Goal: Task Accomplishment & Management: Complete application form

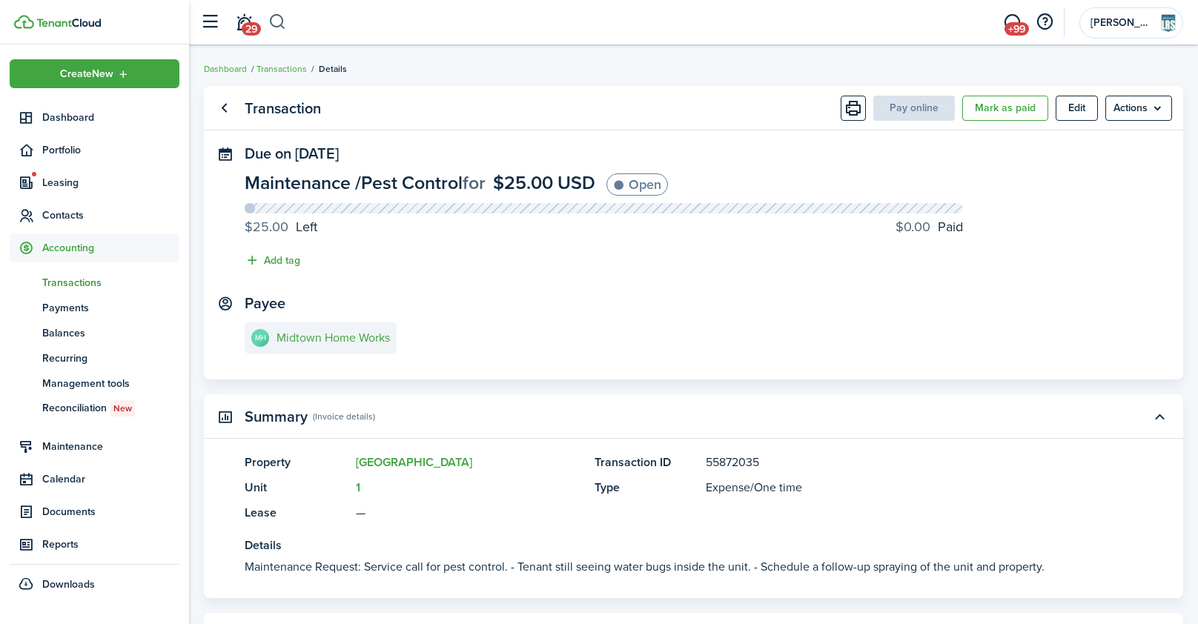
click at [280, 24] on button "button" at bounding box center [277, 22] width 19 height 25
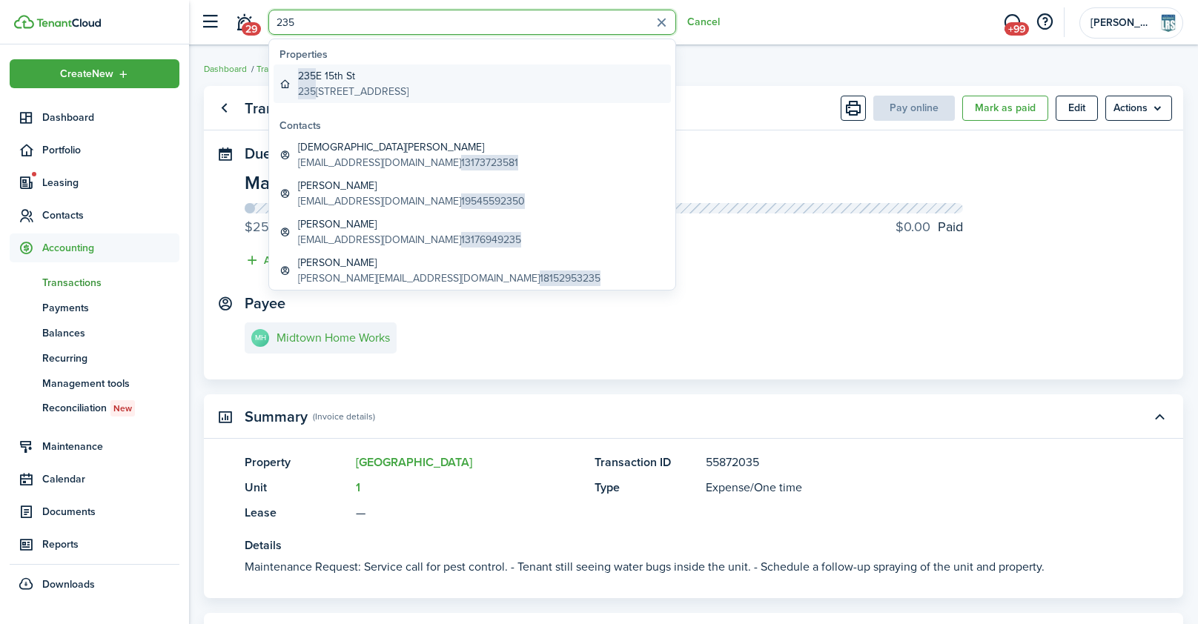
type input "235"
click at [388, 79] on global-search-item-title "[STREET_ADDRESS]" at bounding box center [353, 76] width 110 height 16
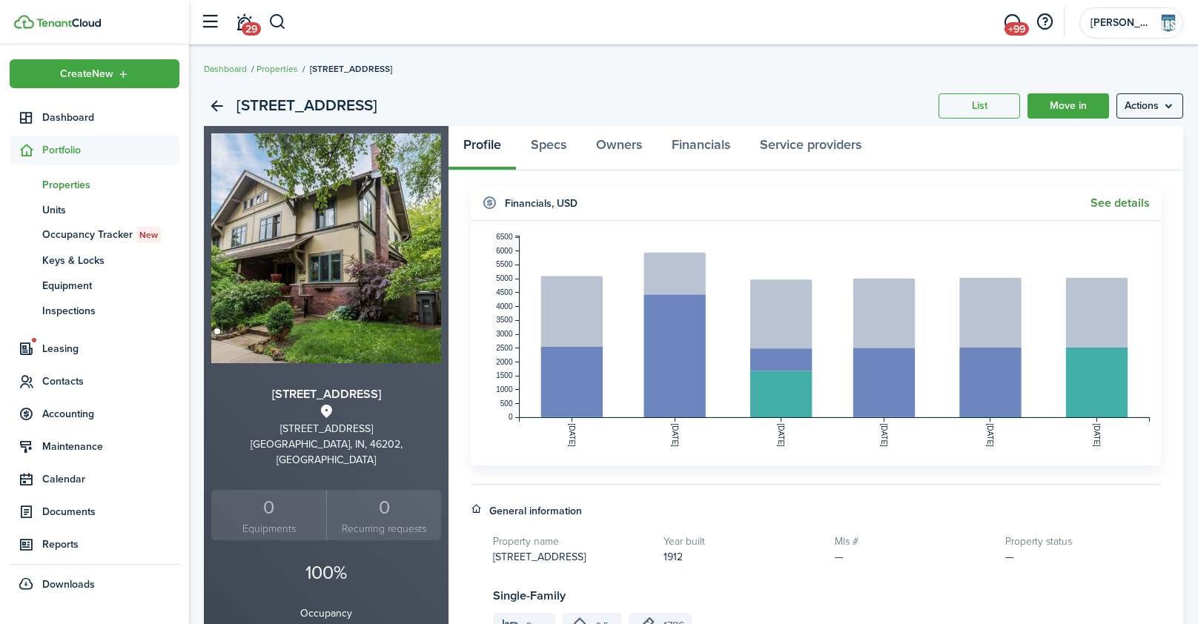
click at [1129, 207] on link "See details" at bounding box center [1120, 202] width 59 height 13
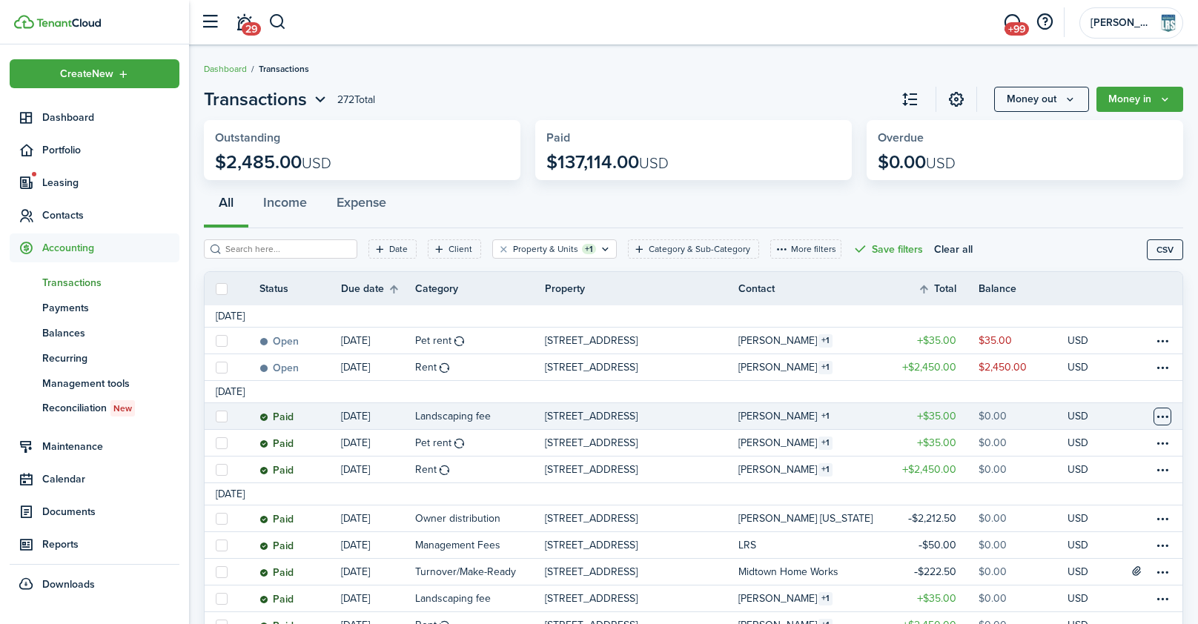
click at [1155, 416] on table-menu-btn-icon at bounding box center [1163, 417] width 18 height 18
click at [1071, 479] on link "Clone" at bounding box center [1107, 479] width 130 height 25
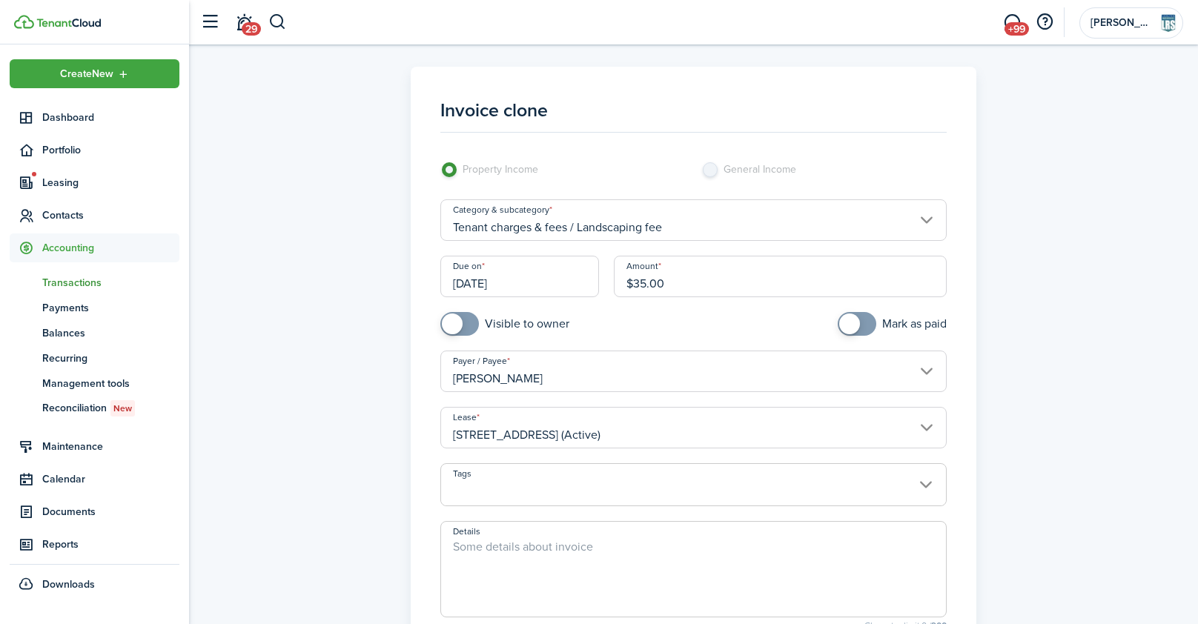
click at [543, 273] on input "[DATE]" at bounding box center [519, 277] width 159 height 42
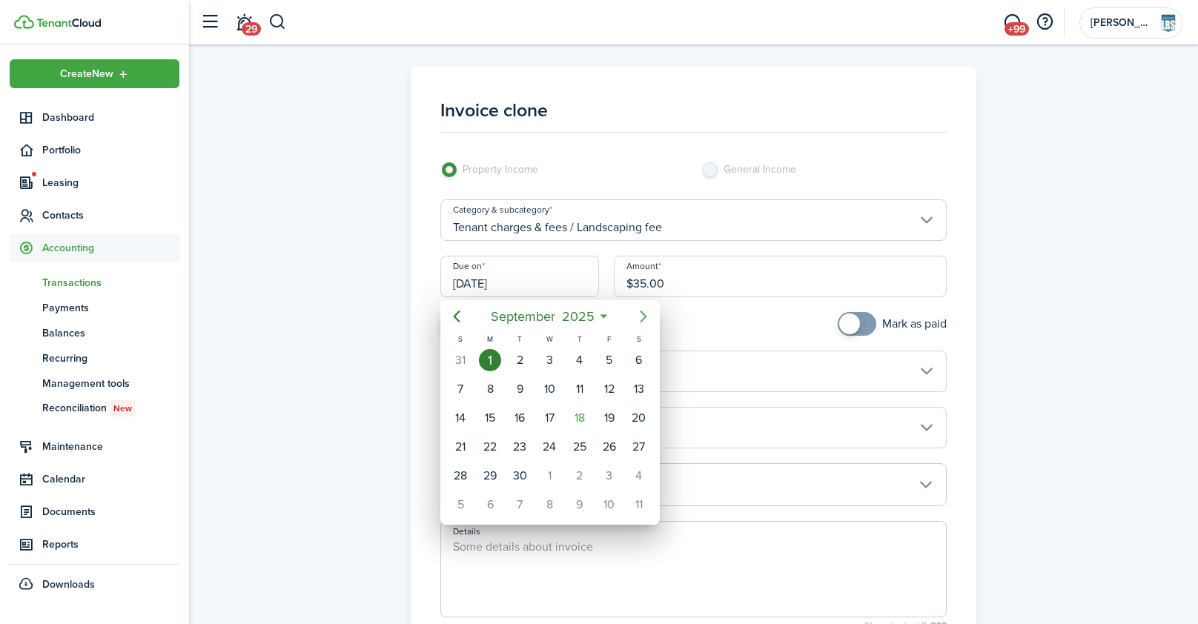
click at [641, 309] on icon "Next page" at bounding box center [644, 317] width 18 height 18
click at [551, 360] on div "1" at bounding box center [550, 360] width 22 height 22
type input "[DATE]"
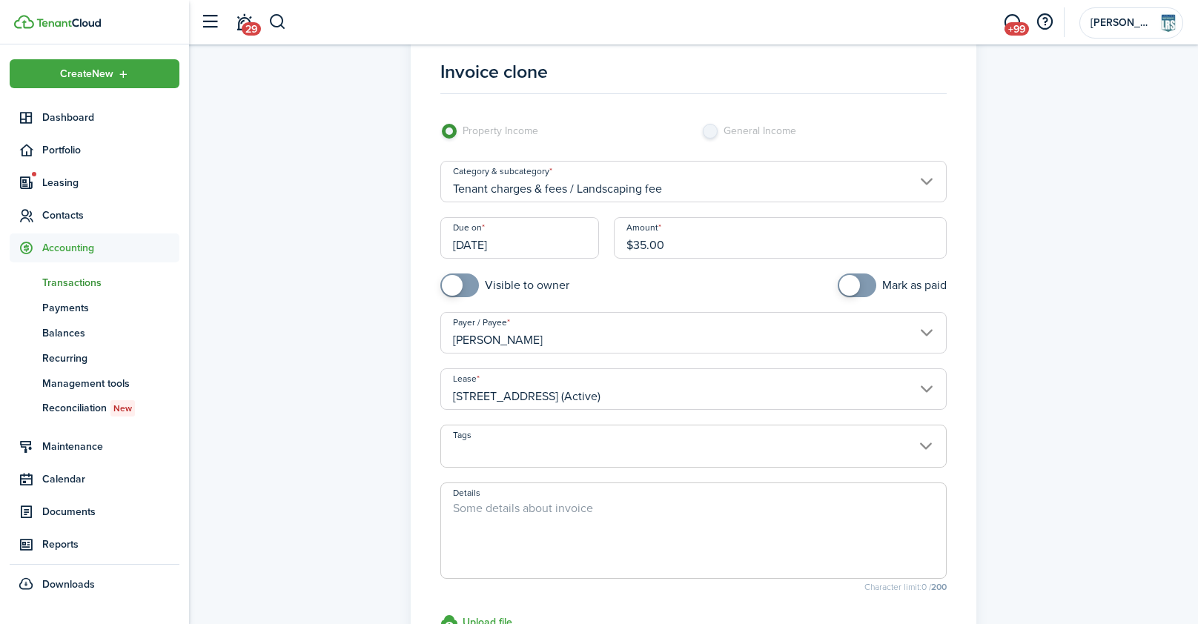
scroll to position [204, 0]
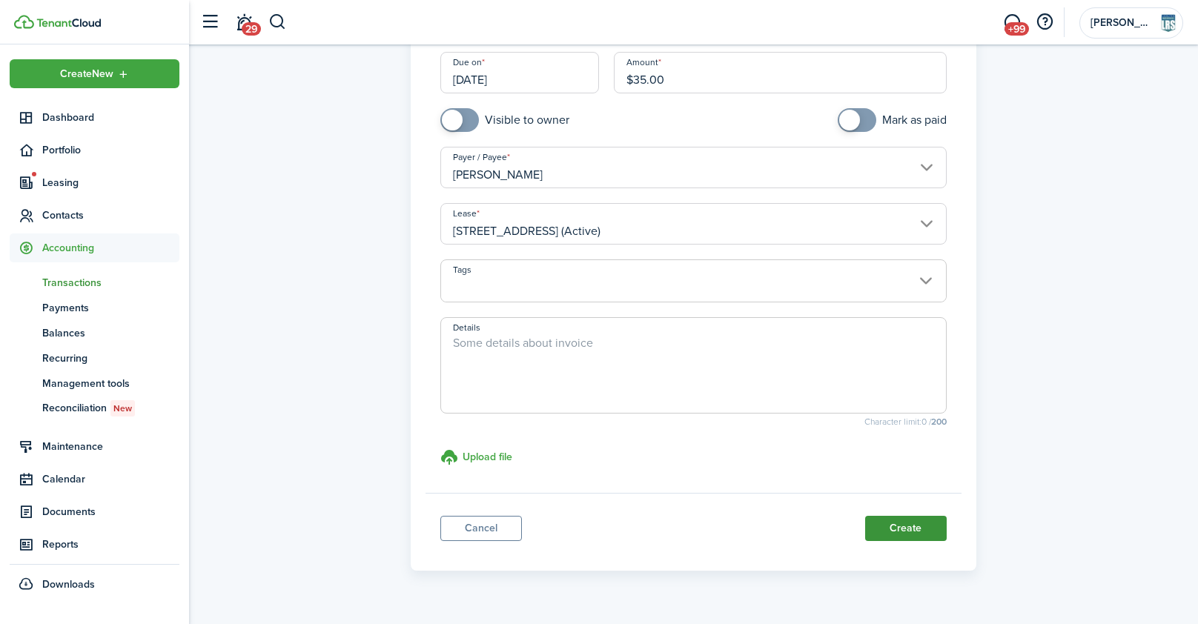
click at [905, 525] on button "Create" at bounding box center [906, 528] width 82 height 25
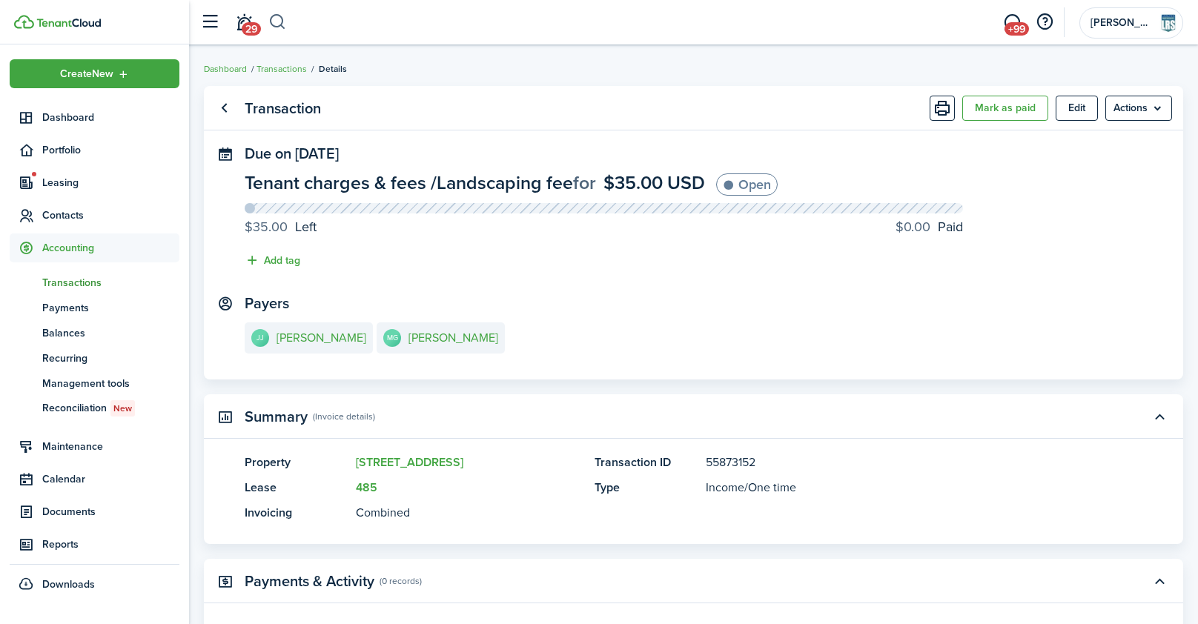
click at [280, 18] on button "button" at bounding box center [277, 22] width 19 height 25
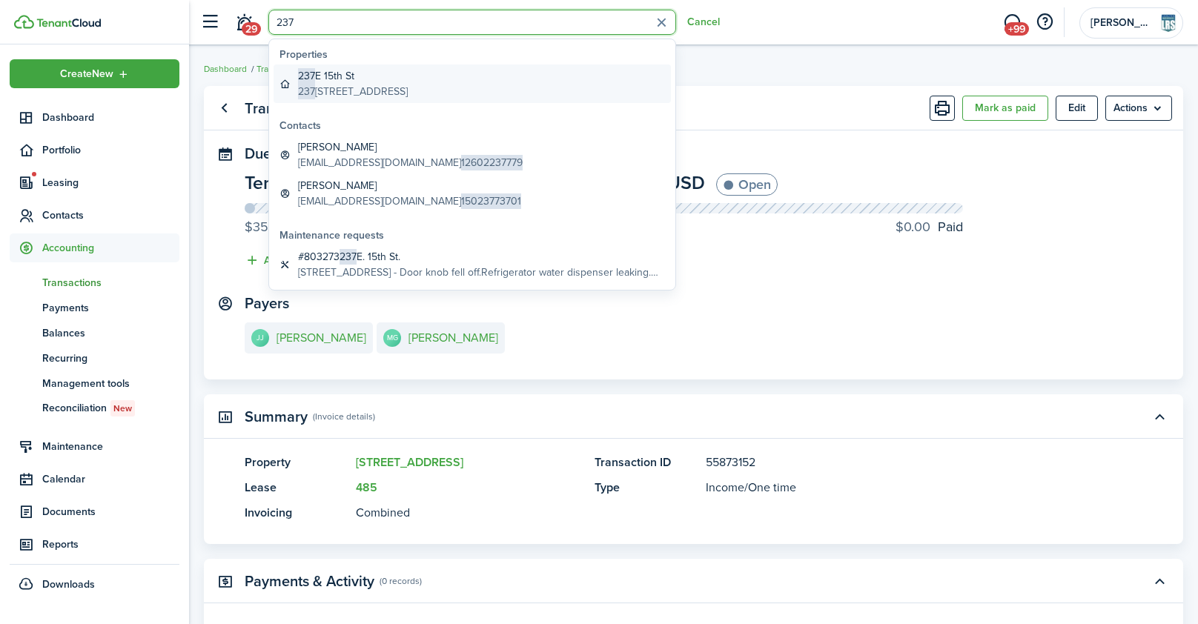
type input "237"
click at [379, 73] on global-search-item-title "[STREET_ADDRESS]" at bounding box center [353, 76] width 110 height 16
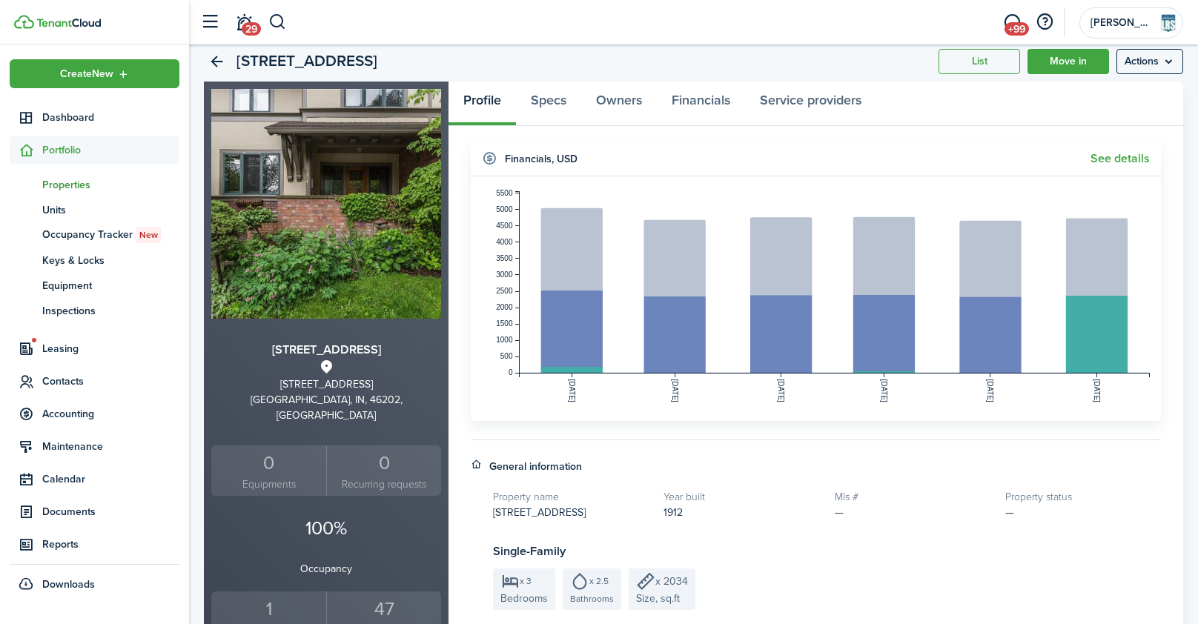
scroll to position [284, 0]
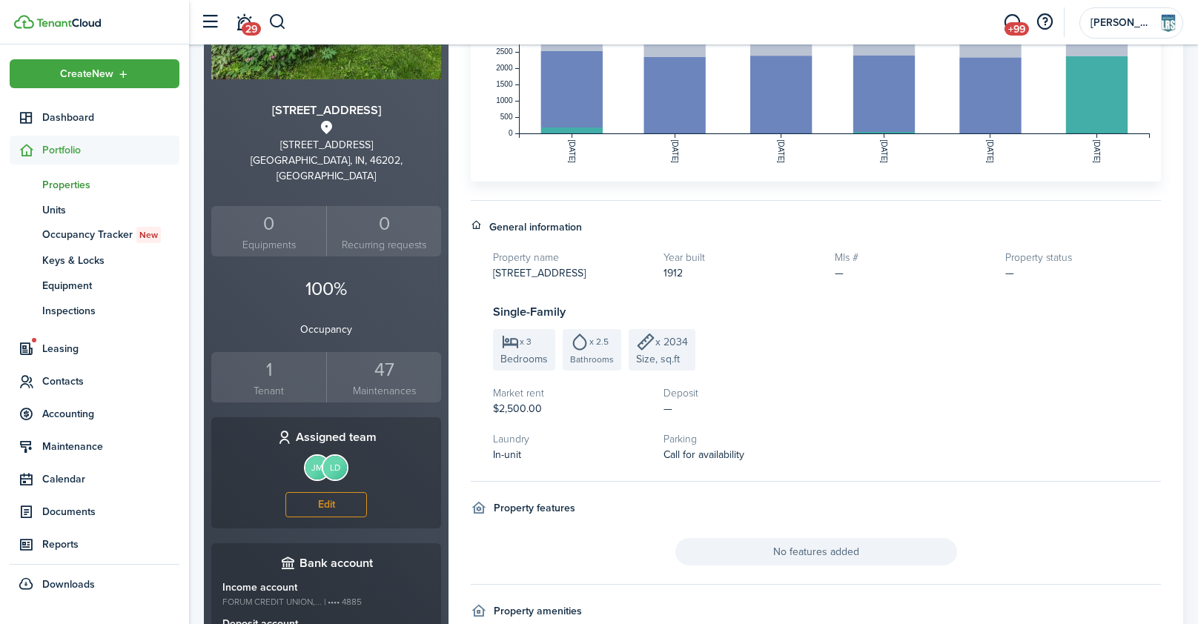
click at [274, 356] on div "1" at bounding box center [269, 370] width 108 height 28
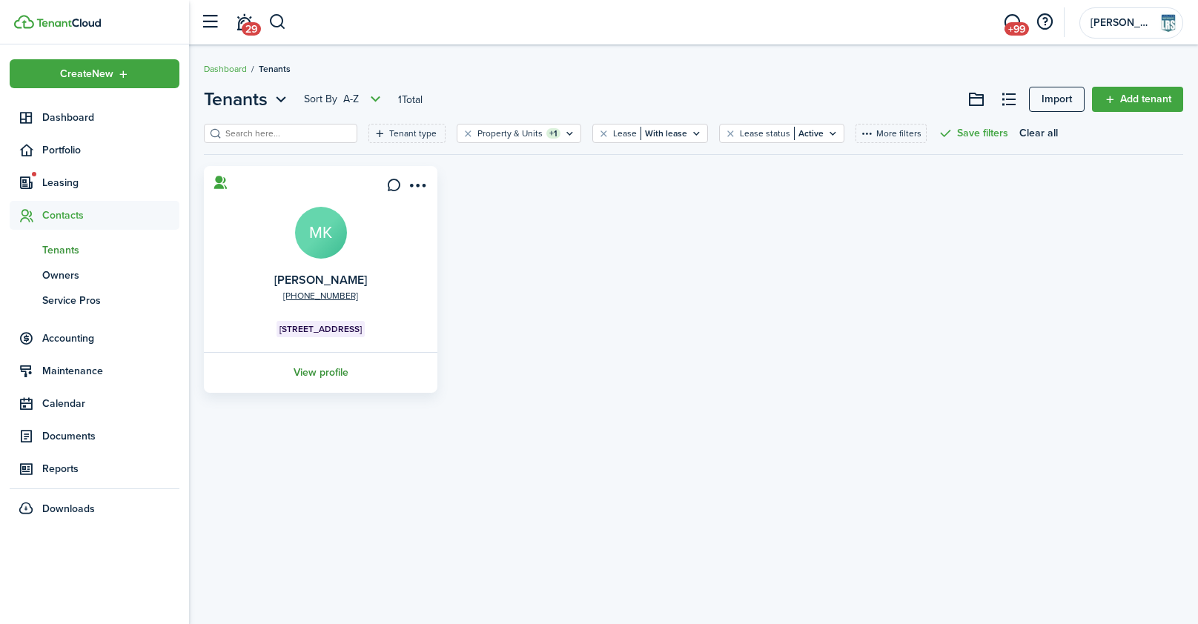
click at [320, 383] on link "View profile" at bounding box center [321, 372] width 238 height 41
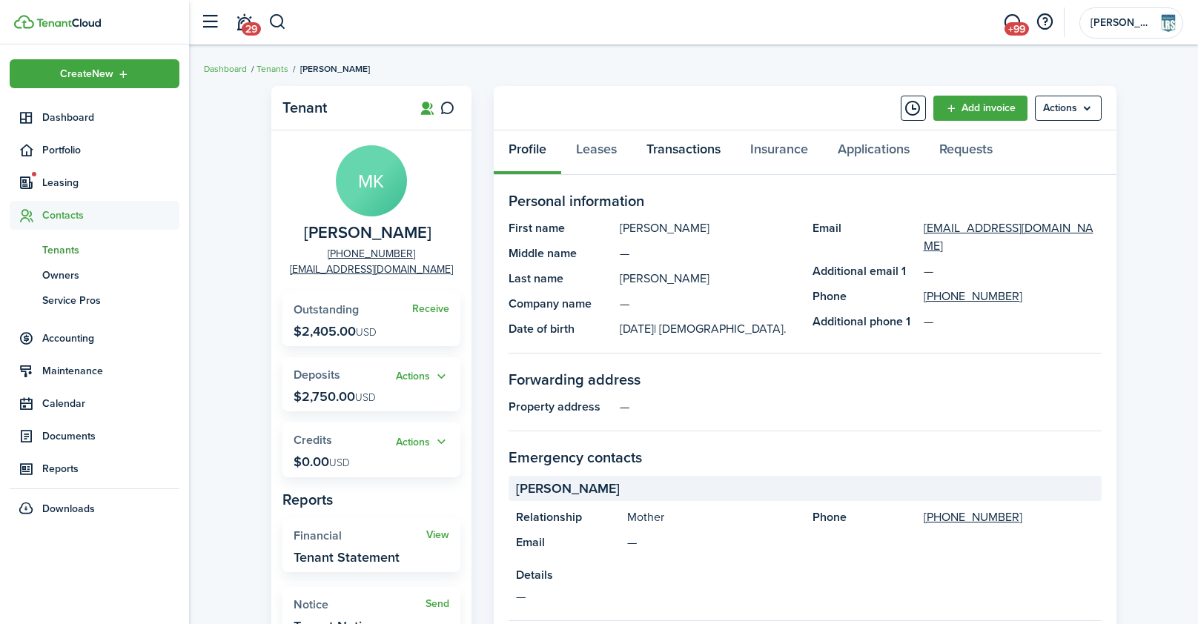
click at [675, 152] on link "Transactions" at bounding box center [684, 152] width 104 height 44
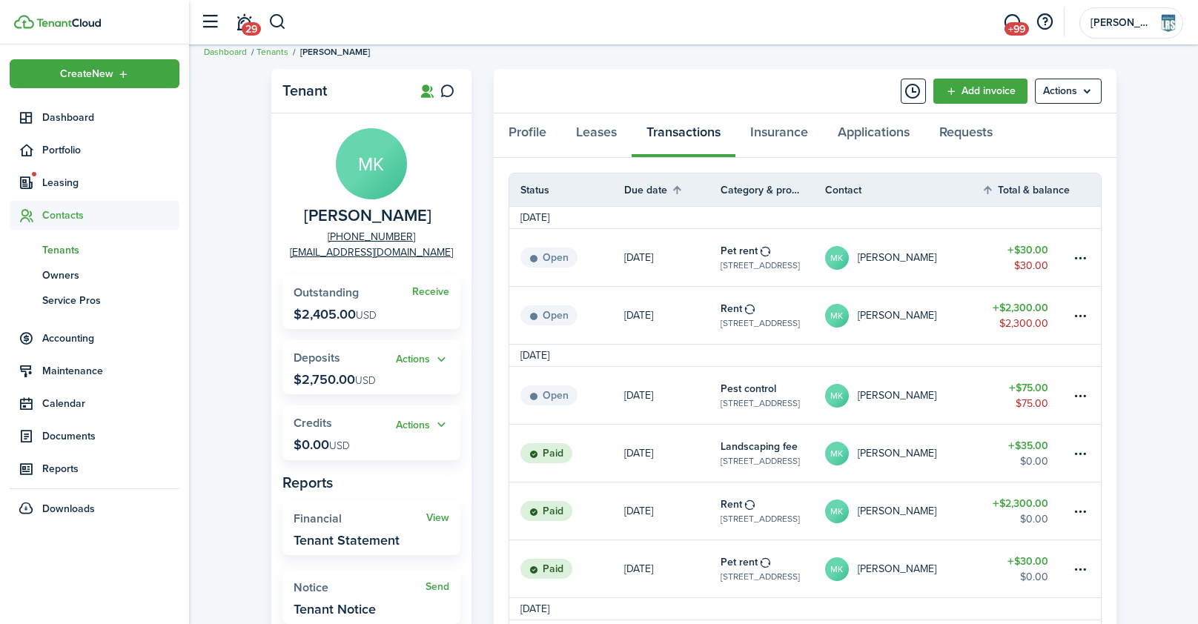
scroll to position [23, 0]
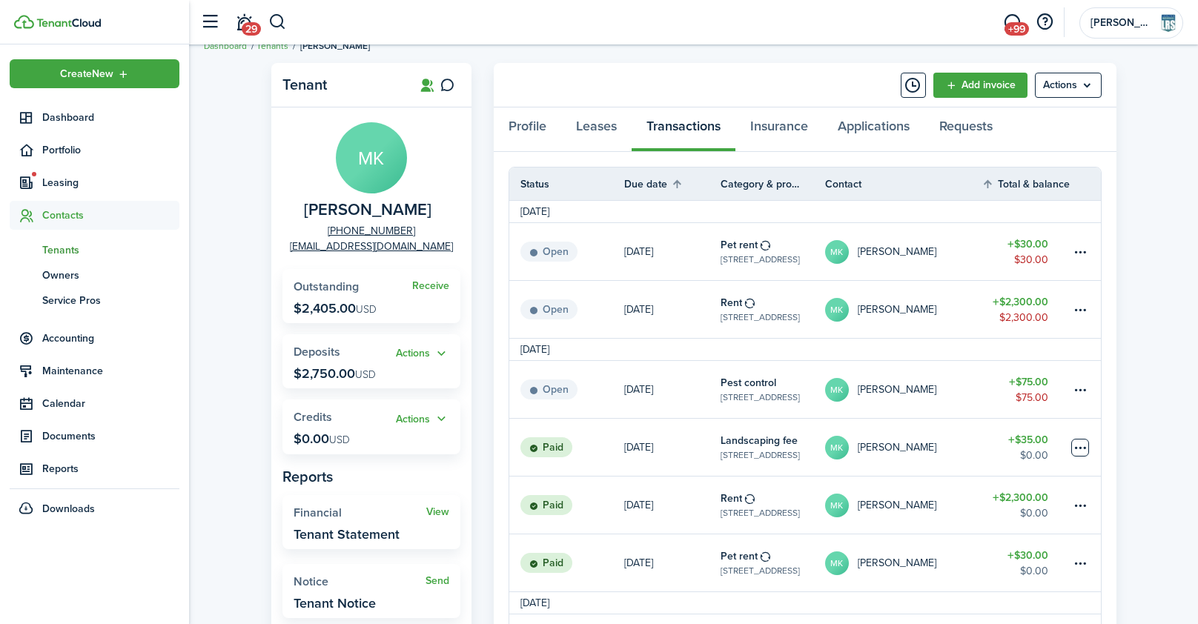
click at [1091, 446] on link at bounding box center [1086, 447] width 30 height 57
click at [1080, 447] on table-menu-btn-icon at bounding box center [1080, 448] width 18 height 18
click at [1058, 478] on link "Clone" at bounding box center [1025, 479] width 130 height 25
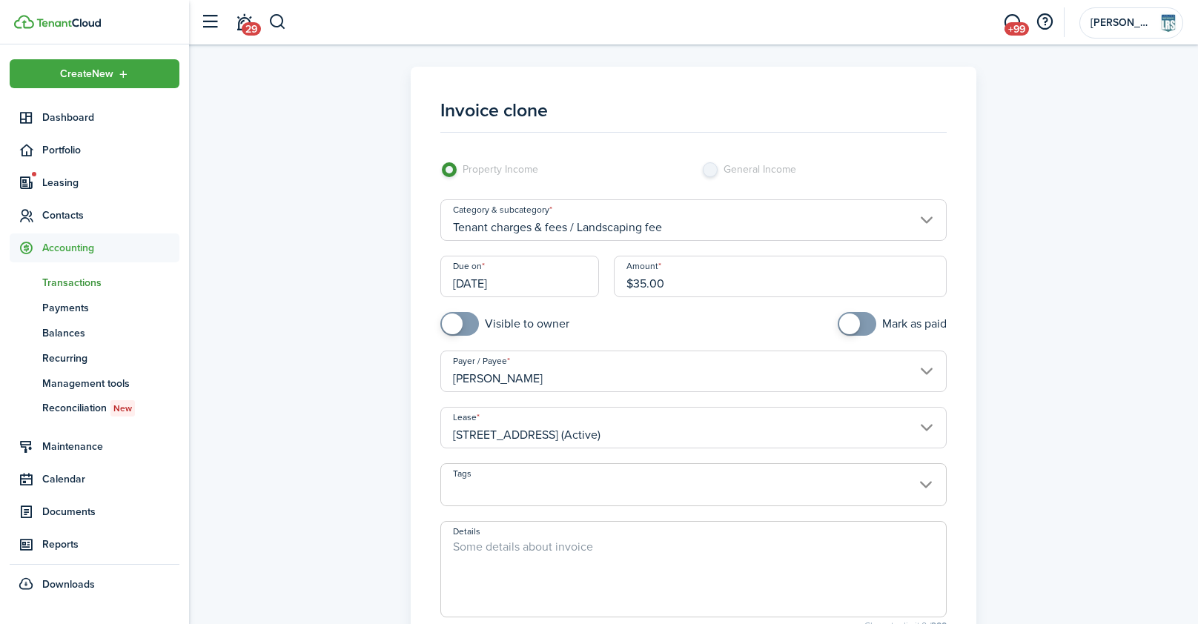
click at [533, 284] on input "[DATE]" at bounding box center [519, 277] width 159 height 42
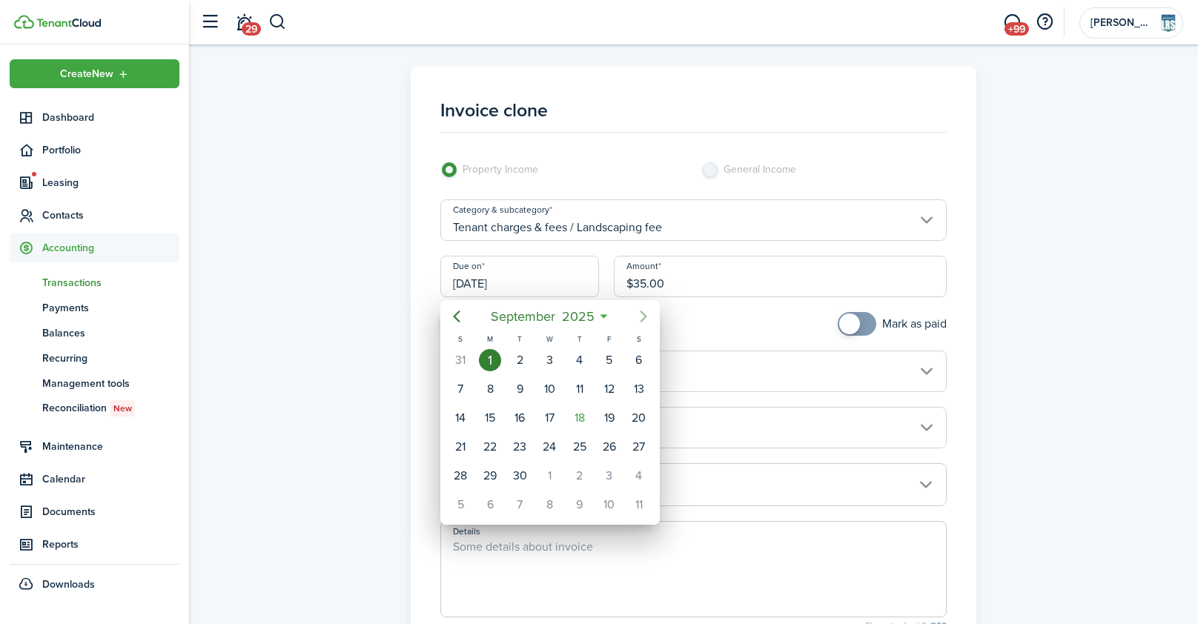
click at [641, 317] on icon "Next page" at bounding box center [644, 317] width 18 height 18
click at [550, 354] on div "1" at bounding box center [550, 360] width 22 height 22
type input "[DATE]"
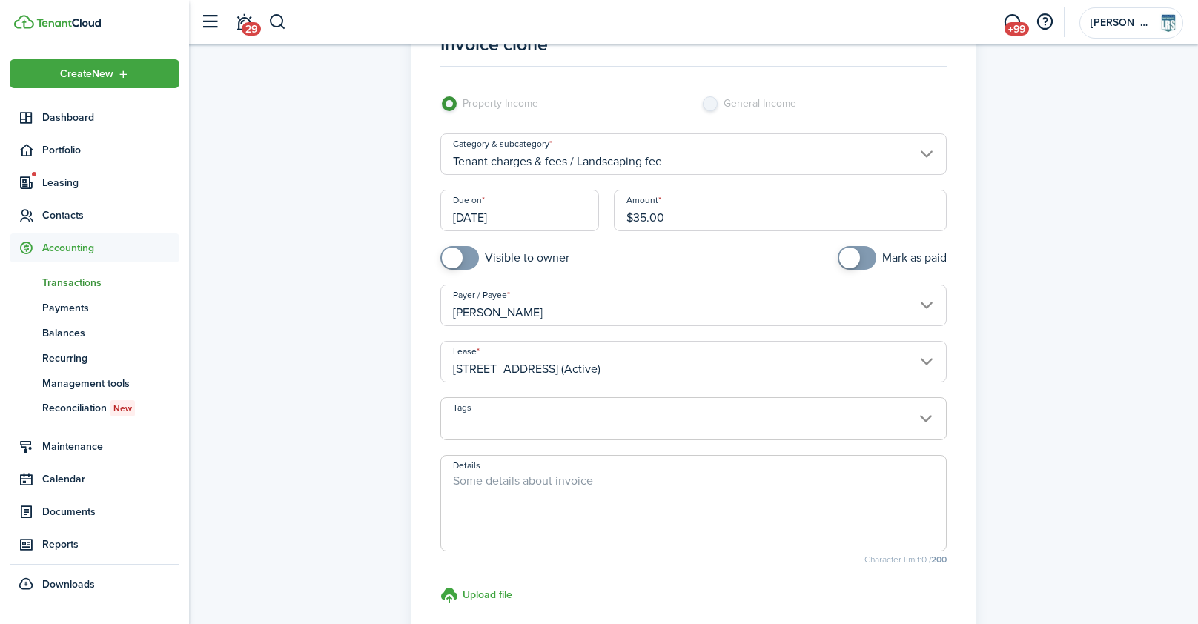
scroll to position [185, 0]
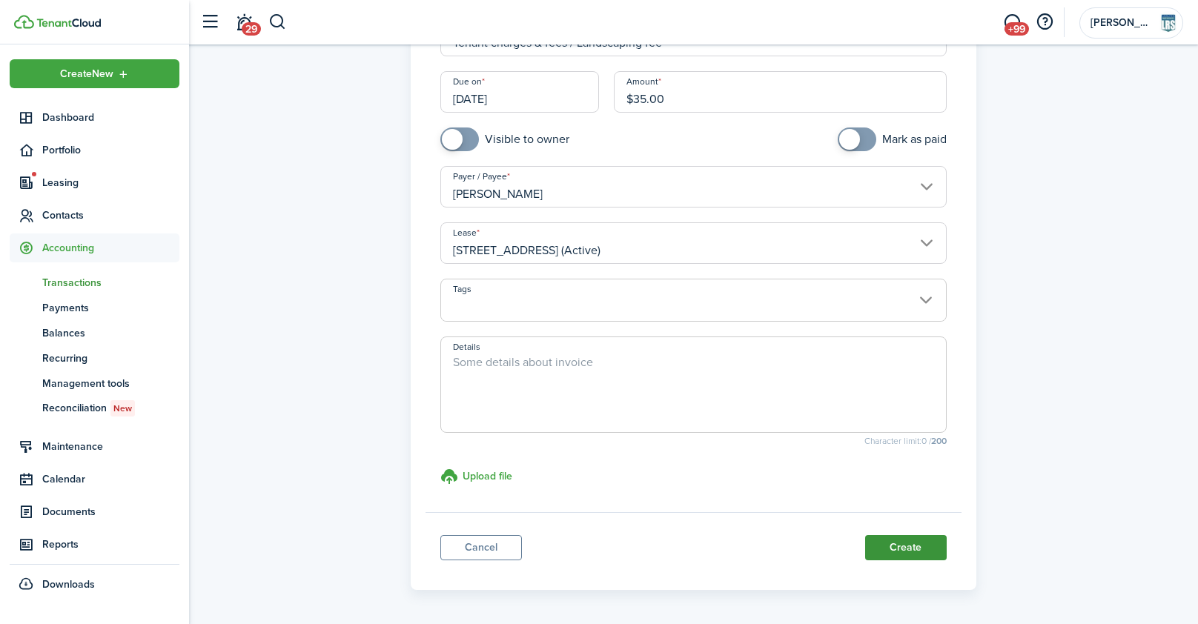
click at [884, 543] on button "Create" at bounding box center [906, 547] width 82 height 25
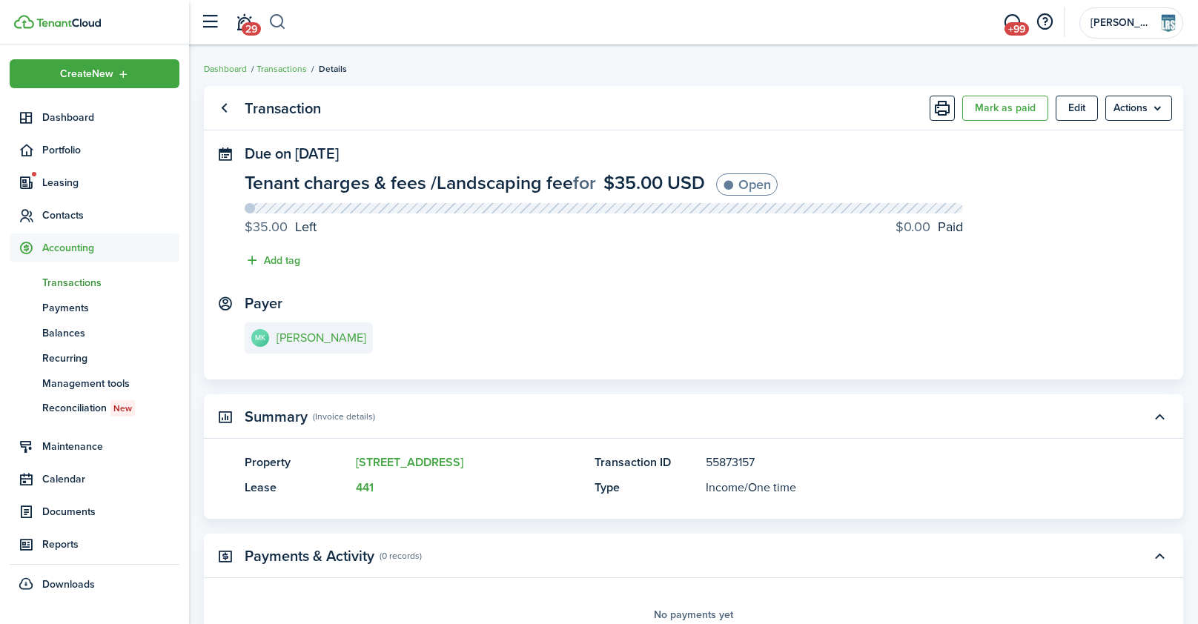
click at [285, 22] on button "button" at bounding box center [277, 22] width 19 height 25
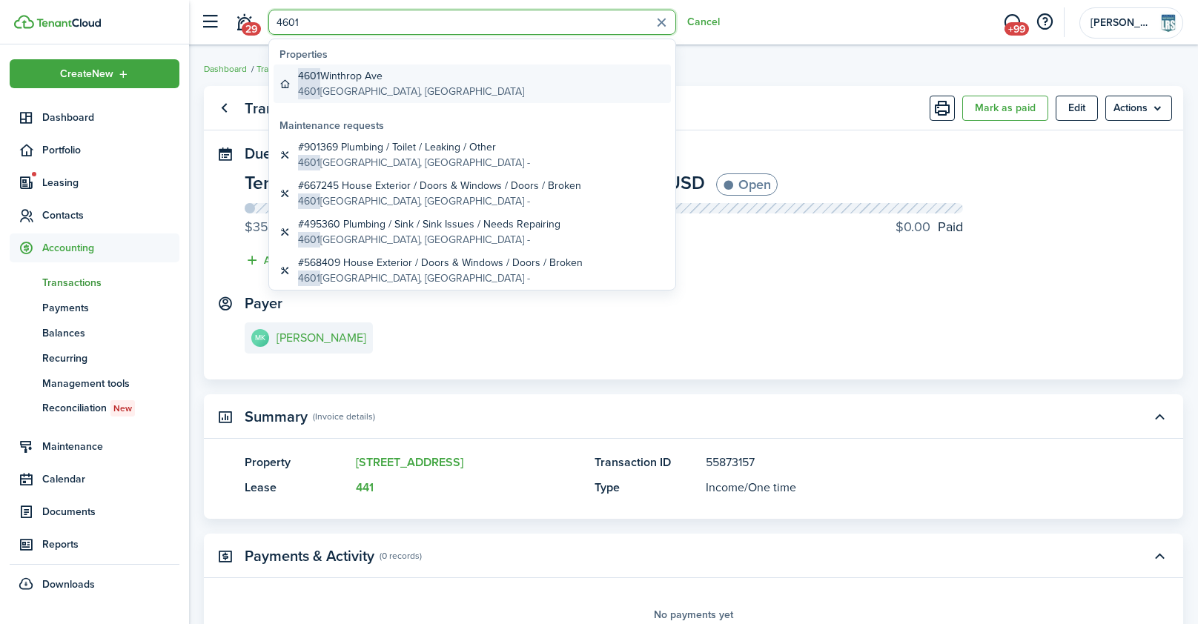
type input "4601"
click at [380, 74] on global-search-item-title "[STREET_ADDRESS]" at bounding box center [411, 76] width 226 height 16
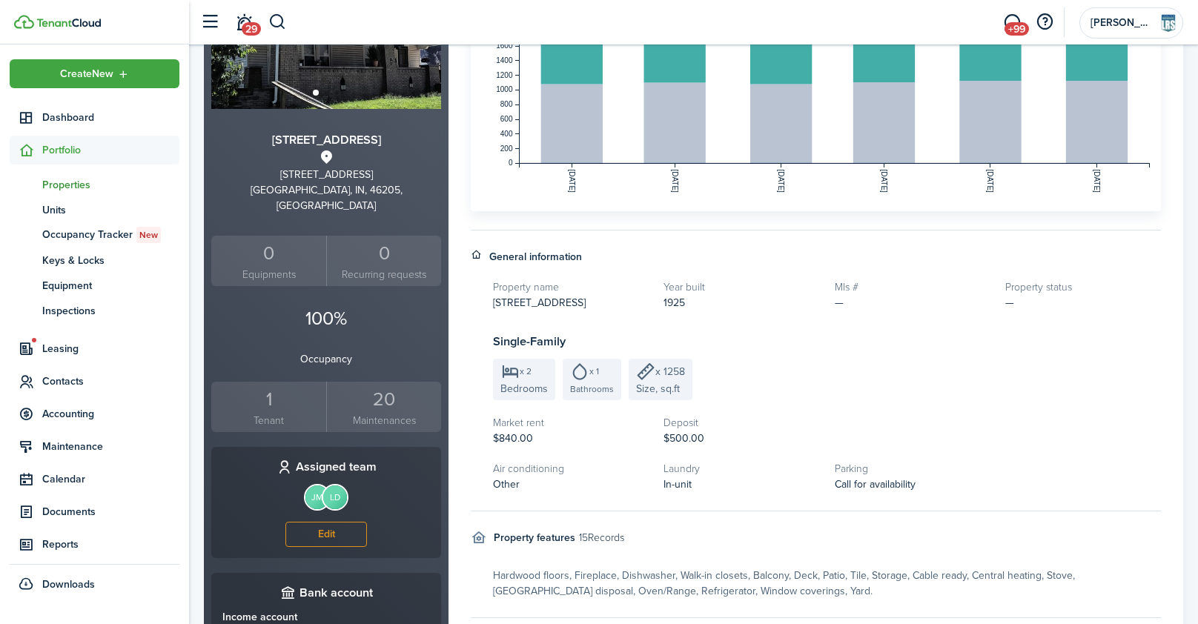
scroll to position [21, 0]
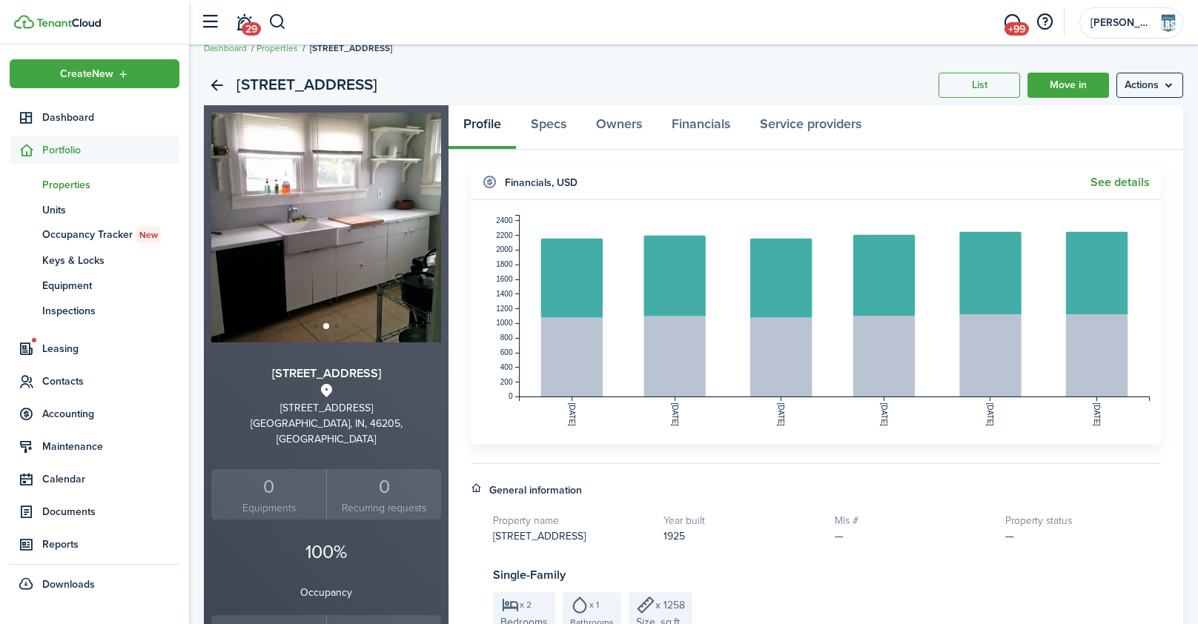
click at [1117, 179] on link "See details" at bounding box center [1120, 182] width 59 height 13
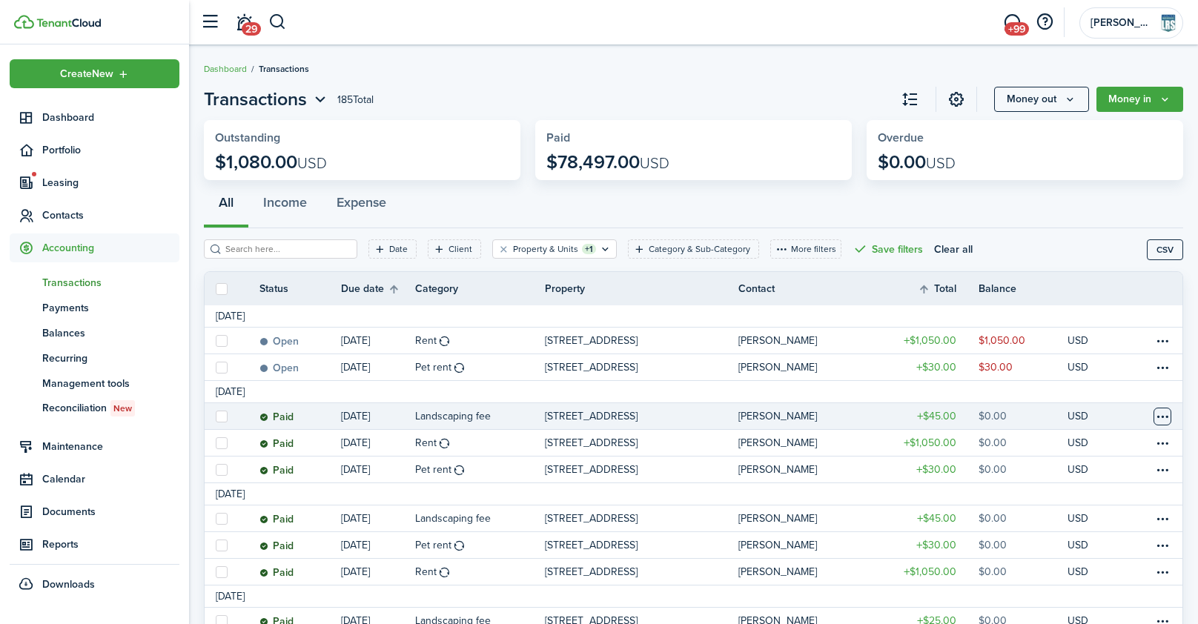
click at [1166, 414] on table-menu-btn-icon at bounding box center [1163, 417] width 18 height 18
click at [1061, 475] on link "Clone" at bounding box center [1107, 479] width 130 height 25
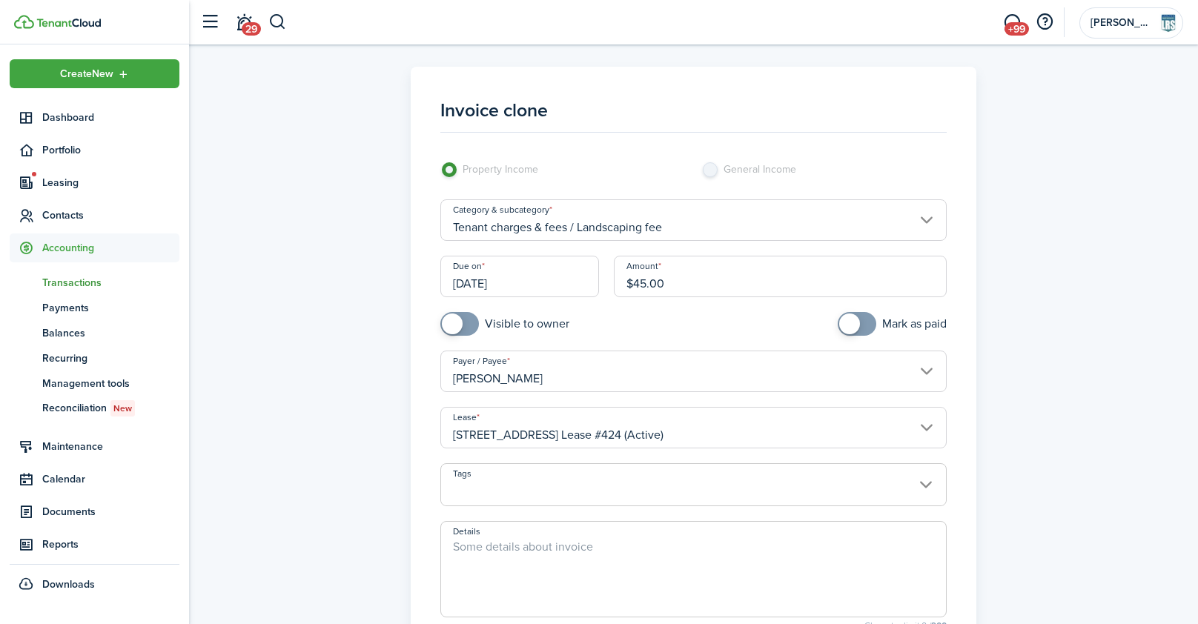
click at [521, 279] on input "[DATE]" at bounding box center [519, 277] width 159 height 42
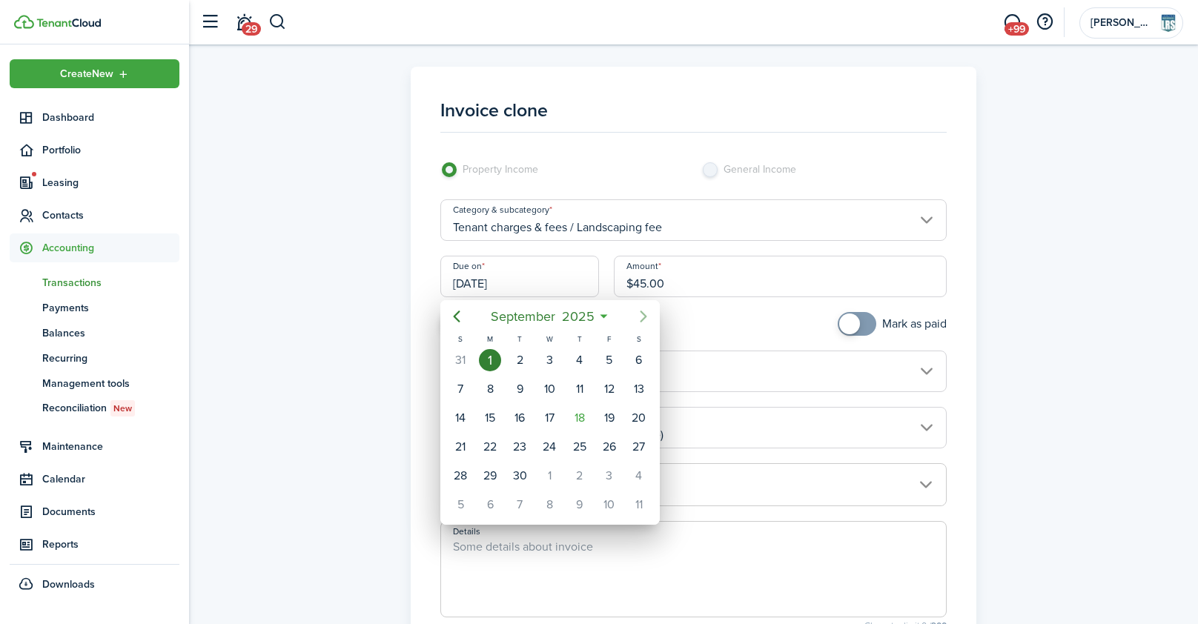
click at [647, 317] on icon "Next page" at bounding box center [644, 317] width 18 height 18
click at [549, 363] on div "1" at bounding box center [550, 360] width 22 height 22
type input "[DATE]"
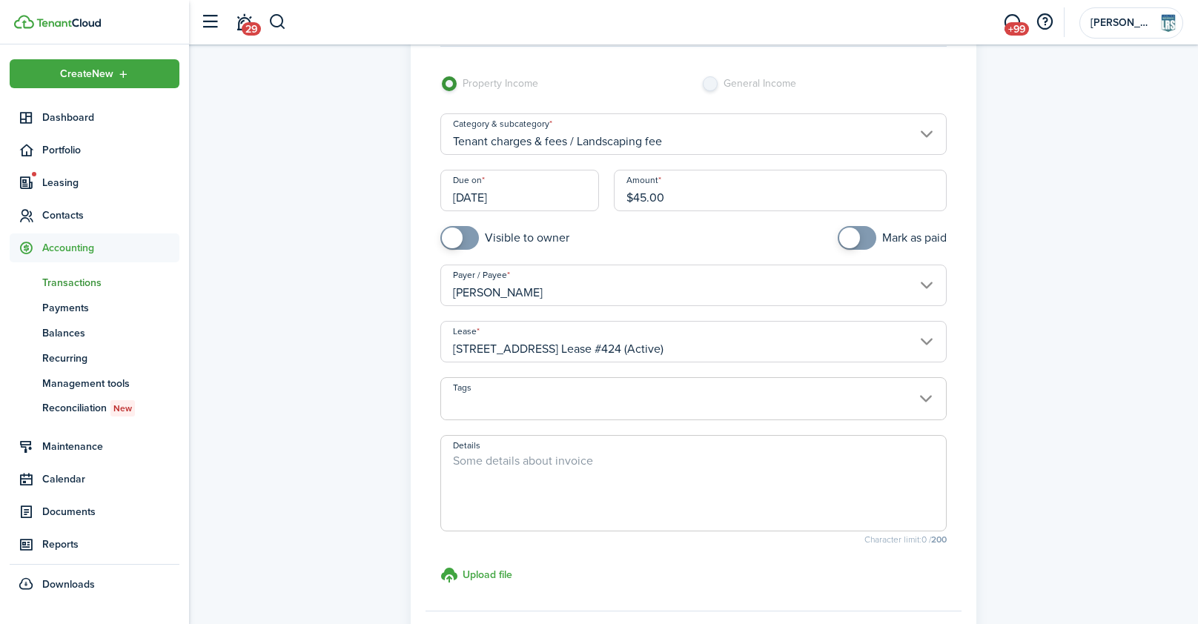
scroll to position [234, 0]
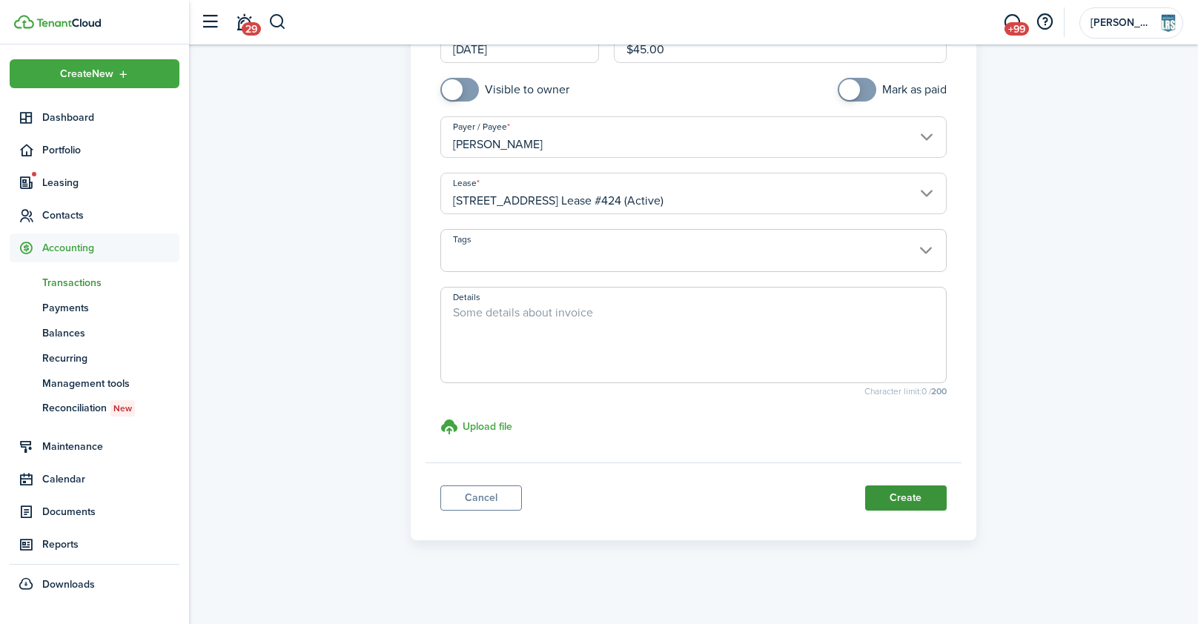
click at [907, 500] on button "Create" at bounding box center [906, 498] width 82 height 25
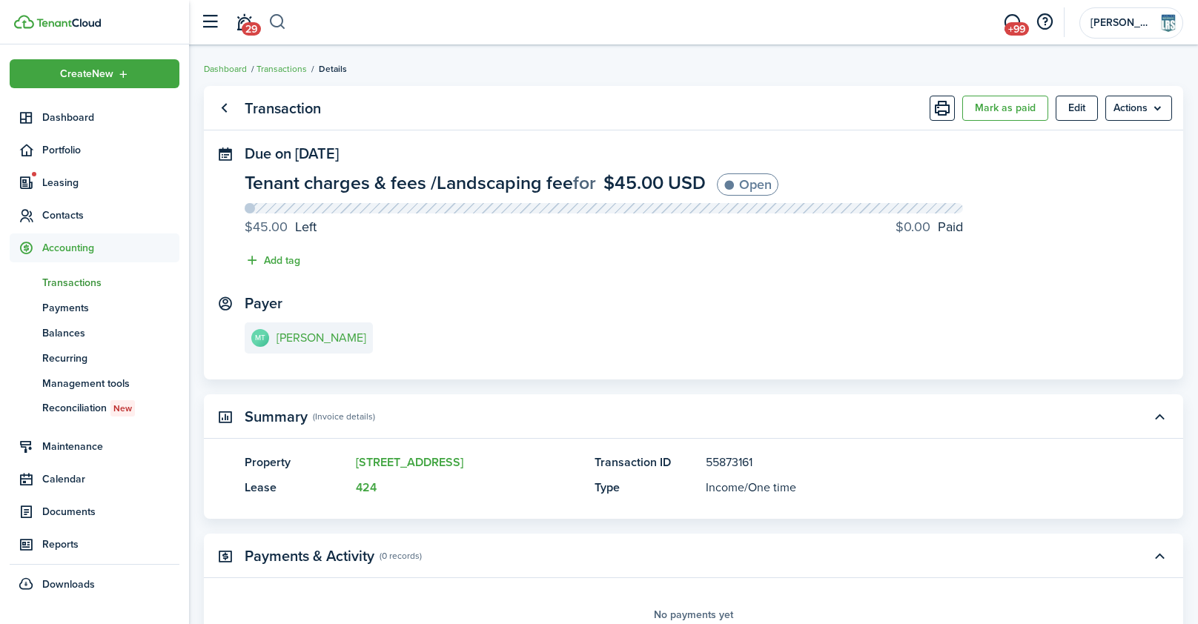
click at [279, 22] on button "button" at bounding box center [277, 22] width 19 height 25
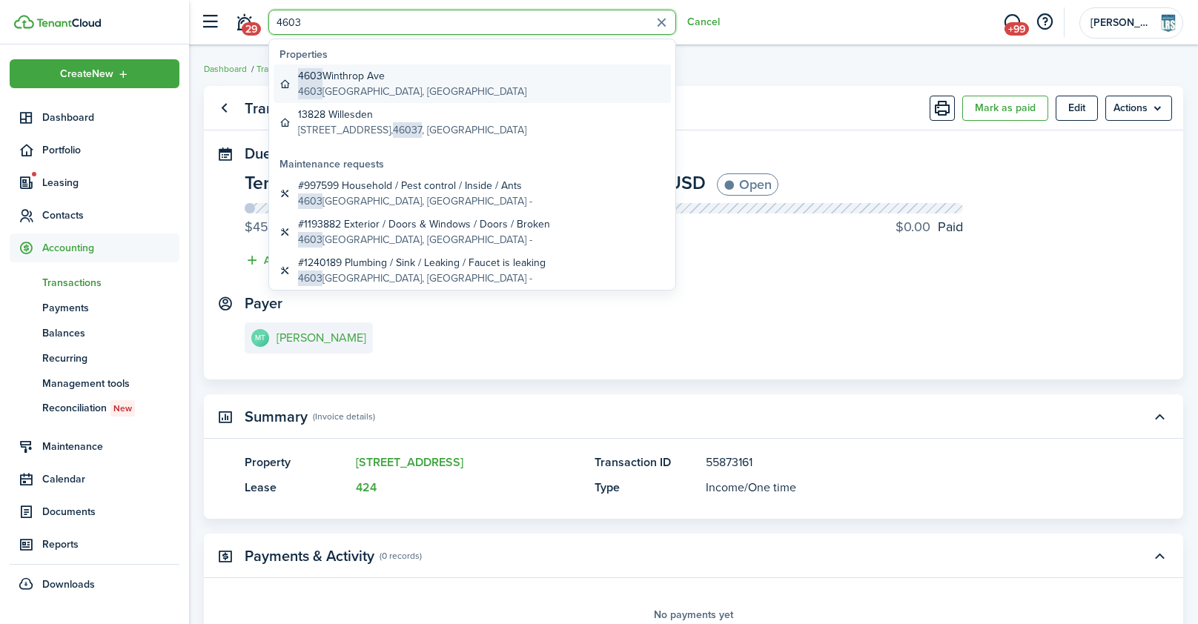
type input "4603"
click at [334, 82] on global-search-item-title "[STREET_ADDRESS]" at bounding box center [412, 76] width 228 height 16
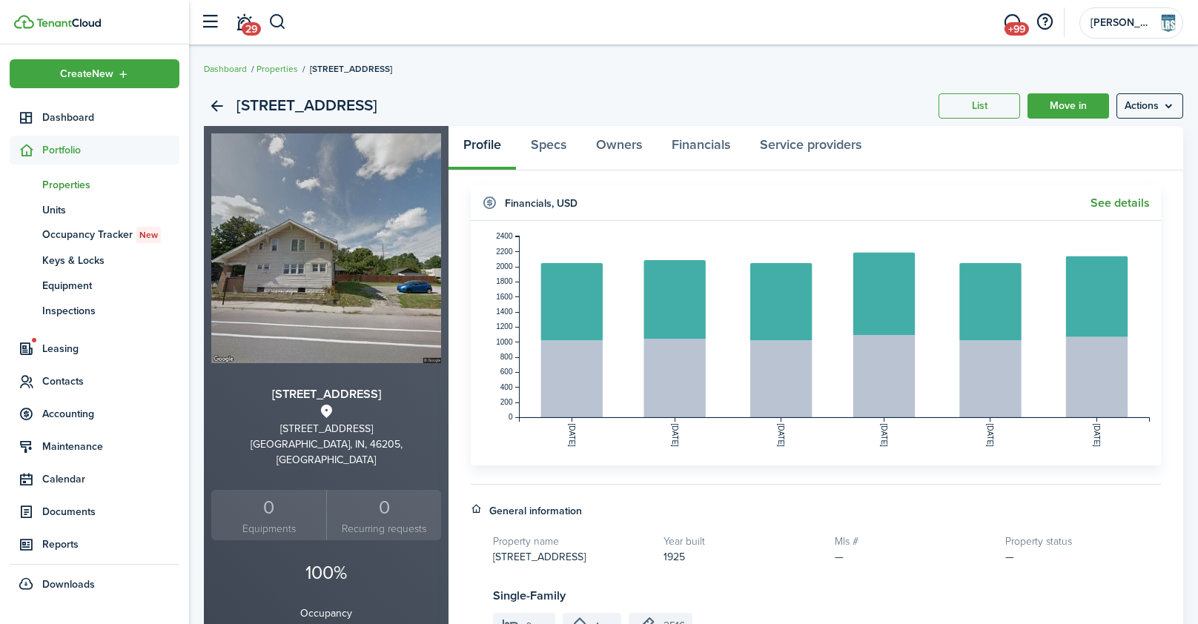
click at [1126, 205] on link "See details" at bounding box center [1120, 202] width 59 height 13
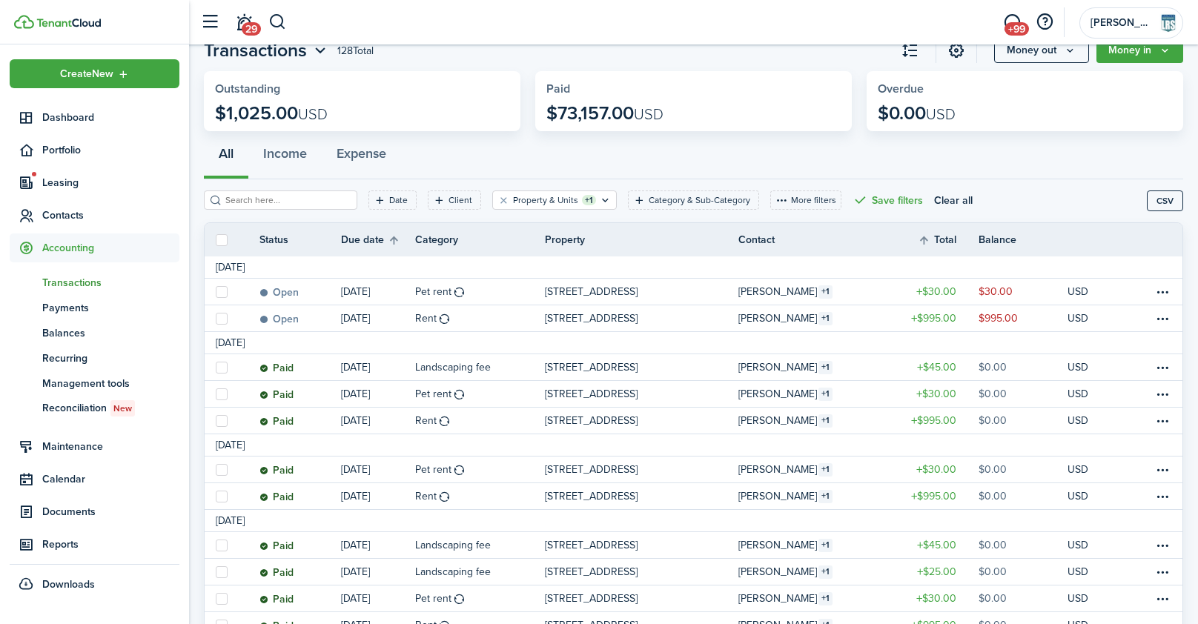
scroll to position [59, 0]
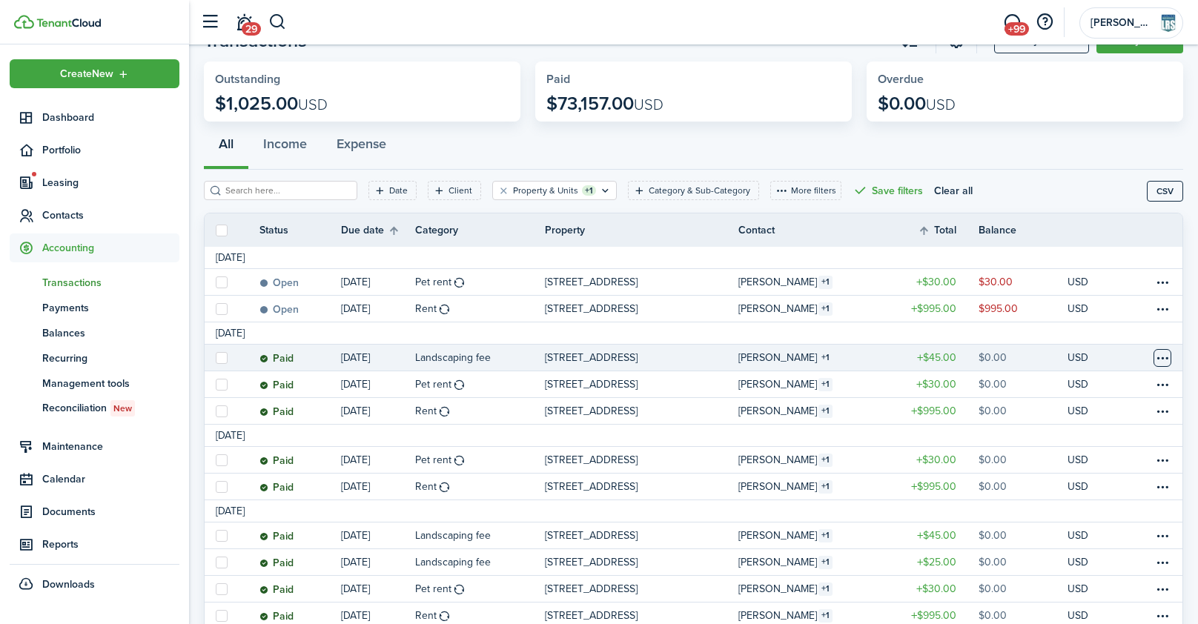
click at [1163, 360] on table-menu-btn-icon at bounding box center [1163, 358] width 18 height 18
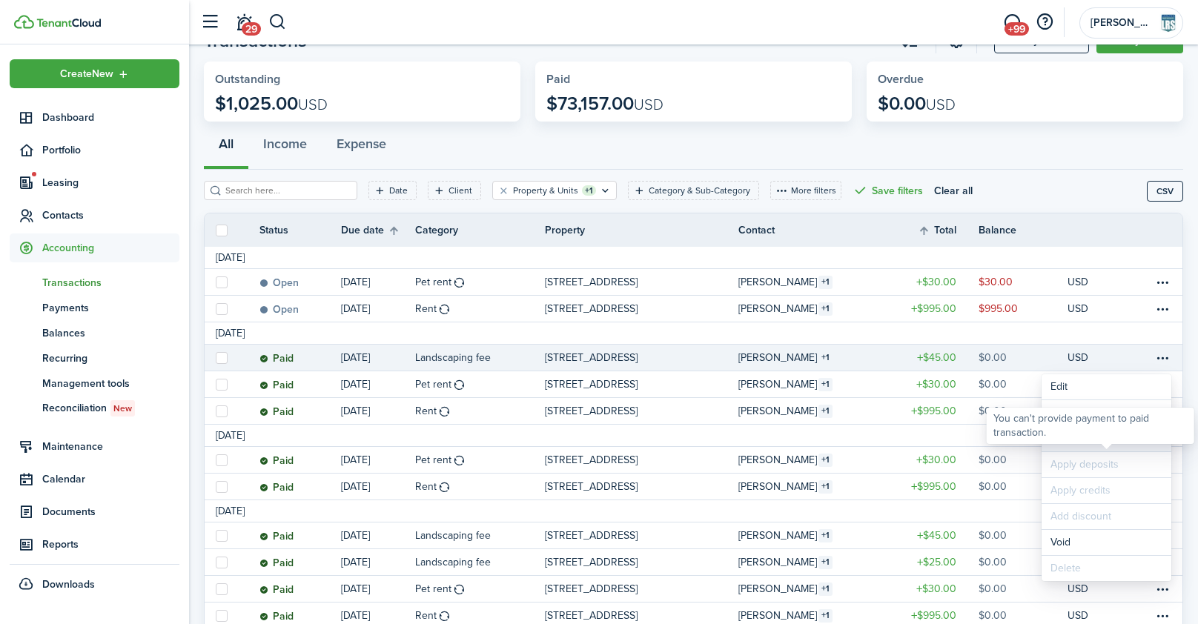
click at [1123, 445] on link "Clone" at bounding box center [1107, 438] width 130 height 25
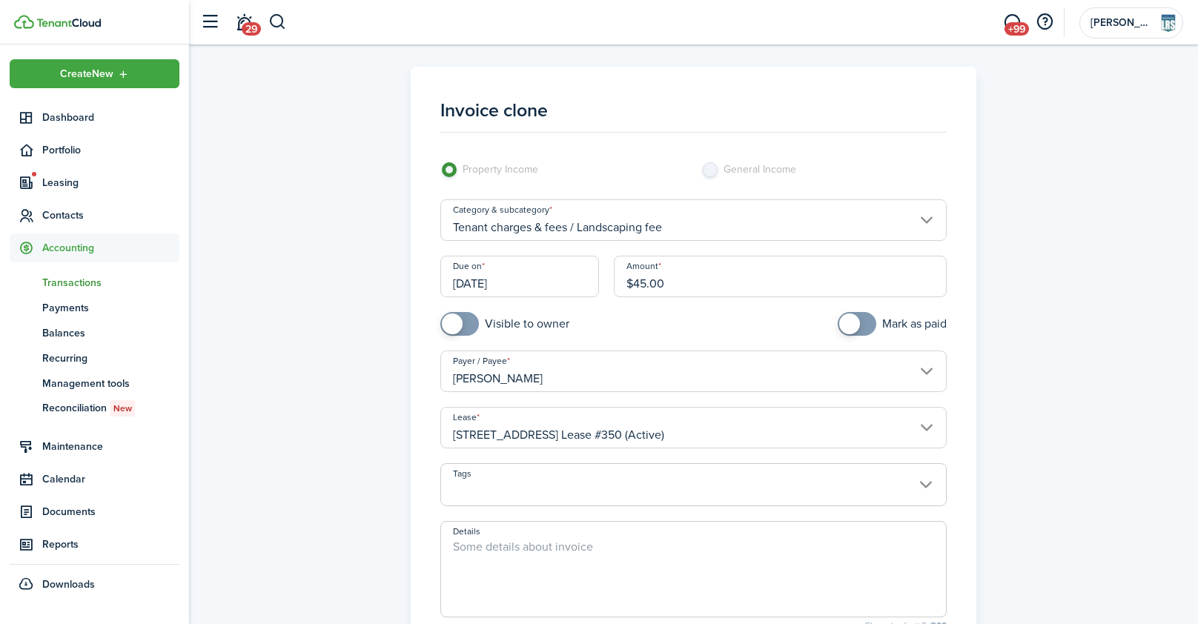
click at [550, 271] on input "[DATE]" at bounding box center [519, 277] width 159 height 42
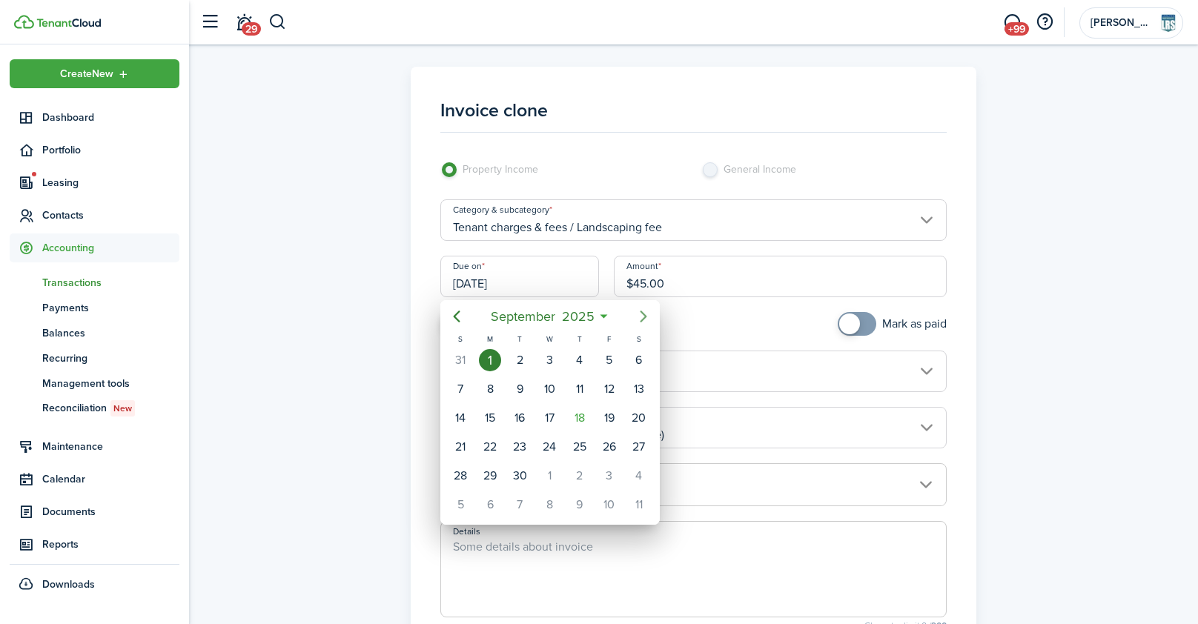
click at [644, 325] on mbsc-button "Next page" at bounding box center [644, 317] width 30 height 30
click at [552, 364] on div "1" at bounding box center [550, 360] width 22 height 22
type input "[DATE]"
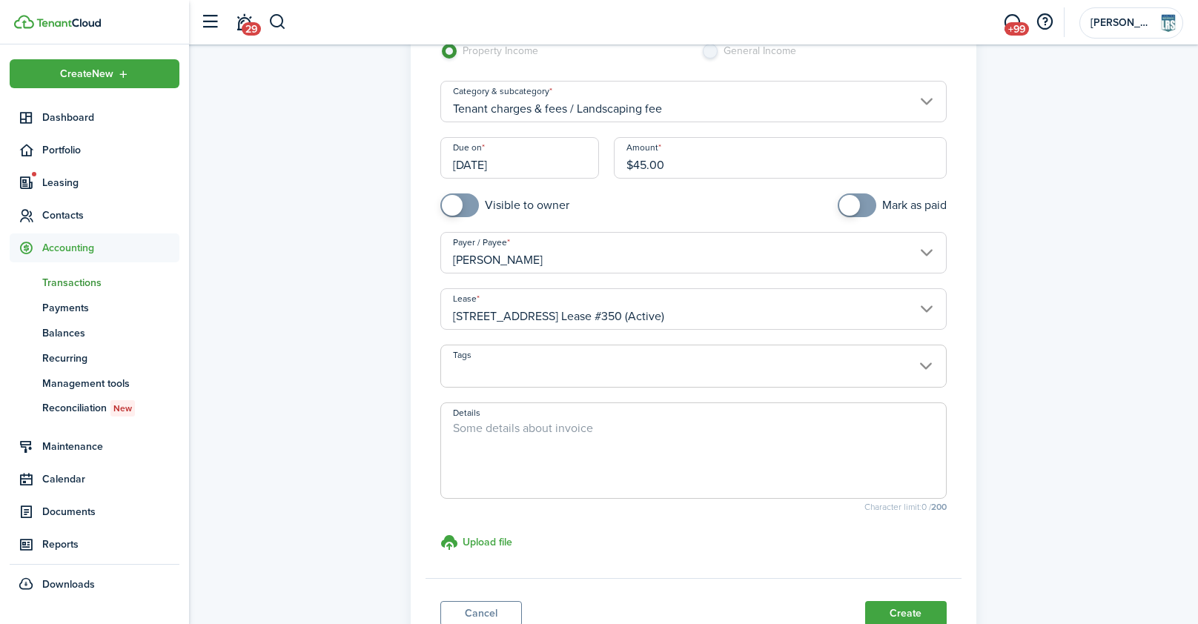
scroll to position [139, 0]
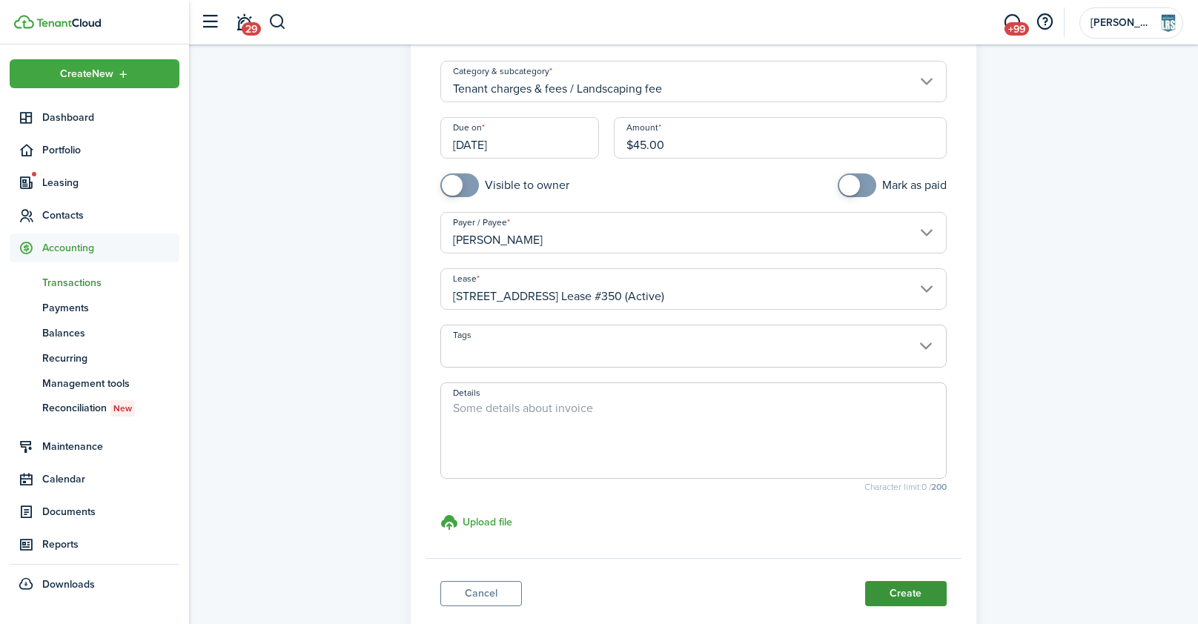
click at [905, 588] on button "Create" at bounding box center [906, 593] width 82 height 25
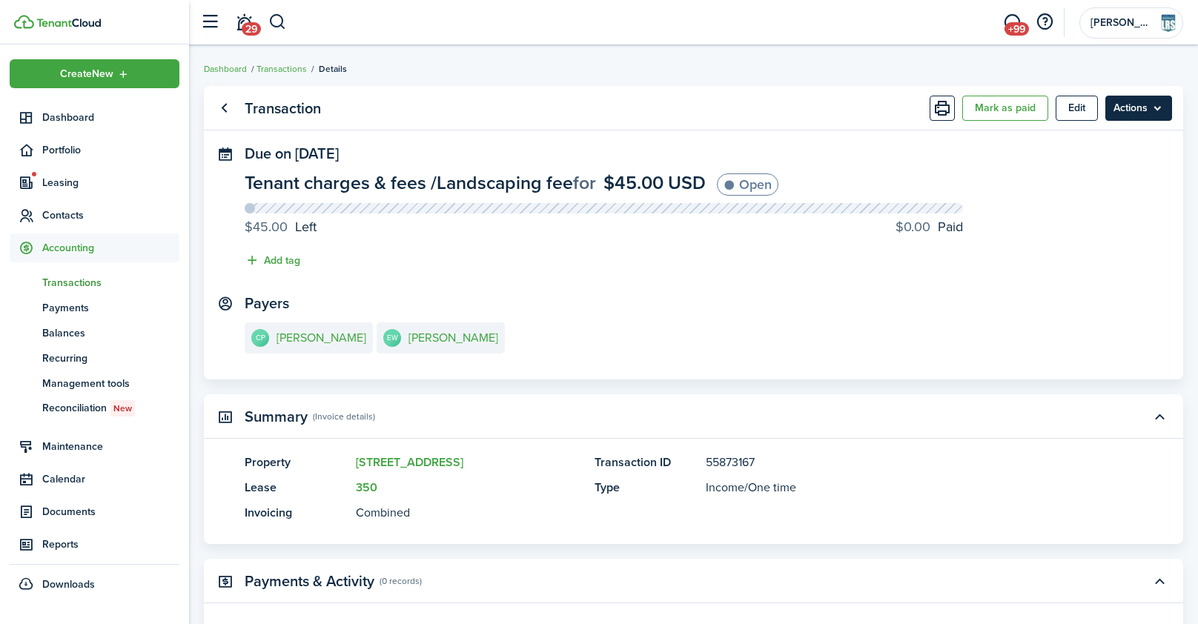
click at [1139, 110] on menu-btn "Actions" at bounding box center [1138, 108] width 67 height 25
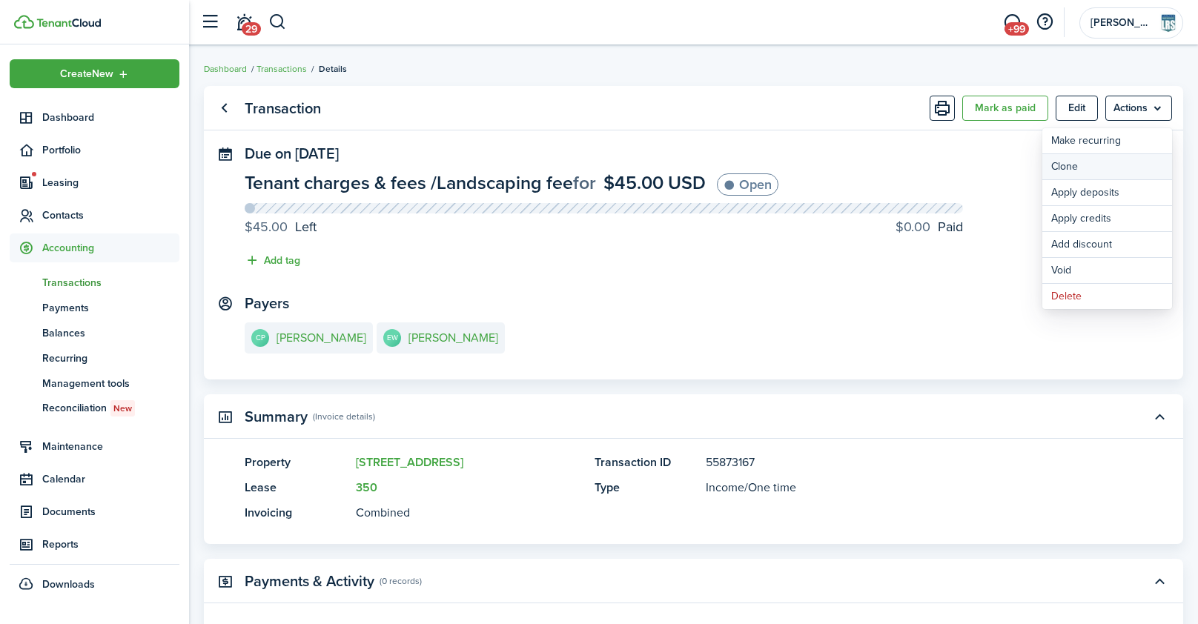
click at [1100, 168] on link "Clone" at bounding box center [1107, 166] width 130 height 25
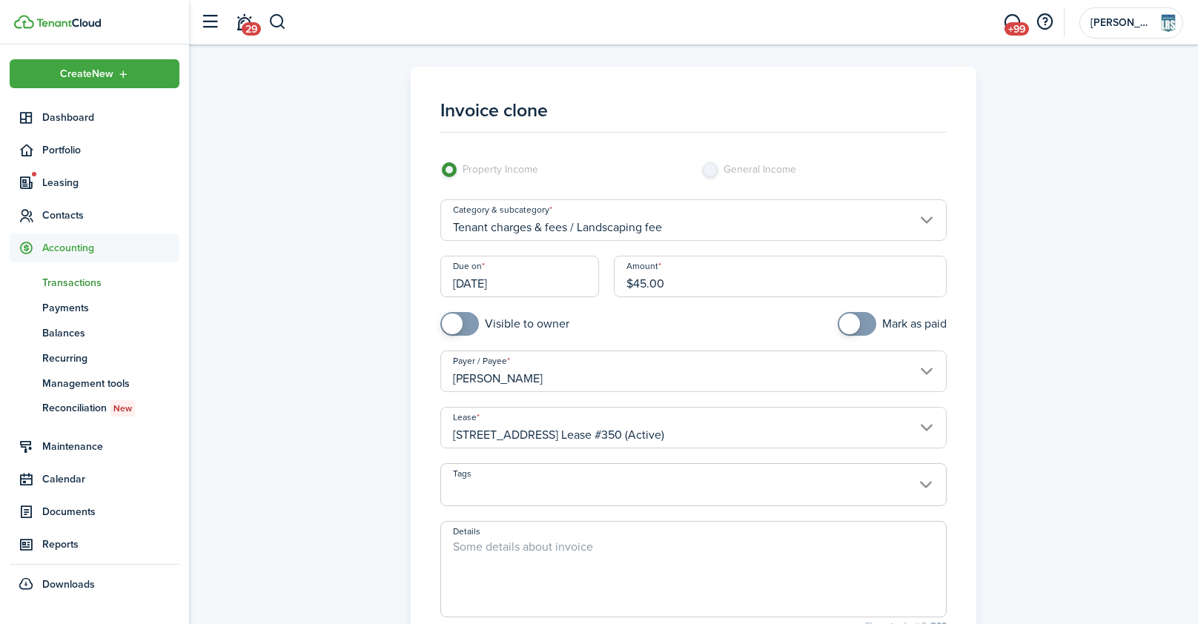
click at [528, 236] on input "Tenant charges & fees / Landscaping fee" at bounding box center [693, 220] width 506 height 42
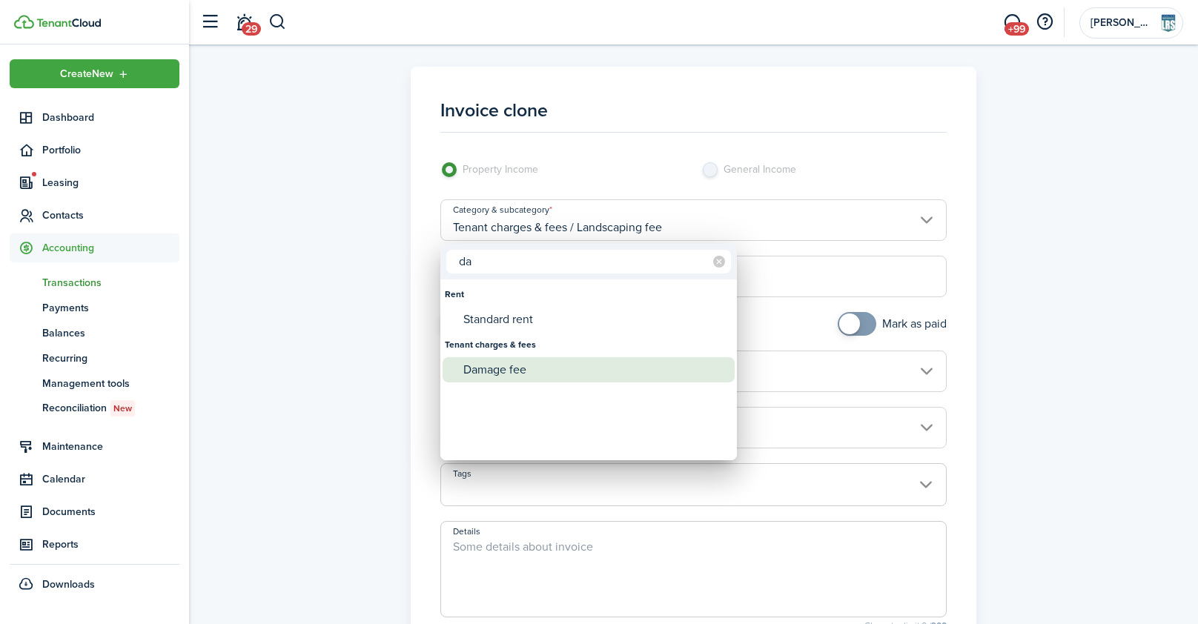
type input "da"
click at [526, 367] on div "Damage fee" at bounding box center [594, 369] width 262 height 25
type input "Tenant charges & fees / Damage fee"
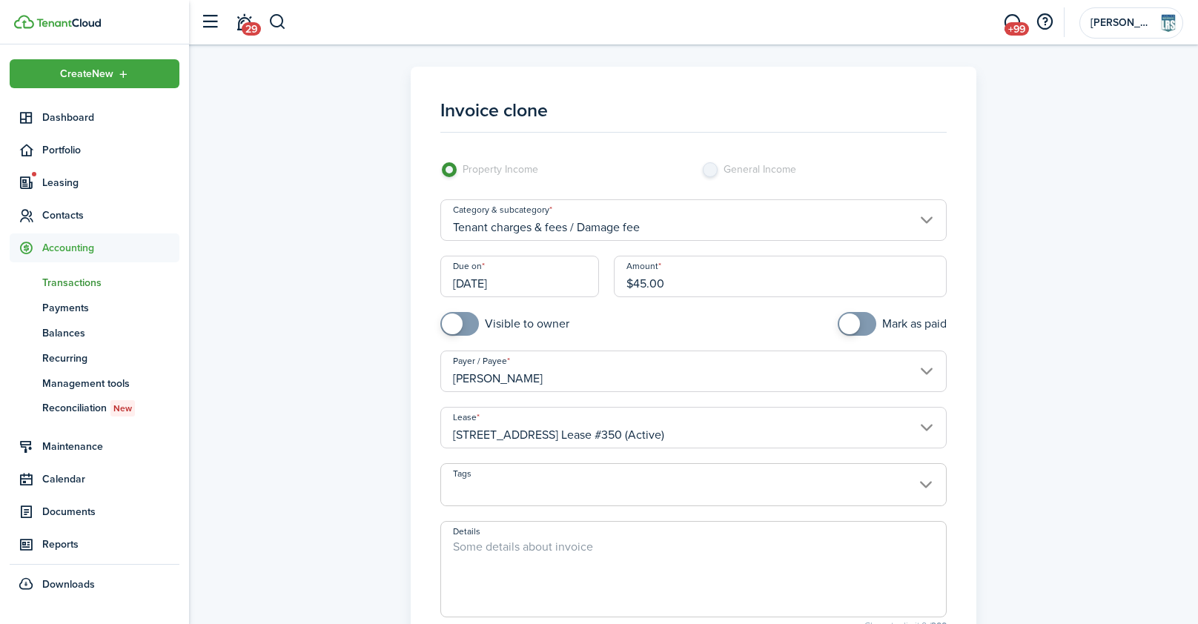
click at [586, 545] on textarea "Details" at bounding box center [693, 573] width 504 height 71
type textarea "New front door window"
click at [644, 283] on input "$45.00" at bounding box center [780, 277] width 332 height 42
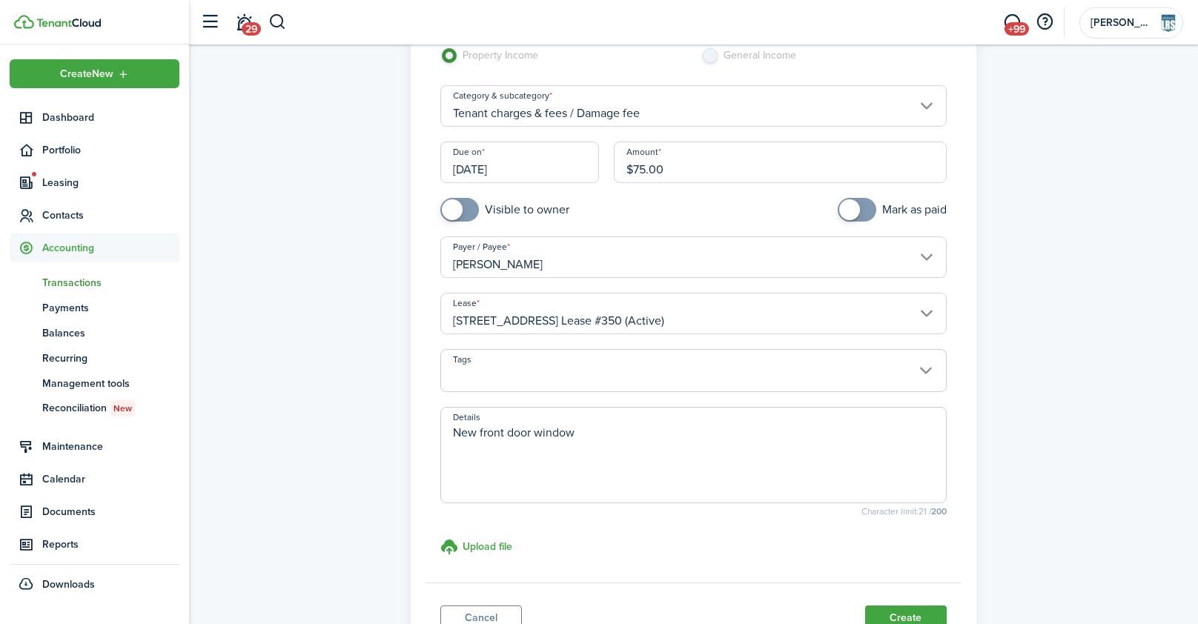
scroll to position [234, 0]
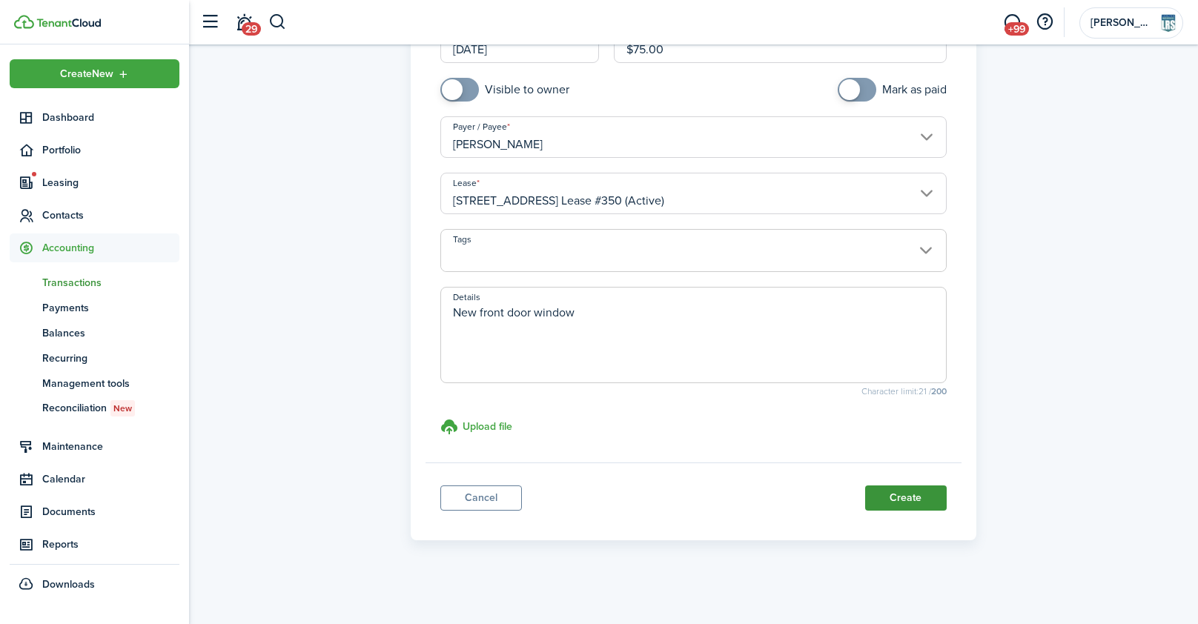
type input "$75.00"
click at [925, 498] on button "Create" at bounding box center [906, 498] width 82 height 25
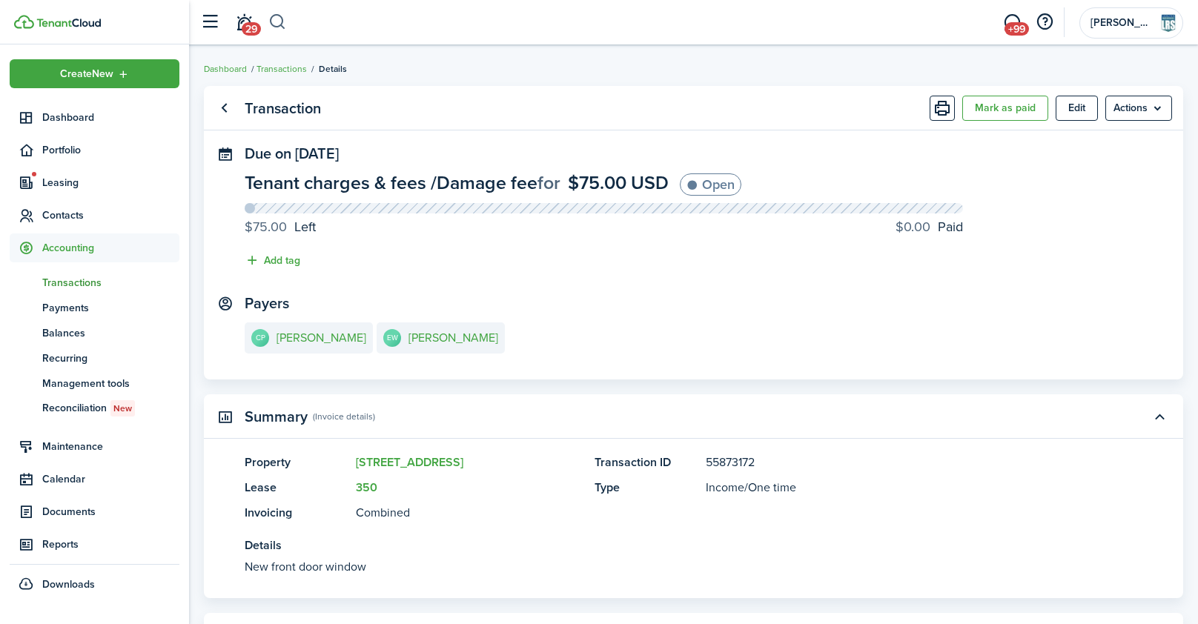
click at [274, 26] on button "button" at bounding box center [277, 22] width 19 height 25
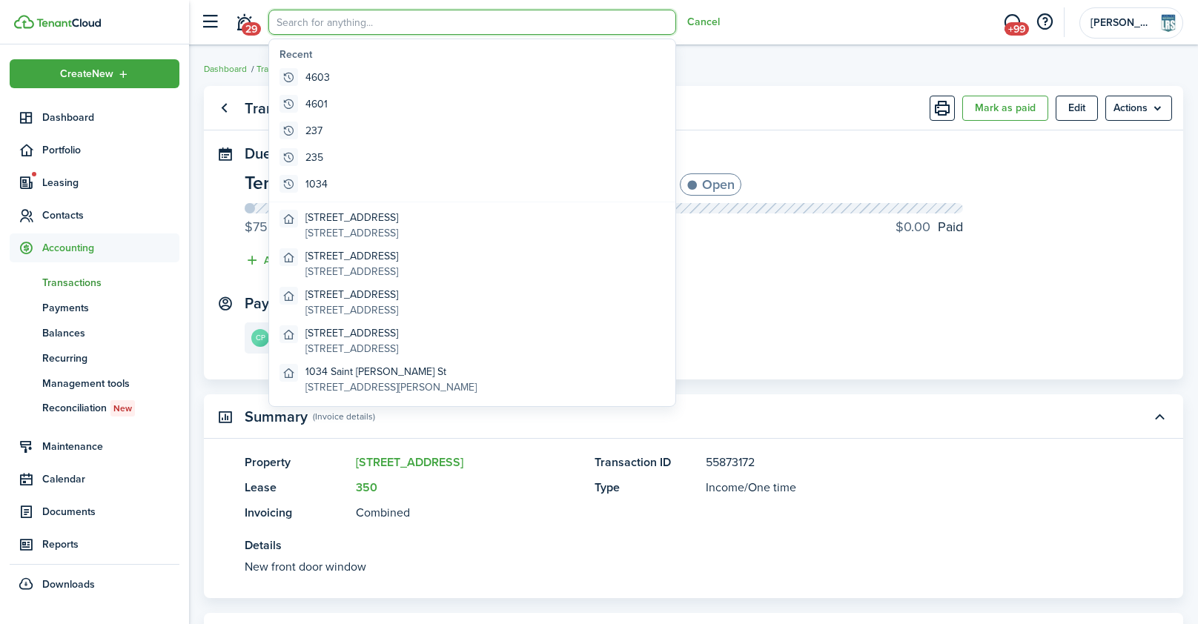
type input "2"
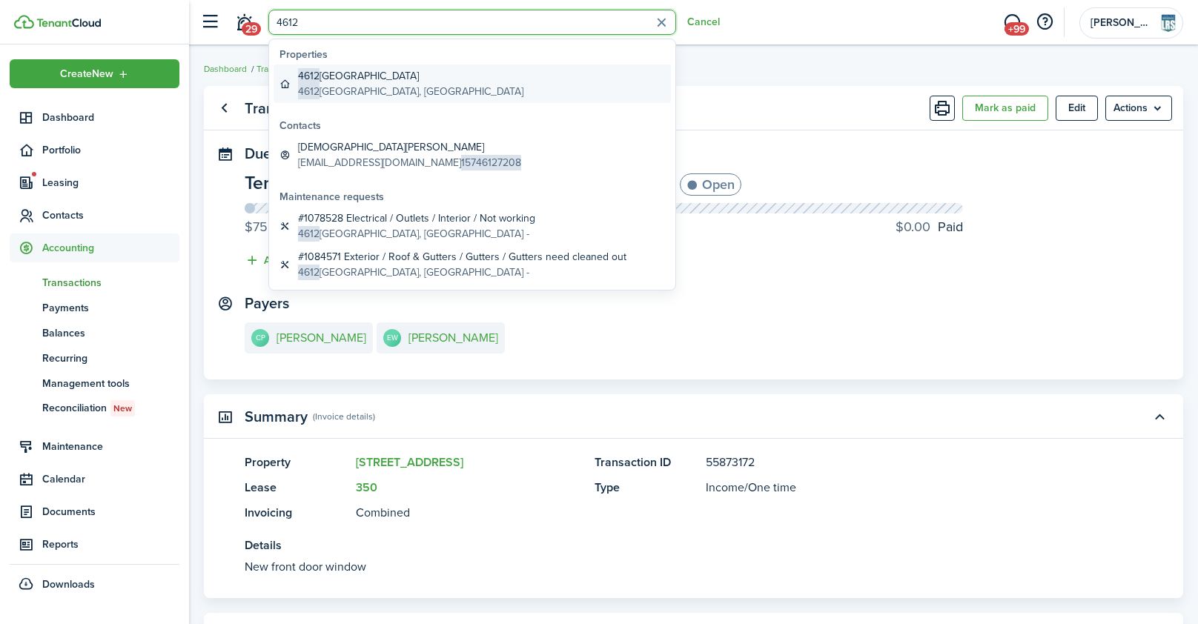
type input "4612"
click at [348, 87] on global-search-item-description "[STREET_ADDRESS]" at bounding box center [410, 92] width 225 height 16
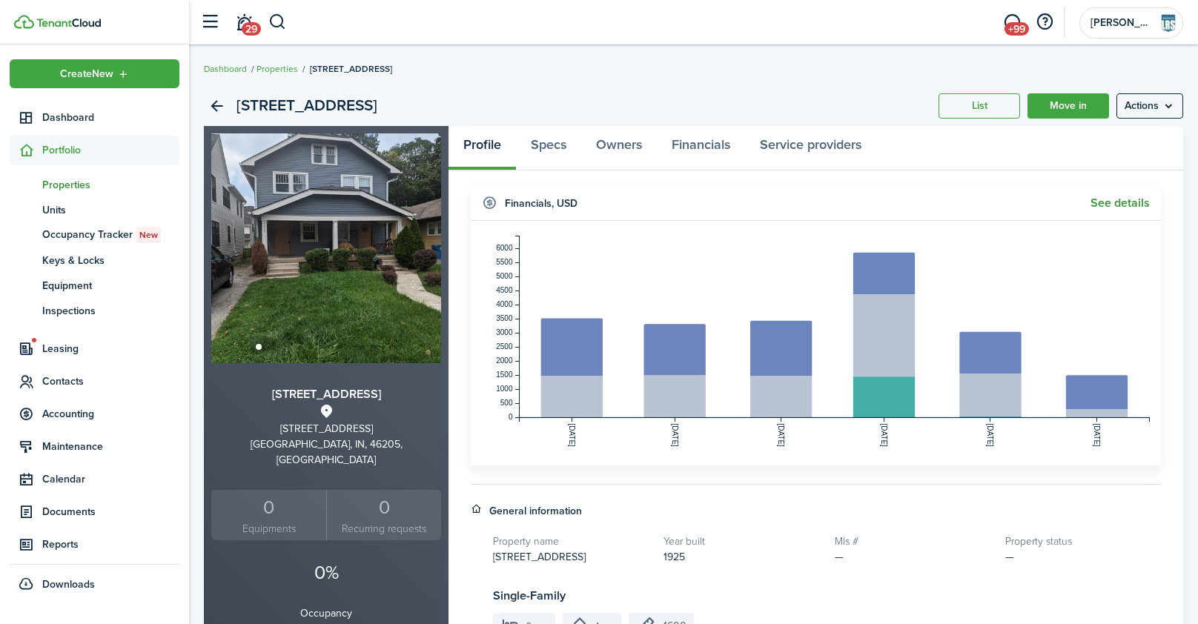
click at [1123, 205] on link "See details" at bounding box center [1120, 202] width 59 height 13
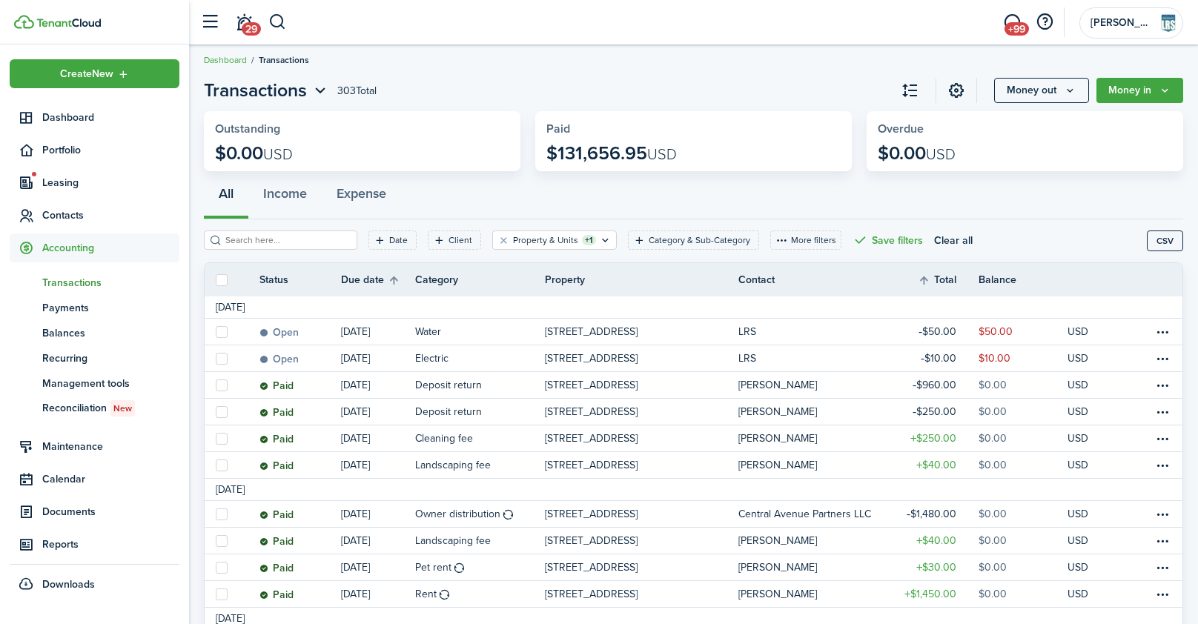
scroll to position [24, 0]
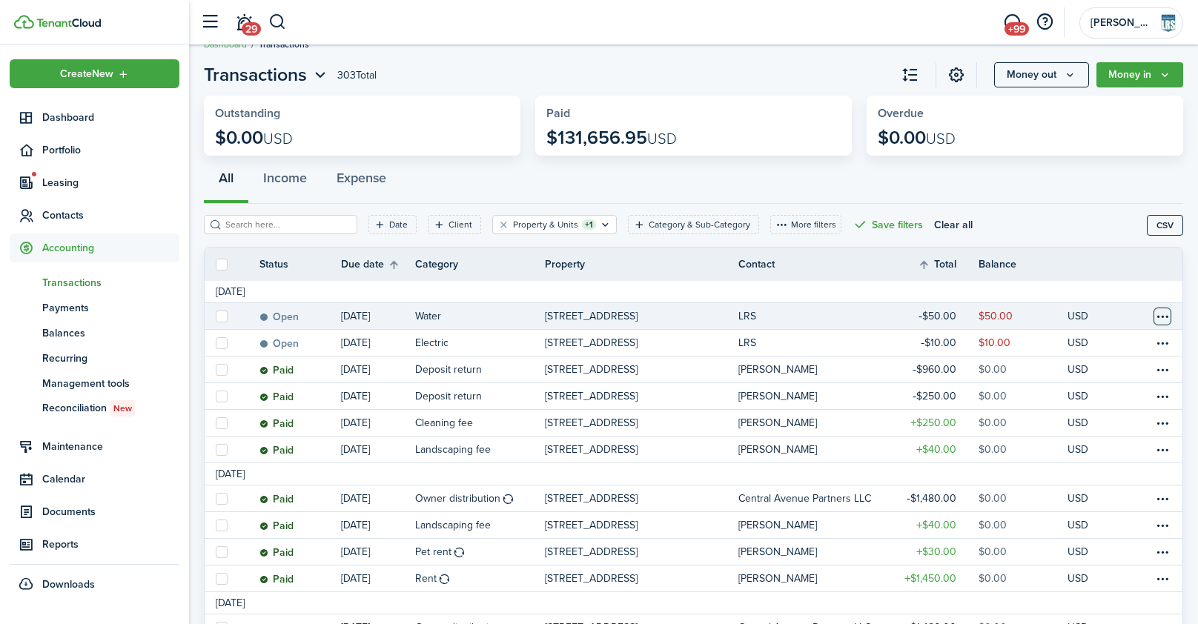
click at [1160, 315] on table-menu-btn-icon at bounding box center [1163, 317] width 18 height 18
click at [1073, 423] on link "Clone" at bounding box center [1107, 422] width 130 height 25
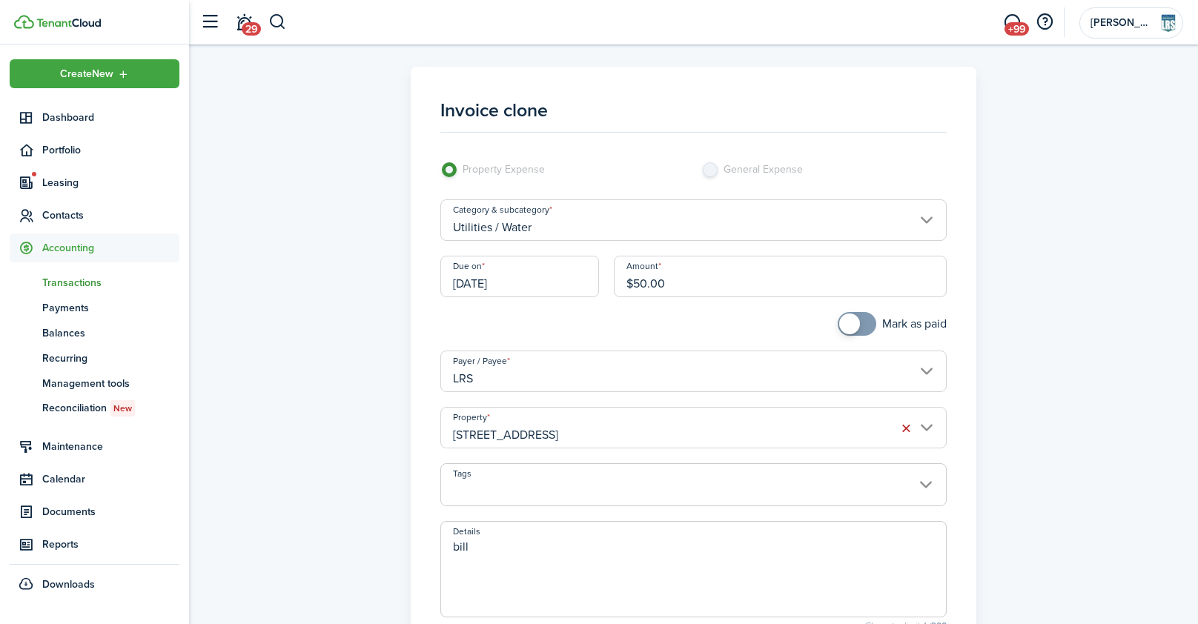
drag, startPoint x: 695, startPoint y: 282, endPoint x: 575, endPoint y: 285, distance: 119.4
click at [575, 285] on div "Due on [DATE] Amount $50.00" at bounding box center [693, 284] width 520 height 56
type input "$40.00"
click at [547, 323] on div at bounding box center [563, 331] width 260 height 39
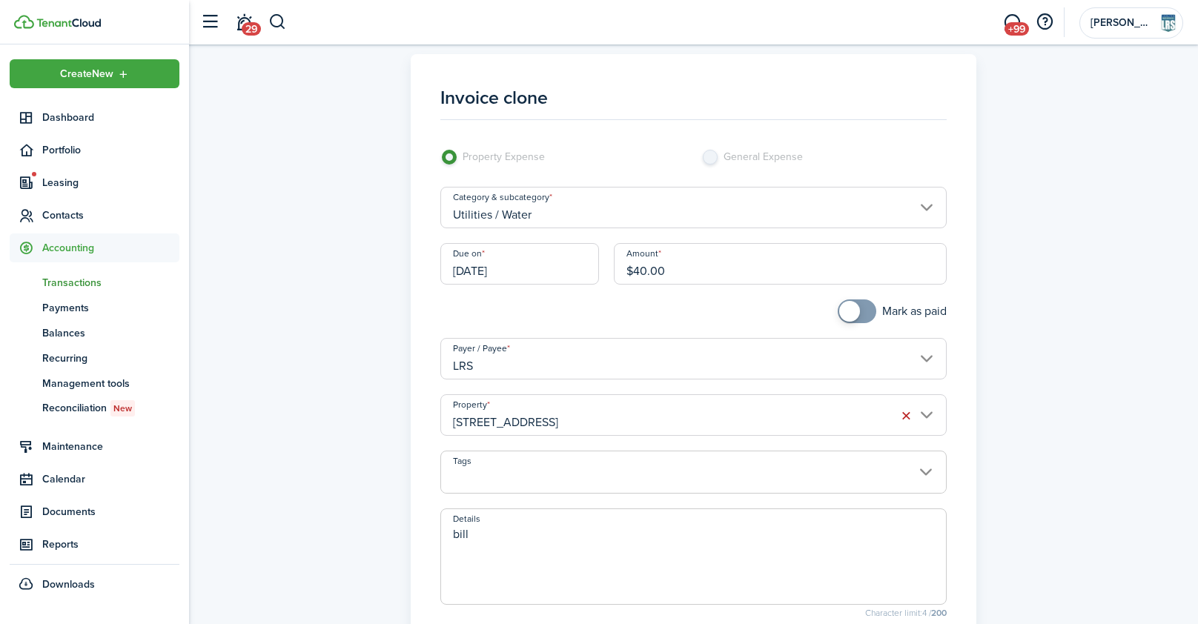
scroll to position [15, 0]
click at [543, 206] on input "Utilities / Water" at bounding box center [693, 206] width 506 height 42
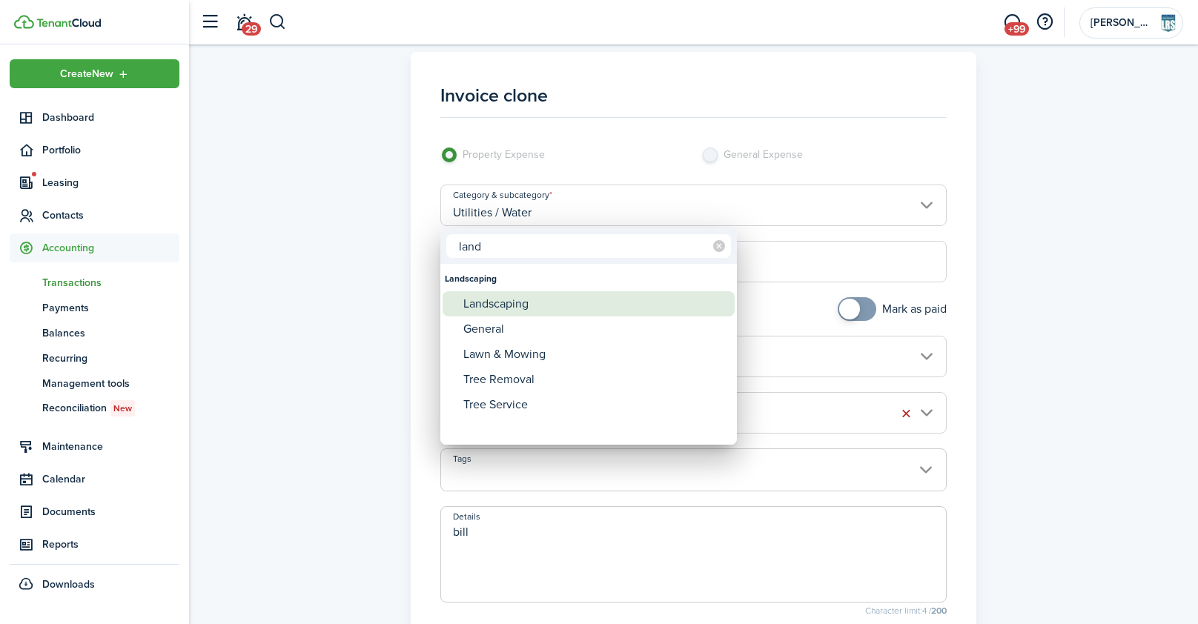
type input "land"
click at [510, 312] on div "Landscaping" at bounding box center [594, 303] width 262 height 25
type input "Landscaping"
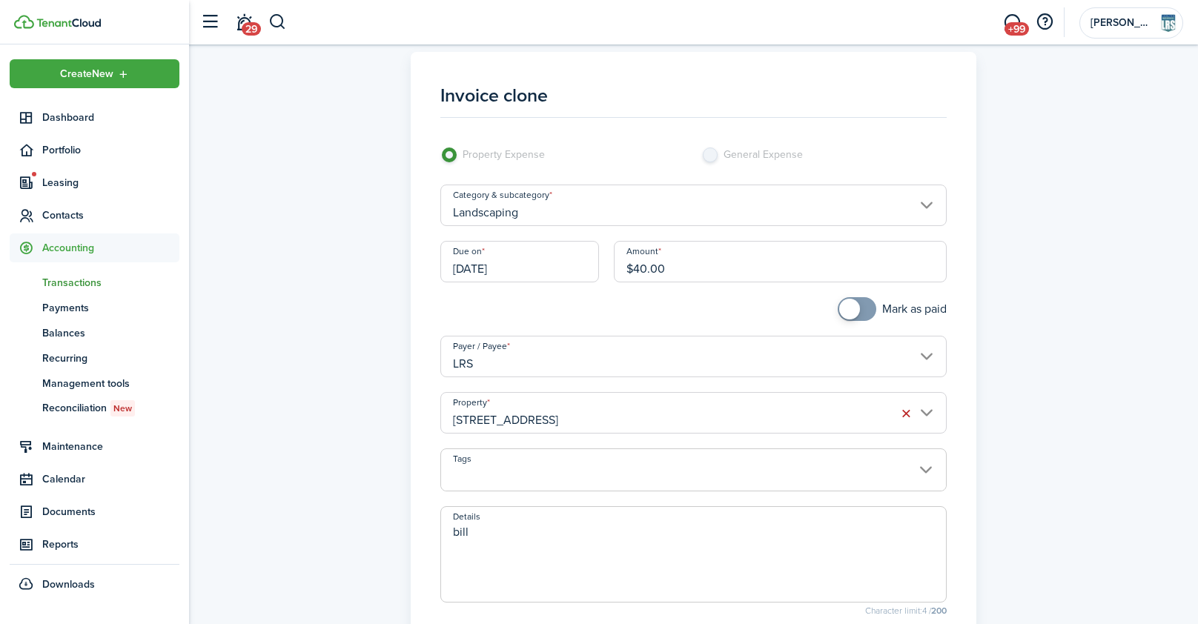
click at [549, 359] on input "LRS" at bounding box center [693, 357] width 506 height 42
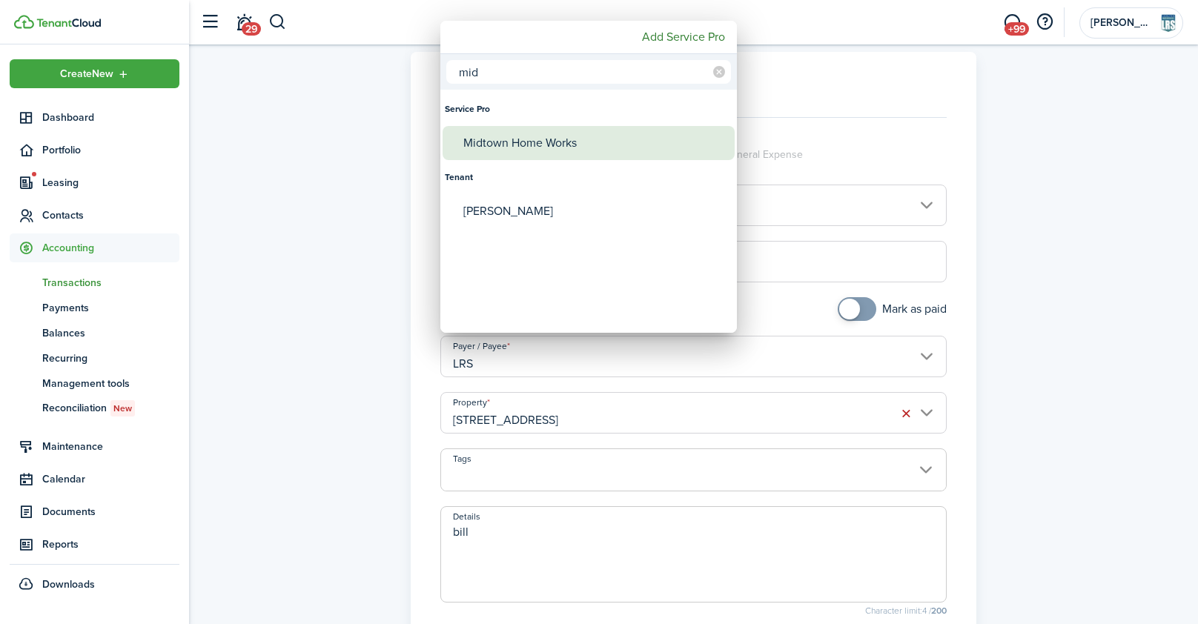
type input "mid"
click at [538, 147] on div "Midtown Home Works" at bounding box center [594, 143] width 262 height 34
type input "Midtown Home Works"
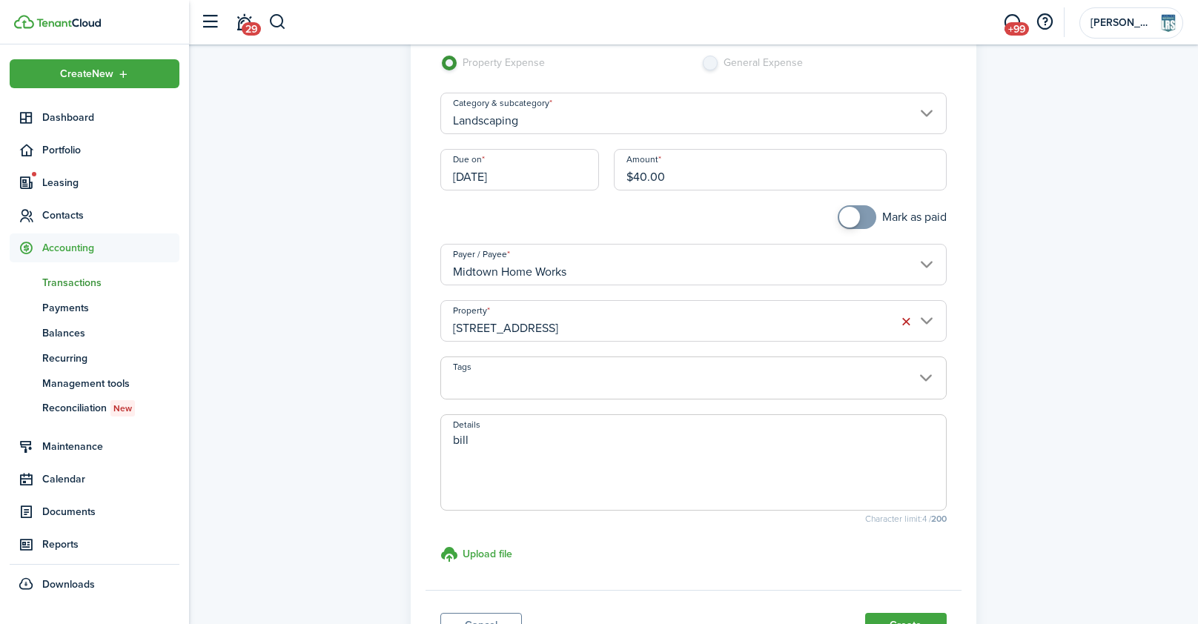
scroll to position [121, 0]
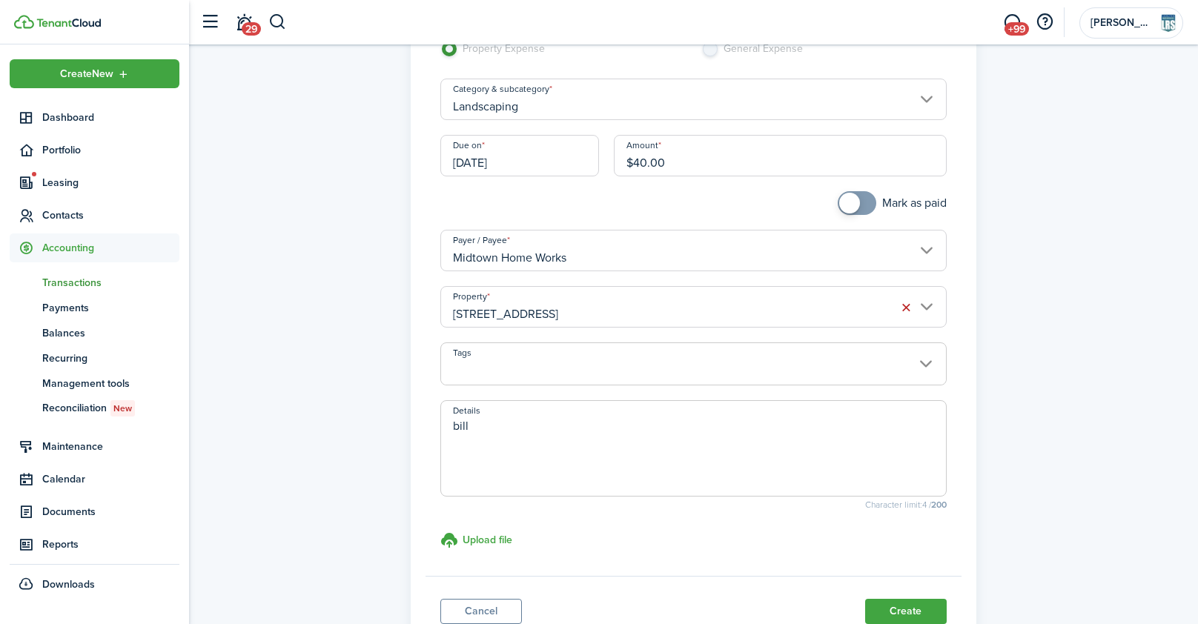
click at [550, 161] on input "[DATE]" at bounding box center [519, 156] width 159 height 42
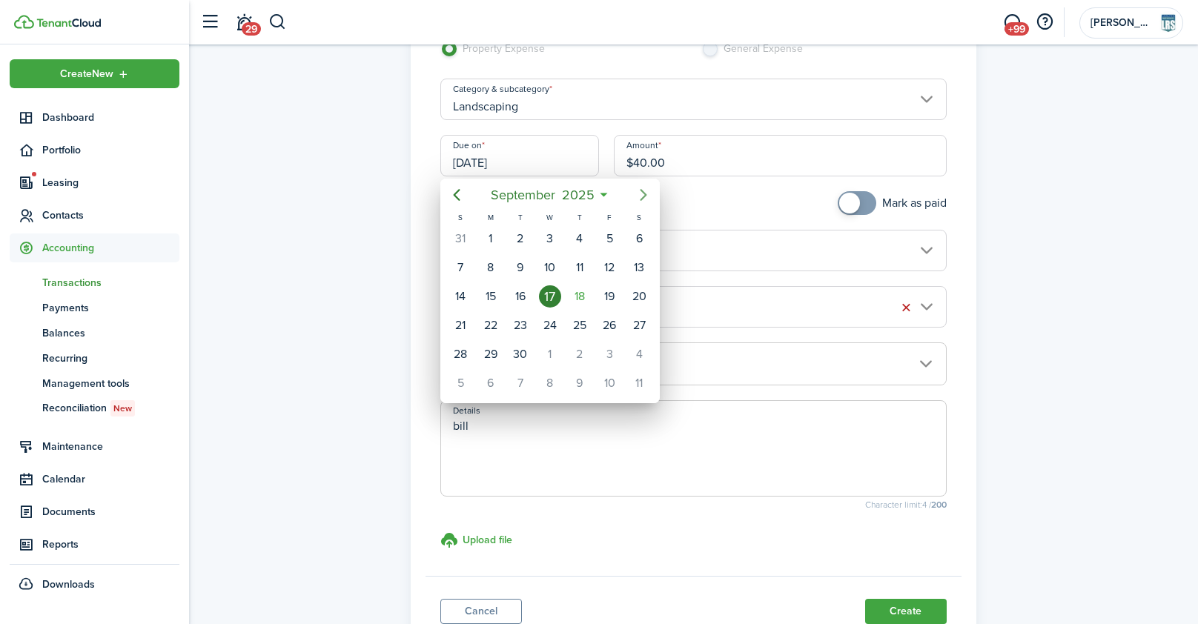
click at [641, 196] on icon "Next page" at bounding box center [644, 195] width 18 height 18
click at [561, 232] on div "[DATE]" at bounding box center [550, 239] width 30 height 28
type input "[DATE]"
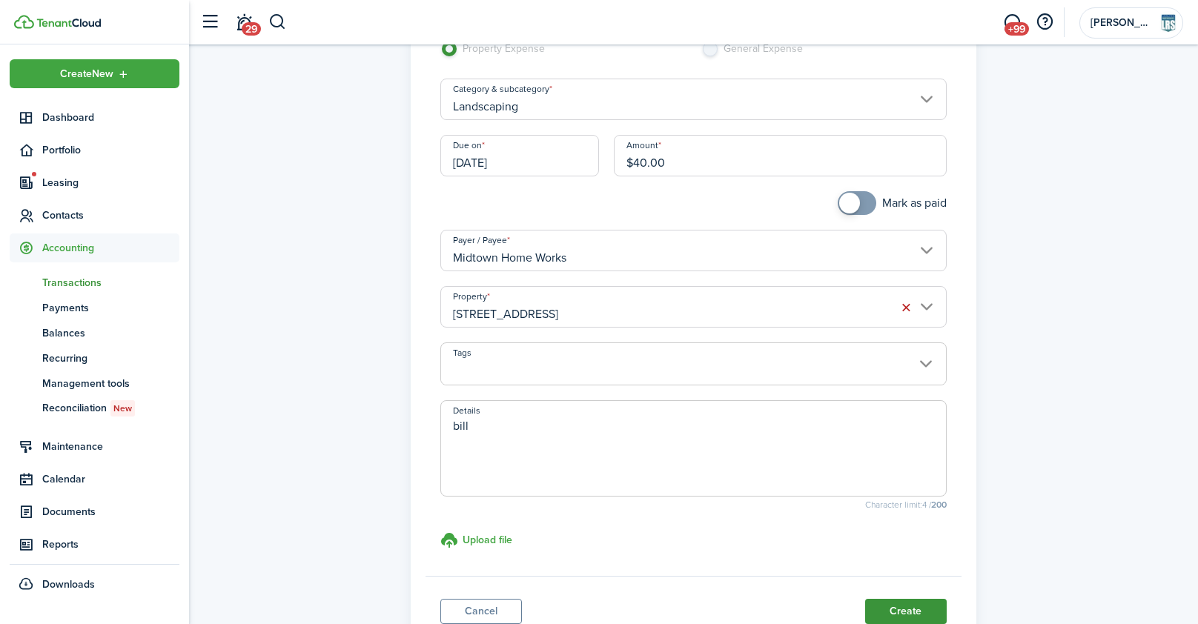
click at [892, 609] on button "Create" at bounding box center [906, 611] width 82 height 25
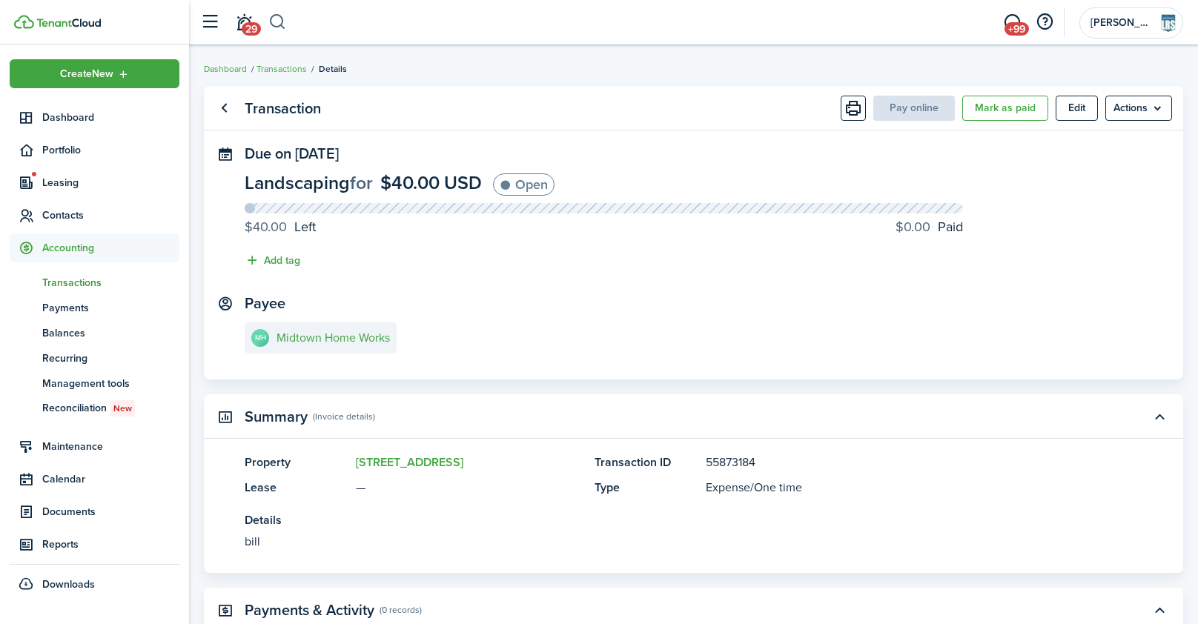
click at [285, 22] on button "button" at bounding box center [277, 22] width 19 height 25
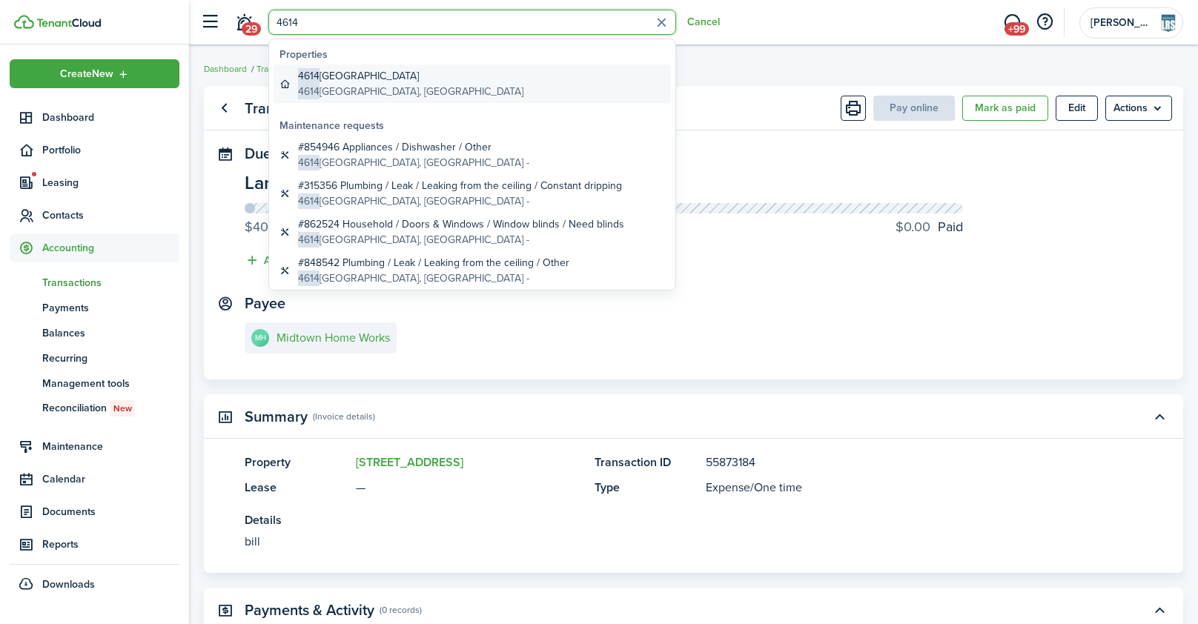
type input "4614"
click at [368, 90] on global-search-item-description "[STREET_ADDRESS]" at bounding box center [410, 92] width 225 height 16
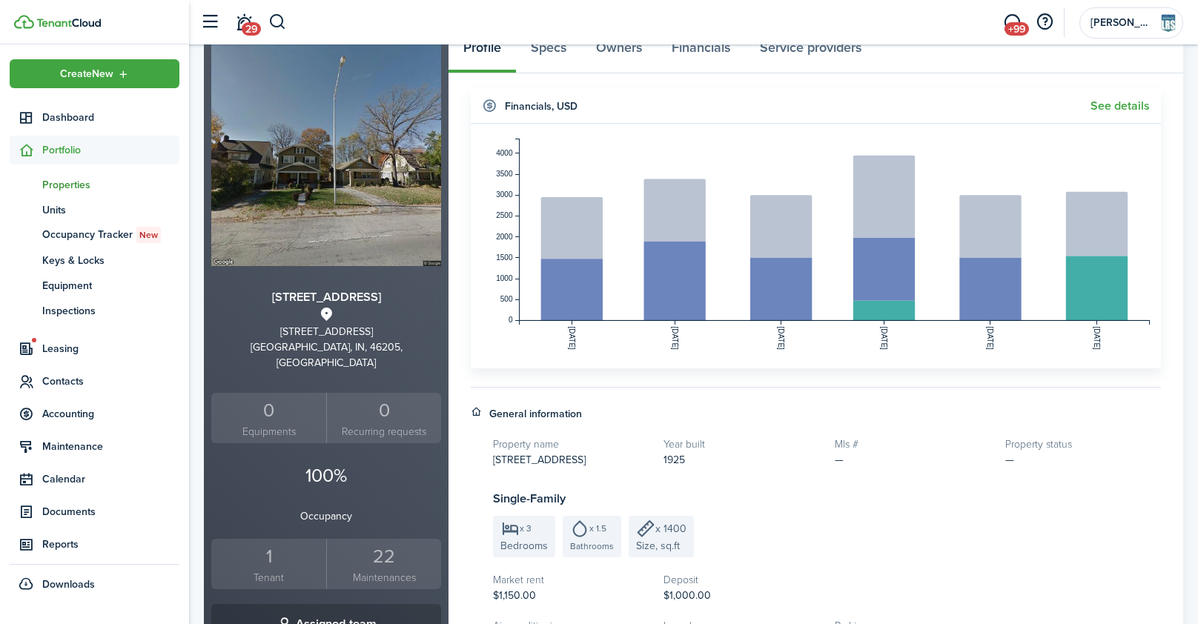
scroll to position [75, 0]
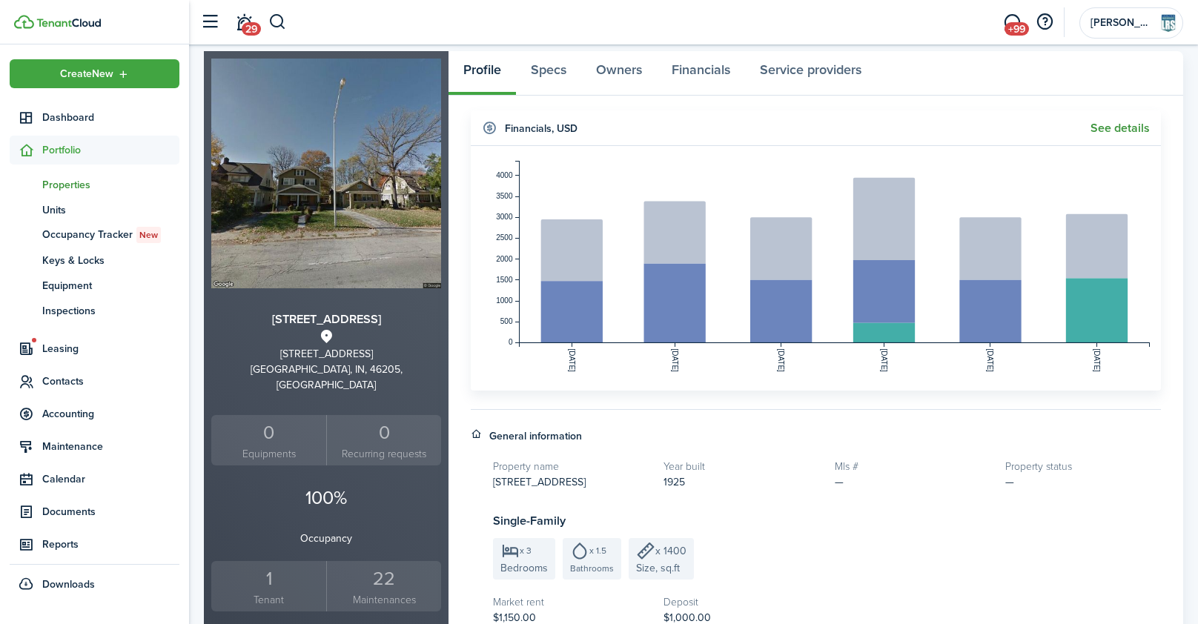
click at [1110, 129] on link "See details" at bounding box center [1120, 128] width 59 height 13
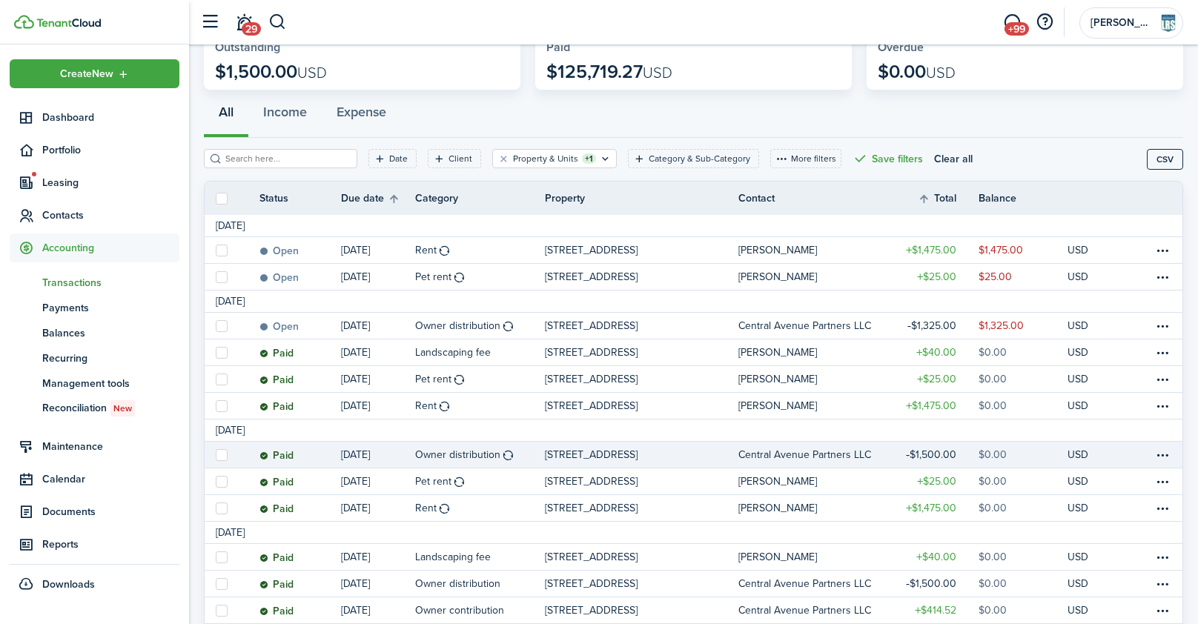
scroll to position [102, 0]
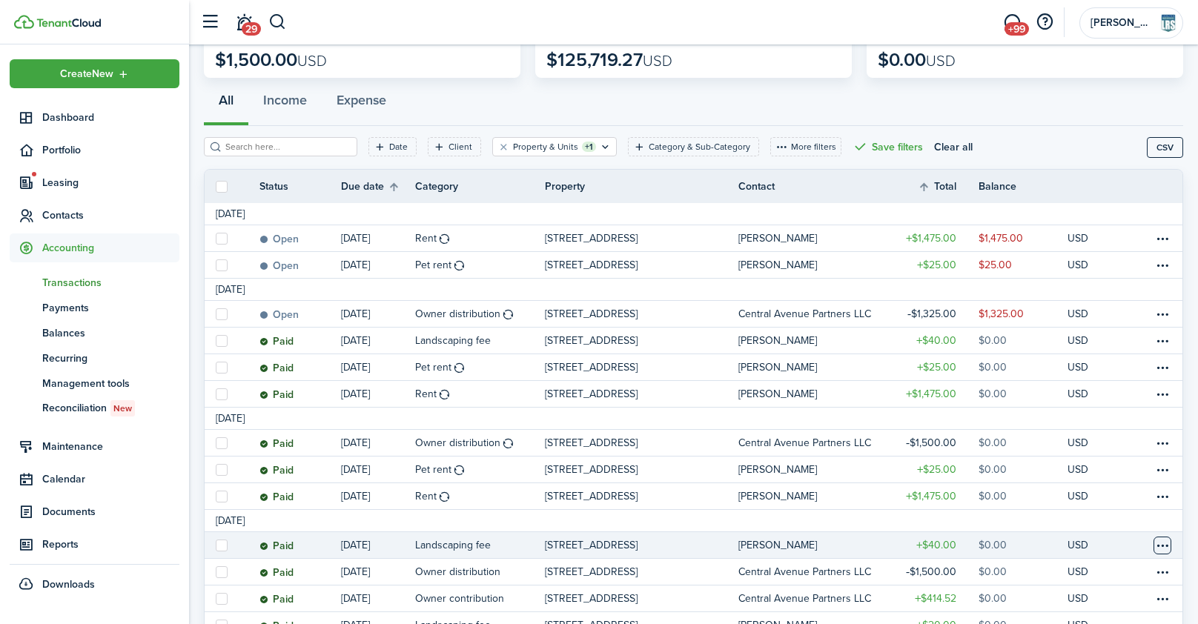
click at [1166, 550] on table-menu-btn-icon at bounding box center [1163, 546] width 18 height 18
click at [1085, 482] on link "Clone" at bounding box center [1107, 479] width 130 height 25
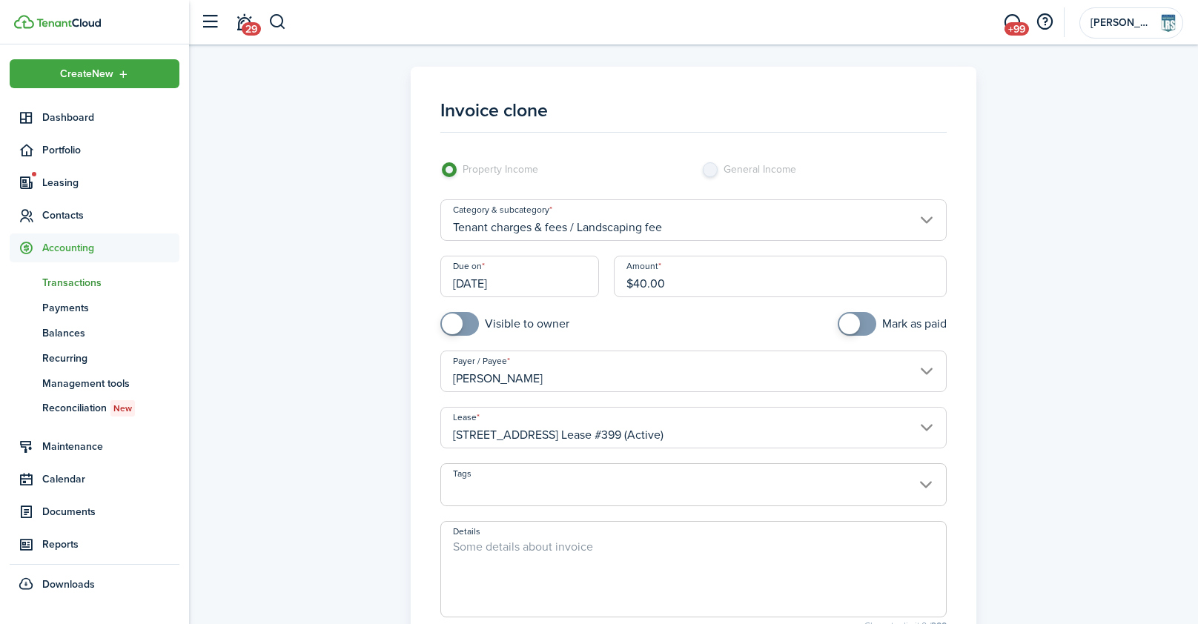
click at [500, 277] on input "[DATE]" at bounding box center [519, 277] width 159 height 42
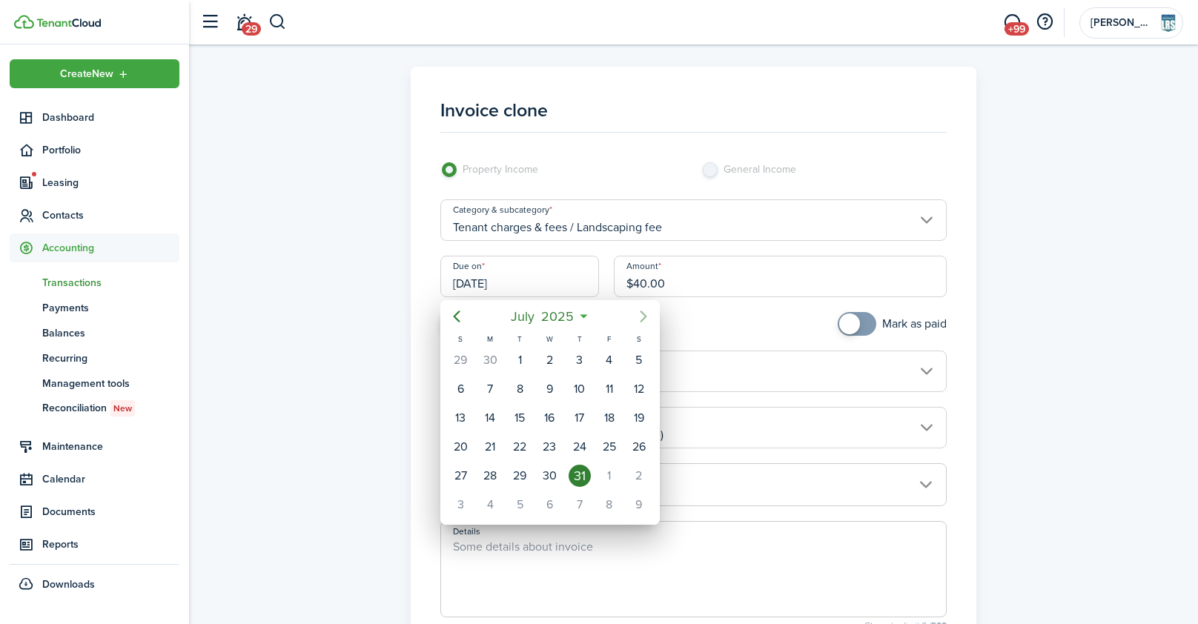
click at [652, 315] on icon "Next page" at bounding box center [644, 317] width 18 height 18
click at [649, 315] on icon "Next page" at bounding box center [644, 317] width 18 height 18
click at [640, 316] on icon "Next page" at bounding box center [644, 317] width 18 height 18
click at [540, 357] on div "1" at bounding box center [550, 360] width 22 height 22
type input "[DATE]"
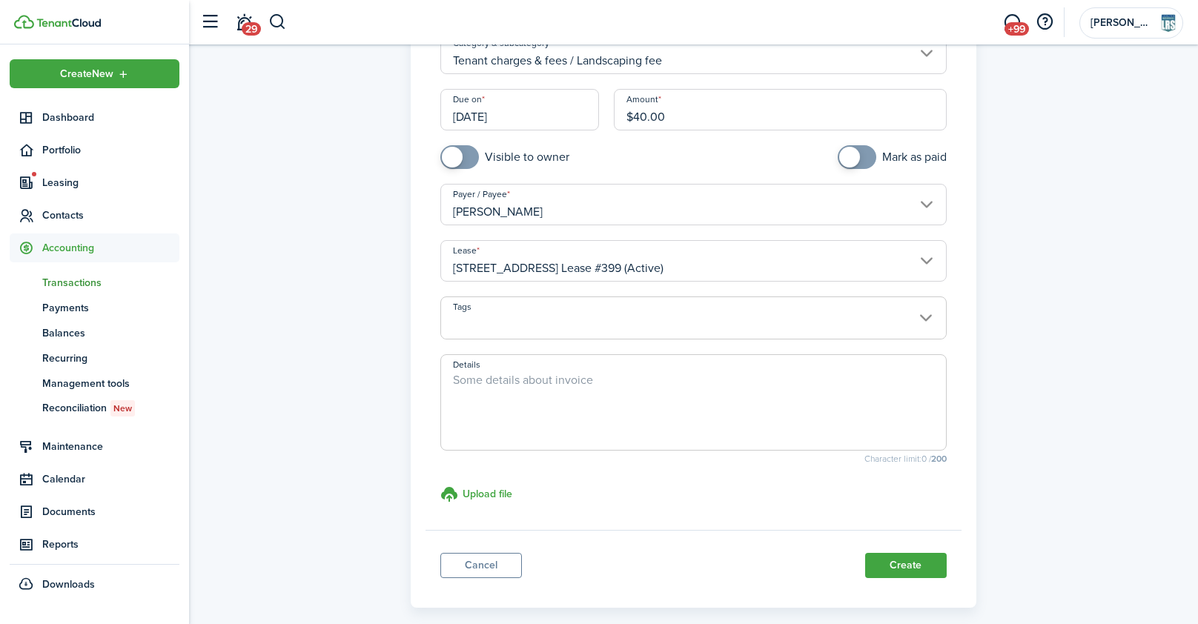
scroll to position [234, 0]
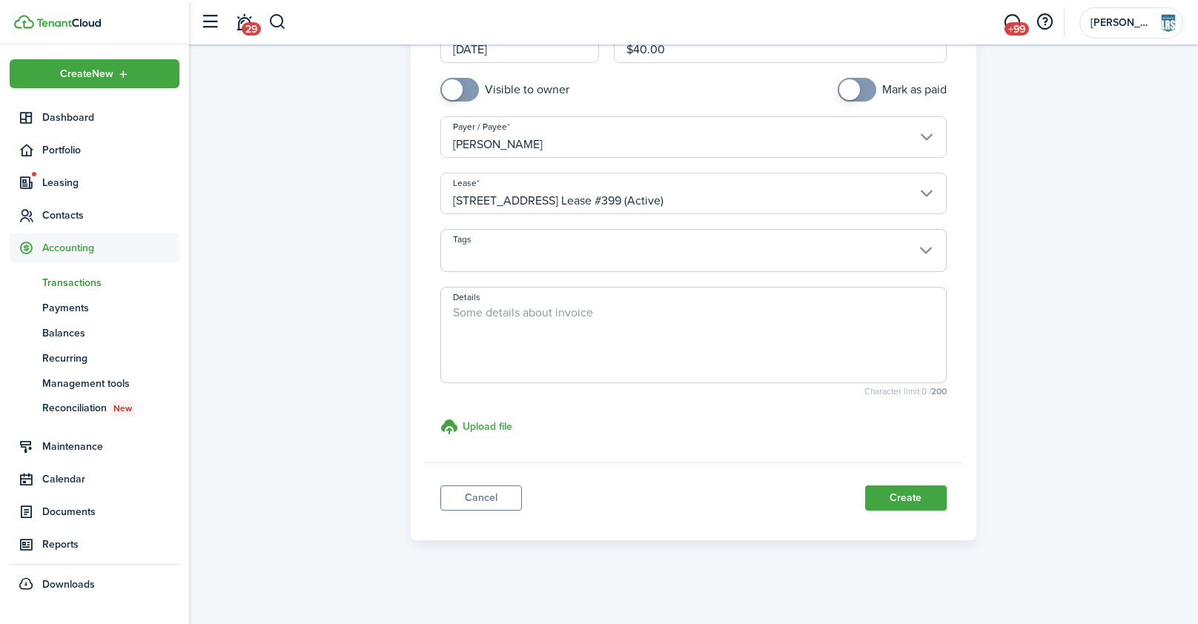
click at [903, 497] on button "Create" at bounding box center [906, 498] width 82 height 25
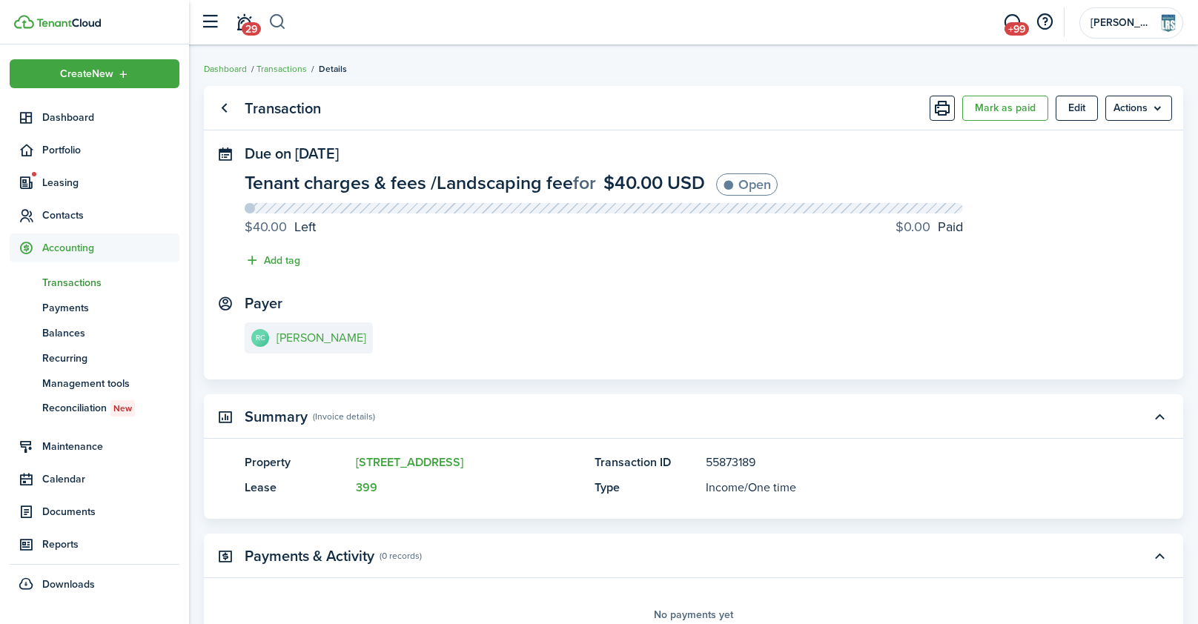
click at [285, 21] on header-wrapper "29 +99 [PERSON_NAME] Realty Services LLC" at bounding box center [688, 22] width 991 height 44
click at [275, 20] on button "button" at bounding box center [277, 22] width 19 height 25
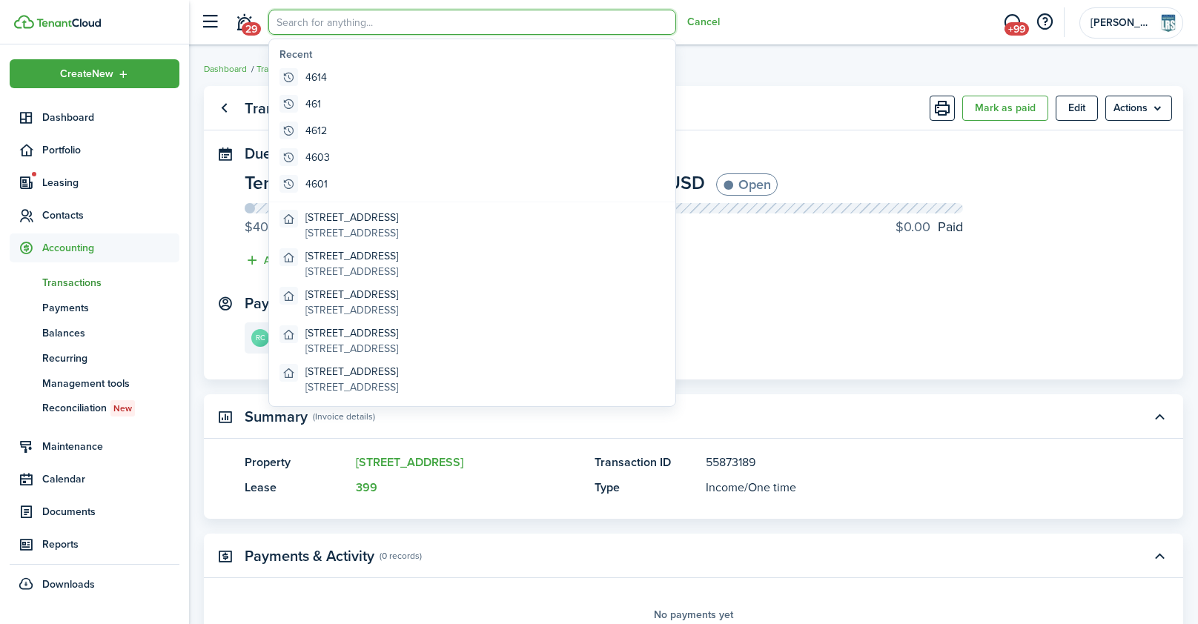
type input "4"
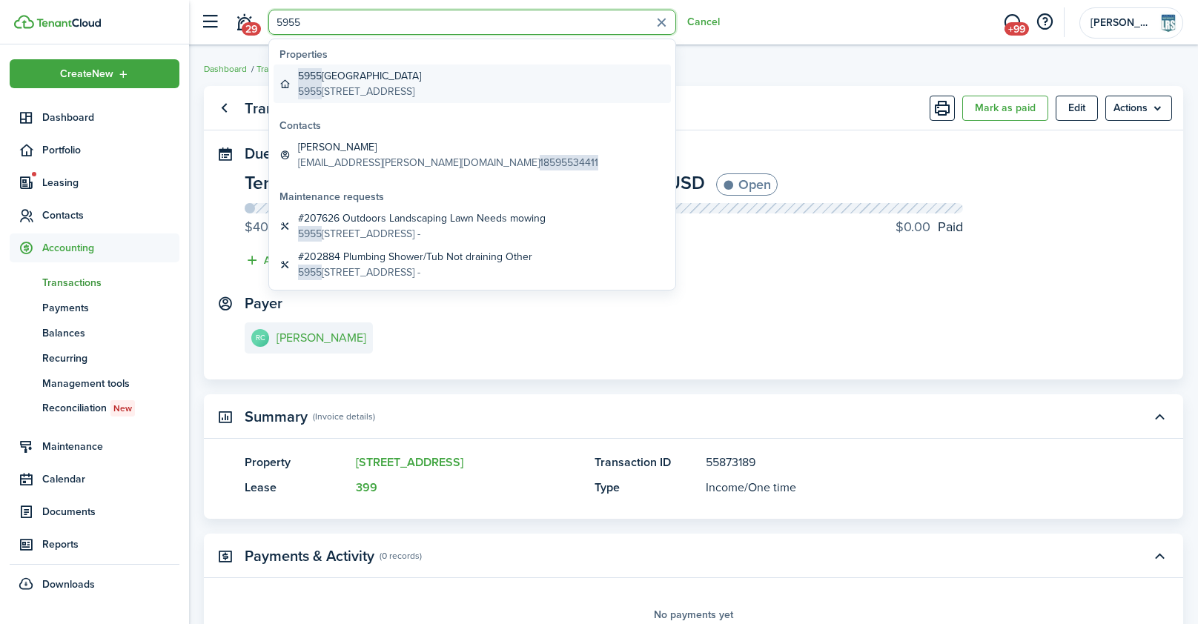
type input "5955"
click at [369, 78] on global-search-item-title "[STREET_ADDRESS]" at bounding box center [359, 76] width 123 height 16
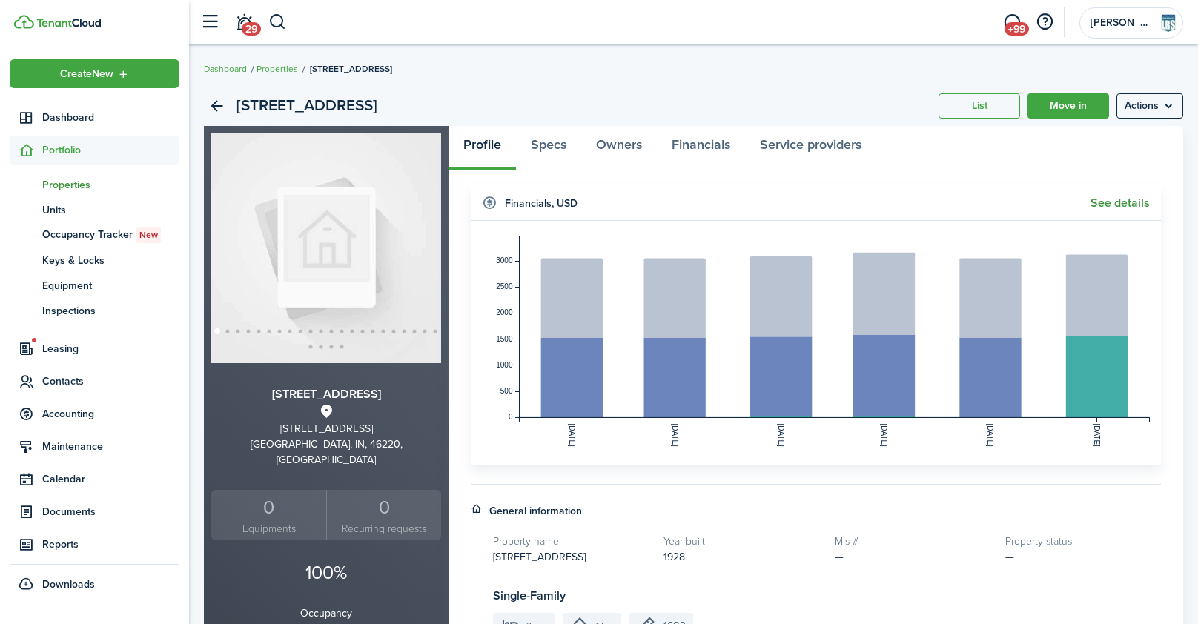
click at [1128, 196] on widget-header "Financials , USD See details" at bounding box center [816, 203] width 690 height 36
click at [1122, 202] on link "See details" at bounding box center [1120, 202] width 59 height 13
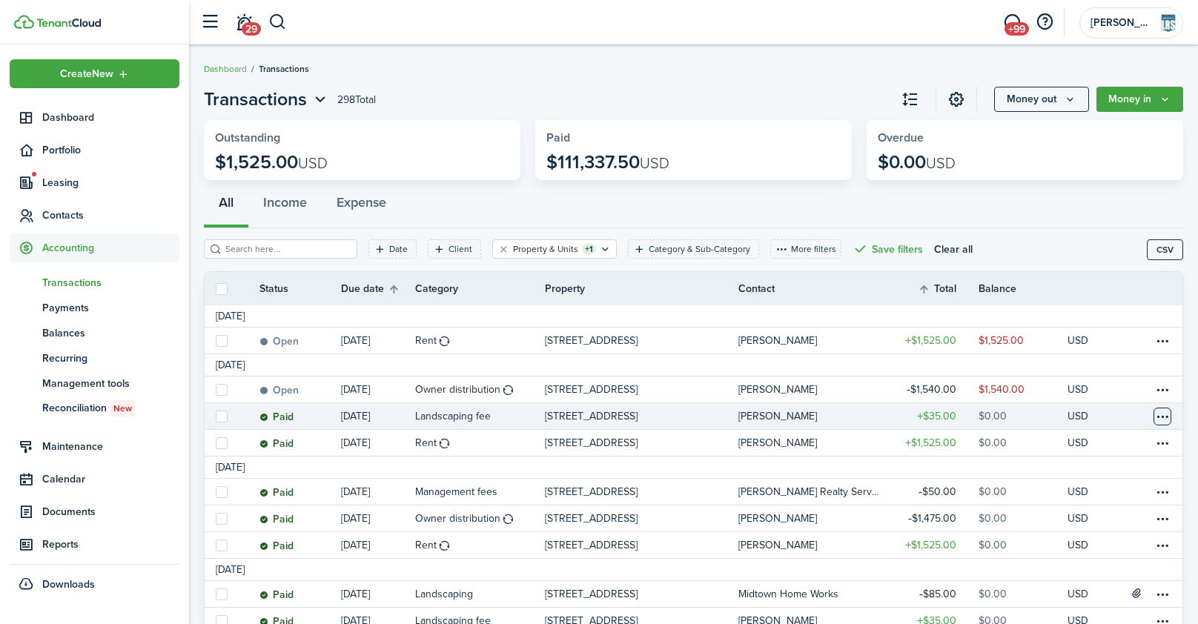
click at [1166, 420] on table-menu-btn-icon at bounding box center [1163, 417] width 18 height 18
click at [1068, 481] on link "Clone" at bounding box center [1107, 479] width 130 height 25
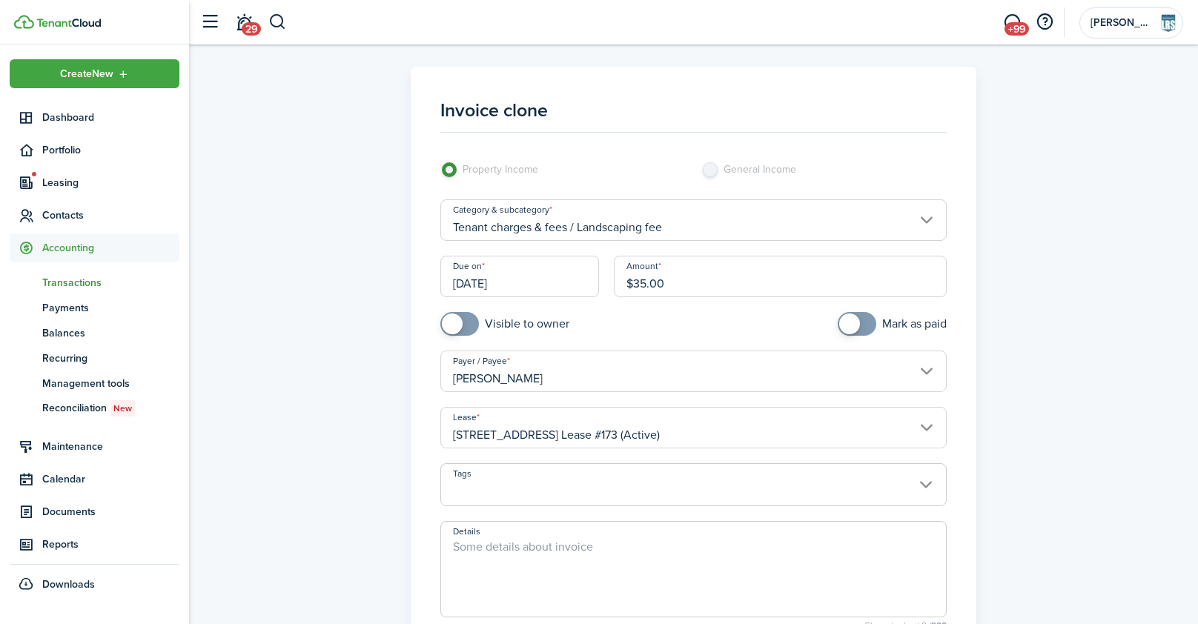
click at [535, 274] on input "[DATE]" at bounding box center [519, 277] width 159 height 42
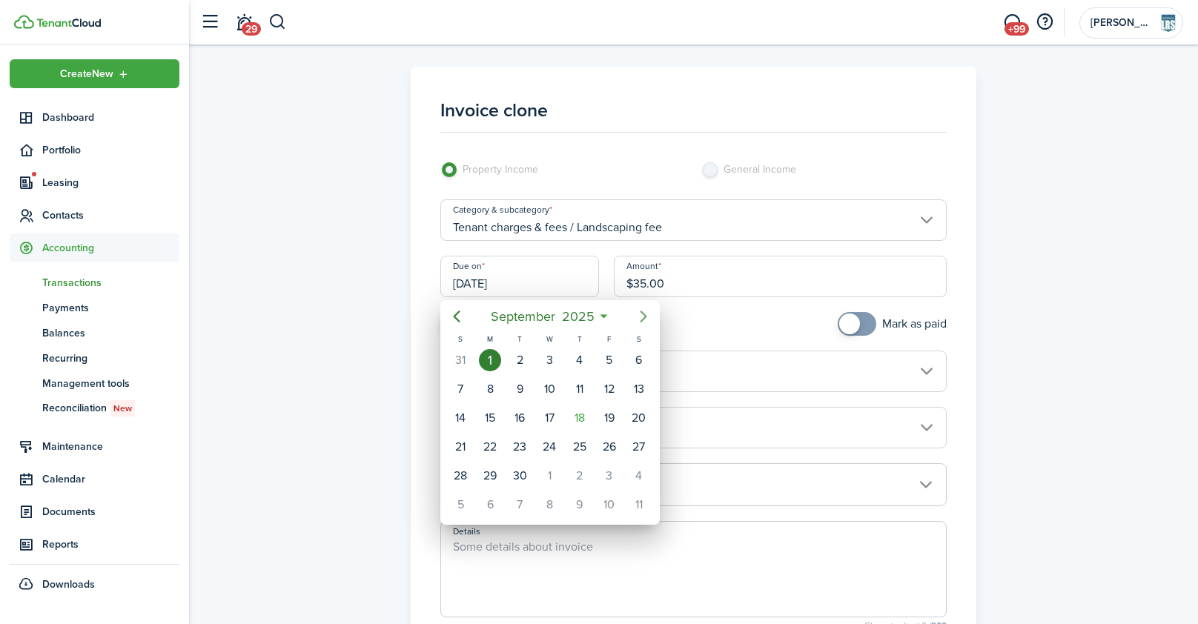
click at [646, 317] on icon "Next page" at bounding box center [644, 317] width 7 height 12
click at [545, 360] on div "1" at bounding box center [550, 360] width 22 height 22
type input "[DATE]"
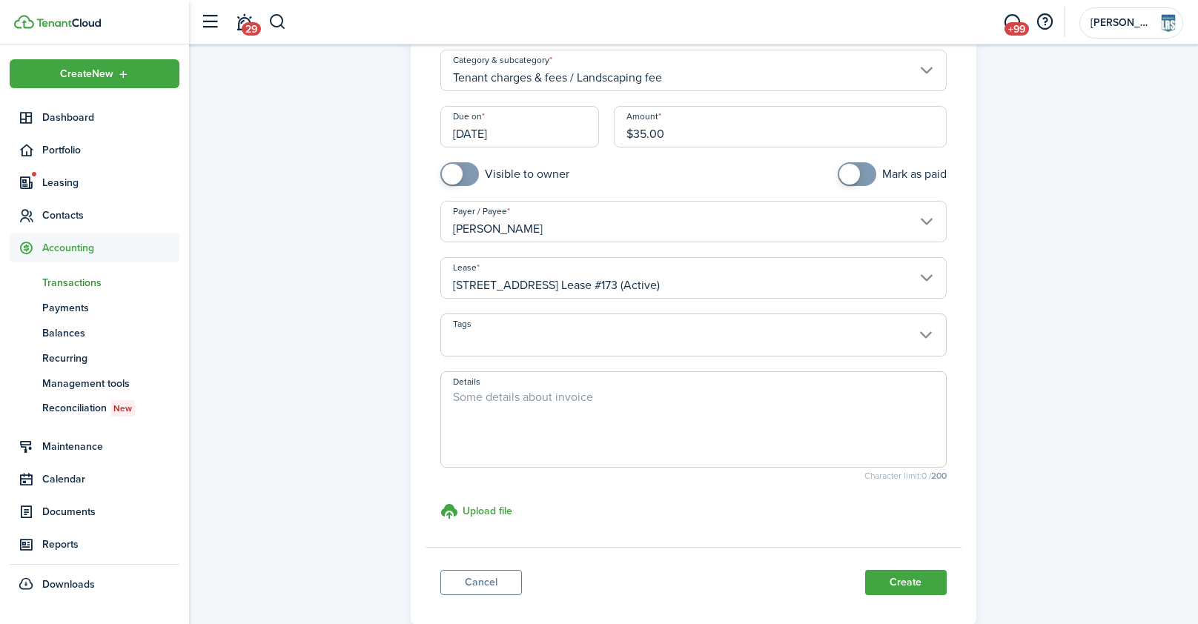
scroll to position [156, 0]
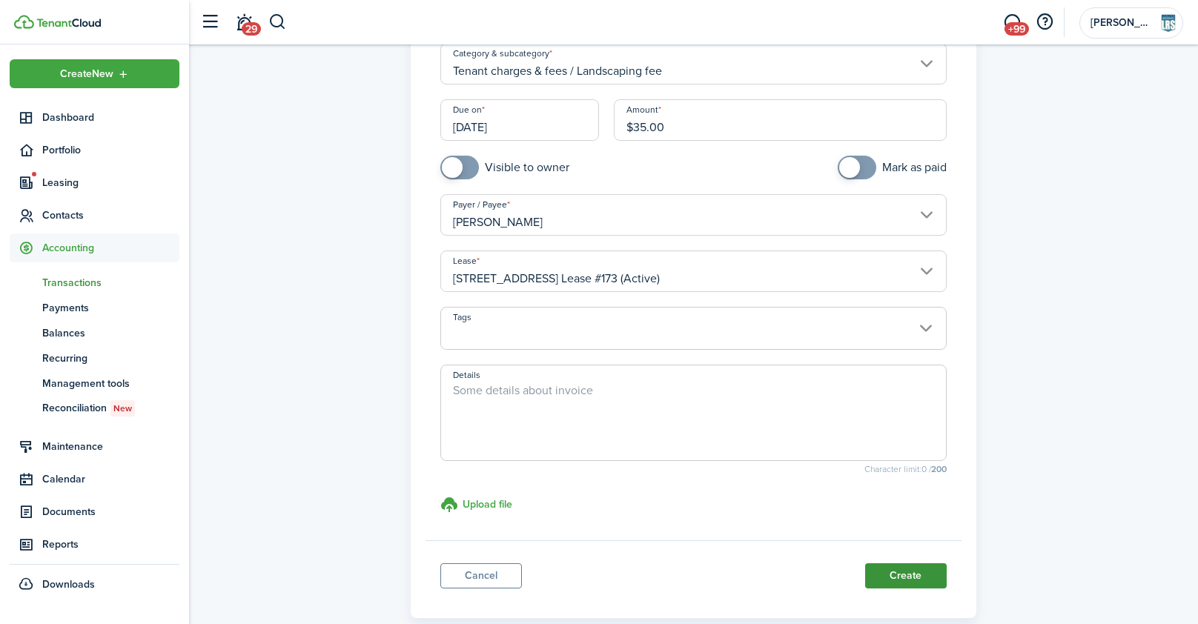
click at [922, 574] on button "Create" at bounding box center [906, 576] width 82 height 25
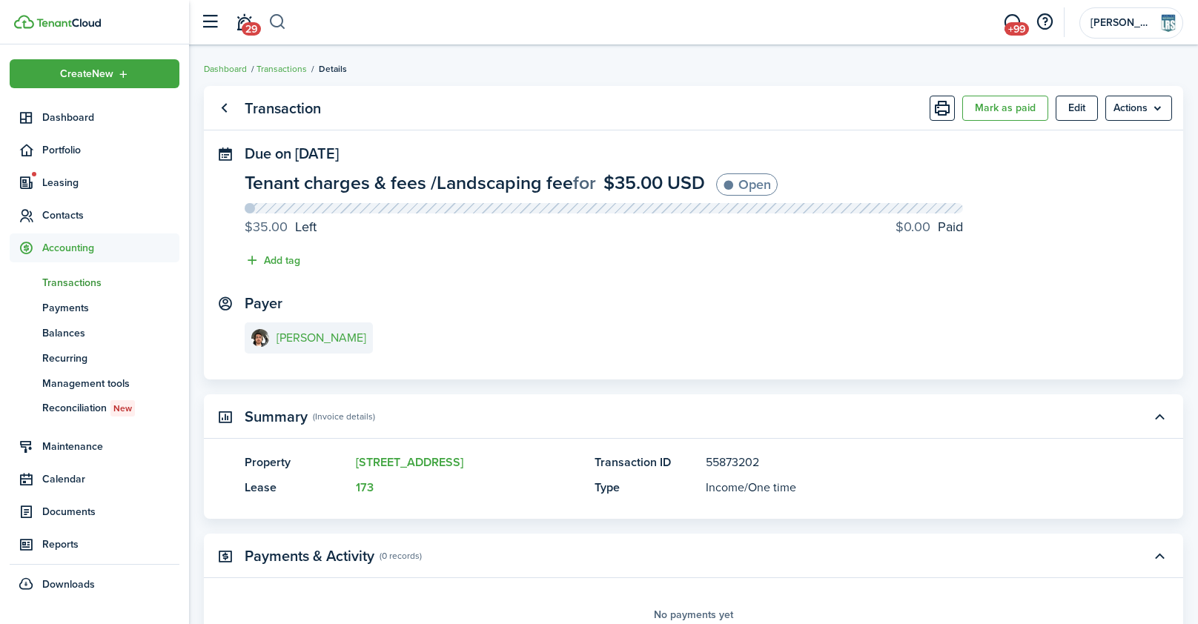
click at [280, 25] on button "button" at bounding box center [277, 22] width 19 height 25
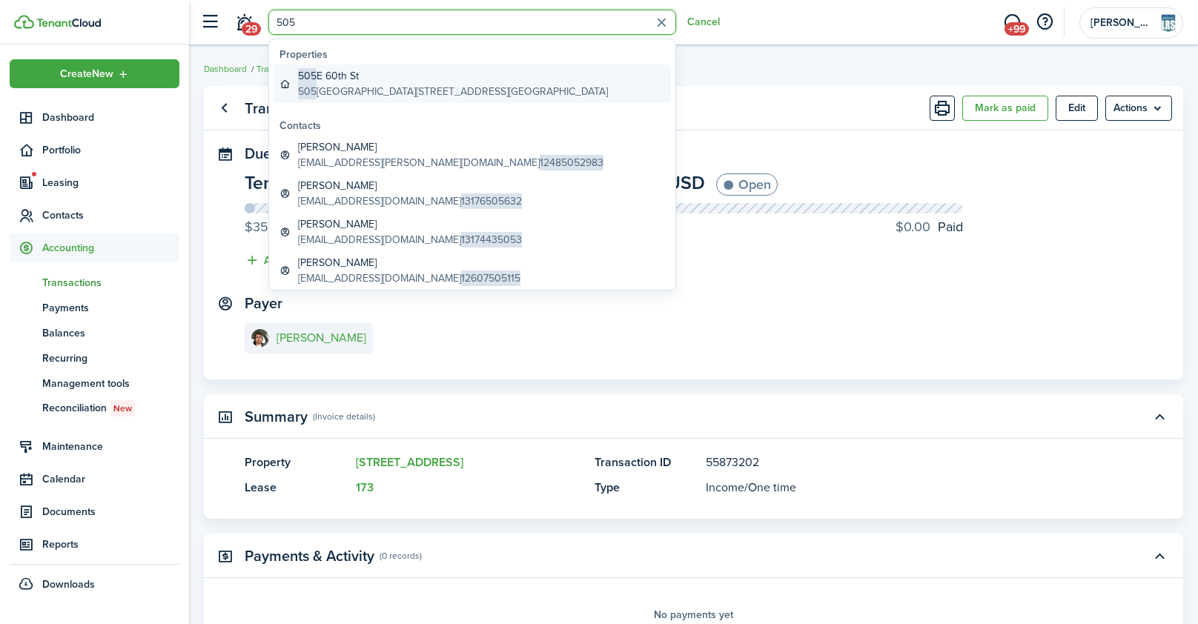
type input "505"
click at [345, 71] on global-search-item-title "[STREET_ADDRESS]" at bounding box center [453, 76] width 310 height 16
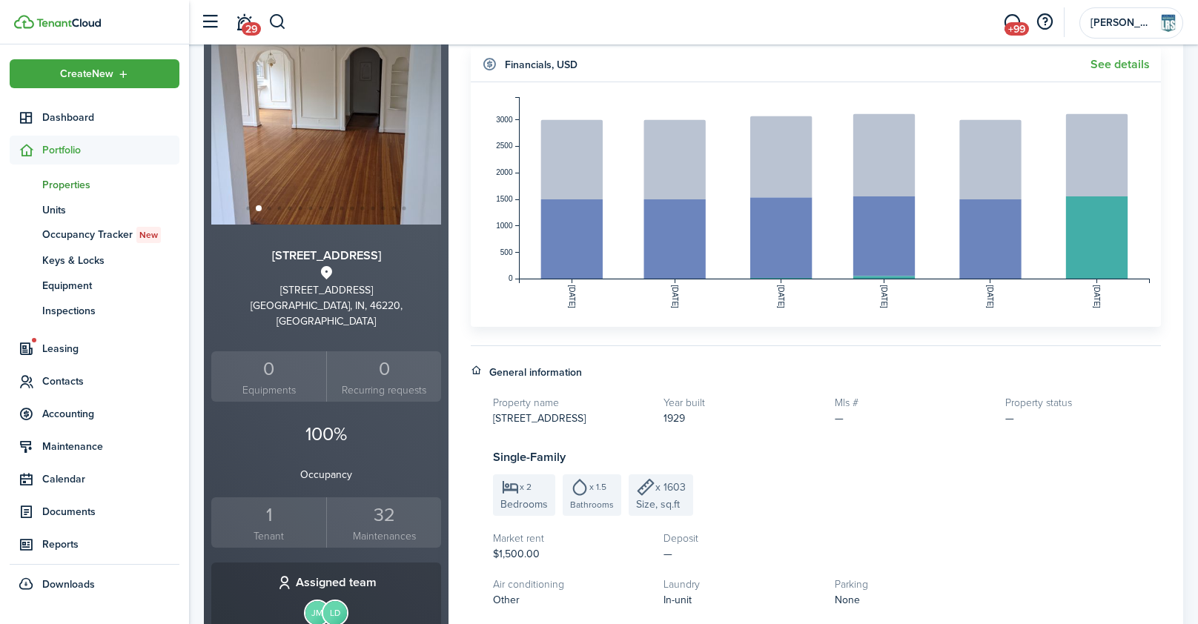
scroll to position [67, 0]
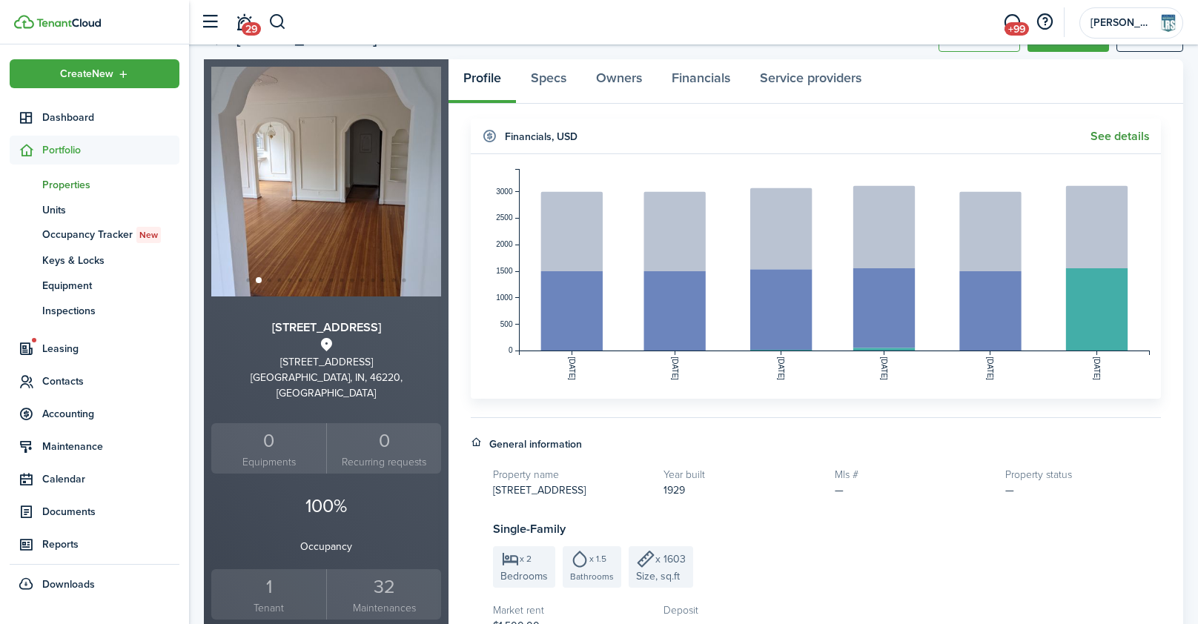
click at [1136, 140] on link "See details" at bounding box center [1120, 136] width 59 height 13
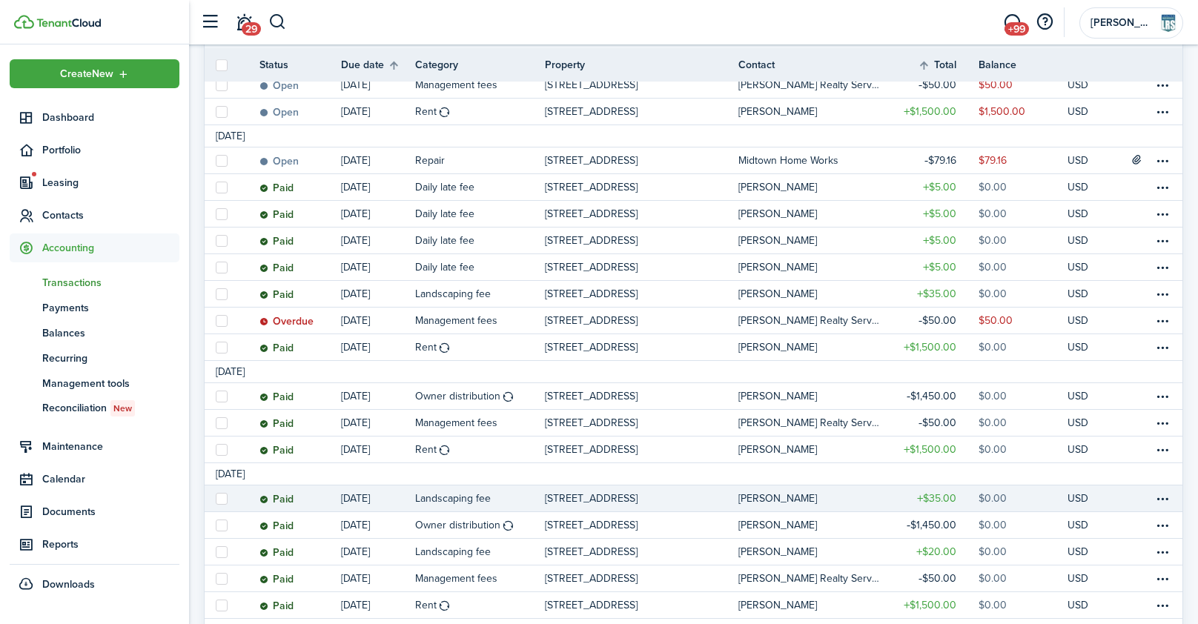
scroll to position [262, 0]
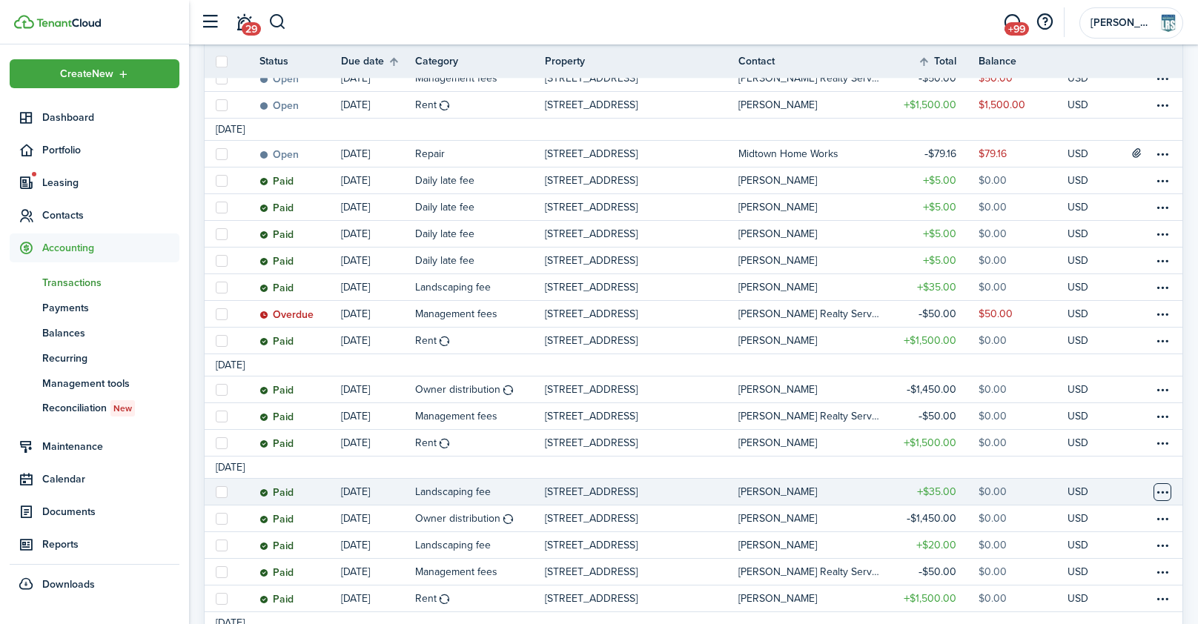
click at [1163, 498] on table-menu-btn-icon at bounding box center [1163, 492] width 18 height 18
click at [1068, 483] on link "Clone" at bounding box center [1107, 479] width 130 height 25
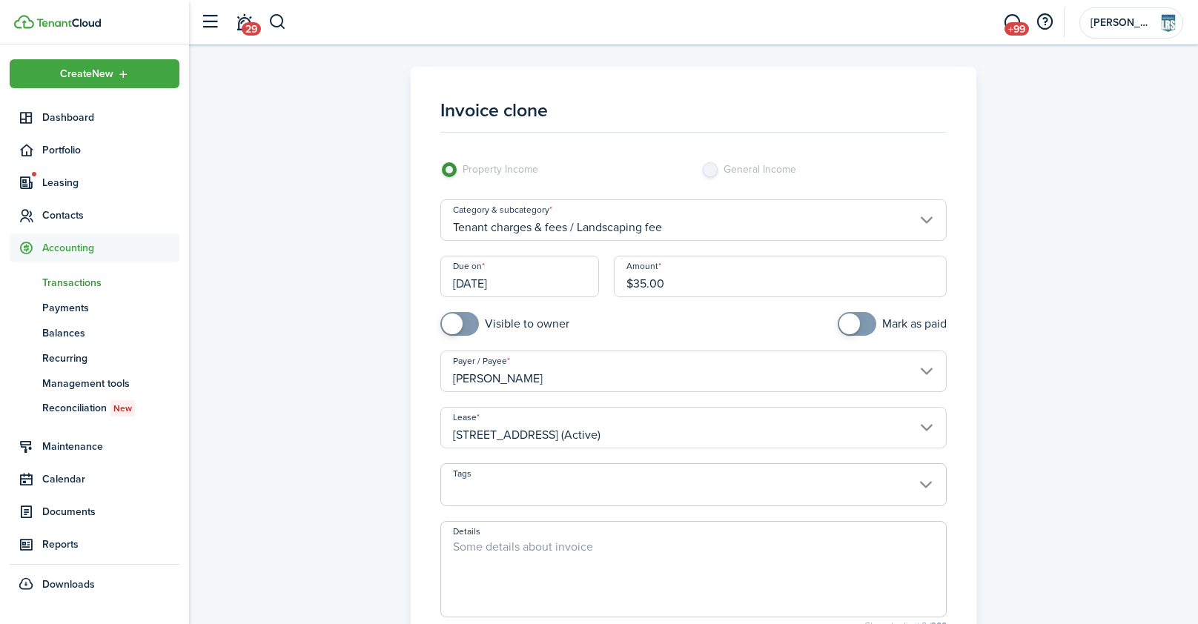
click at [570, 279] on input "[DATE]" at bounding box center [519, 277] width 159 height 42
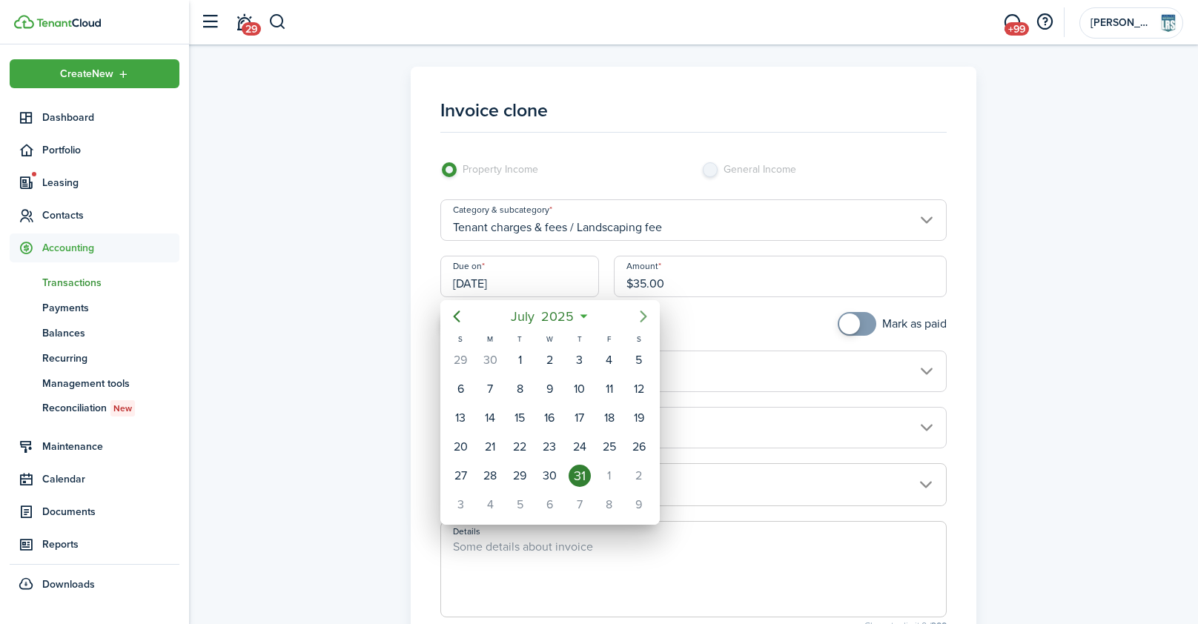
click at [649, 323] on icon "Next page" at bounding box center [644, 317] width 18 height 18
click at [647, 323] on icon "Next page" at bounding box center [644, 317] width 18 height 18
click at [641, 319] on icon "Next page" at bounding box center [644, 317] width 18 height 18
click at [546, 360] on div "1" at bounding box center [550, 360] width 22 height 22
type input "[DATE]"
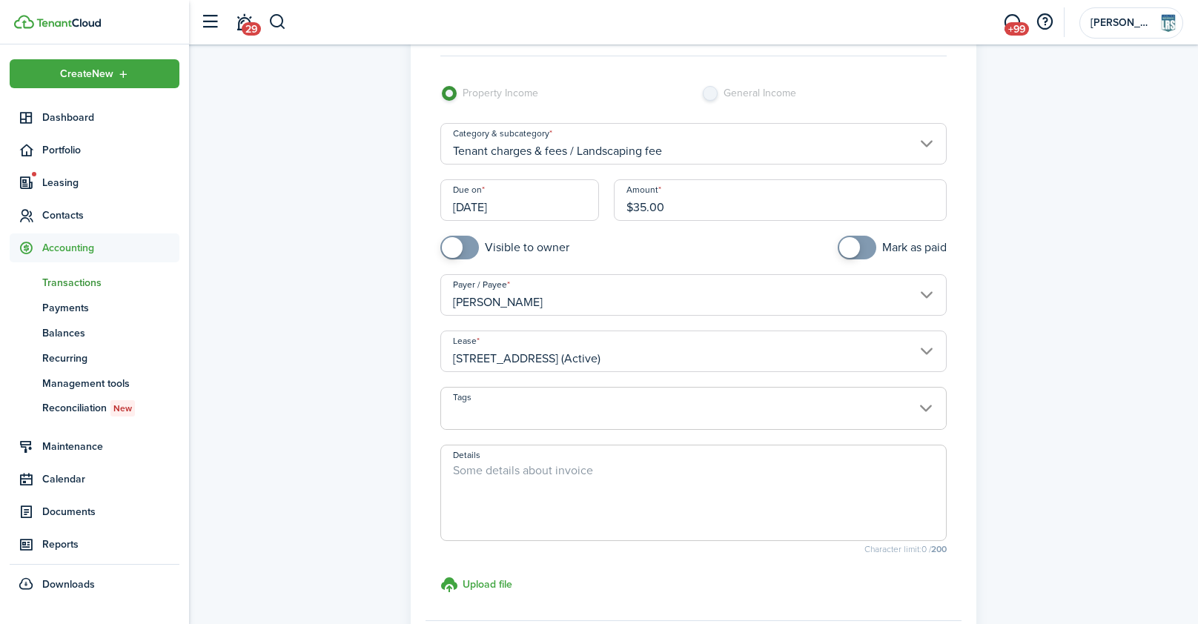
scroll to position [234, 0]
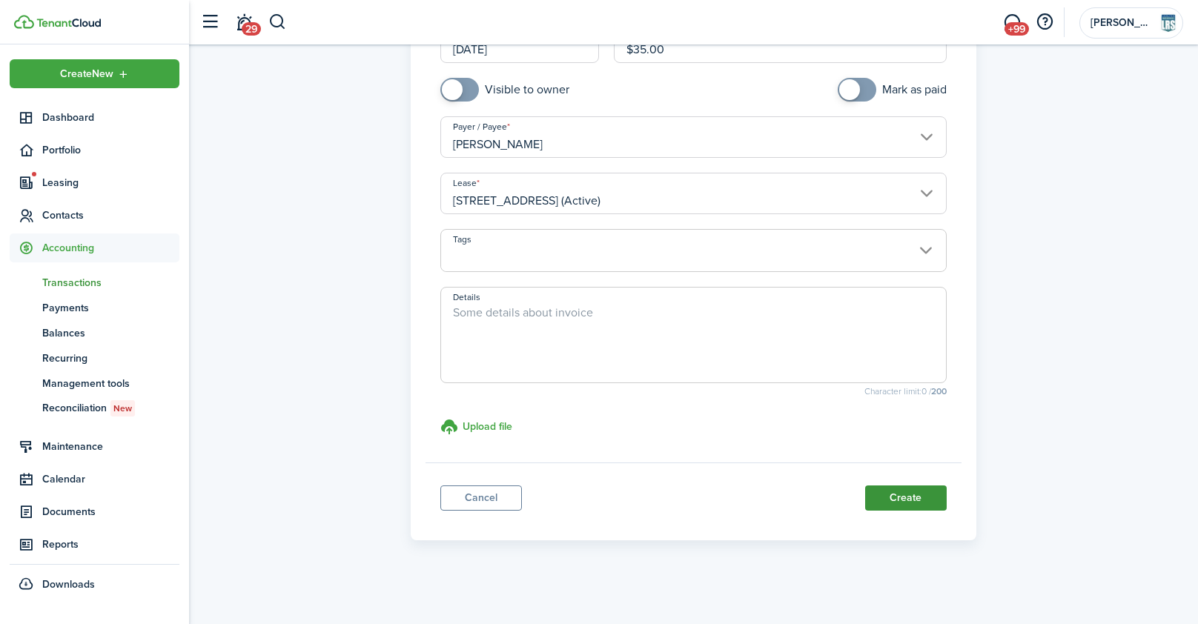
click at [890, 495] on button "Create" at bounding box center [906, 498] width 82 height 25
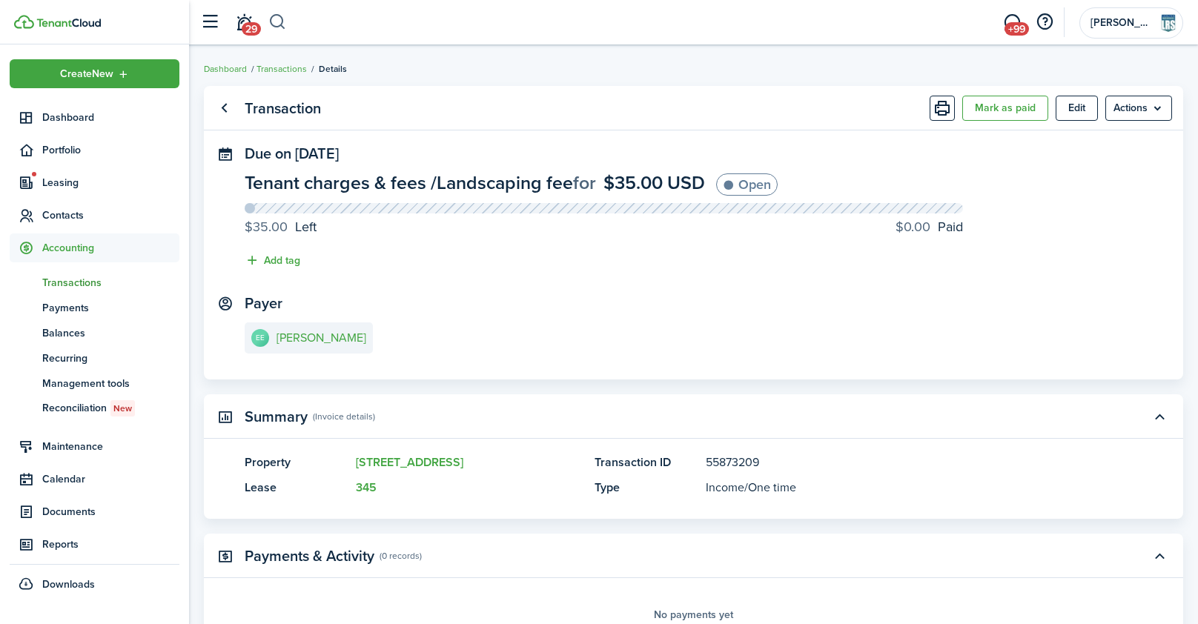
click at [277, 16] on button "button" at bounding box center [277, 22] width 19 height 25
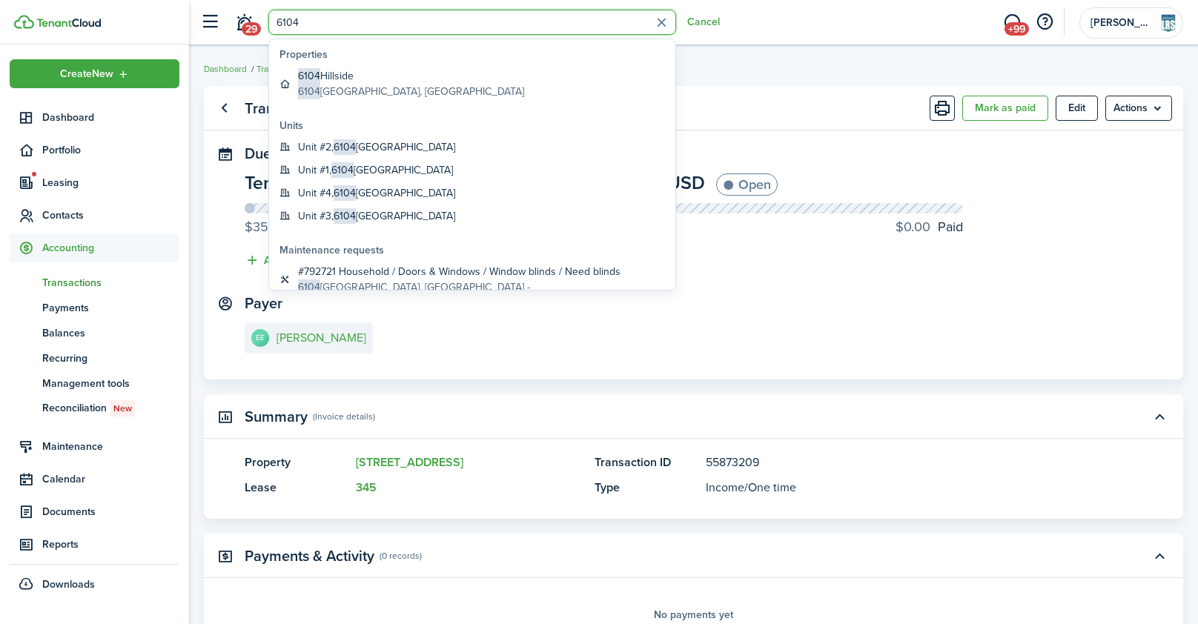
type input "6104"
click at [334, 75] on global-search-item-title "[GEOGRAPHIC_DATA]" at bounding box center [411, 76] width 226 height 16
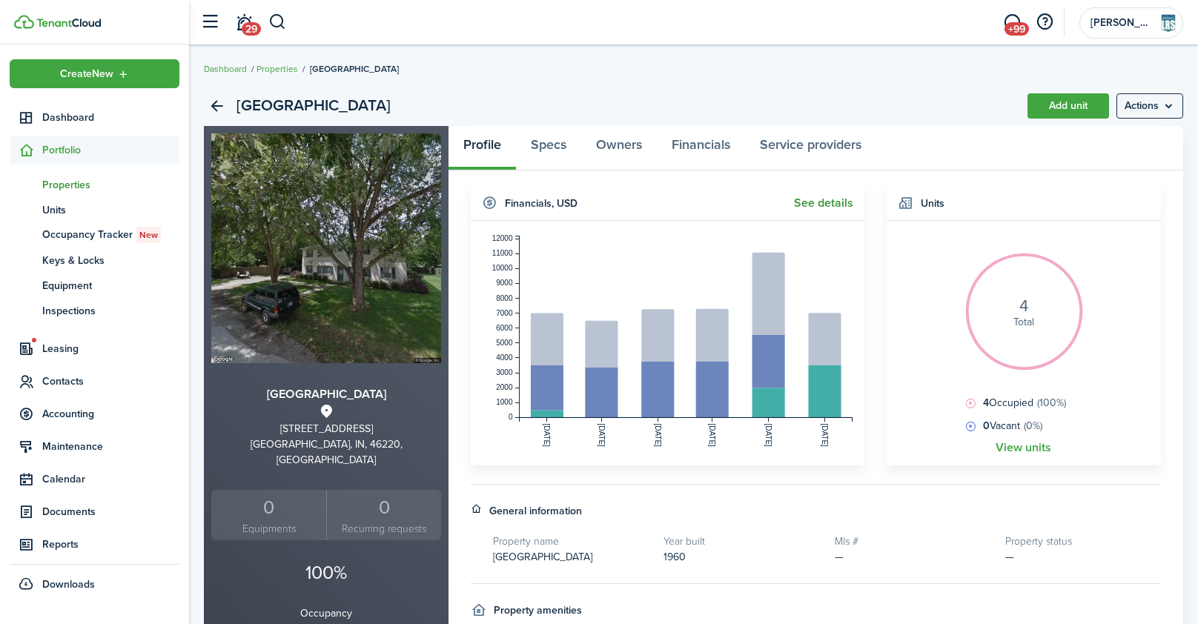
click at [824, 201] on link "See details" at bounding box center [823, 202] width 59 height 13
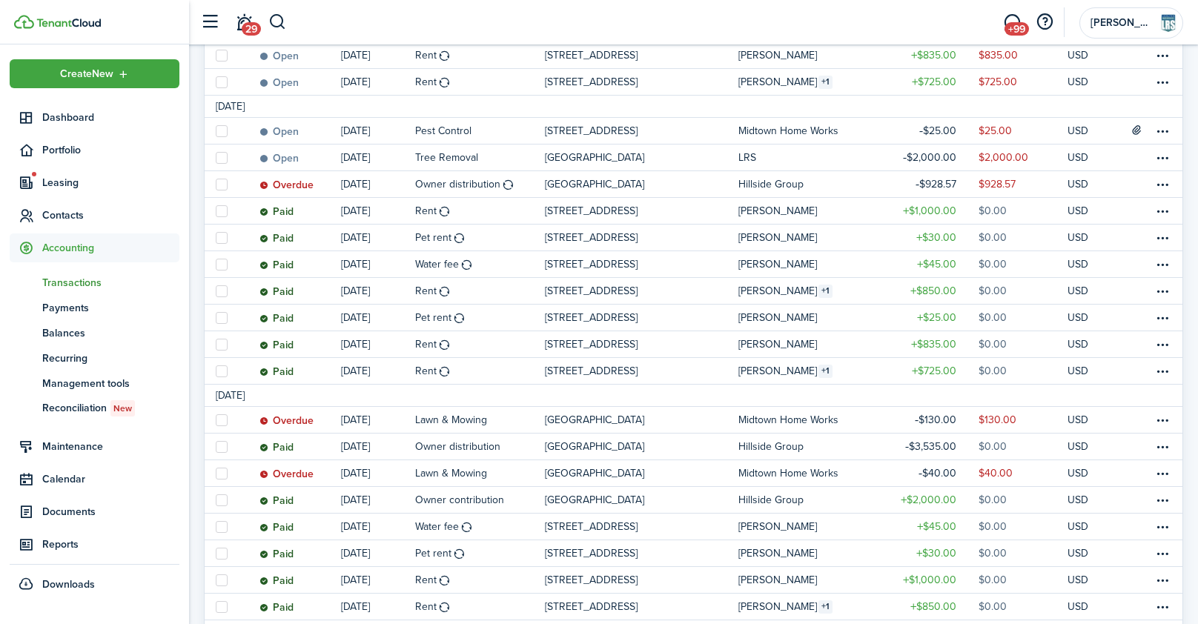
scroll to position [421, 0]
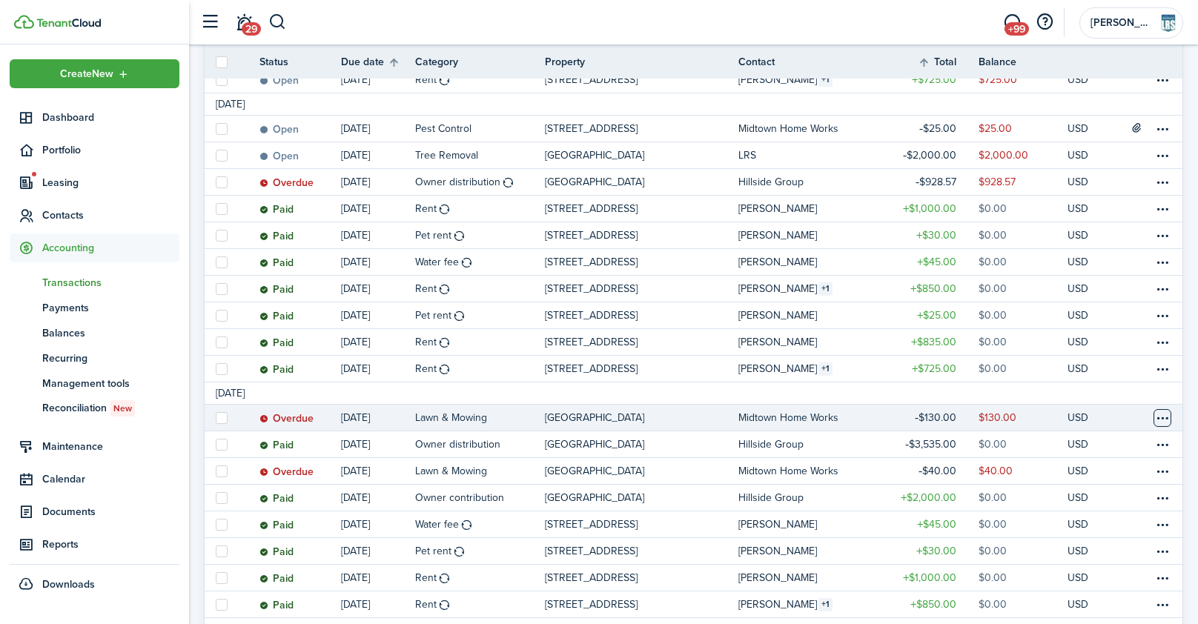
click at [1166, 420] on table-menu-btn-icon at bounding box center [1163, 418] width 18 height 18
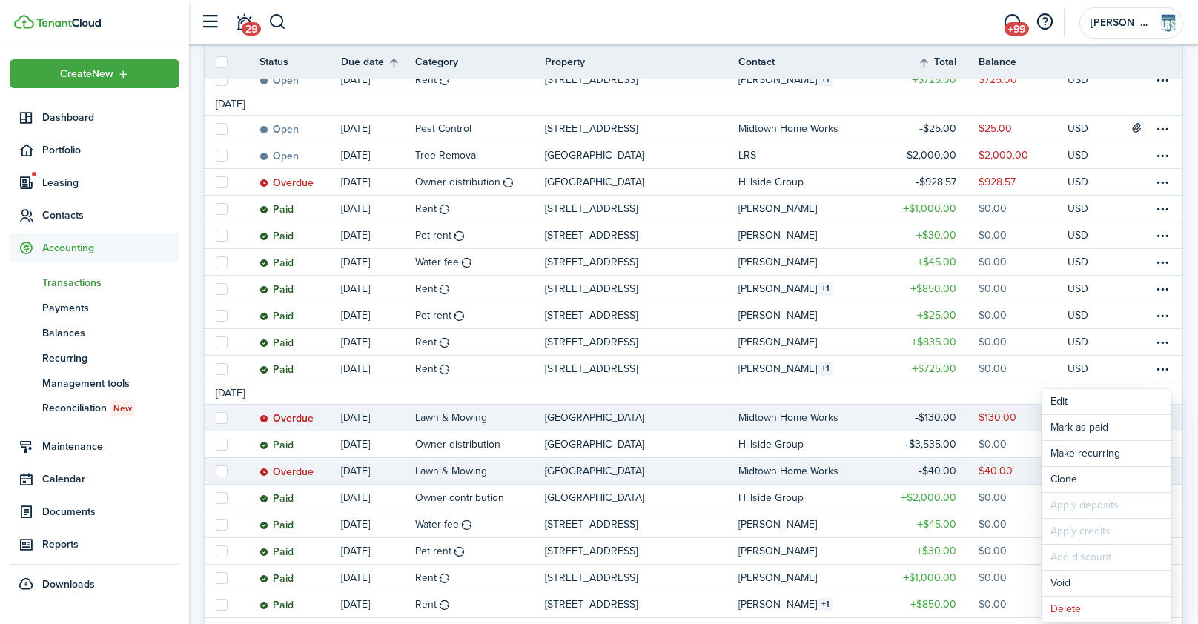
click at [902, 469] on link "$40.00" at bounding box center [934, 471] width 89 height 26
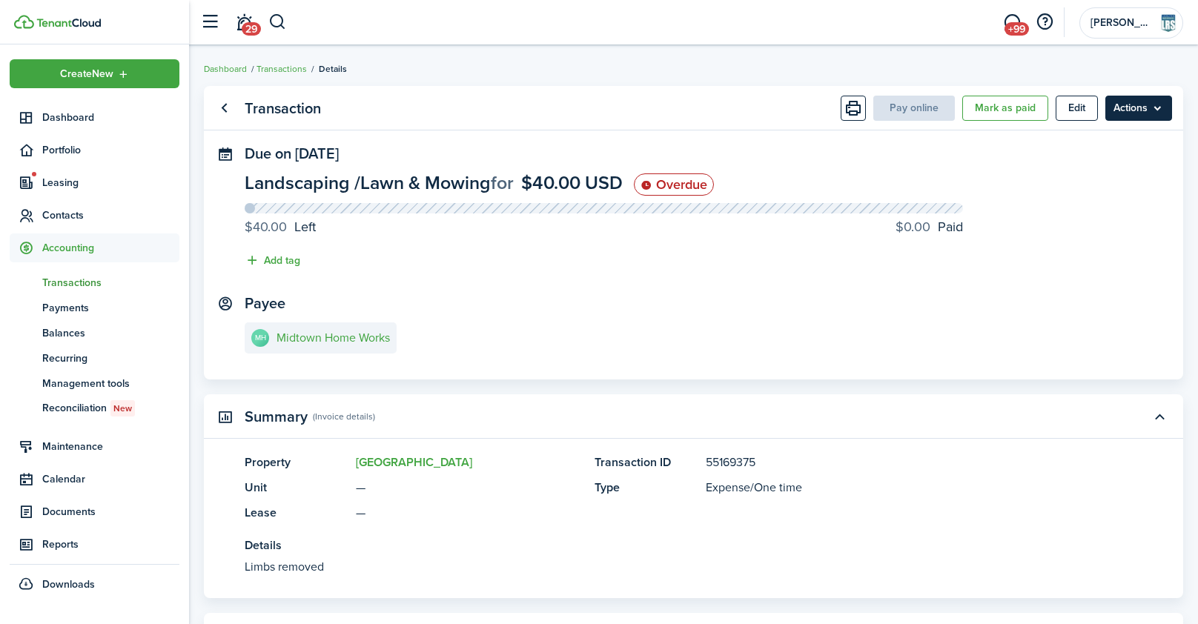
click at [1139, 107] on menu-btn "Actions" at bounding box center [1138, 108] width 67 height 25
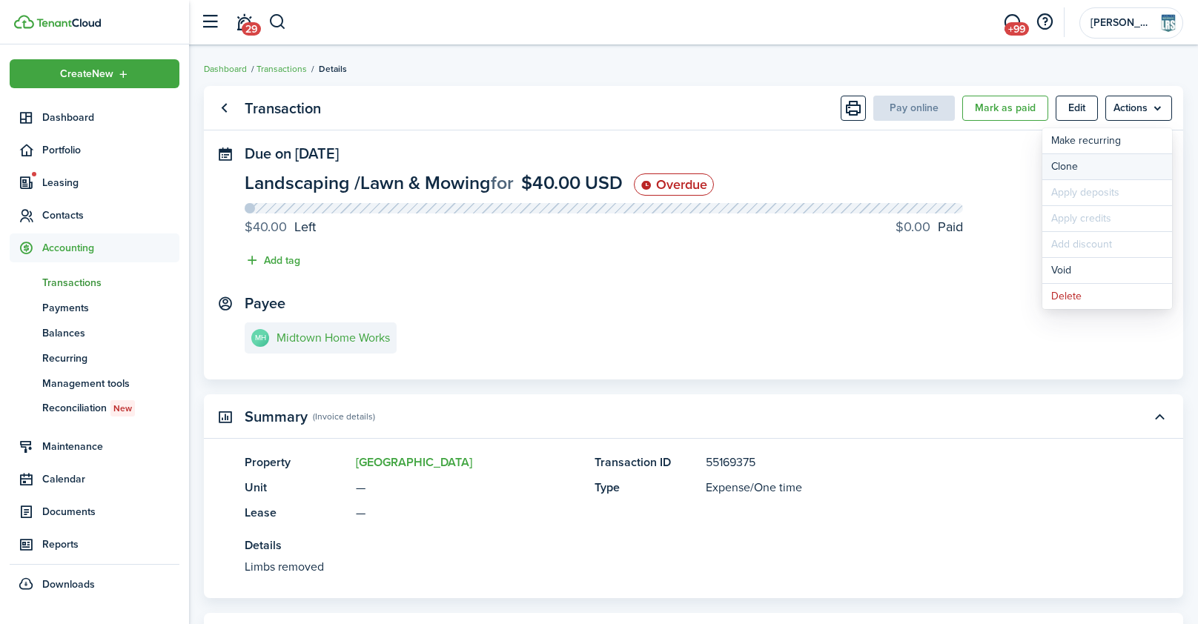
click at [1061, 168] on link "Clone" at bounding box center [1107, 166] width 130 height 25
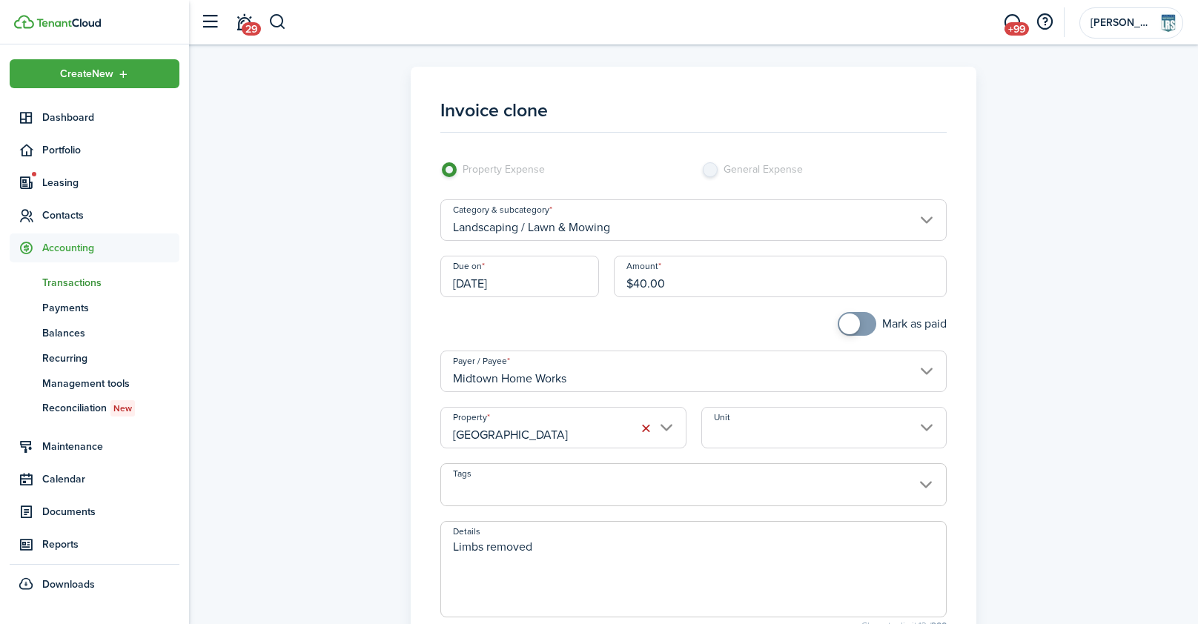
click at [556, 277] on input "[DATE]" at bounding box center [519, 277] width 159 height 42
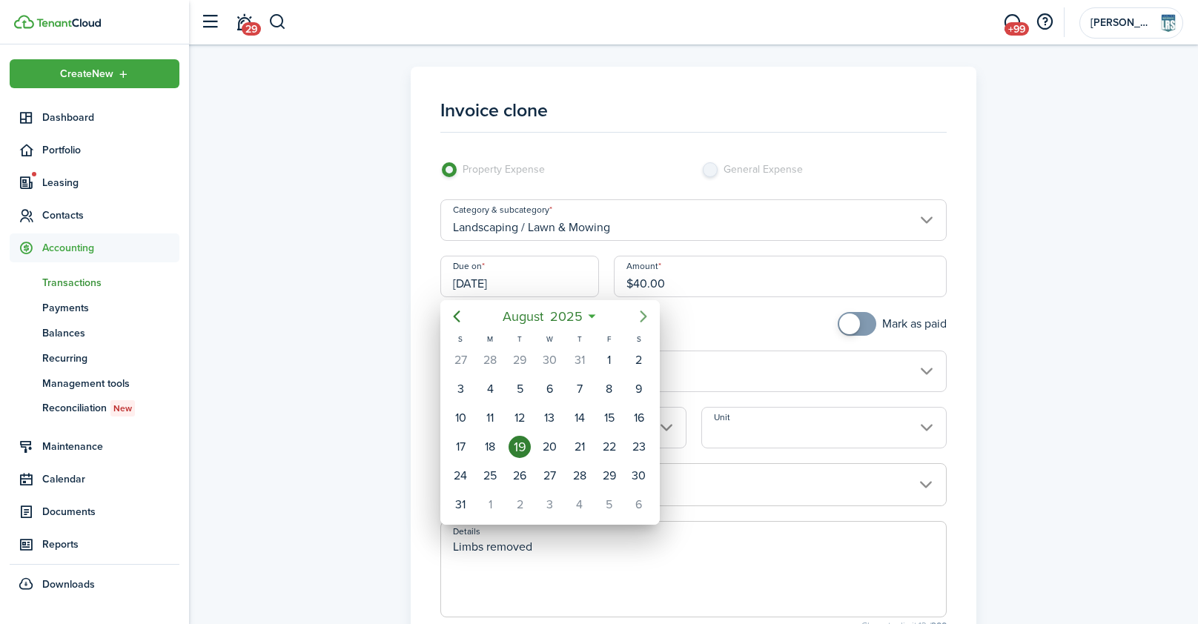
click at [641, 311] on icon "Next page" at bounding box center [644, 317] width 7 height 12
drag, startPoint x: 549, startPoint y: 361, endPoint x: 651, endPoint y: 332, distance: 106.3
click at [549, 361] on div "1" at bounding box center [550, 360] width 22 height 22
type input "[DATE]"
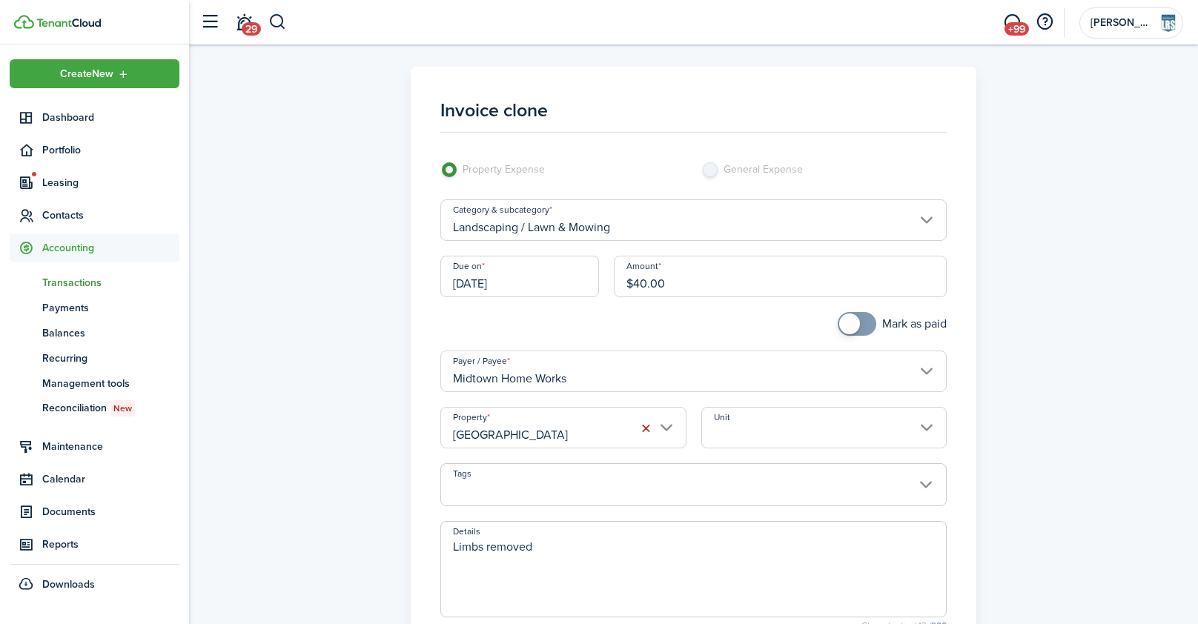
drag, startPoint x: 694, startPoint y: 285, endPoint x: 594, endPoint y: 280, distance: 100.2
click at [590, 280] on div "Due on [DATE] Amount $40.00" at bounding box center [693, 284] width 520 height 56
type input "$130.00"
click at [564, 311] on div "Due on [DATE]" at bounding box center [519, 284] width 173 height 56
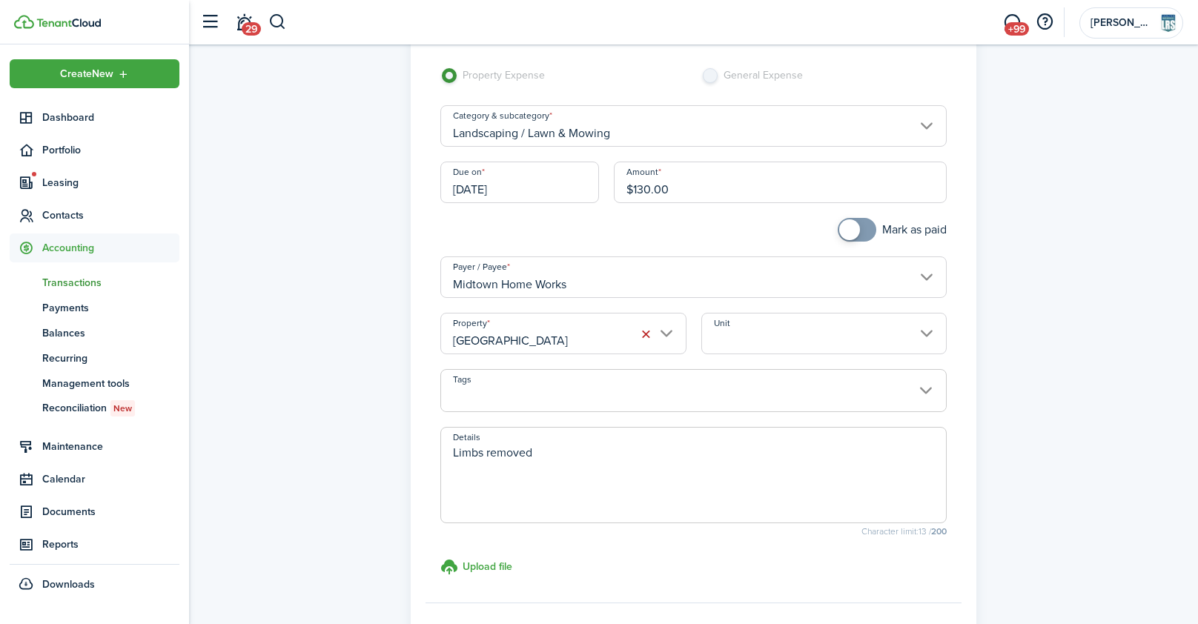
scroll to position [234, 0]
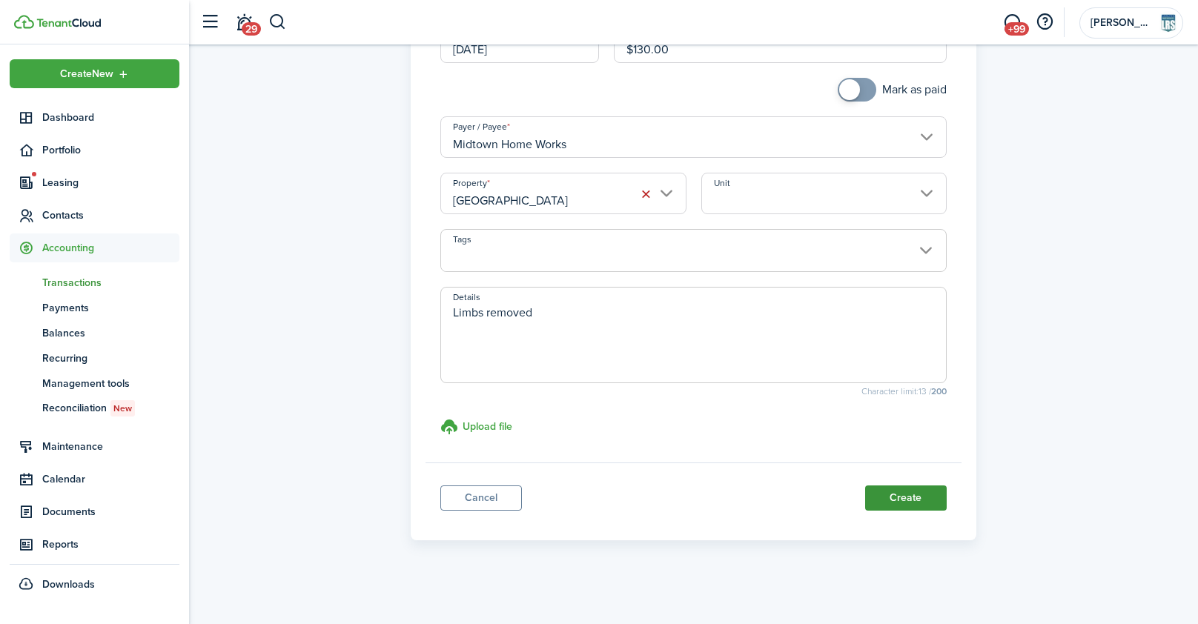
click at [925, 494] on button "Create" at bounding box center [906, 498] width 82 height 25
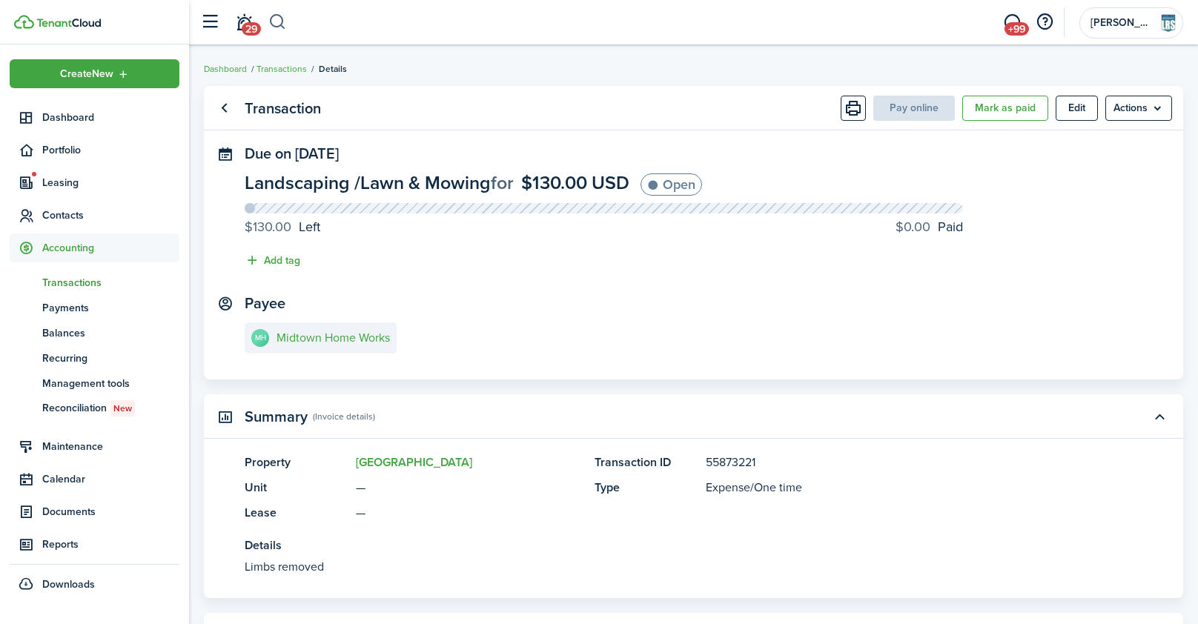
click at [278, 20] on button "button" at bounding box center [277, 22] width 19 height 25
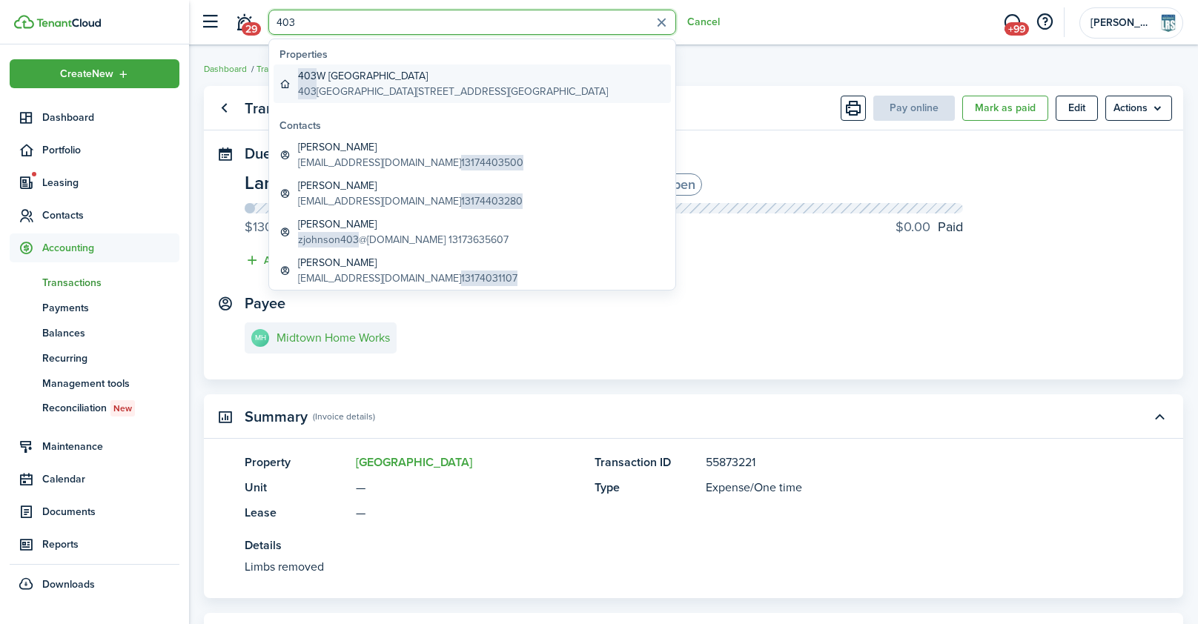
type input "403"
click at [363, 89] on global-search-item-description "[STREET_ADDRESS]" at bounding box center [453, 92] width 310 height 16
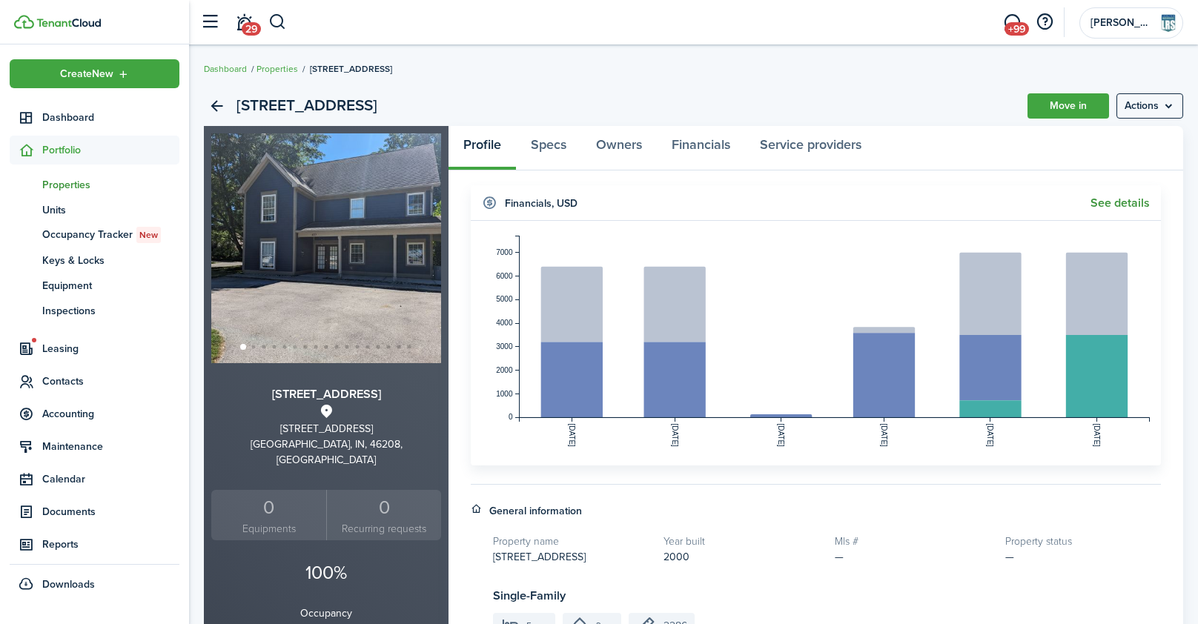
click at [1121, 198] on link "See details" at bounding box center [1120, 202] width 59 height 13
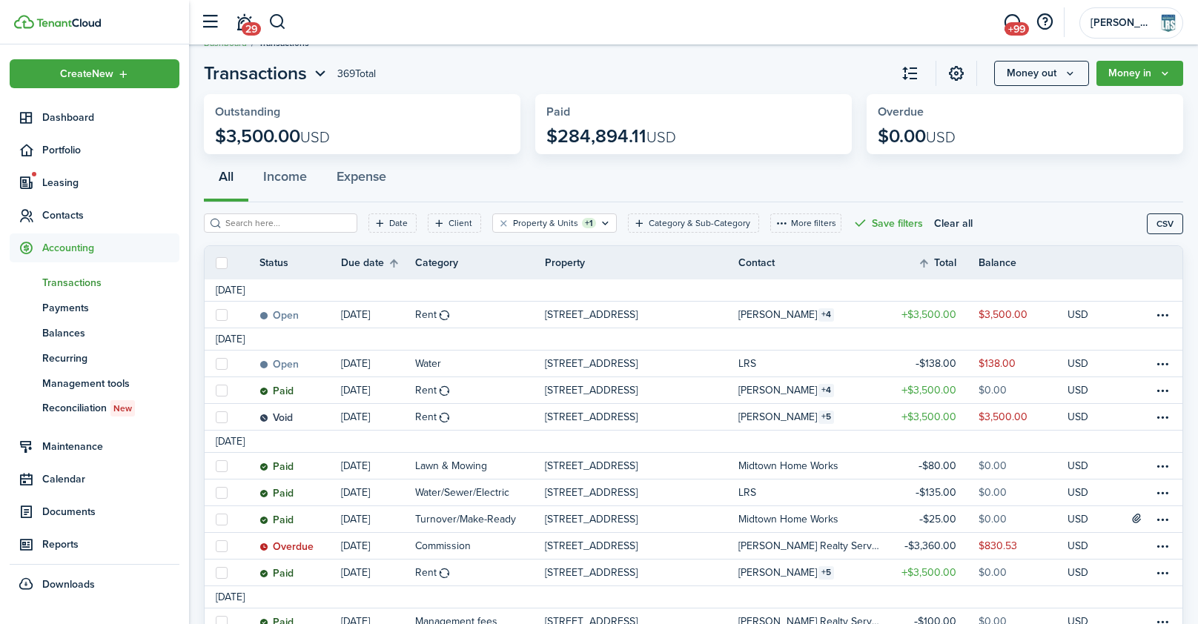
scroll to position [59, 0]
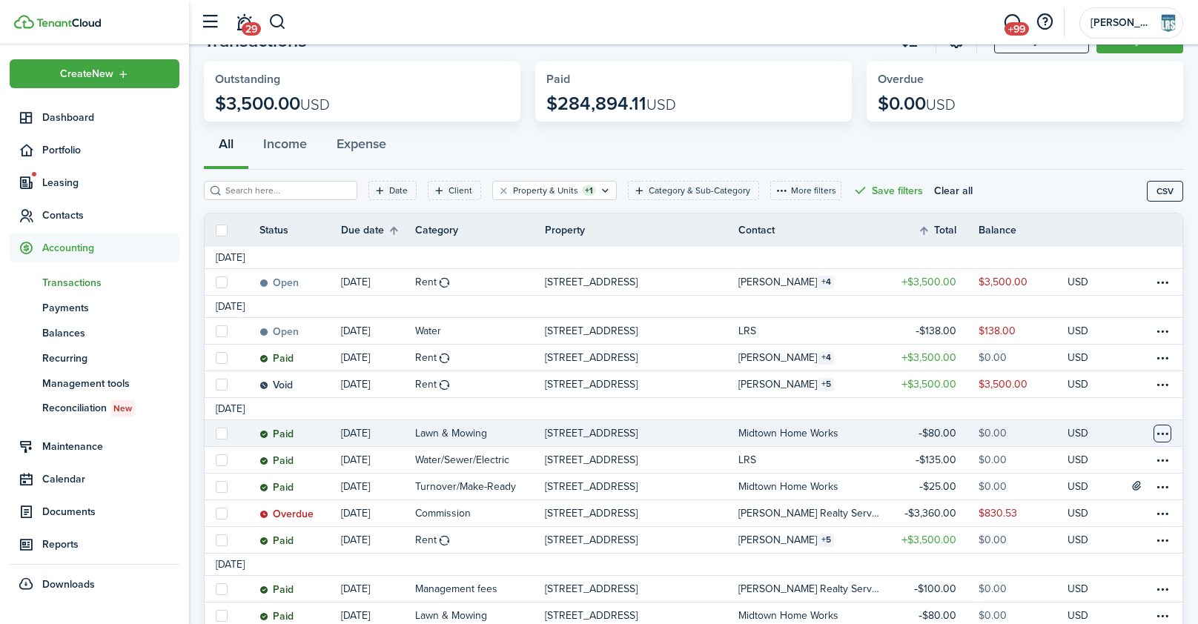
click at [1163, 432] on table-menu-btn-icon at bounding box center [1163, 434] width 18 height 18
click at [1068, 485] on link "Clone" at bounding box center [1107, 479] width 130 height 25
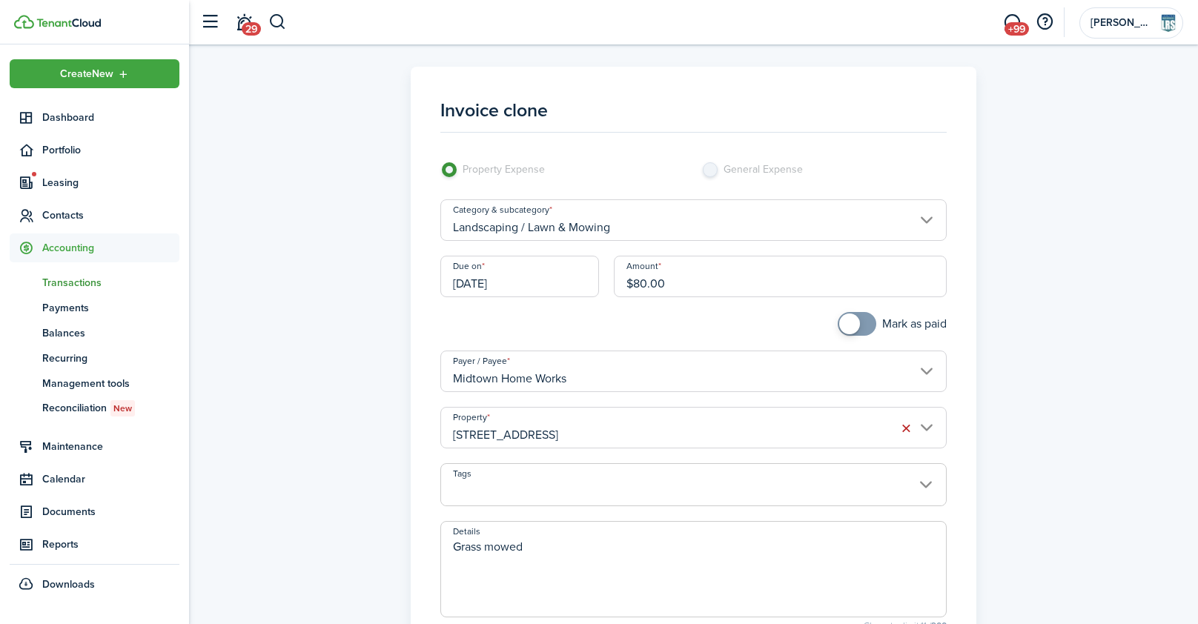
click at [535, 277] on input "[DATE]" at bounding box center [519, 277] width 159 height 42
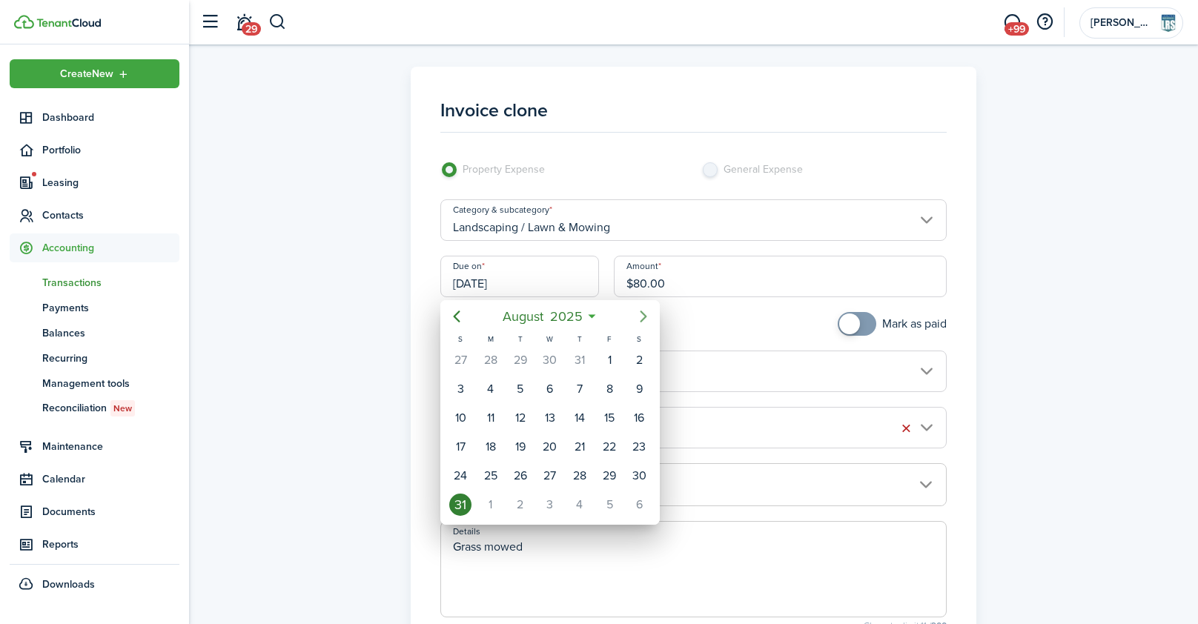
click at [641, 314] on icon "Next page" at bounding box center [644, 317] width 18 height 18
click at [552, 469] on div "1" at bounding box center [550, 476] width 22 height 22
type input "[DATE]"
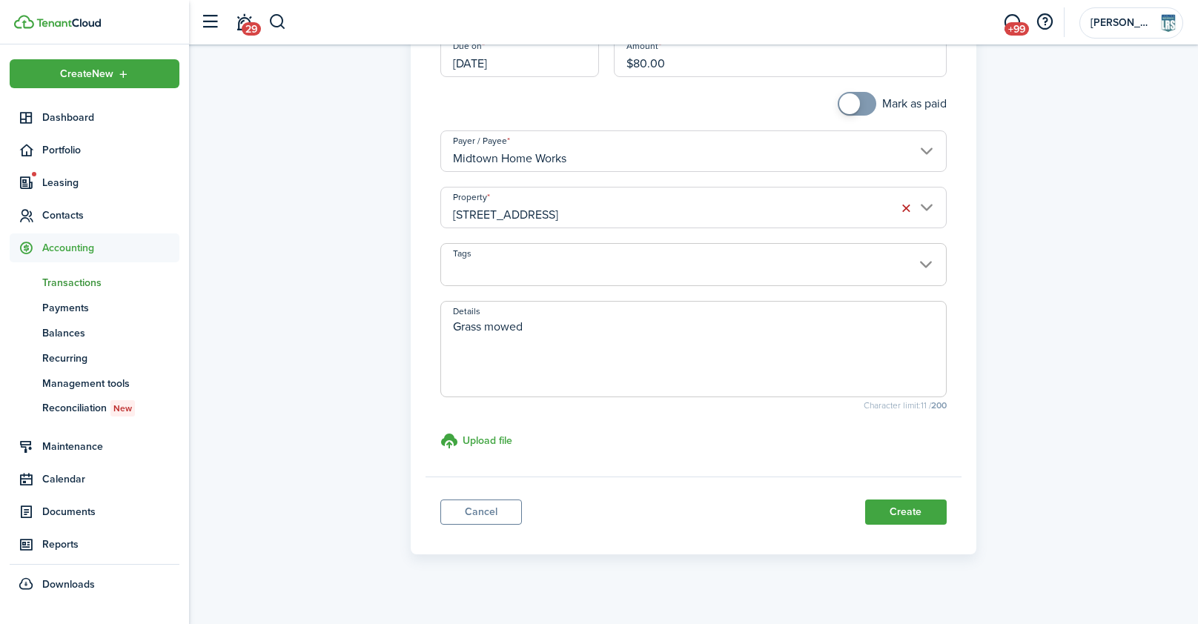
scroll to position [234, 0]
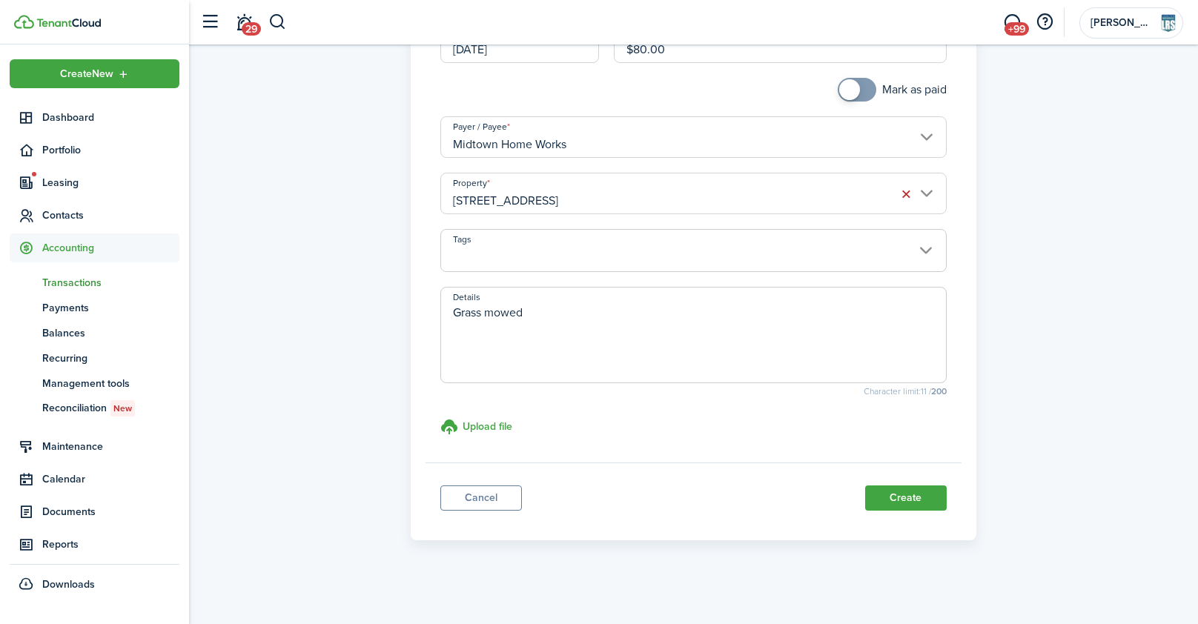
click at [922, 495] on button "Create" at bounding box center [906, 498] width 82 height 25
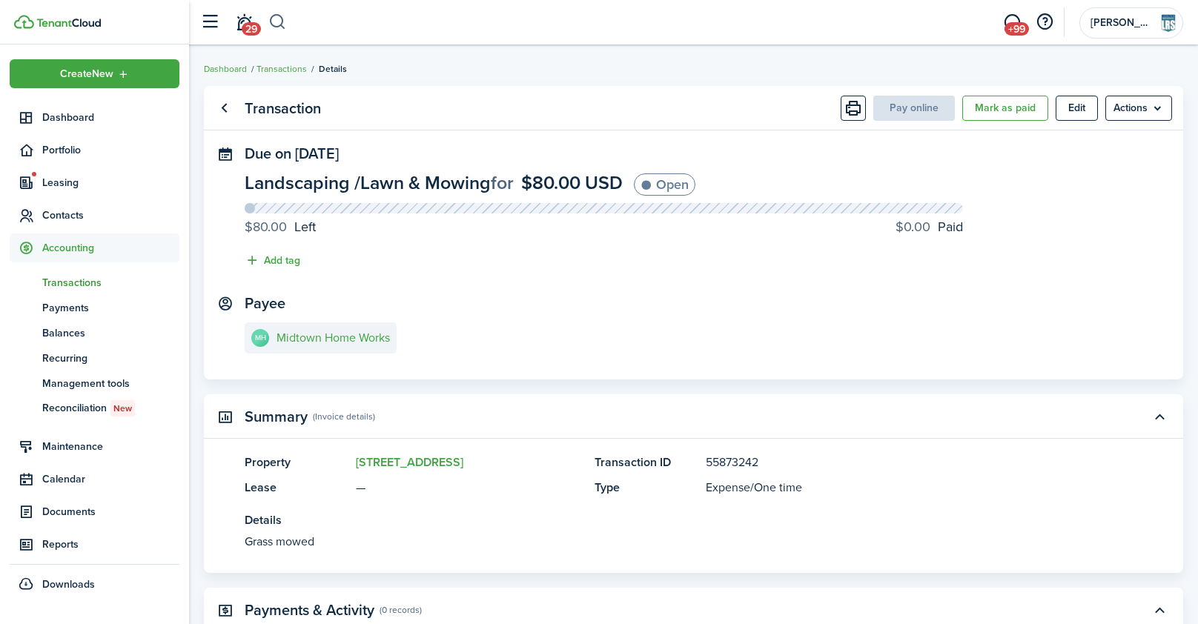
click at [269, 29] on button "button" at bounding box center [277, 22] width 19 height 25
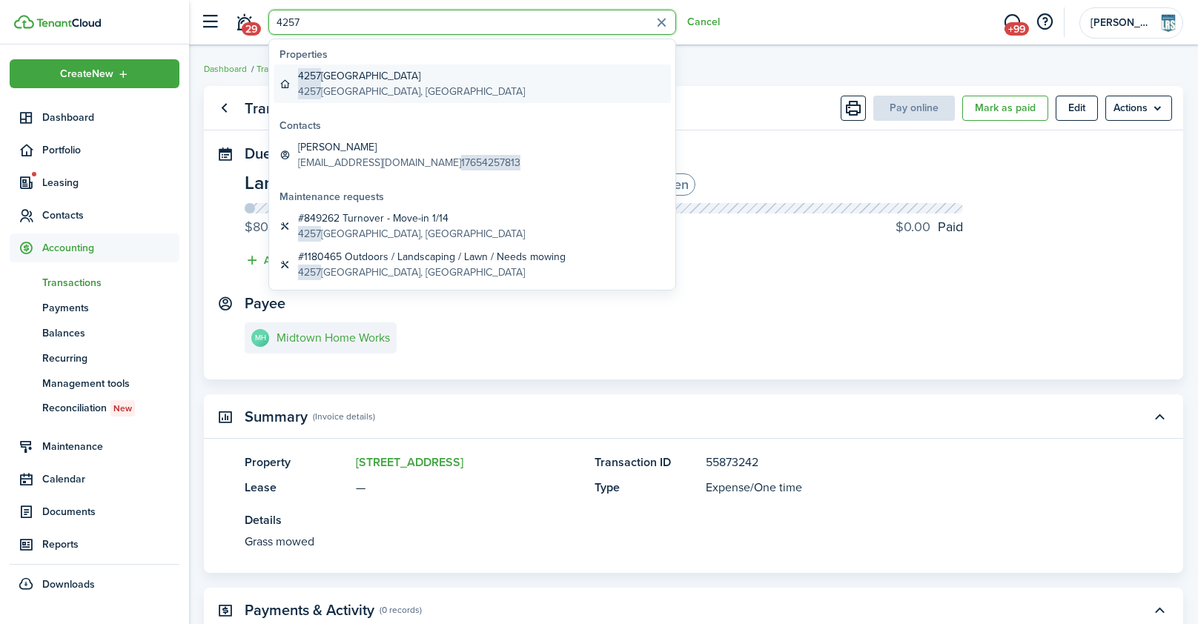
type input "4257"
click at [329, 80] on global-search-item-title "[STREET_ADDRESS]" at bounding box center [411, 76] width 227 height 16
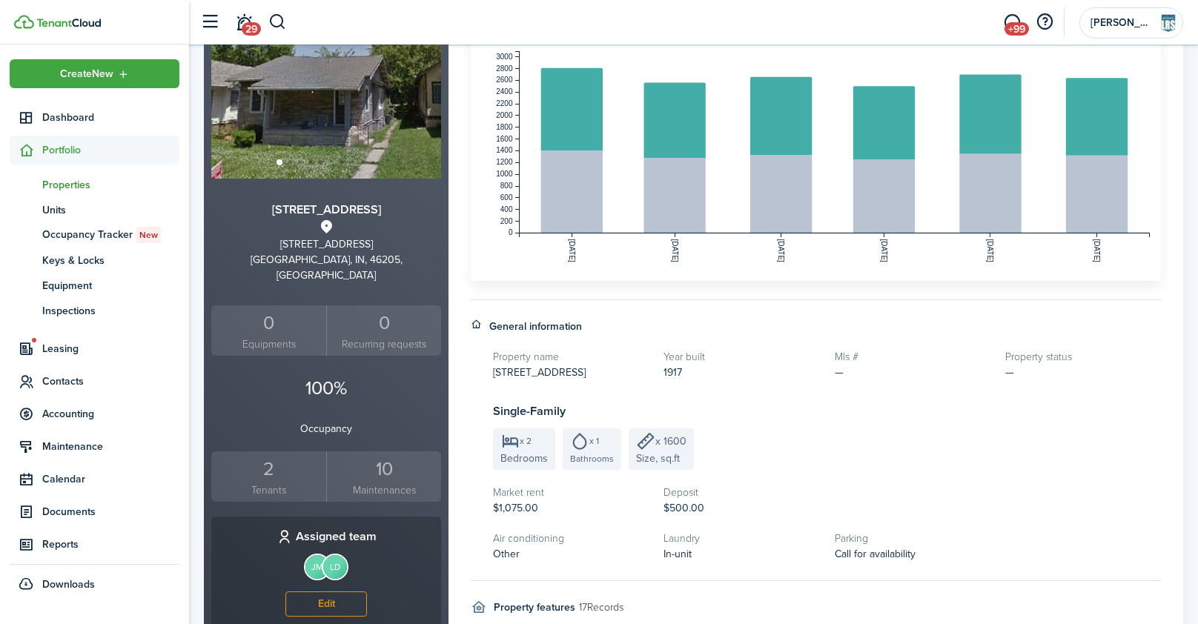
scroll to position [71, 0]
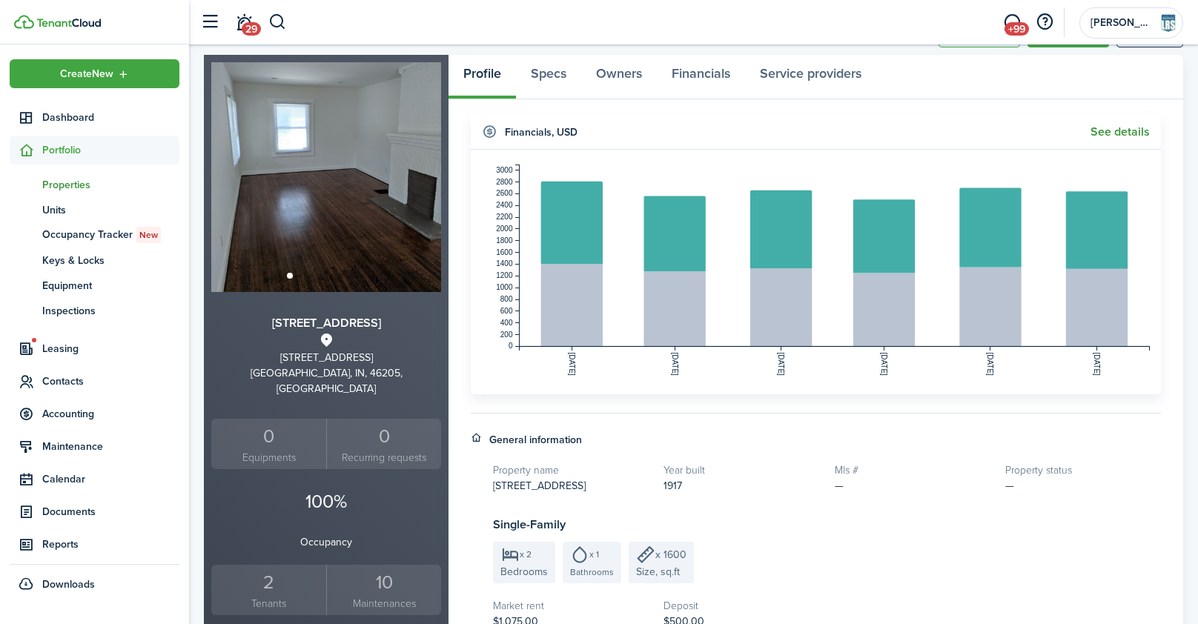
click at [1122, 134] on link "See details" at bounding box center [1120, 131] width 59 height 13
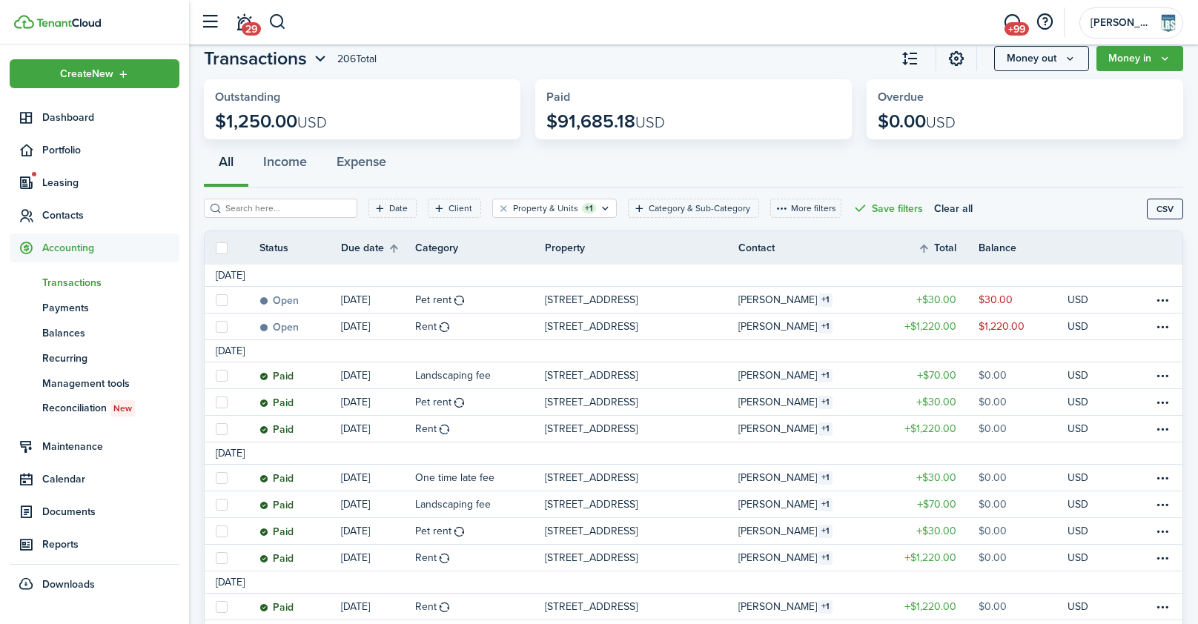
scroll to position [42, 0]
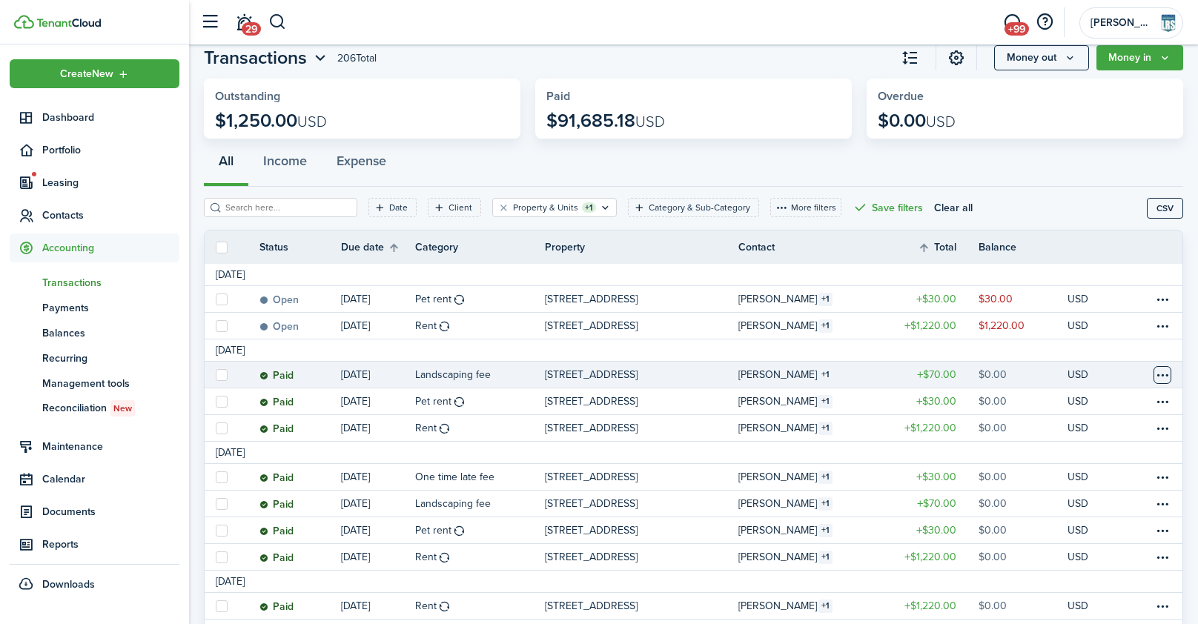
click at [1160, 377] on table-menu-btn-icon at bounding box center [1163, 375] width 18 height 18
click at [1064, 460] on link "Clone" at bounding box center [1107, 455] width 130 height 25
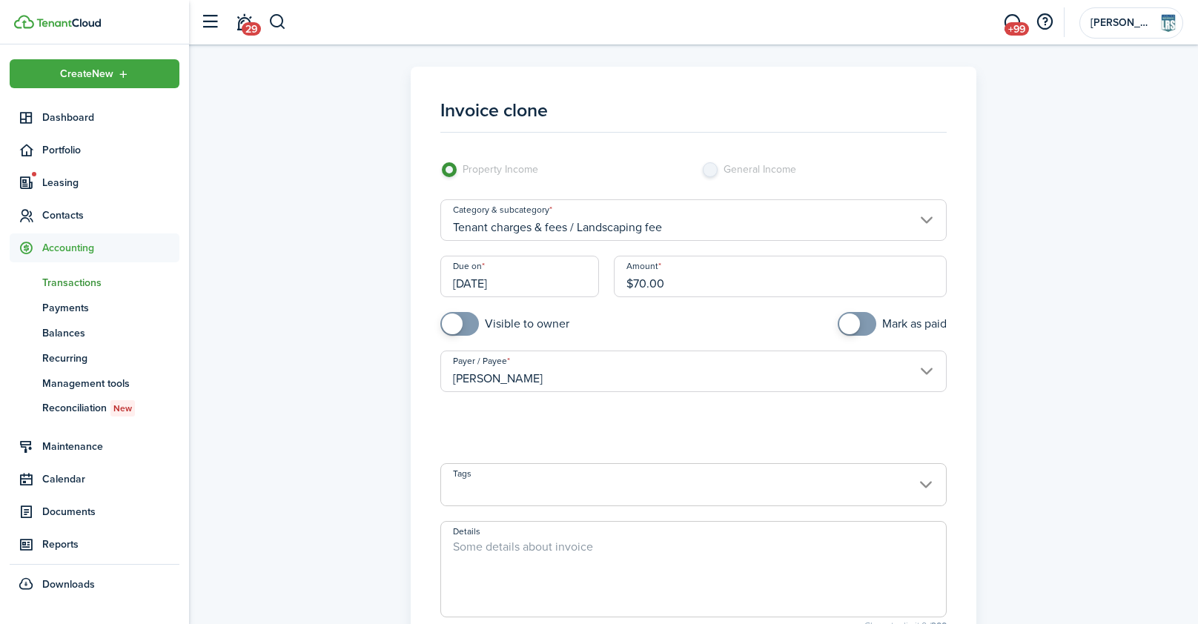
click at [537, 279] on input "[DATE]" at bounding box center [519, 277] width 159 height 42
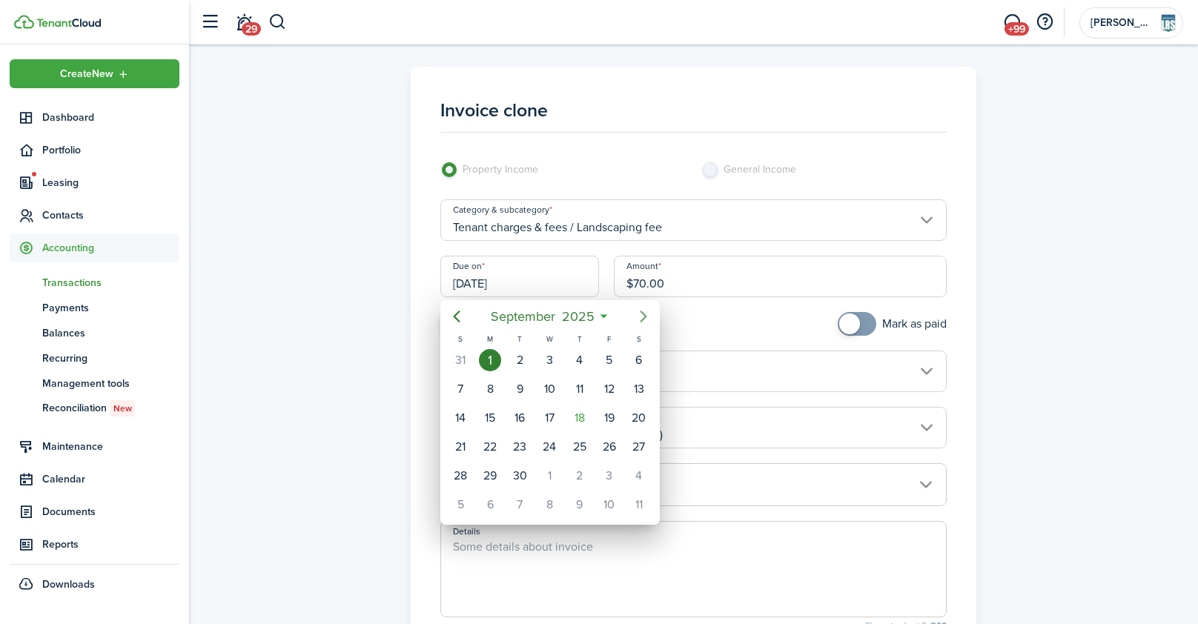
click at [633, 318] on mbsc-button "Next page" at bounding box center [644, 317] width 30 height 30
click at [549, 362] on div "1" at bounding box center [550, 360] width 22 height 22
type input "[DATE]"
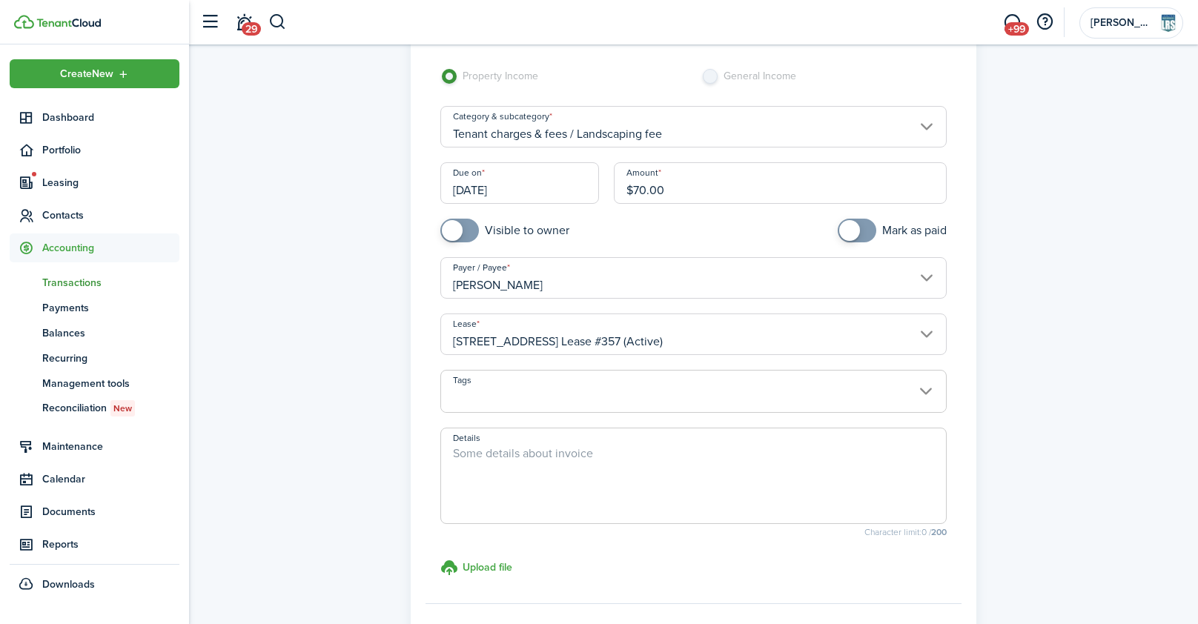
scroll to position [217, 0]
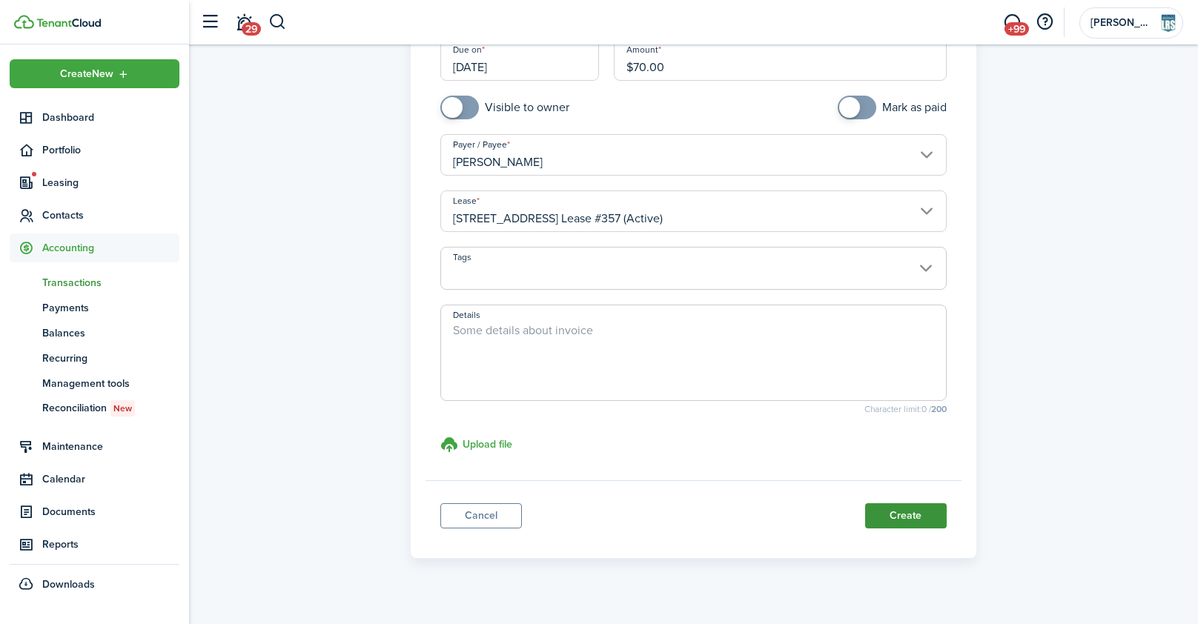
click at [902, 520] on button "Create" at bounding box center [906, 515] width 82 height 25
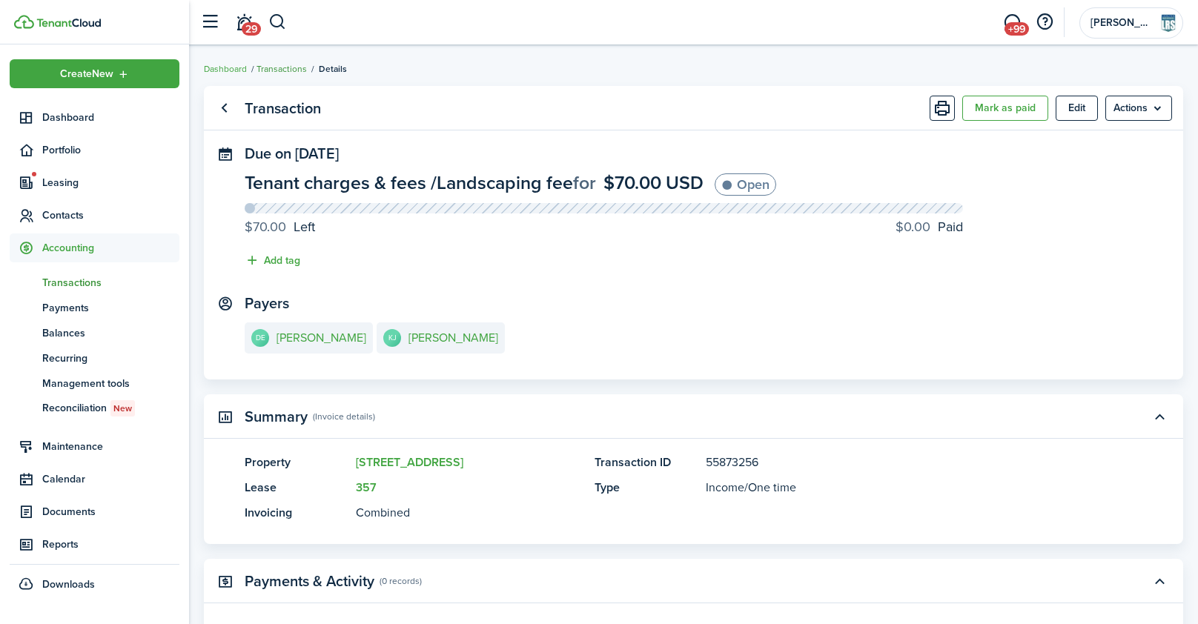
click at [268, 69] on link "Transactions" at bounding box center [282, 68] width 50 height 13
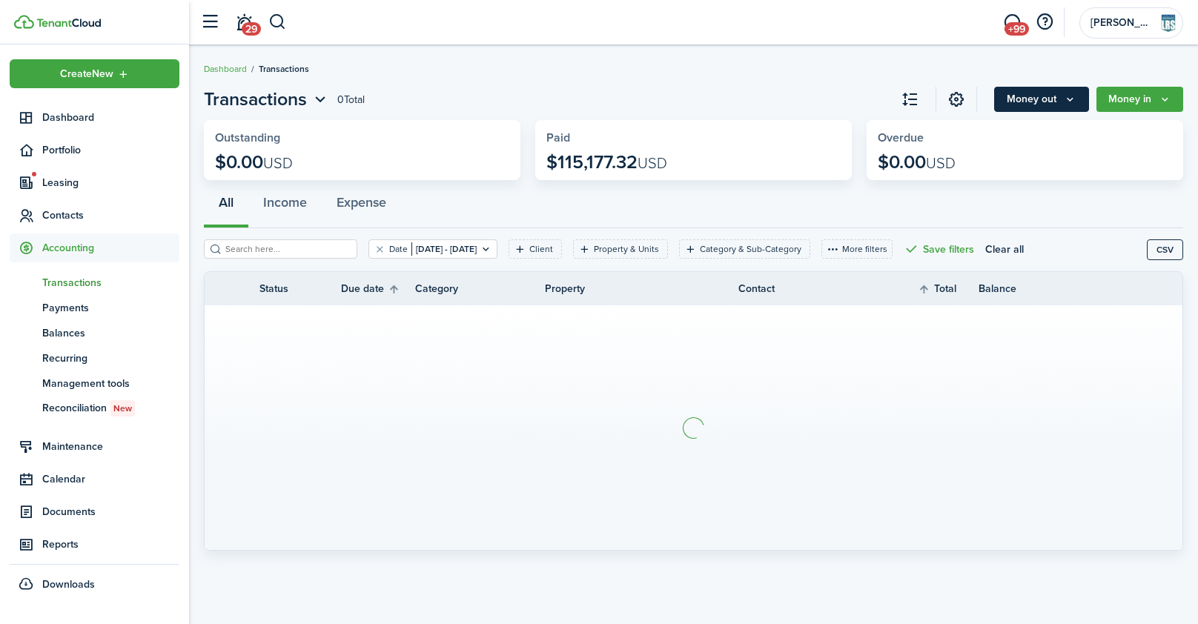
click at [1055, 96] on button "Money out" at bounding box center [1041, 99] width 95 height 25
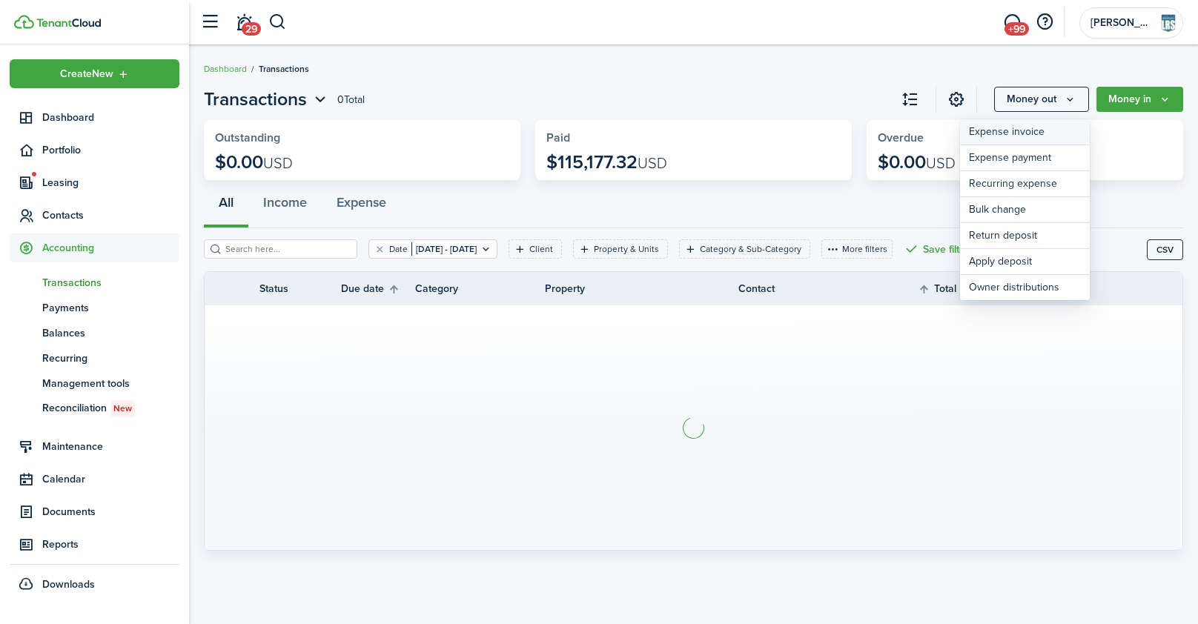
click at [1042, 134] on link "Expense invoice" at bounding box center [1025, 132] width 130 height 26
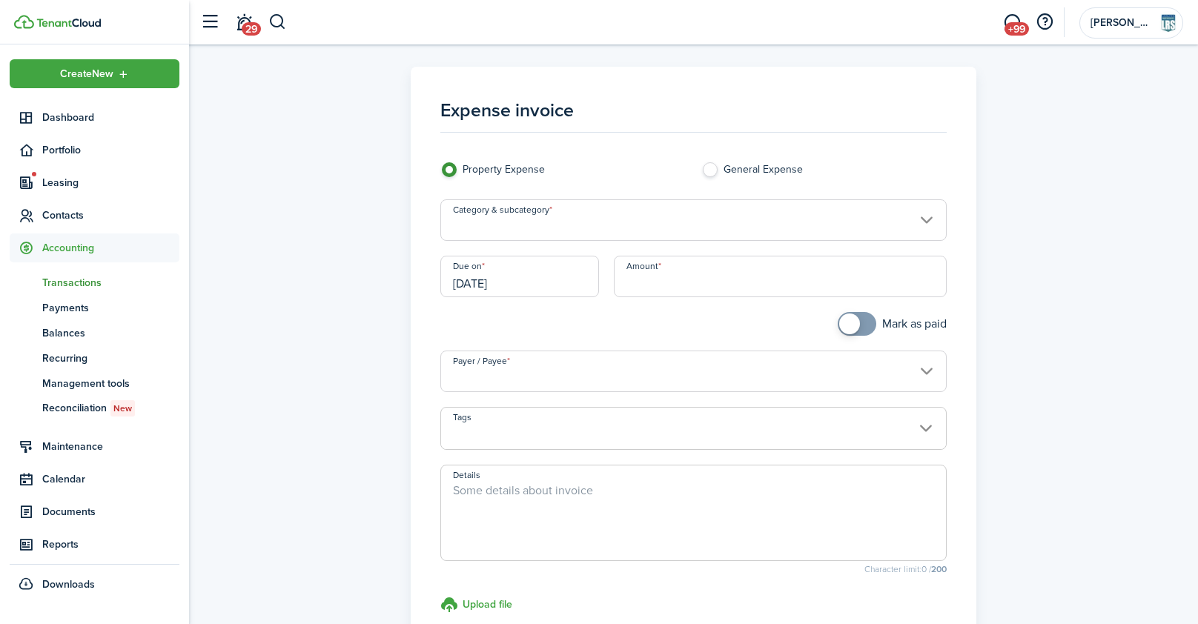
click at [624, 229] on input "Category & subcategory" at bounding box center [693, 220] width 506 height 42
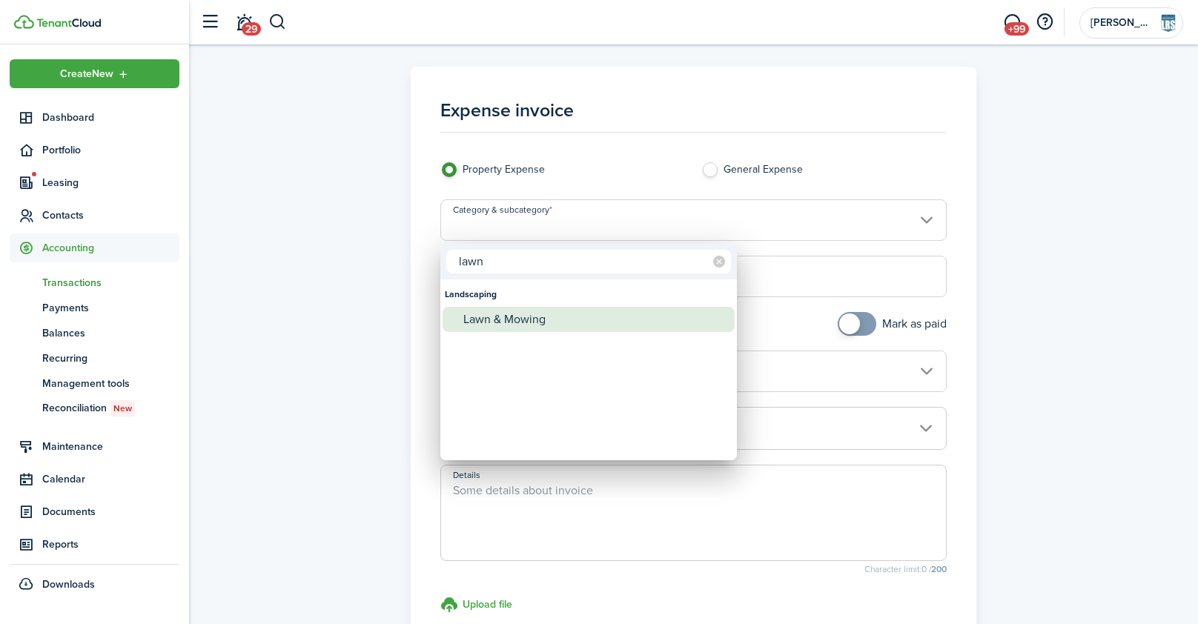
type input "lawn"
click at [495, 325] on div "Lawn & Mowing" at bounding box center [594, 319] width 262 height 25
type input "Landscaping / Lawn & Mowing"
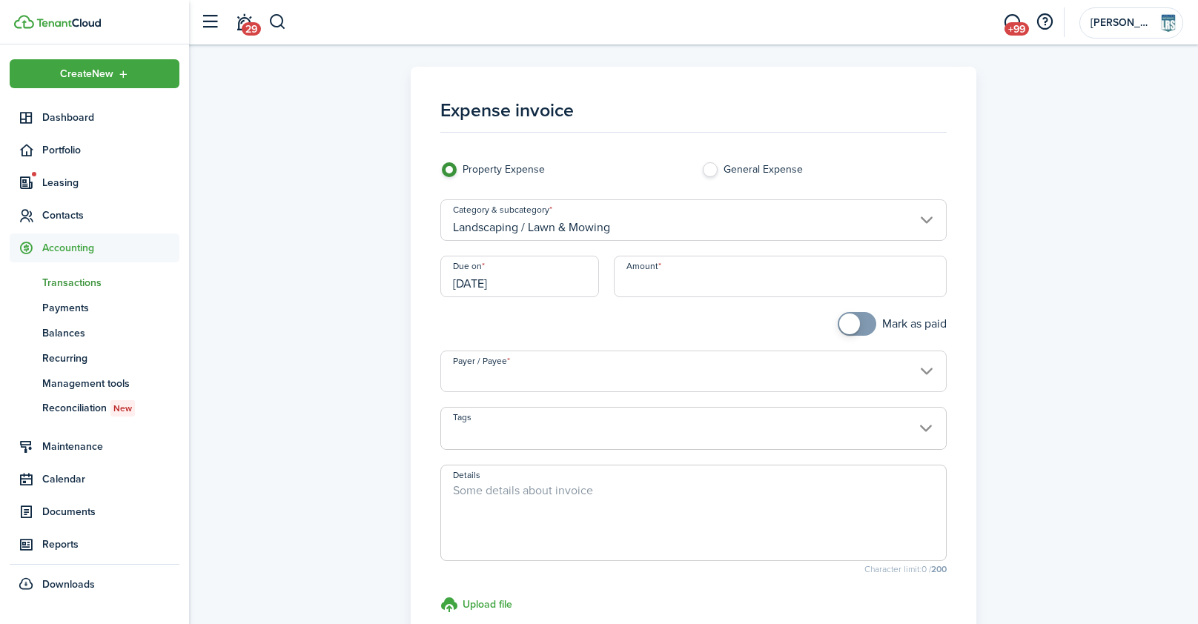
click at [666, 286] on input "Amount" at bounding box center [780, 277] width 332 height 42
click at [540, 380] on input "Payer / Payee" at bounding box center [693, 372] width 506 height 42
type input "$90.00"
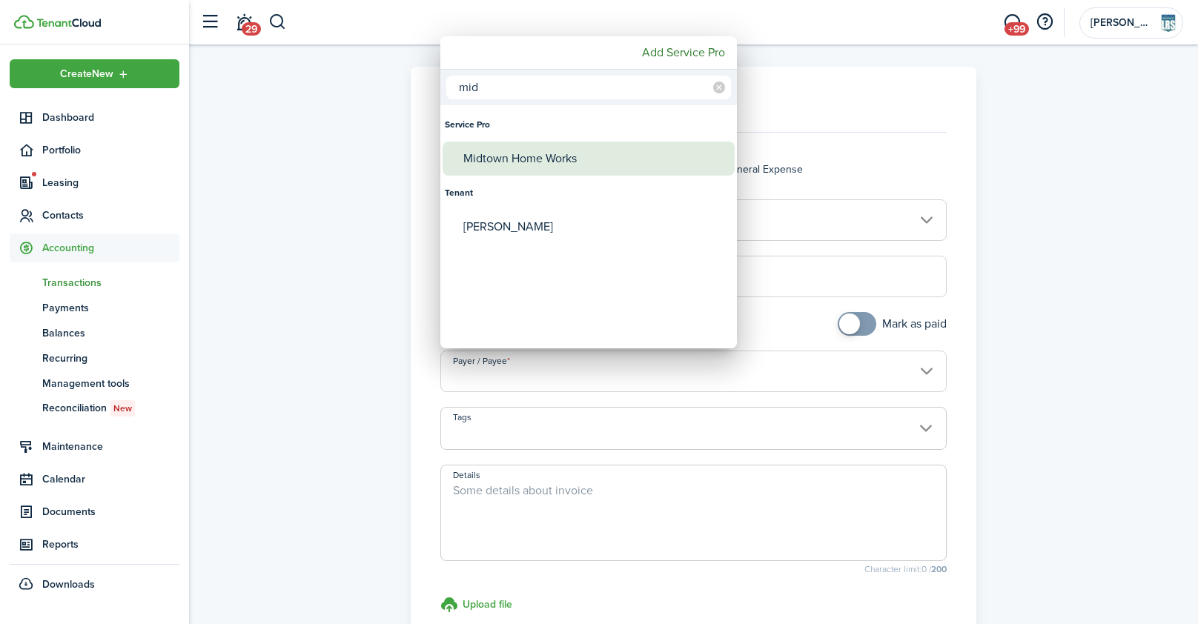
type input "mid"
click at [511, 161] on div "Midtown Home Works" at bounding box center [594, 159] width 262 height 34
type input "Midtown Home Works"
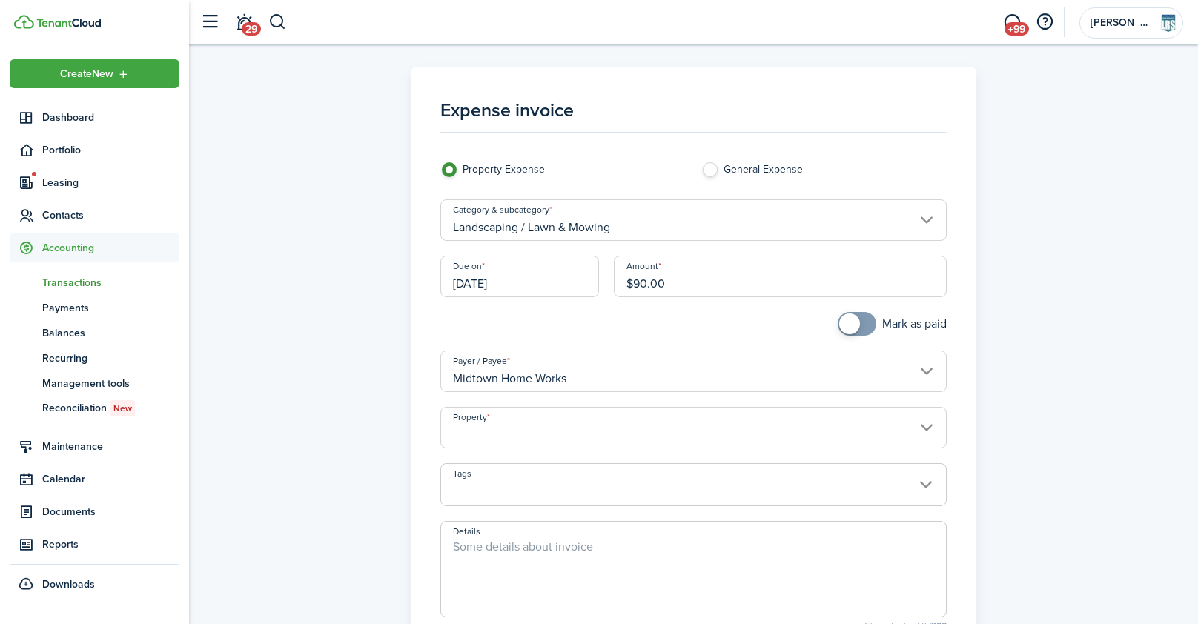
type input "5755 Primrose"
click at [542, 430] on input "5755 Primrose" at bounding box center [693, 428] width 506 height 42
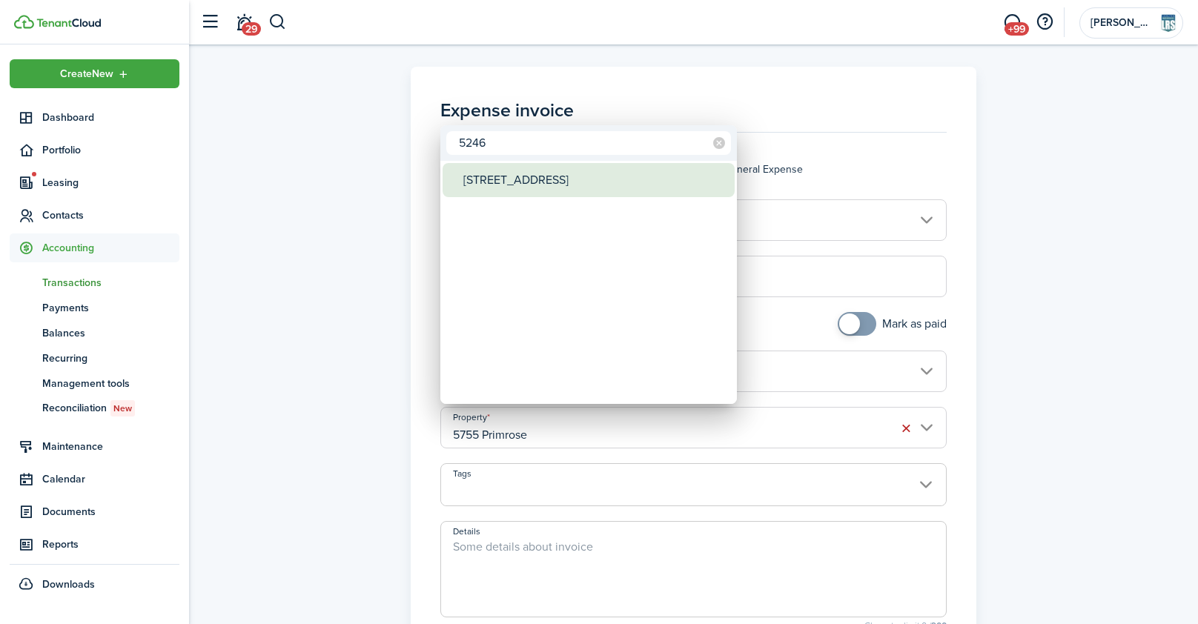
type input "5246"
click at [523, 179] on div "[STREET_ADDRESS]" at bounding box center [594, 180] width 262 height 34
type input "[STREET_ADDRESS]"
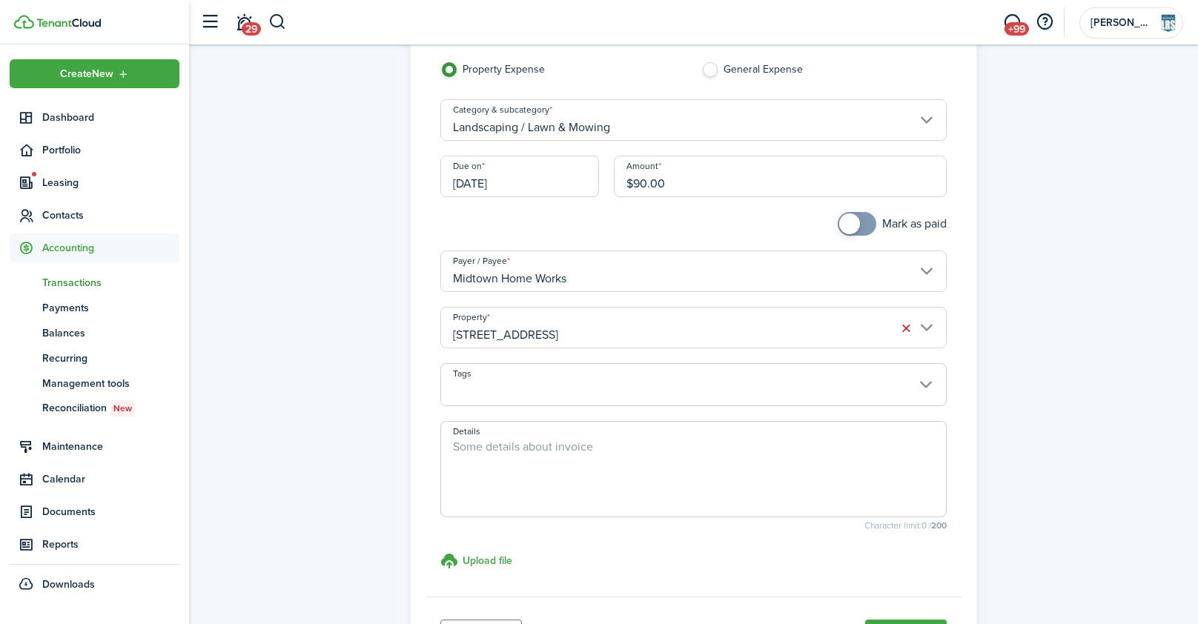
scroll to position [142, 0]
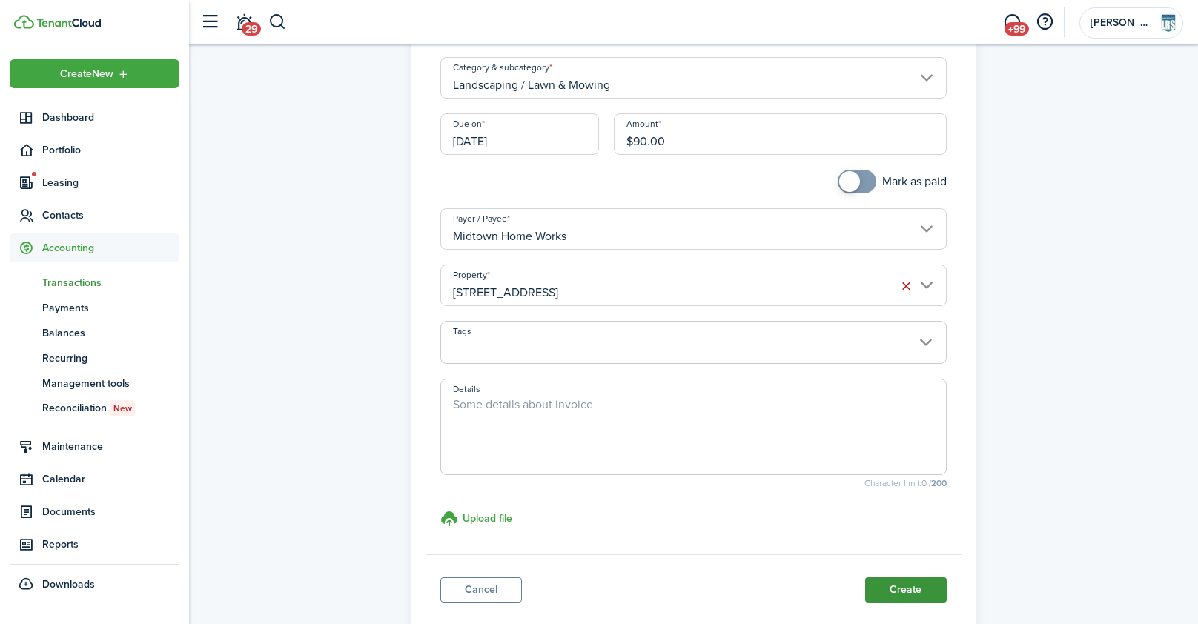
click at [898, 591] on button "Create" at bounding box center [906, 590] width 82 height 25
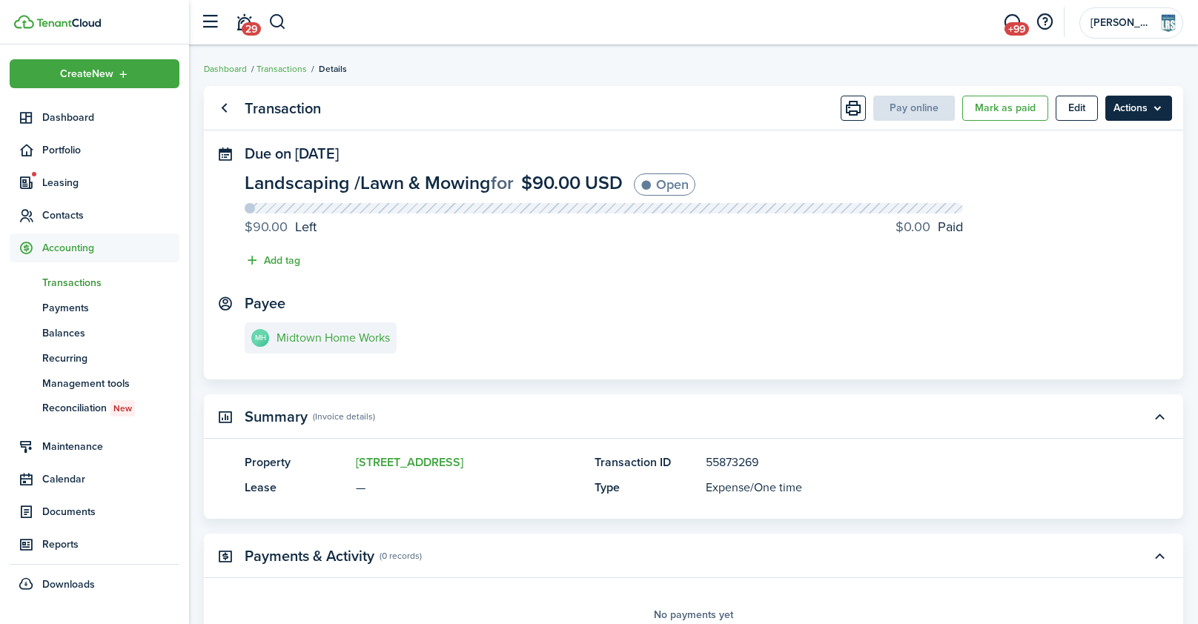
click at [1136, 106] on menu-btn "Actions" at bounding box center [1138, 108] width 67 height 25
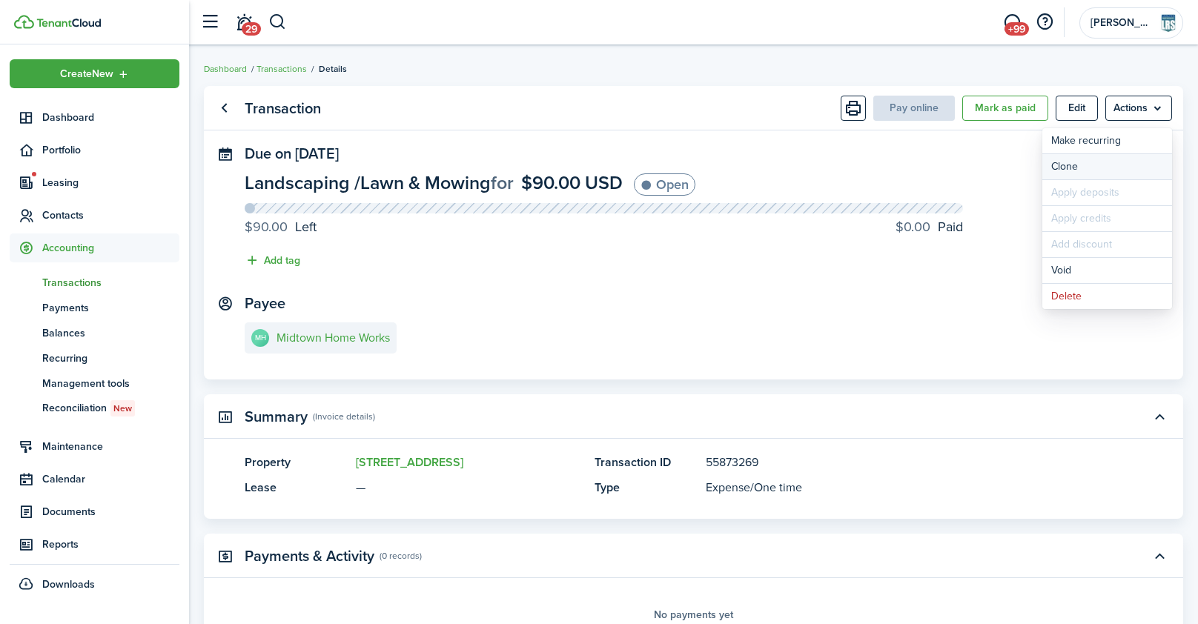
click at [1084, 161] on link "Clone" at bounding box center [1107, 166] width 130 height 25
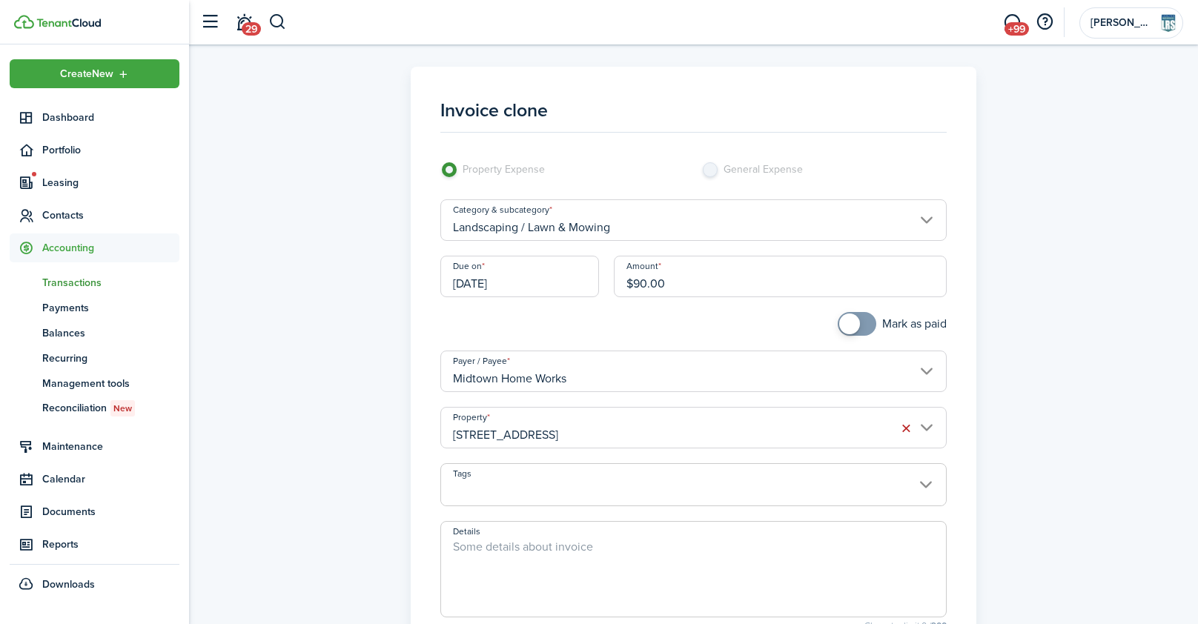
click at [503, 278] on input "[DATE]" at bounding box center [519, 277] width 159 height 42
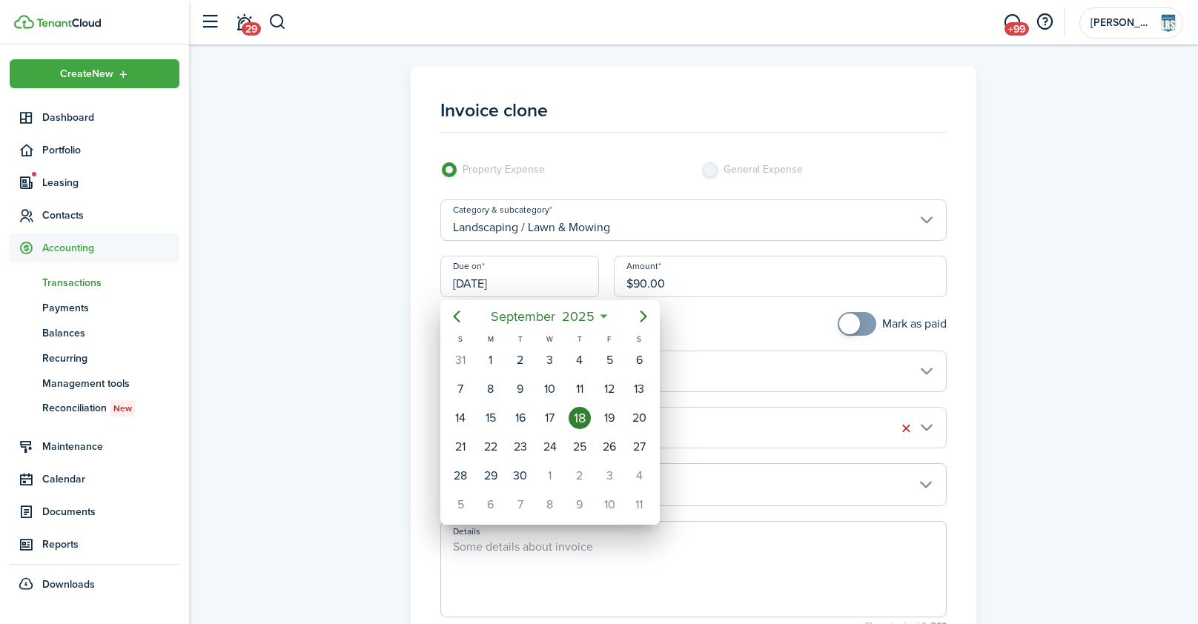
click at [523, 275] on div at bounding box center [598, 312] width 1435 height 862
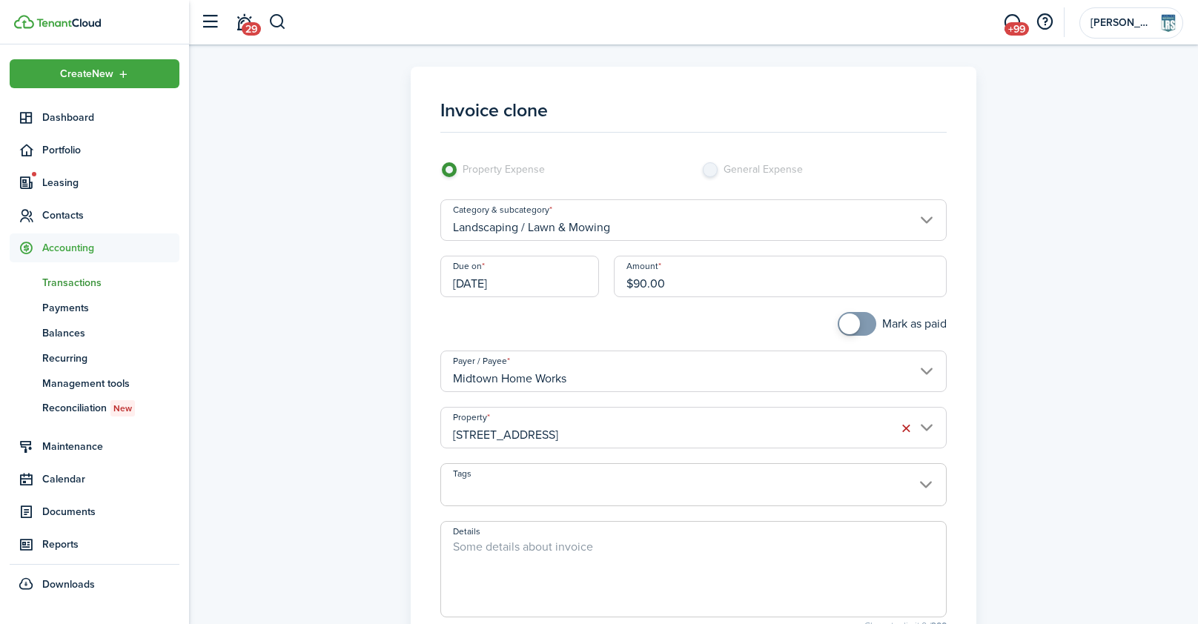
click at [563, 436] on input "[STREET_ADDRESS]" at bounding box center [693, 428] width 506 height 42
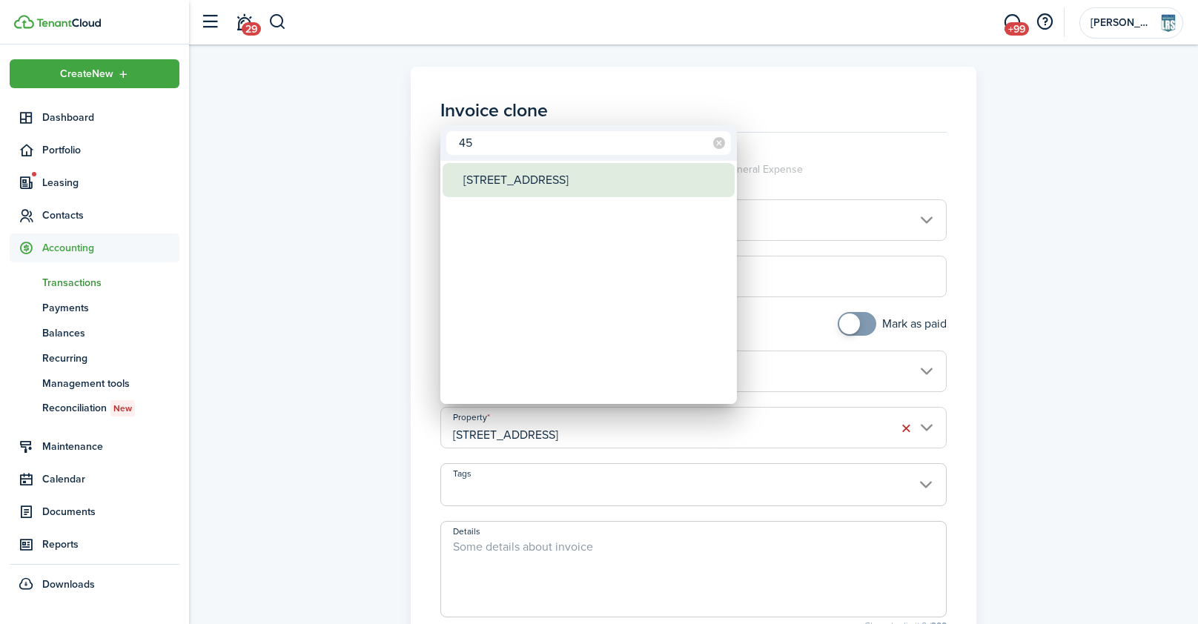
type input "45"
click at [532, 184] on div "[STREET_ADDRESS]" at bounding box center [594, 180] width 262 height 34
type input "[STREET_ADDRESS]"
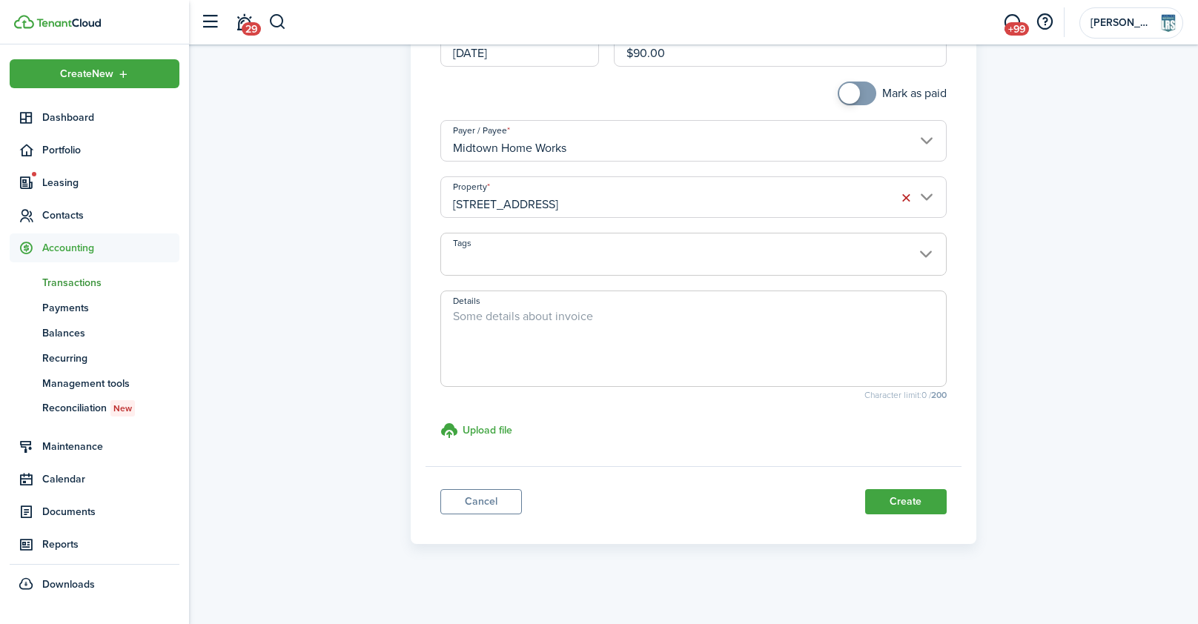
scroll to position [234, 0]
click at [905, 498] on button "Create" at bounding box center [906, 498] width 82 height 25
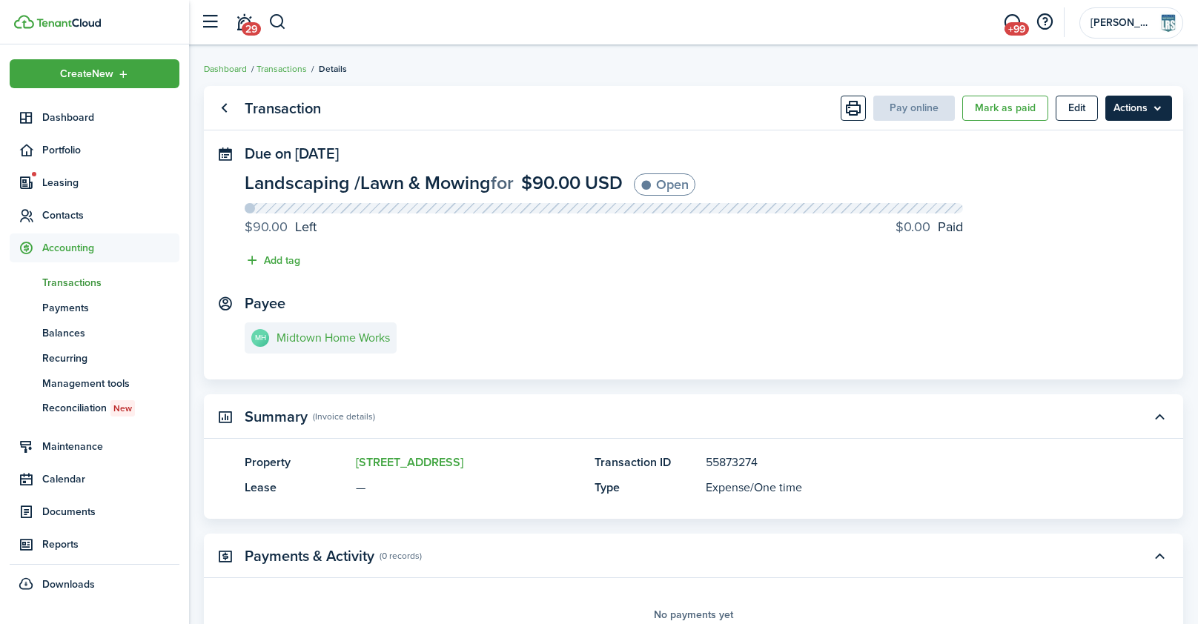
click at [1155, 114] on menu-btn "Actions" at bounding box center [1138, 108] width 67 height 25
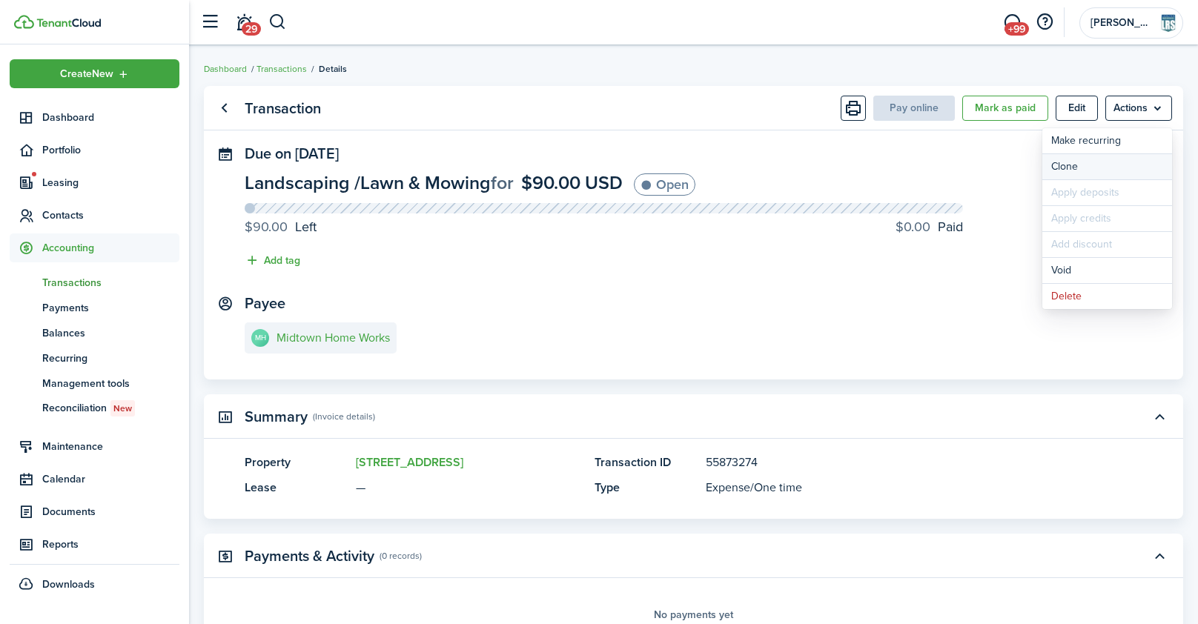
click at [1111, 162] on link "Clone" at bounding box center [1107, 166] width 130 height 25
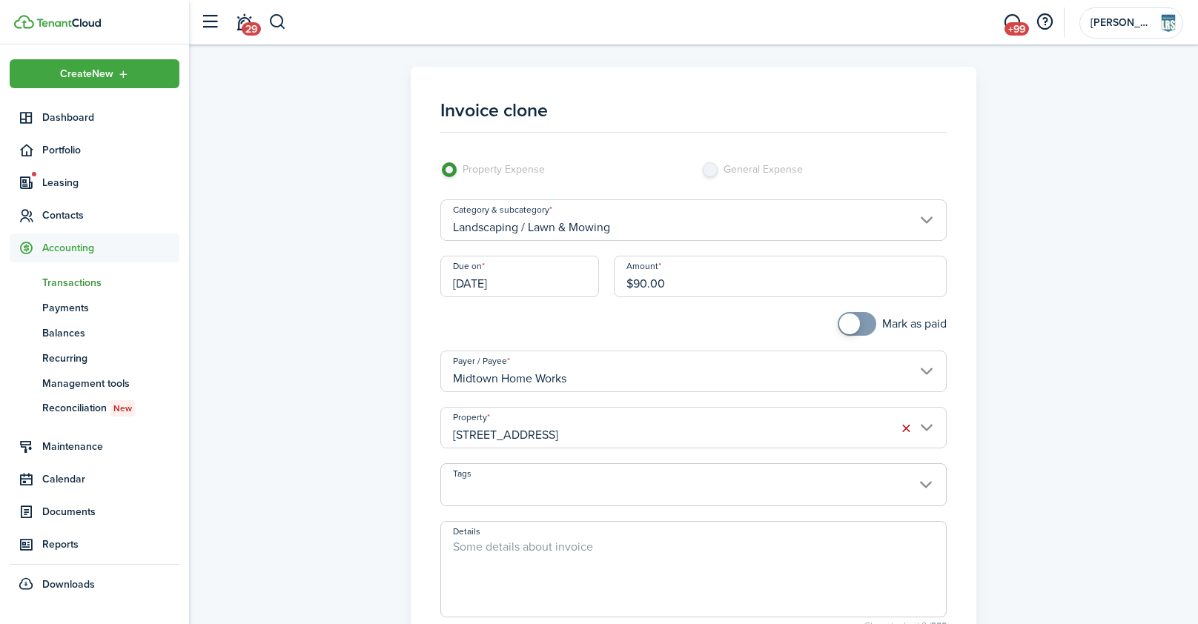
click at [544, 439] on input "[STREET_ADDRESS]" at bounding box center [693, 428] width 506 height 42
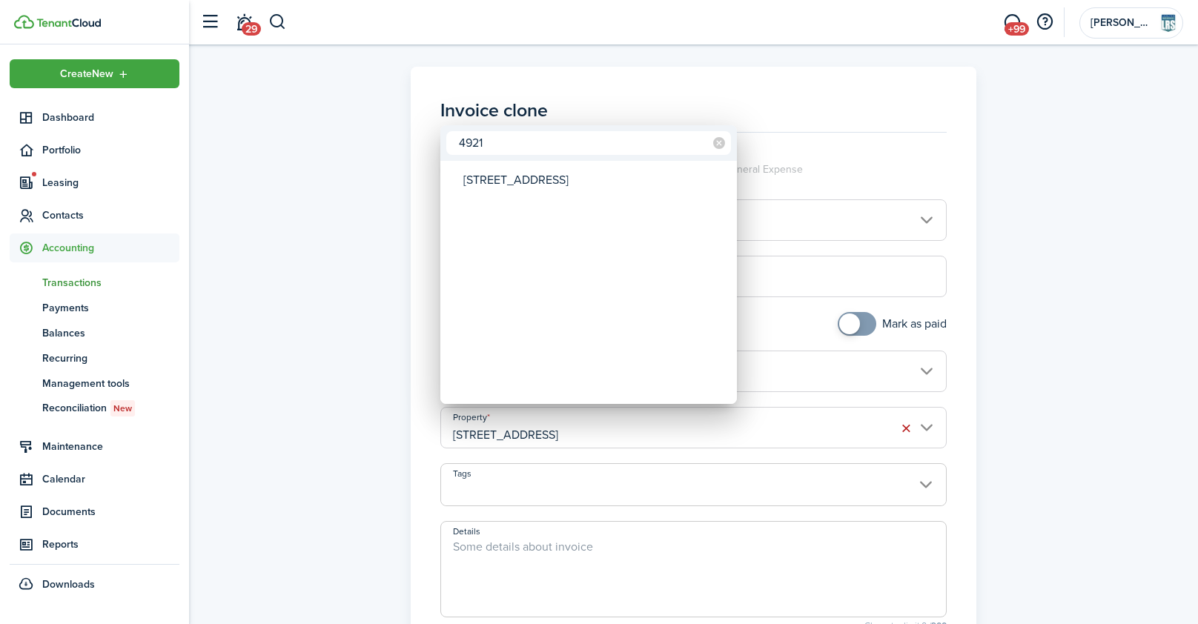
type input "4921"
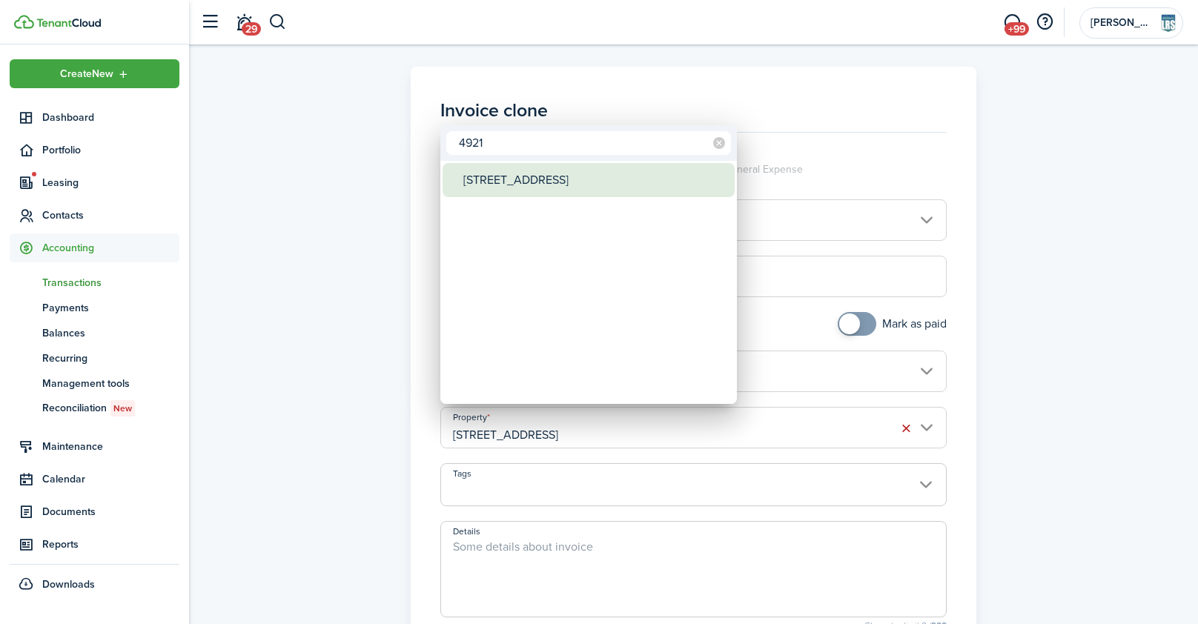
click at [504, 185] on div "[STREET_ADDRESS]" at bounding box center [594, 180] width 262 height 34
type input "[STREET_ADDRESS]"
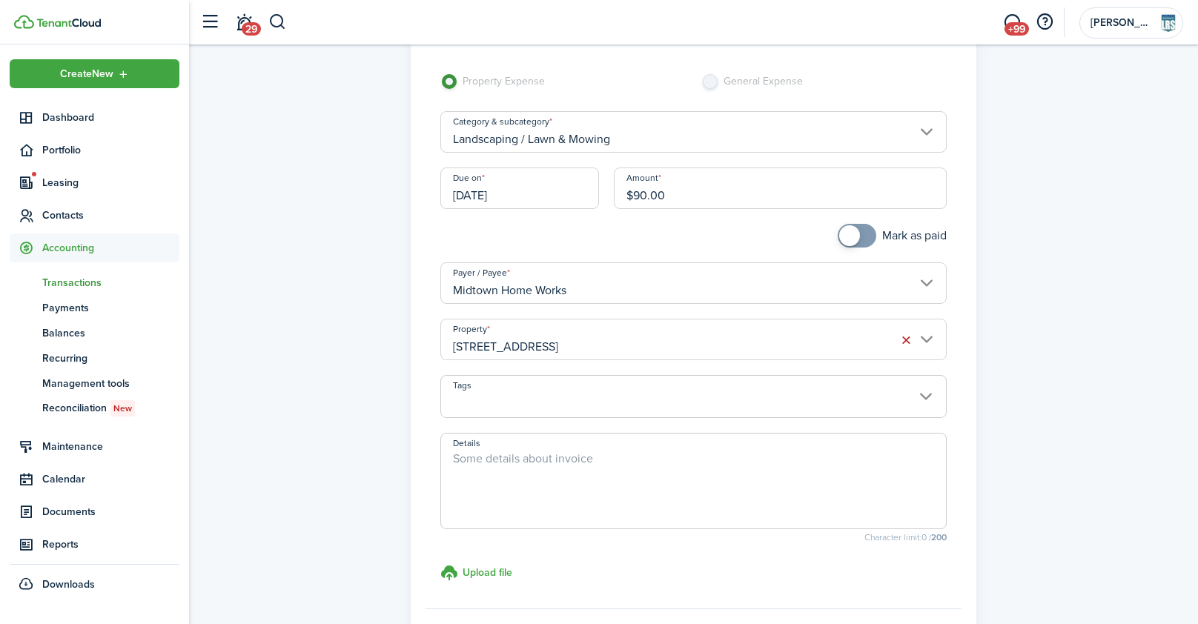
scroll to position [234, 0]
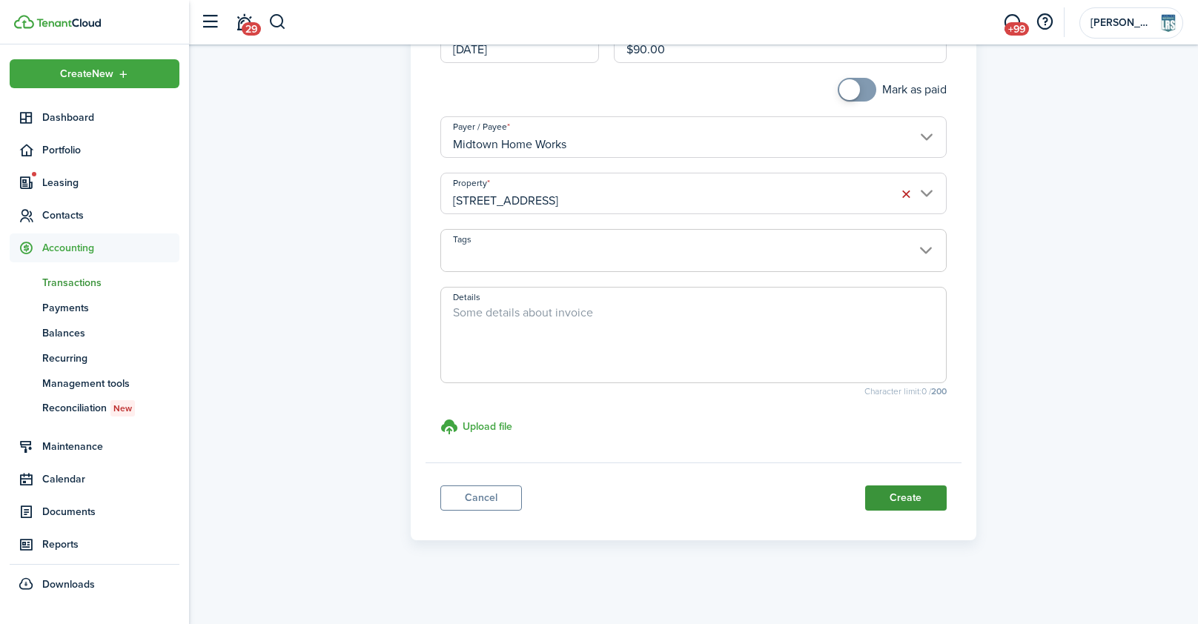
click at [894, 495] on button "Create" at bounding box center [906, 498] width 82 height 25
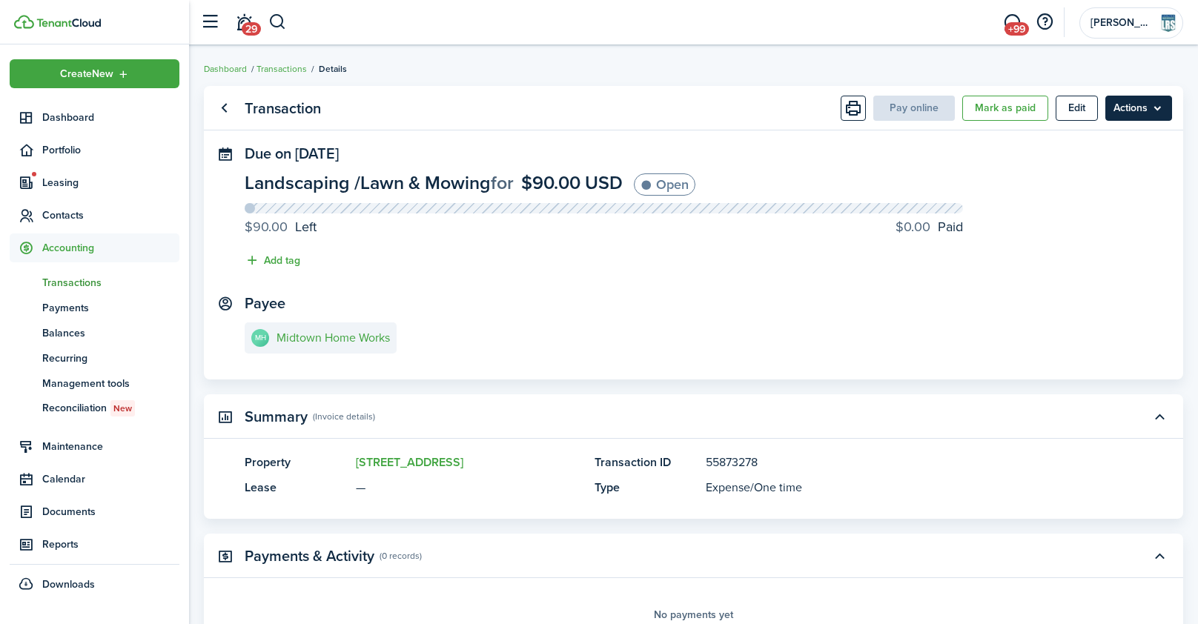
click at [1146, 113] on menu-btn "Actions" at bounding box center [1138, 108] width 67 height 25
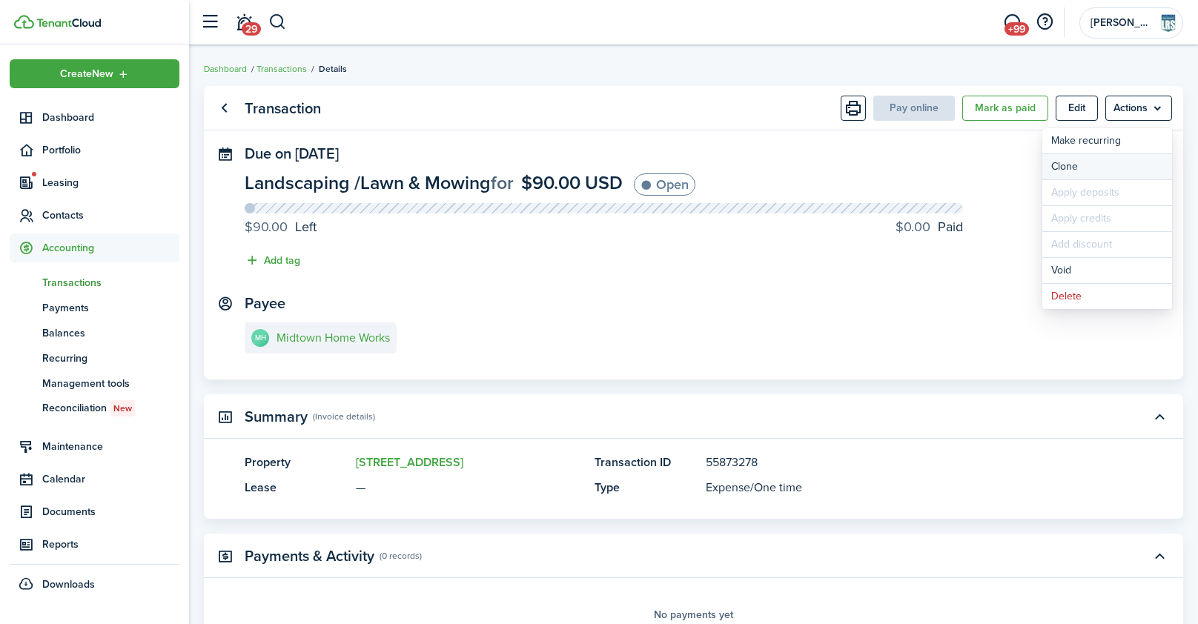
click at [1084, 163] on link "Clone" at bounding box center [1107, 166] width 130 height 25
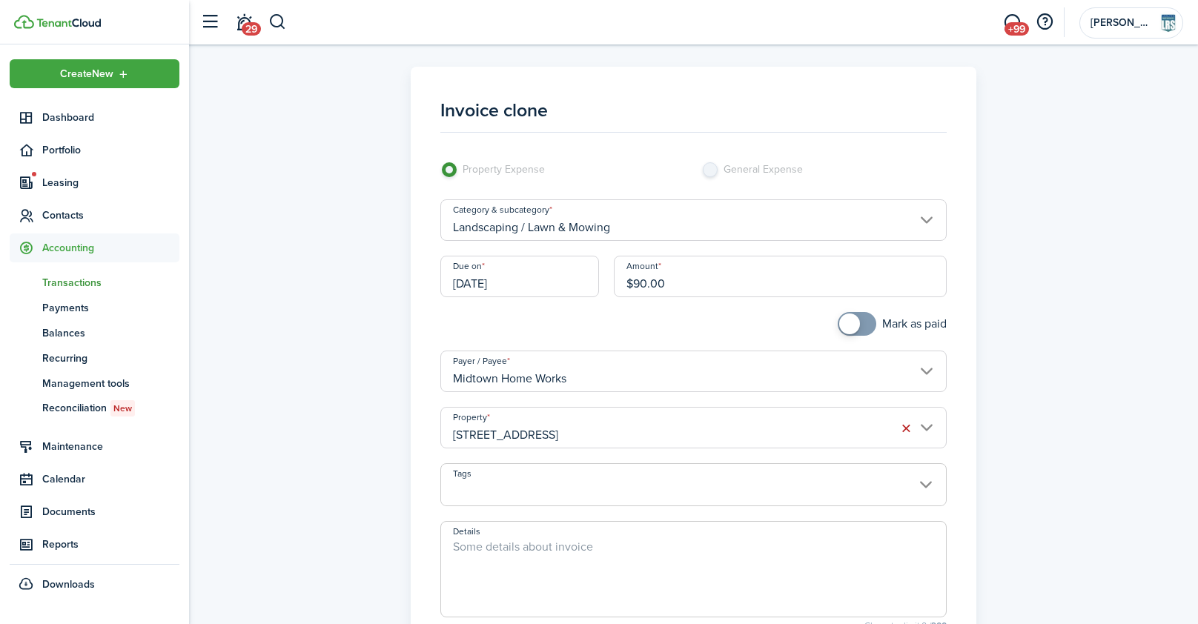
click at [640, 278] on input "$90.00" at bounding box center [780, 277] width 332 height 42
type input "$"
click at [578, 428] on input "[STREET_ADDRESS]" at bounding box center [693, 428] width 506 height 42
type input "$70.00"
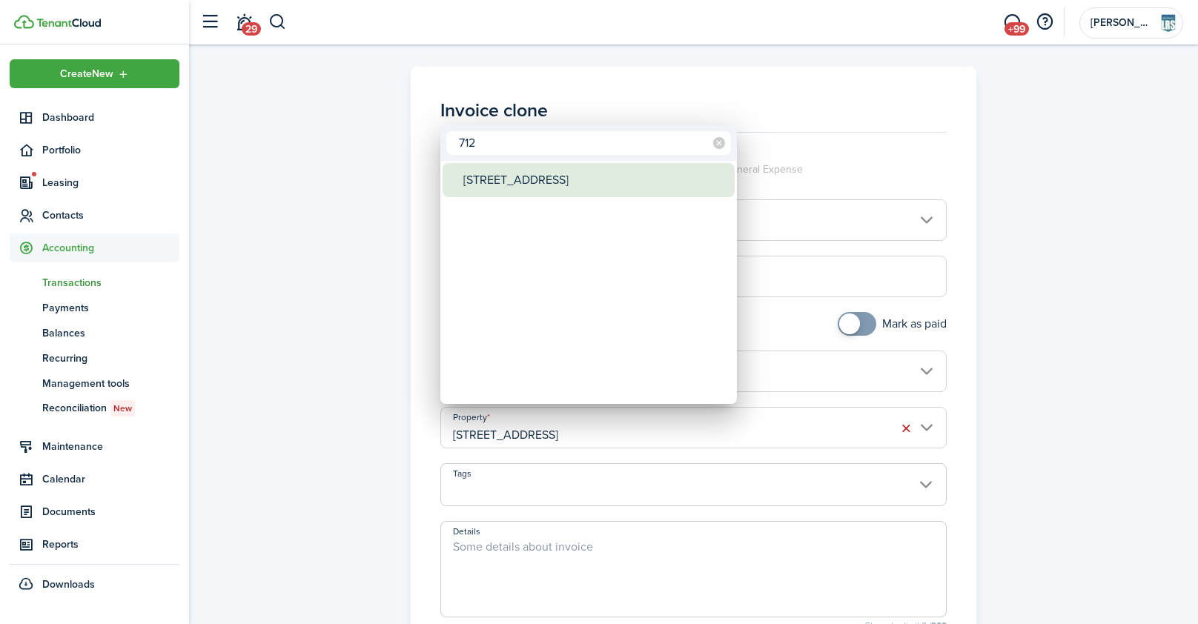
type input "712"
click at [529, 171] on div "[STREET_ADDRESS]" at bounding box center [594, 180] width 262 height 34
type input "[STREET_ADDRESS]"
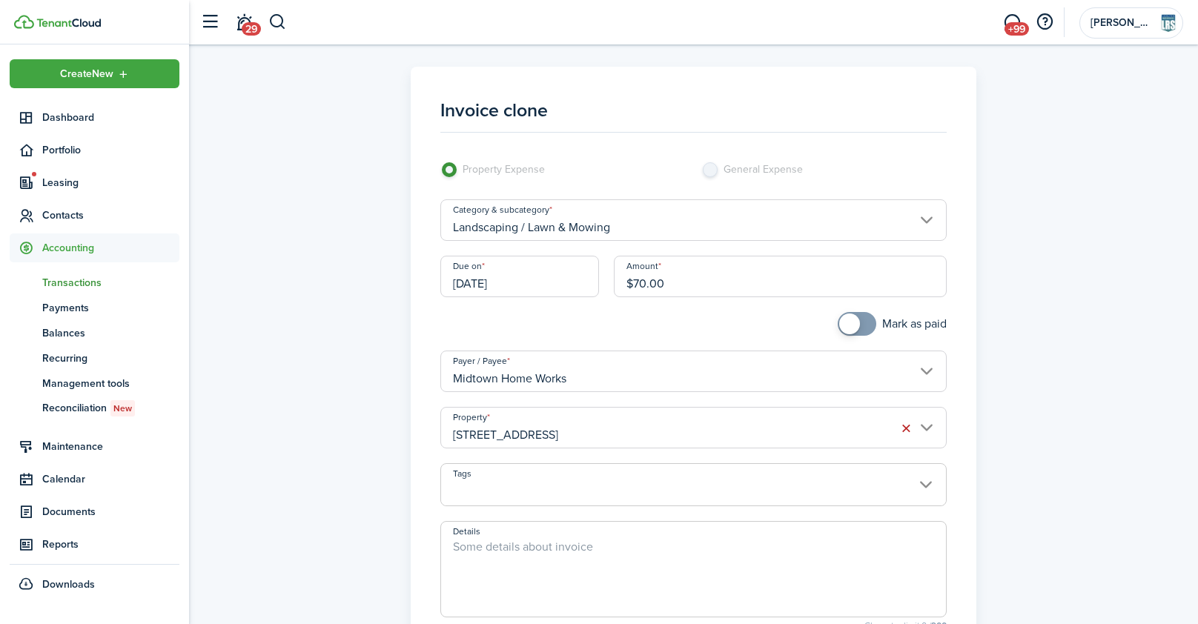
scroll to position [234, 0]
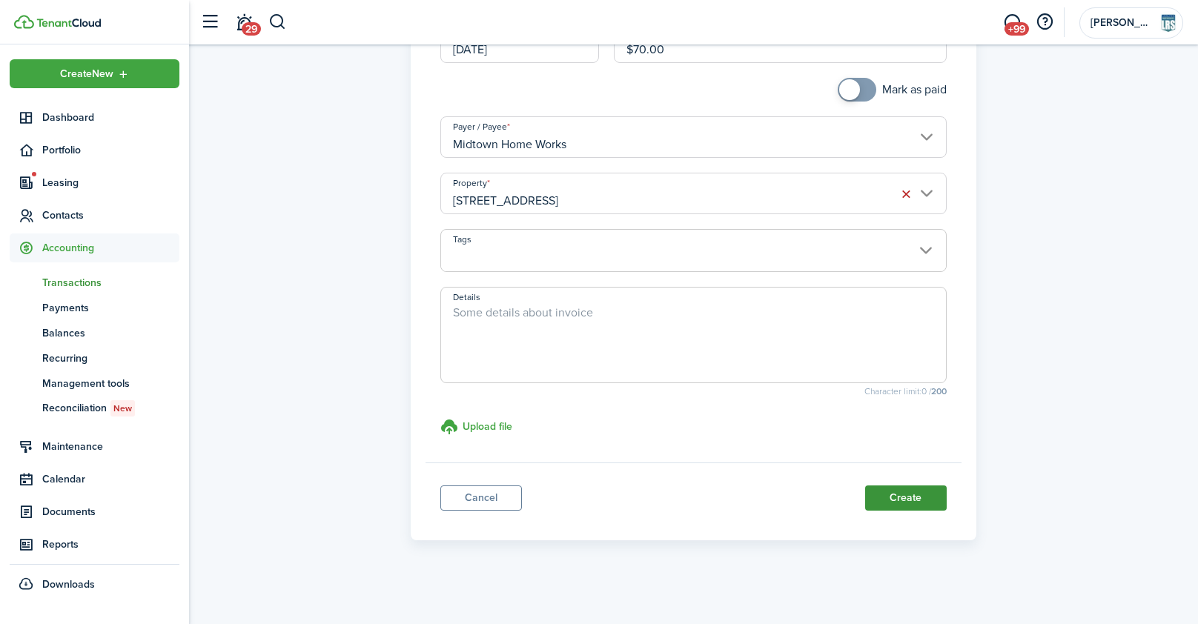
click at [895, 487] on button "Create" at bounding box center [906, 498] width 82 height 25
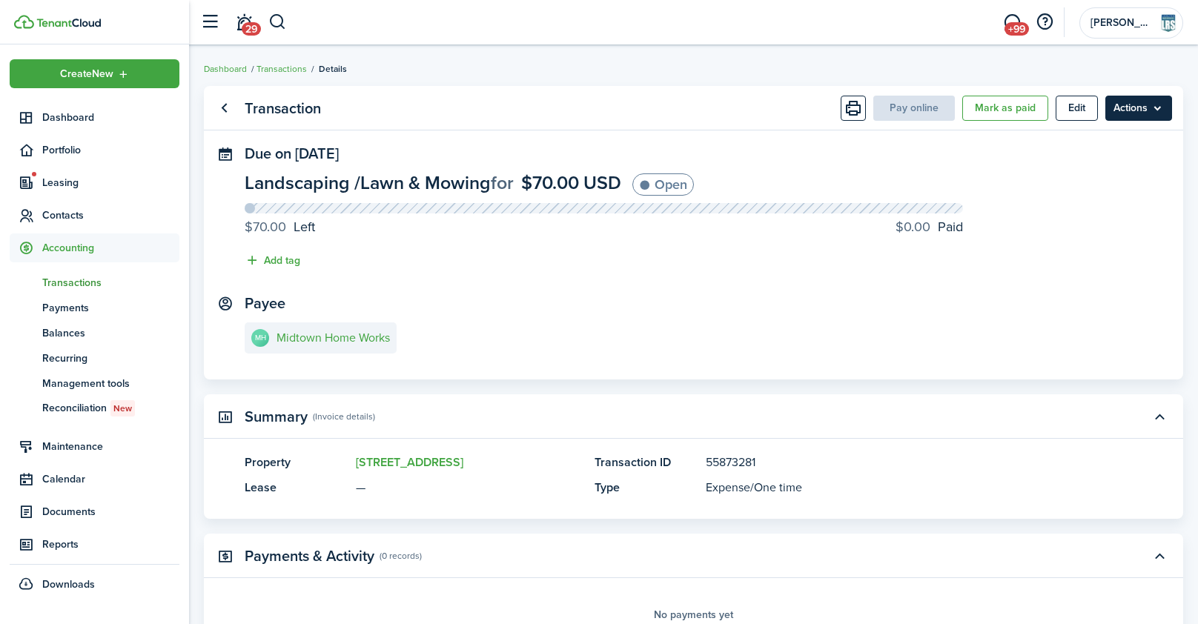
click at [1137, 112] on menu-btn "Actions" at bounding box center [1138, 108] width 67 height 25
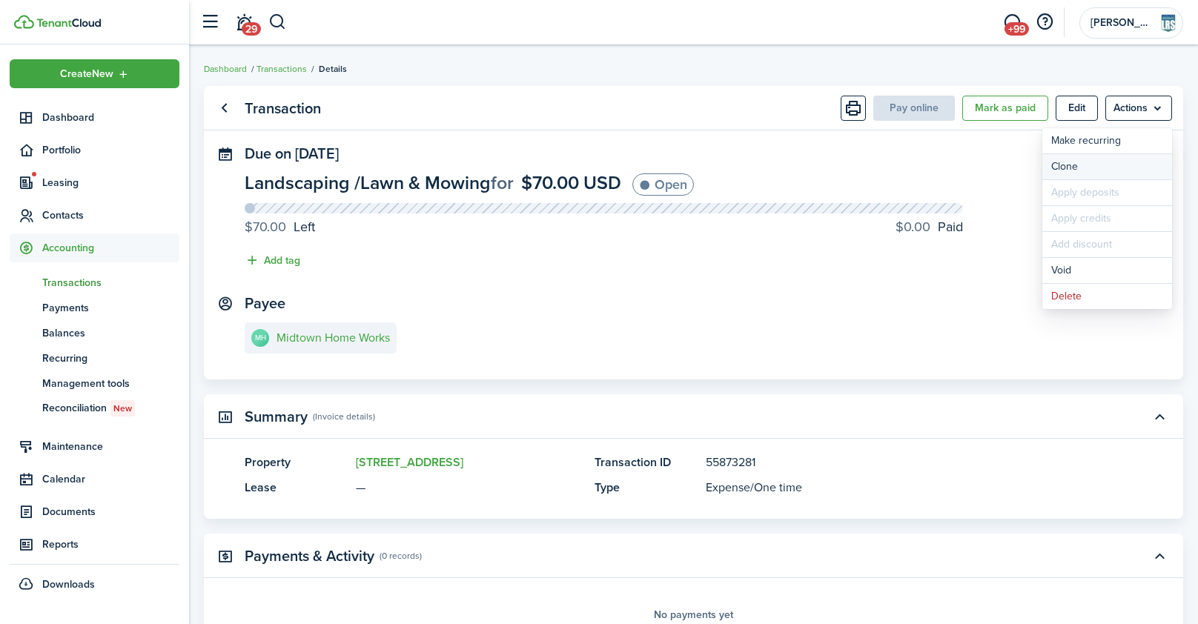
click at [1091, 168] on link "Clone" at bounding box center [1107, 166] width 130 height 25
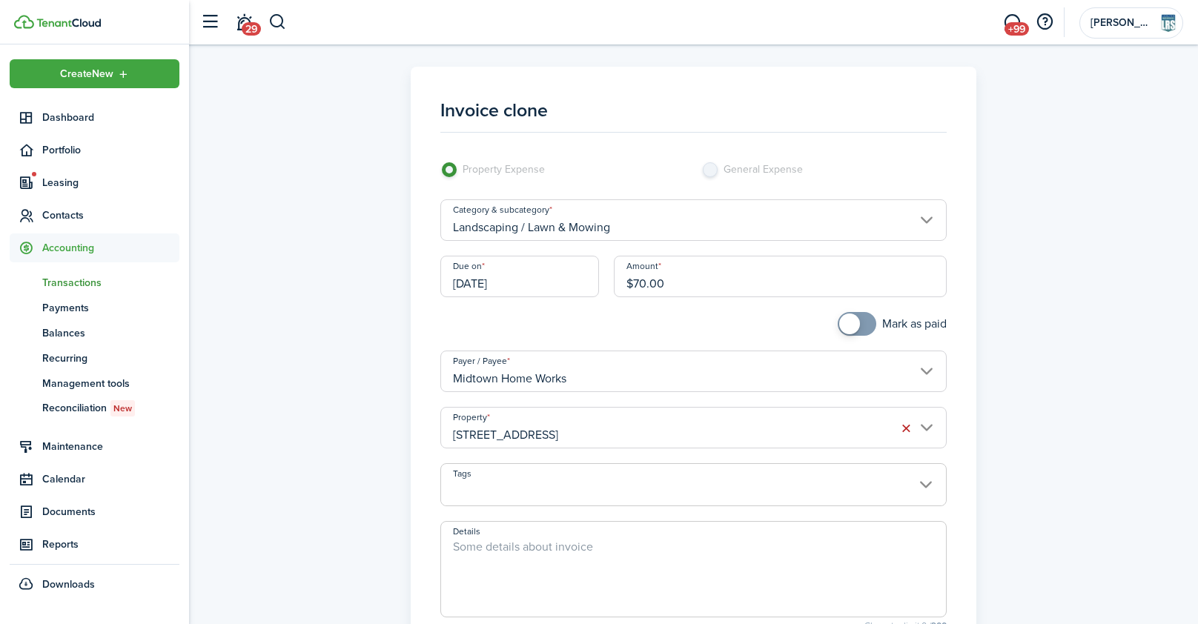
drag, startPoint x: 672, startPoint y: 282, endPoint x: 552, endPoint y: 287, distance: 120.9
click at [553, 287] on div "Due on [DATE] Amount $70.00" at bounding box center [693, 284] width 520 height 56
type input "$90.00"
click at [520, 325] on div at bounding box center [563, 331] width 260 height 39
click at [529, 432] on input "[STREET_ADDRESS]" at bounding box center [693, 428] width 506 height 42
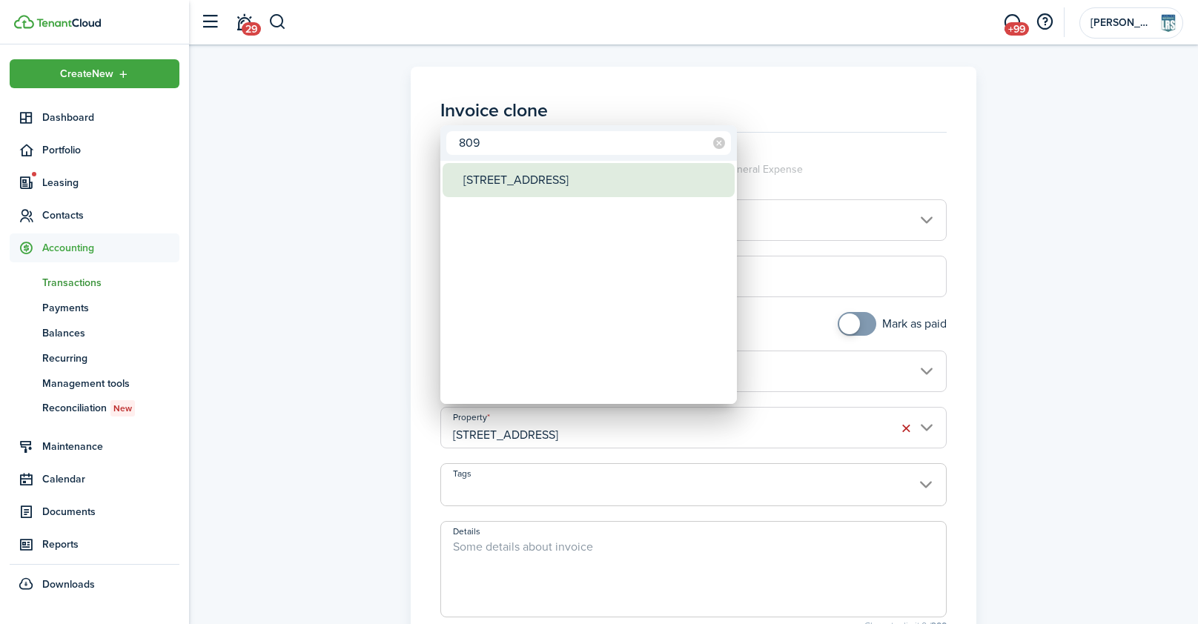
type input "809"
click at [511, 173] on div "[STREET_ADDRESS]" at bounding box center [594, 180] width 262 height 34
type input "[STREET_ADDRESS]"
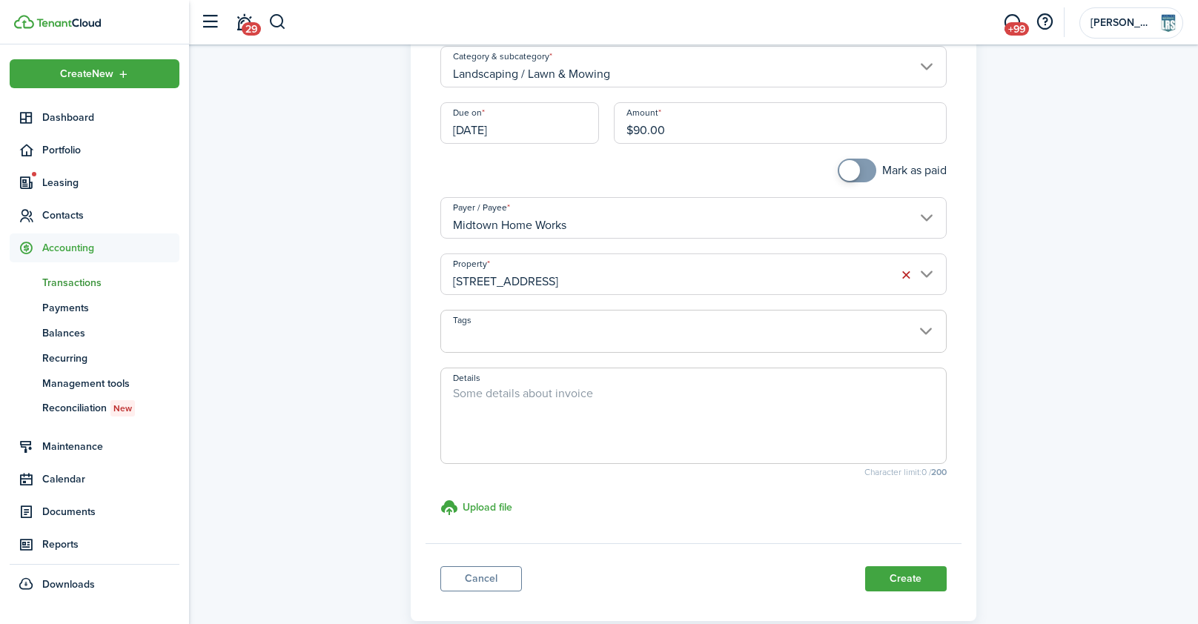
scroll to position [234, 0]
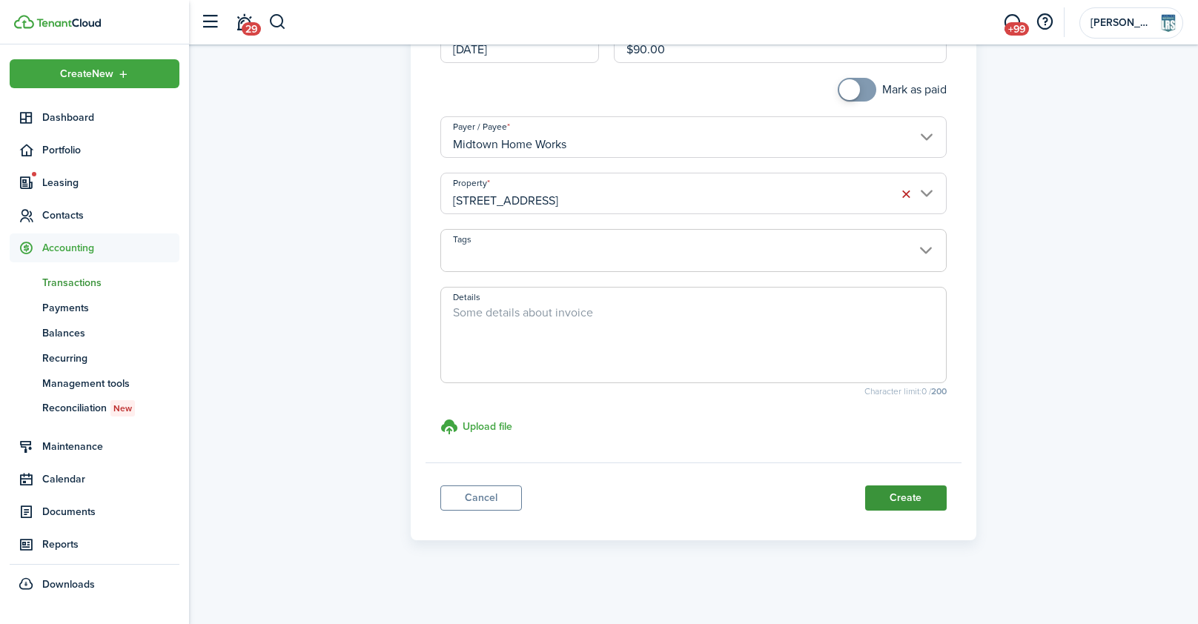
click at [912, 500] on button "Create" at bounding box center [906, 498] width 82 height 25
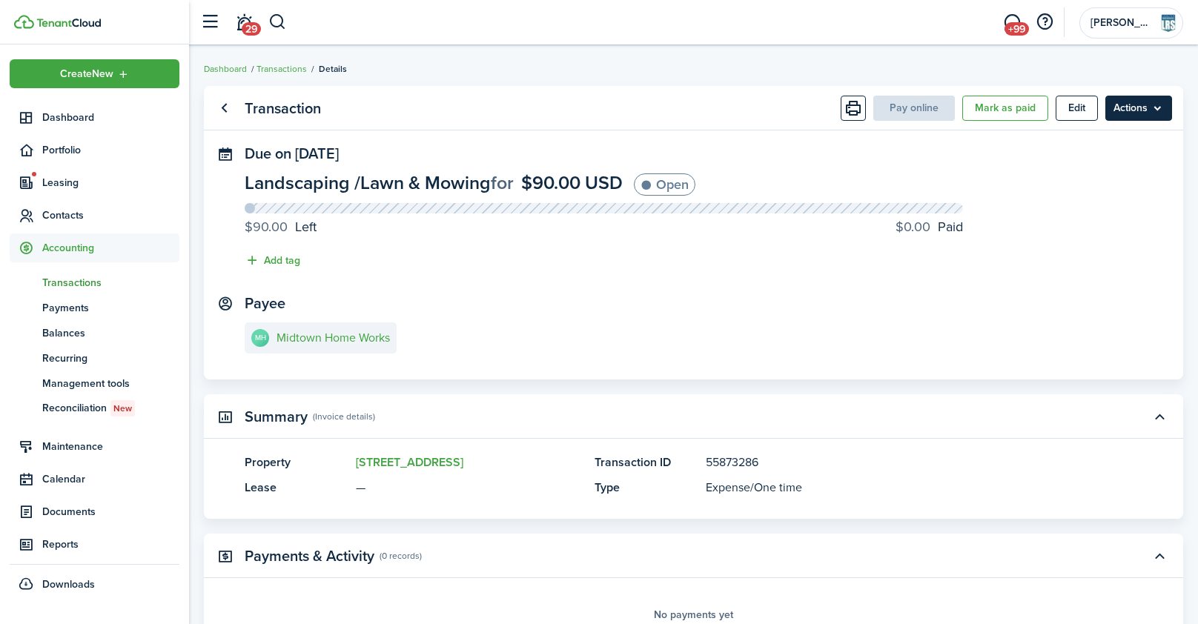
click at [1140, 109] on menu-btn "Actions" at bounding box center [1138, 108] width 67 height 25
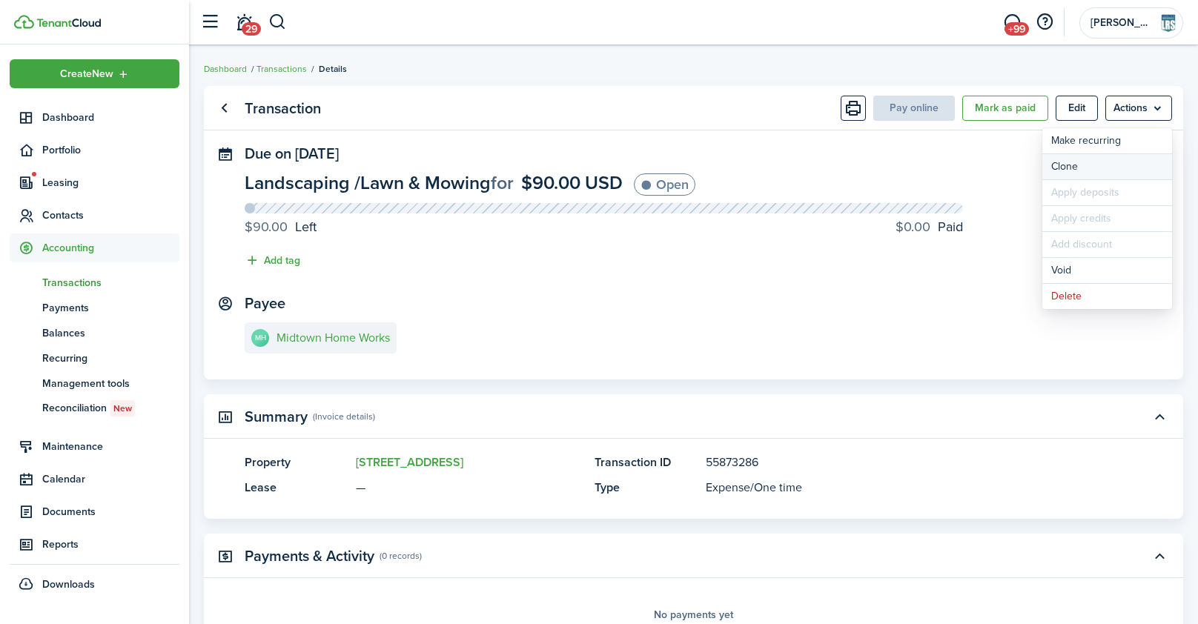
click at [1091, 173] on link "Clone" at bounding box center [1107, 166] width 130 height 25
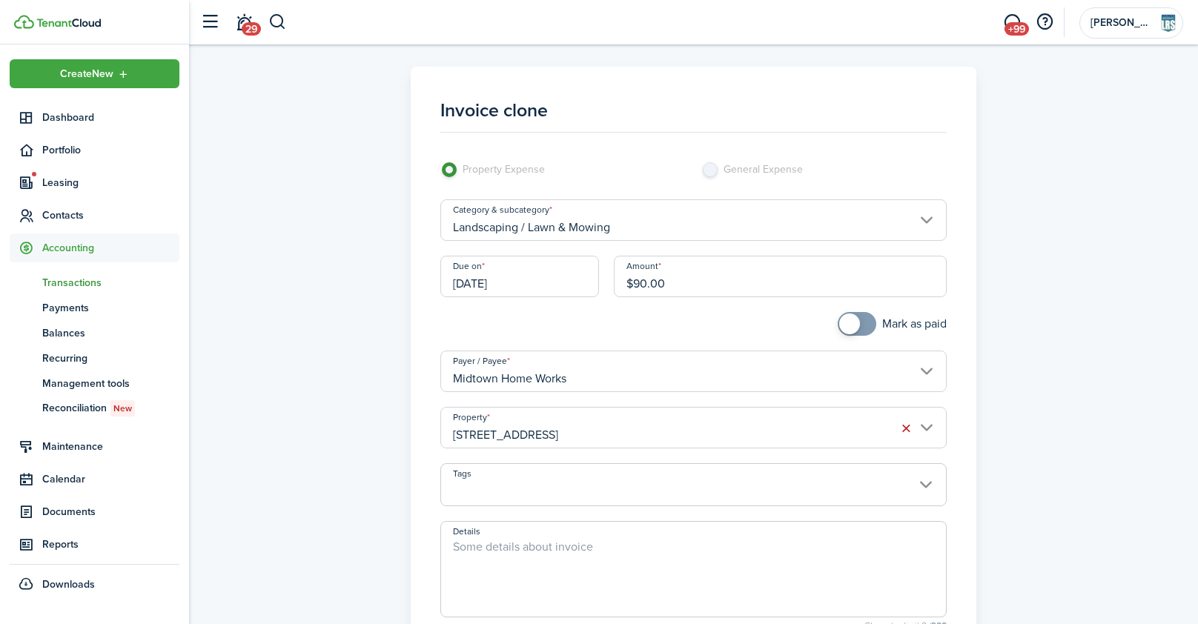
click at [551, 428] on input "[STREET_ADDRESS]" at bounding box center [693, 428] width 506 height 42
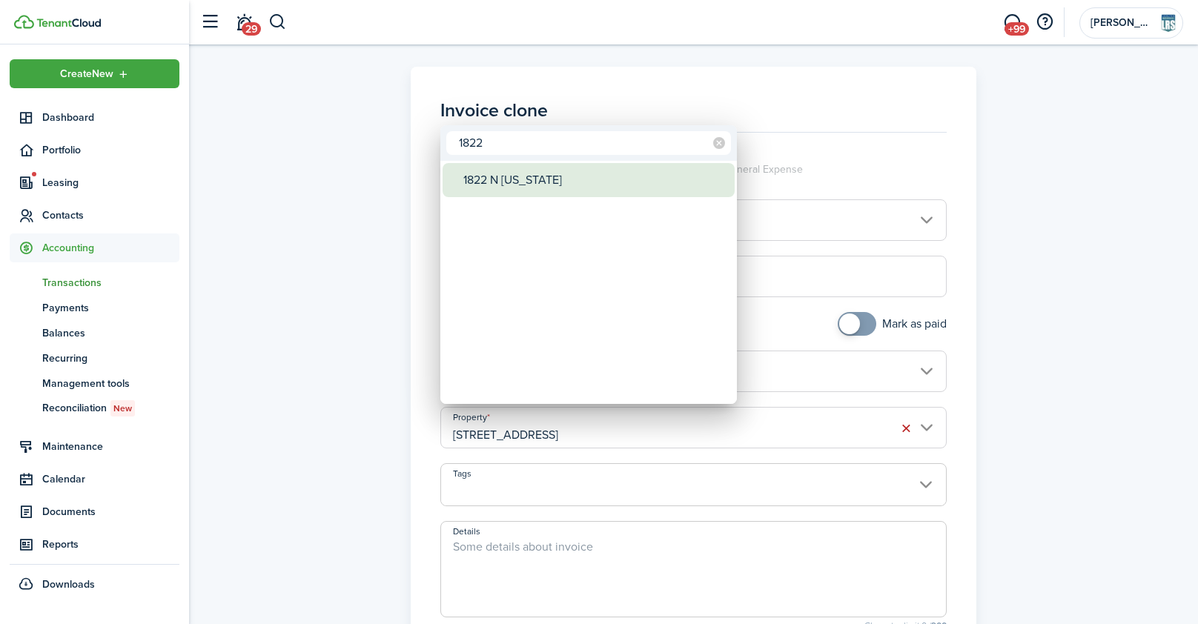
type input "1822"
click at [558, 171] on div "1822 N [US_STATE]" at bounding box center [594, 180] width 262 height 34
type input "1822 N [US_STATE]"
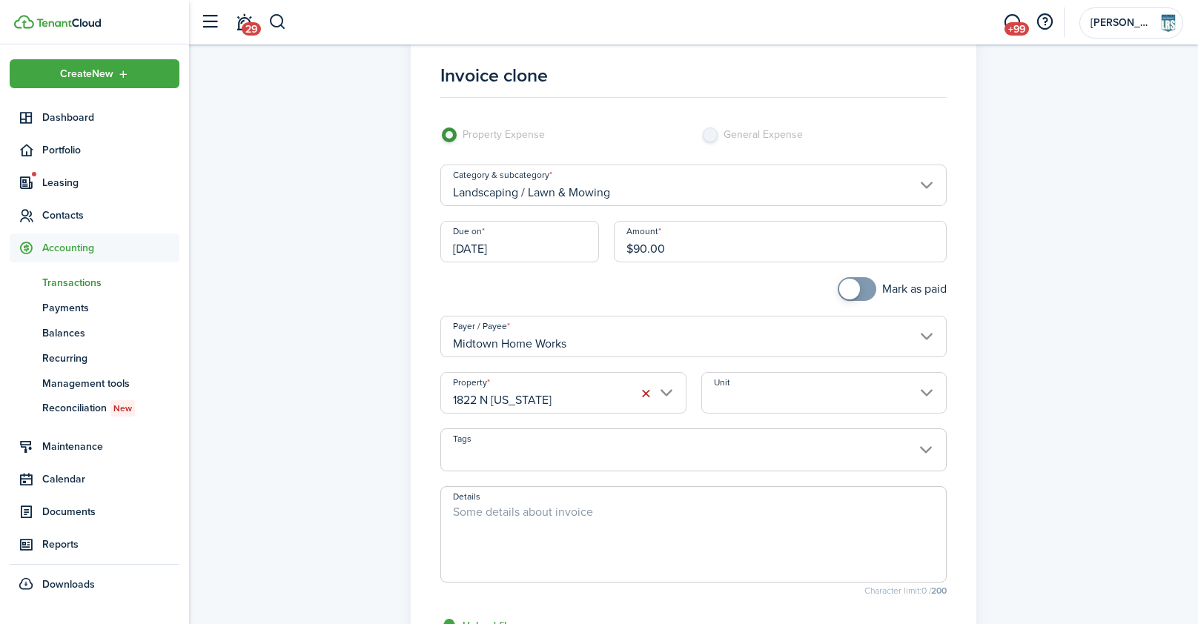
scroll to position [234, 0]
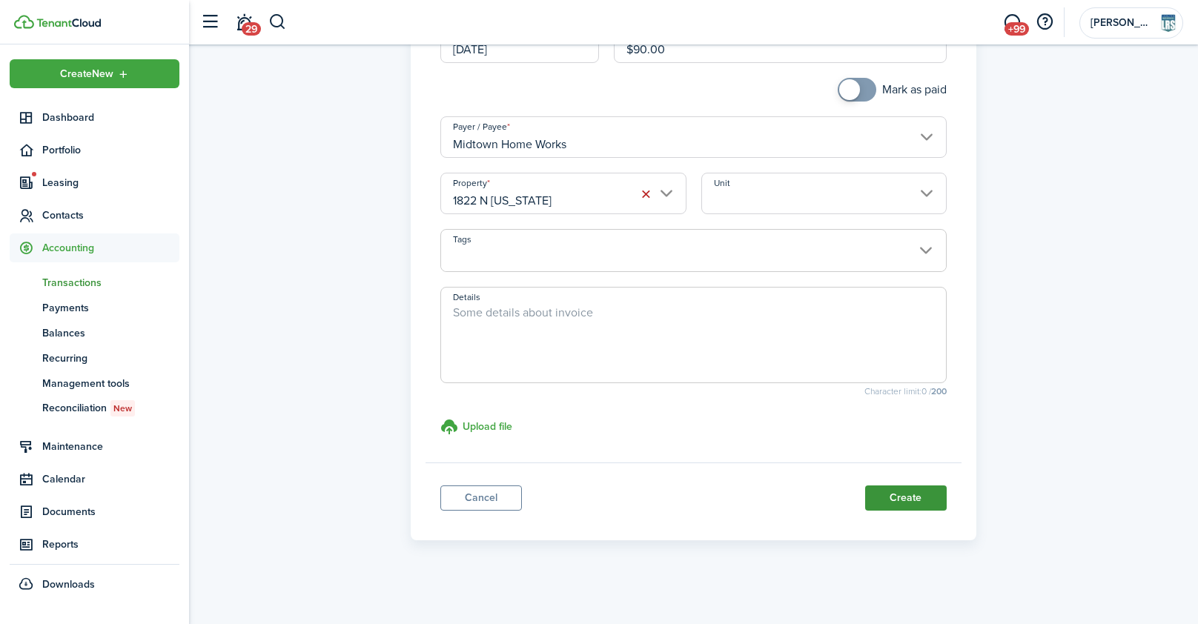
click at [913, 496] on button "Create" at bounding box center [906, 498] width 82 height 25
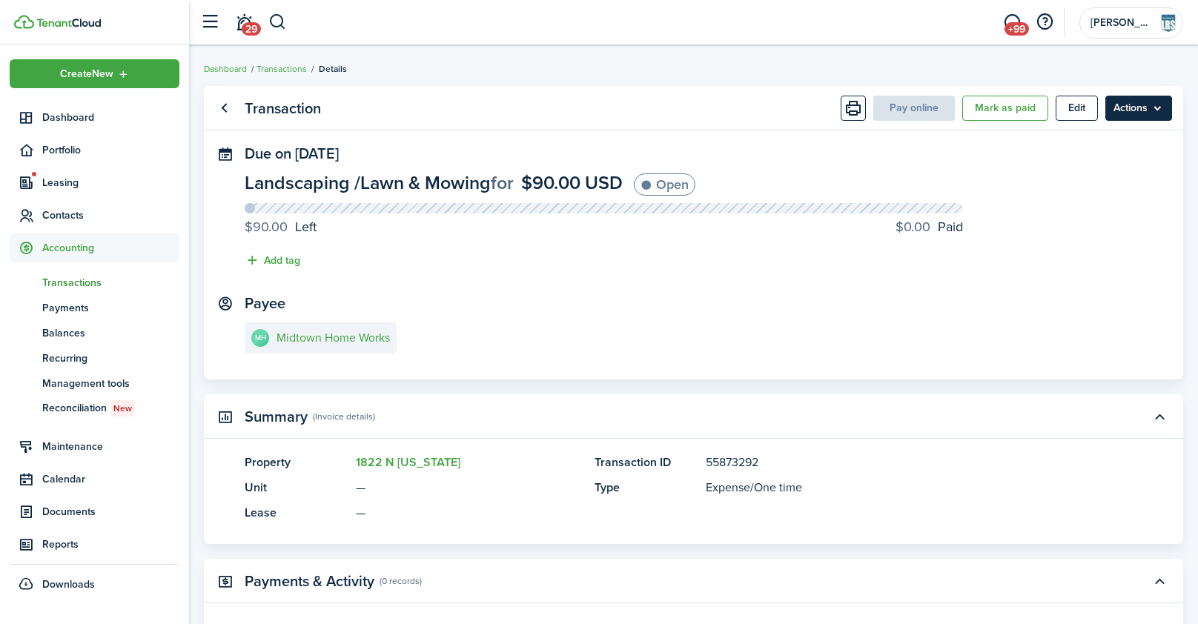
click at [1132, 105] on menu-btn "Actions" at bounding box center [1138, 108] width 67 height 25
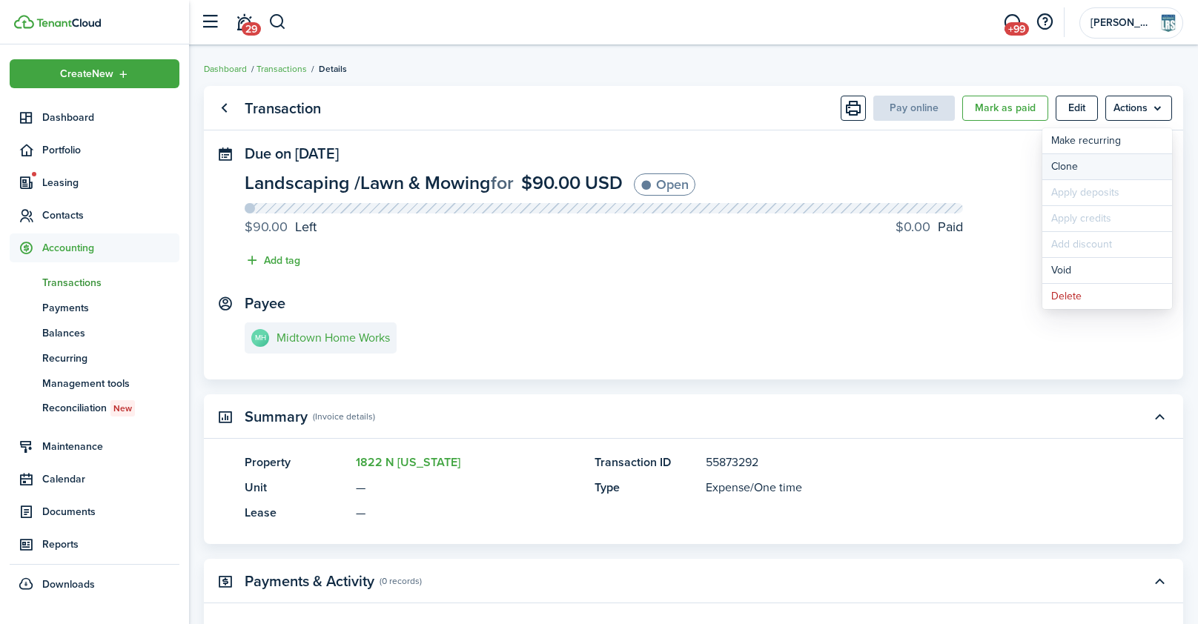
click at [1077, 174] on link "Clone" at bounding box center [1107, 166] width 130 height 25
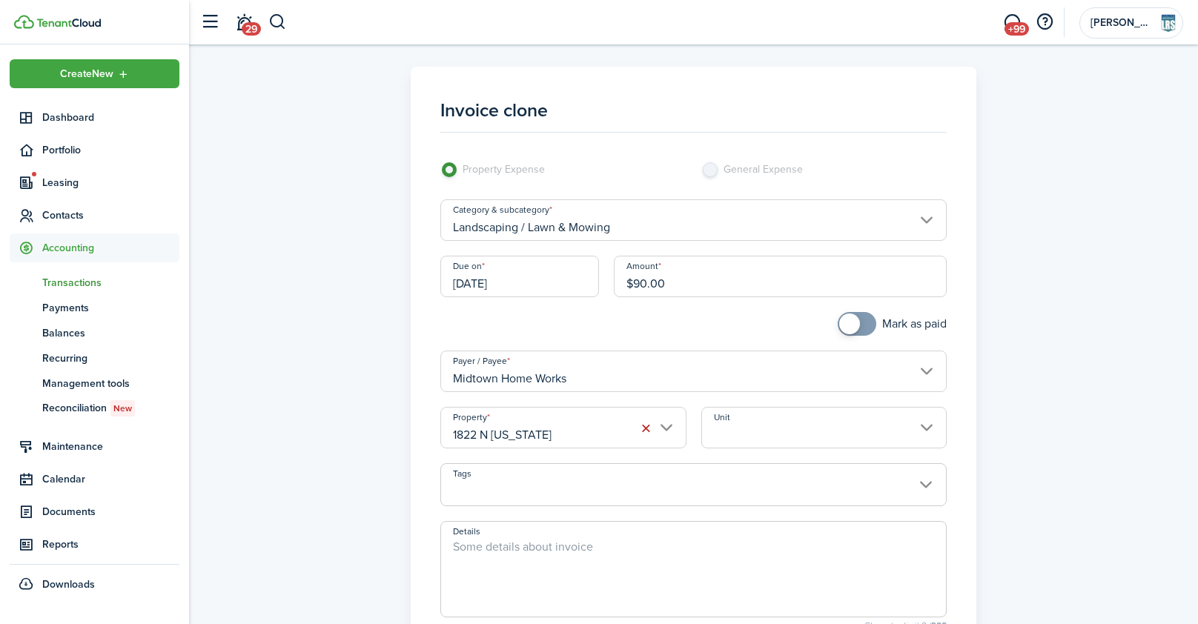
drag, startPoint x: 694, startPoint y: 277, endPoint x: 573, endPoint y: 288, distance: 121.4
click at [566, 286] on div "Due on [DATE] Amount $90.00" at bounding box center [693, 284] width 520 height 56
type input "$70.00"
click at [514, 329] on div at bounding box center [563, 331] width 260 height 39
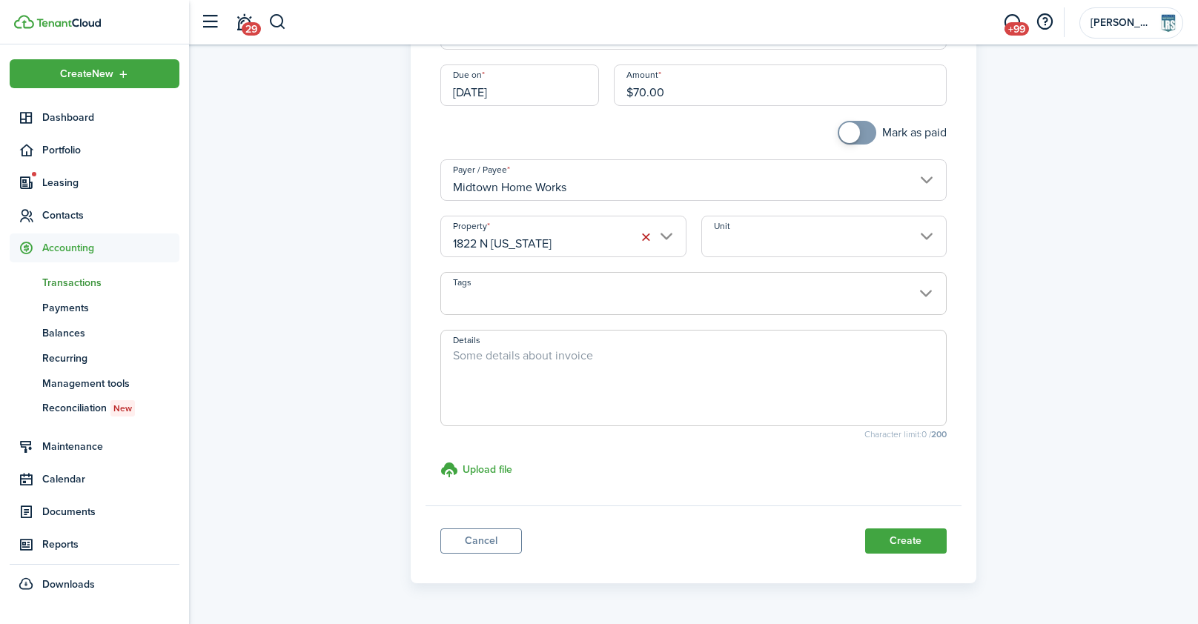
scroll to position [228, 0]
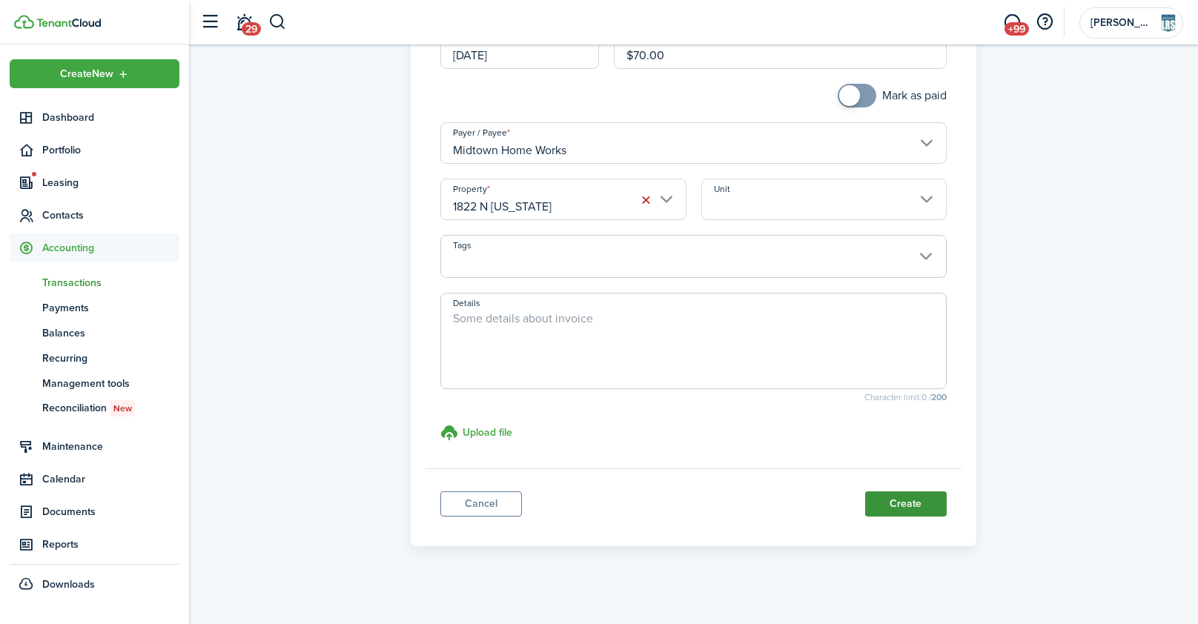
click at [919, 500] on button "Create" at bounding box center [906, 504] width 82 height 25
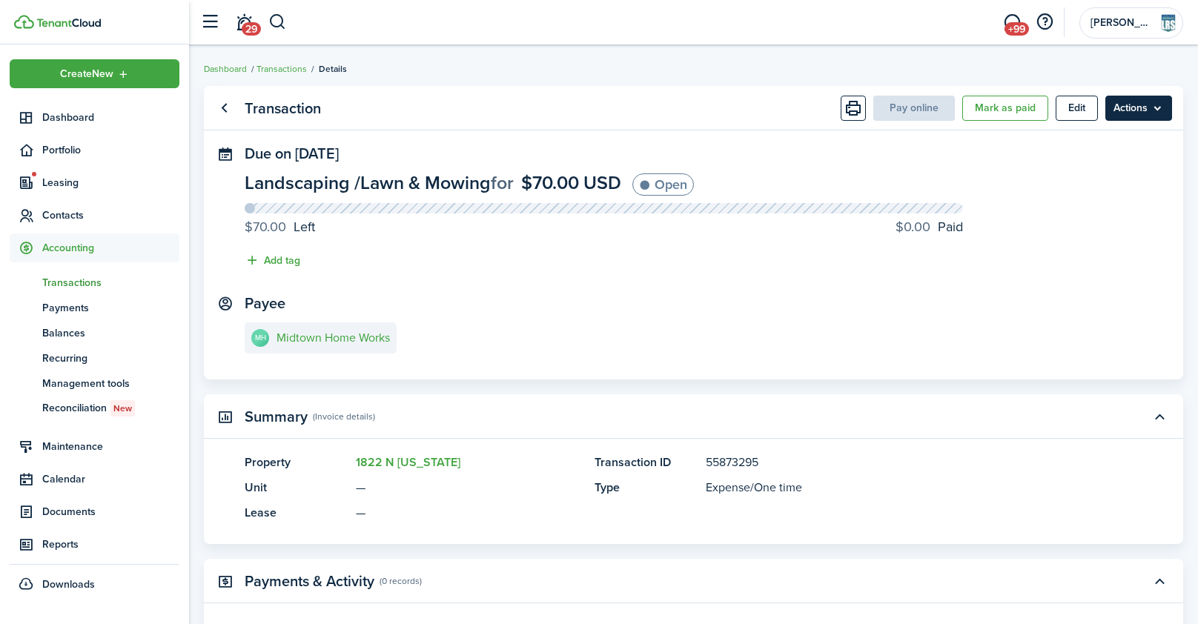
click at [1120, 110] on menu-btn "Actions" at bounding box center [1138, 108] width 67 height 25
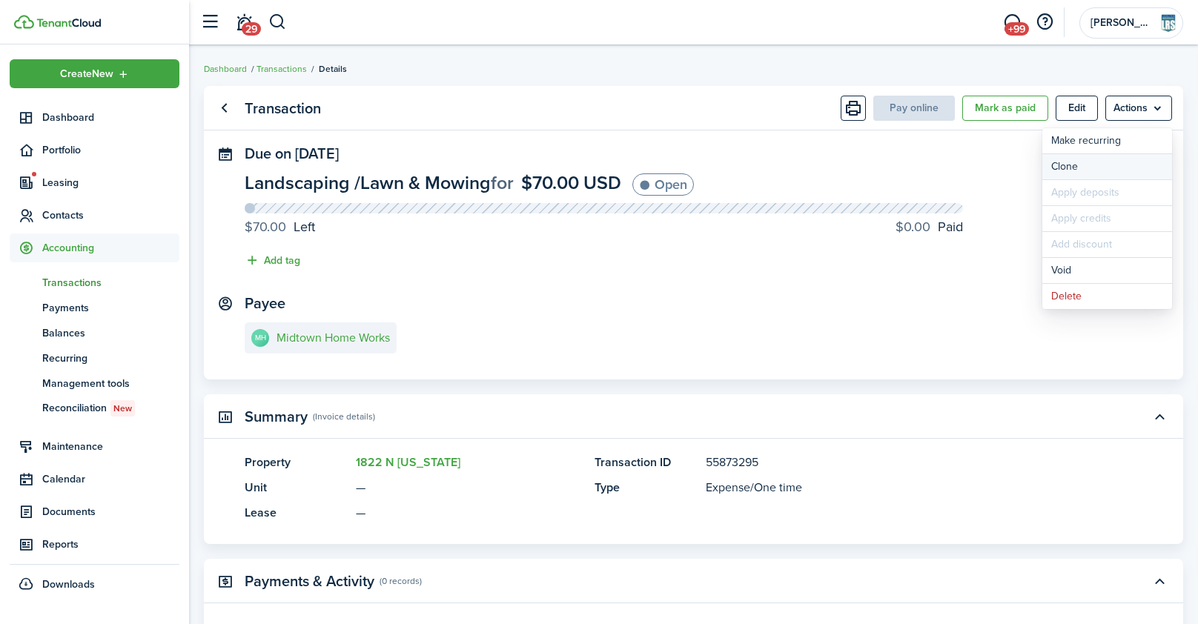
click at [1089, 171] on link "Clone" at bounding box center [1107, 166] width 130 height 25
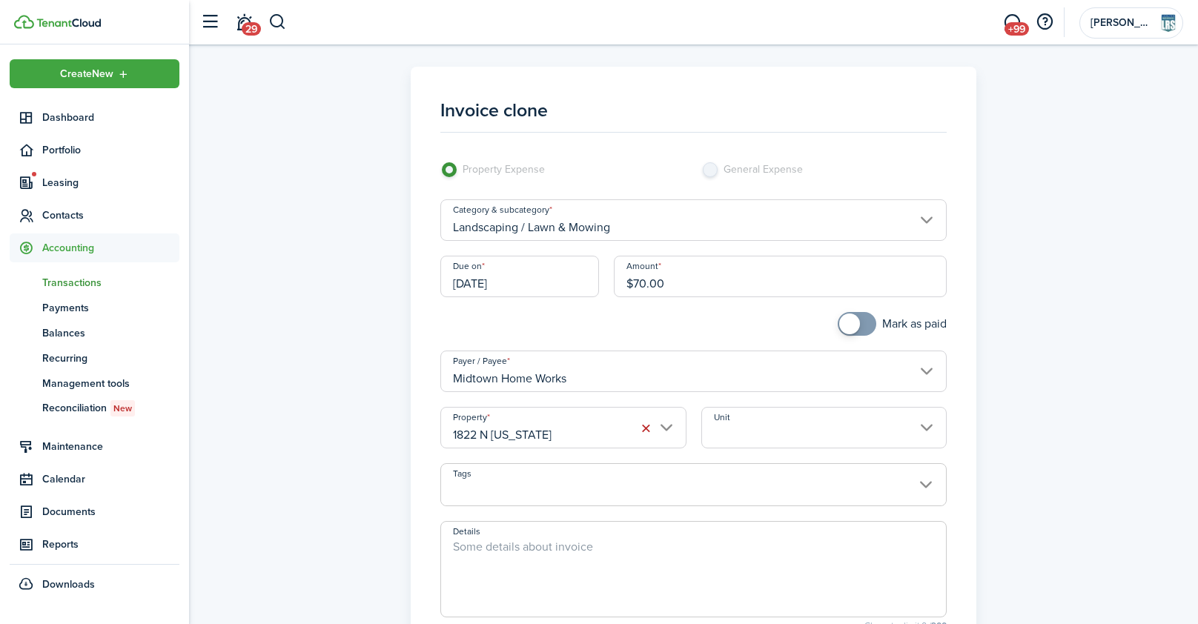
drag, startPoint x: 715, startPoint y: 289, endPoint x: 592, endPoint y: 277, distance: 123.7
click at [590, 276] on div "Due on [DATE] Amount $70.00" at bounding box center [693, 284] width 520 height 56
type input "$80.00"
click at [552, 324] on div at bounding box center [563, 331] width 260 height 39
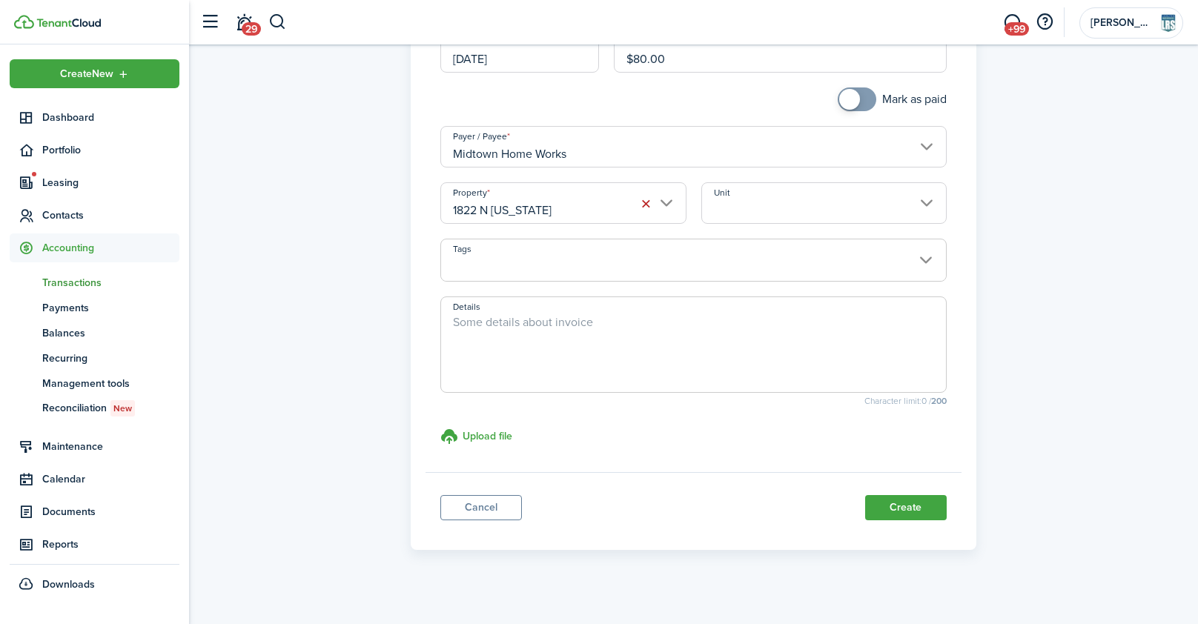
scroll to position [234, 0]
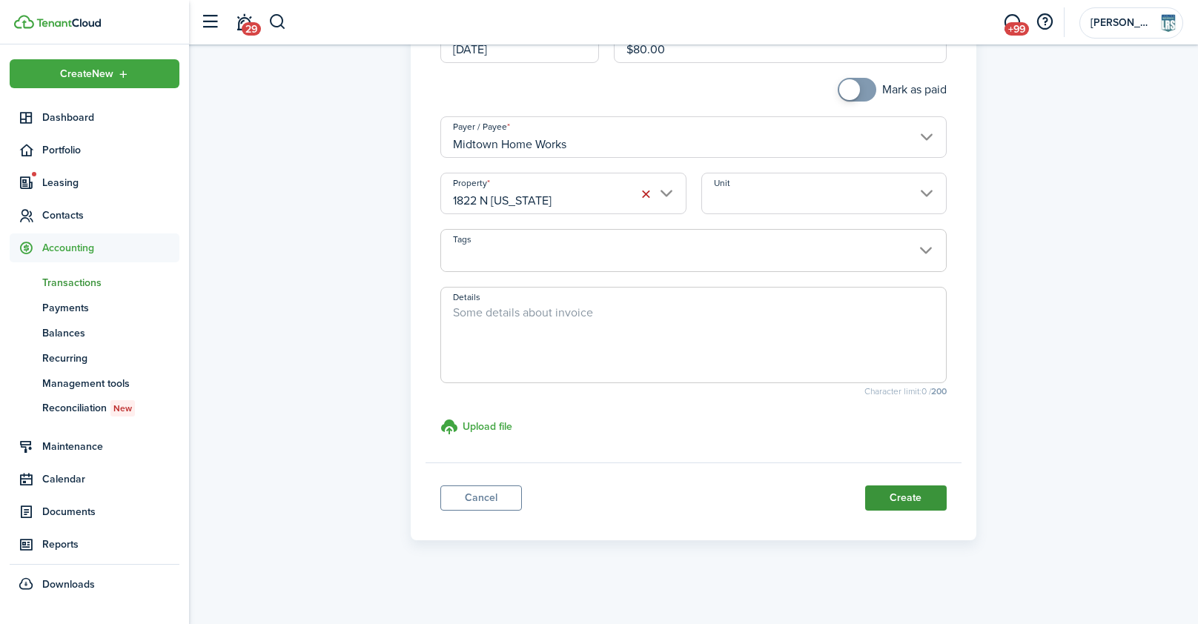
click at [890, 490] on button "Create" at bounding box center [906, 498] width 82 height 25
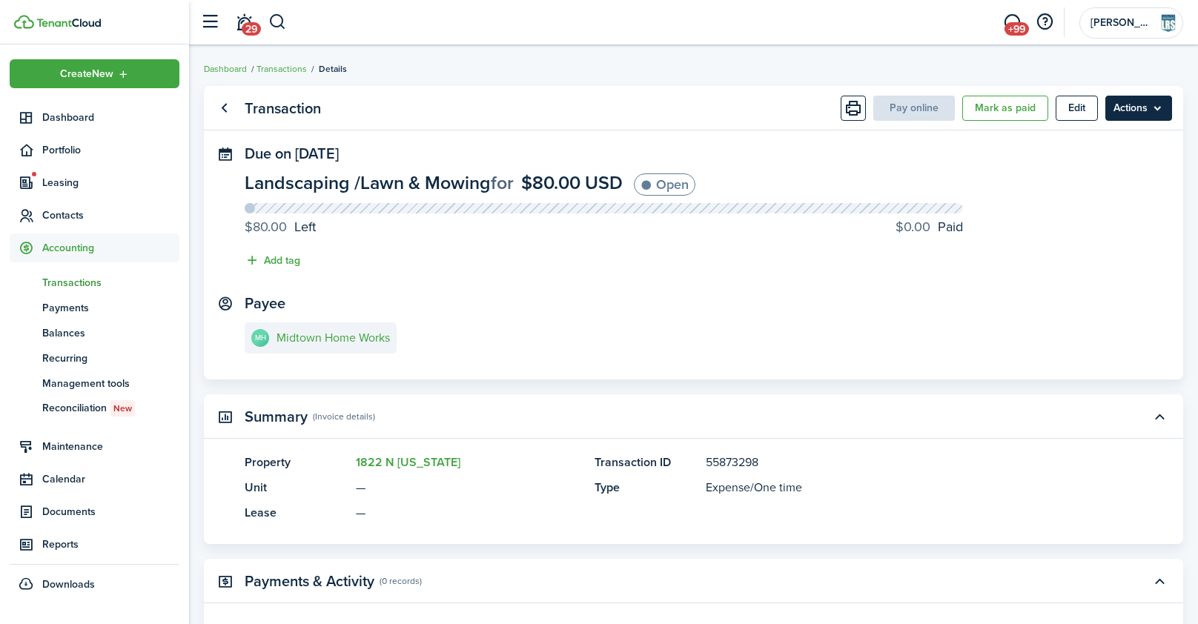
click at [1132, 108] on menu-btn "Actions" at bounding box center [1138, 108] width 67 height 25
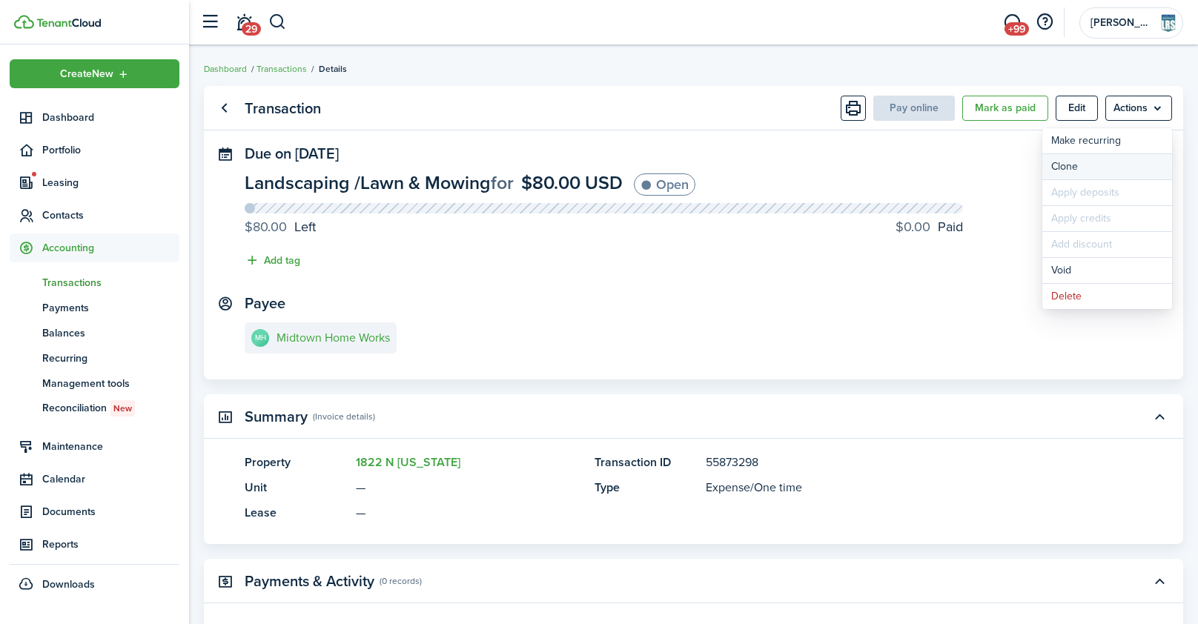
click at [1083, 170] on link "Clone" at bounding box center [1107, 166] width 130 height 25
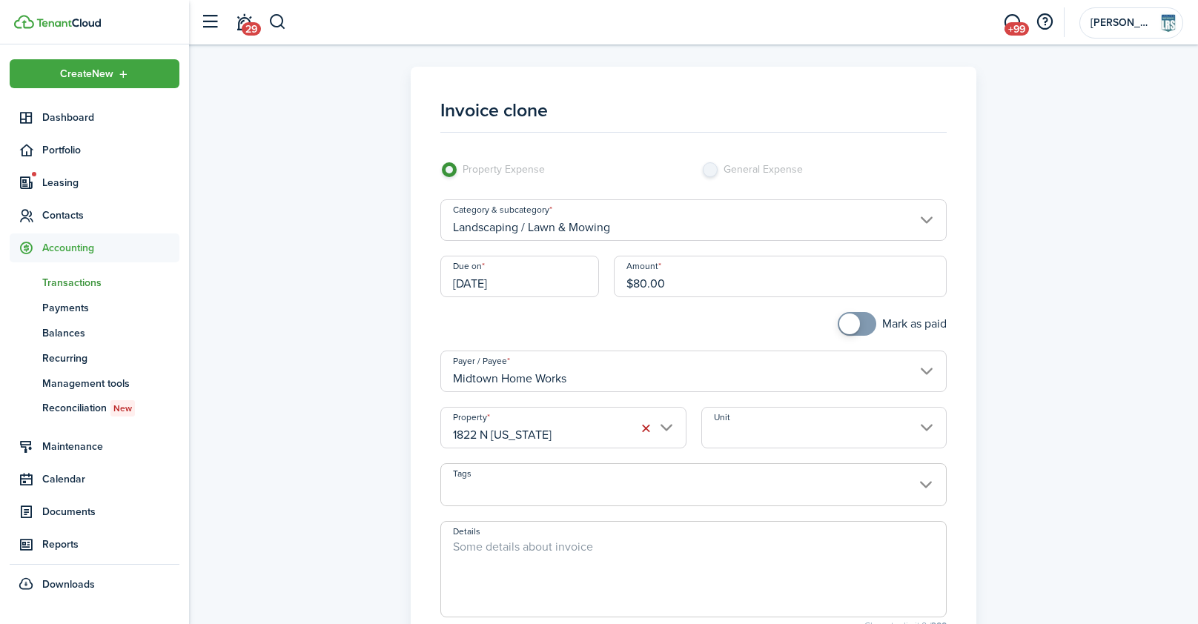
drag, startPoint x: 641, startPoint y: 282, endPoint x: 621, endPoint y: 281, distance: 20.1
click at [622, 282] on input "$80.00" at bounding box center [780, 277] width 332 height 42
click at [535, 431] on input "1822 N [US_STATE]" at bounding box center [562, 428] width 245 height 42
type input "$35.00"
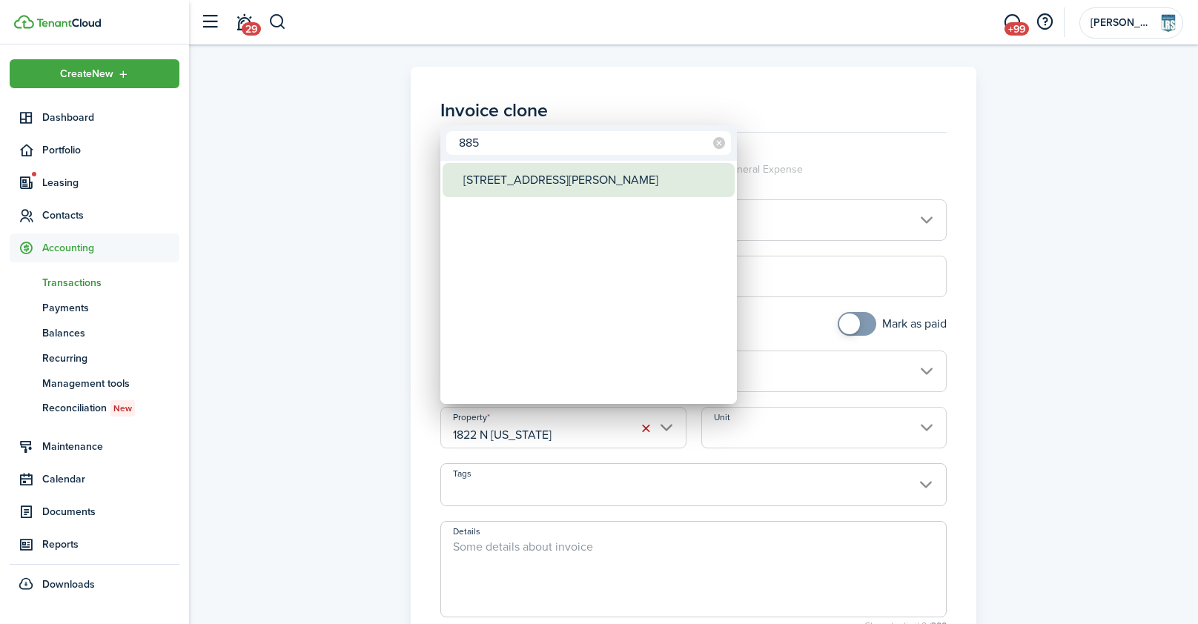
type input "885"
click at [509, 182] on div "[STREET_ADDRESS][PERSON_NAME]" at bounding box center [594, 180] width 262 height 34
type input "[STREET_ADDRESS][PERSON_NAME]"
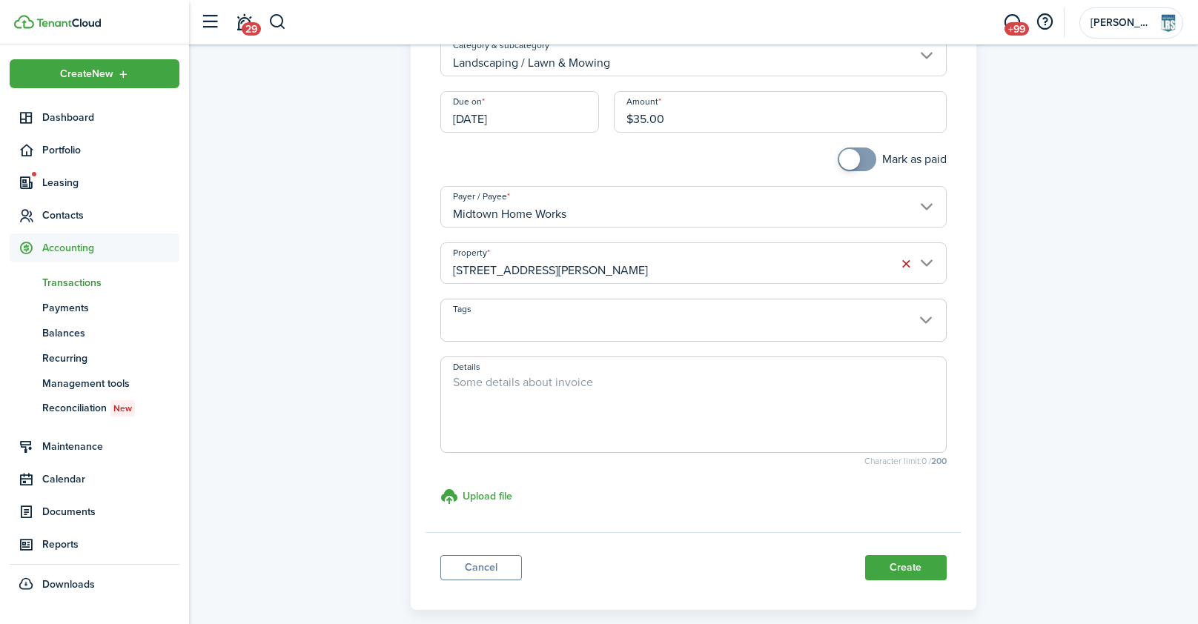
scroll to position [234, 0]
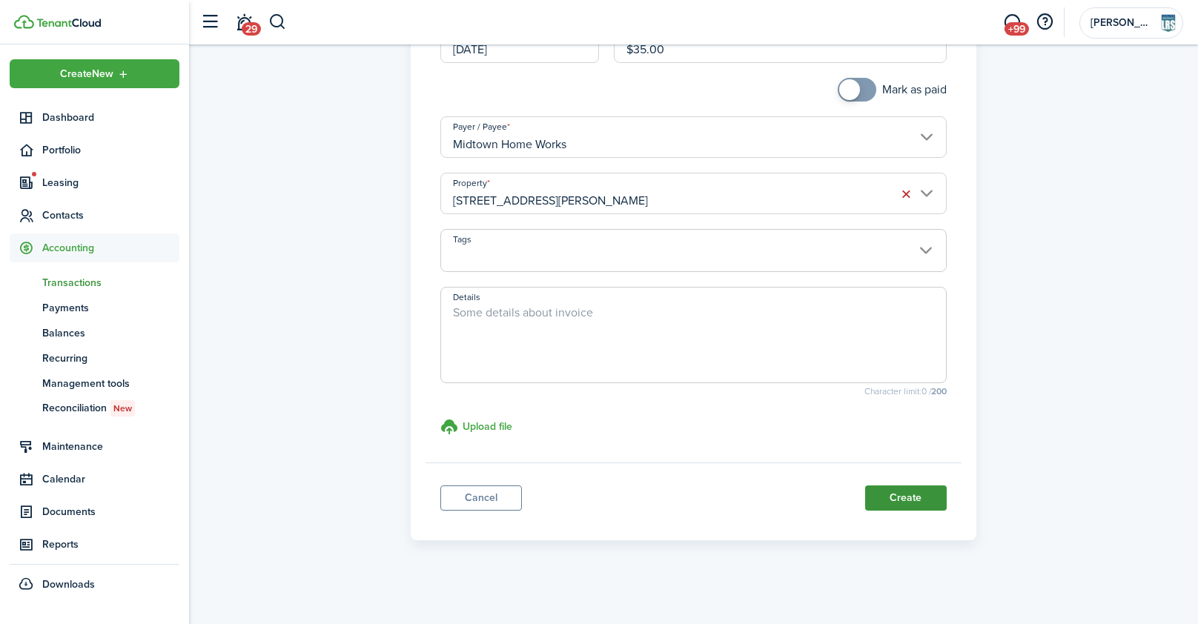
click at [916, 495] on button "Create" at bounding box center [906, 498] width 82 height 25
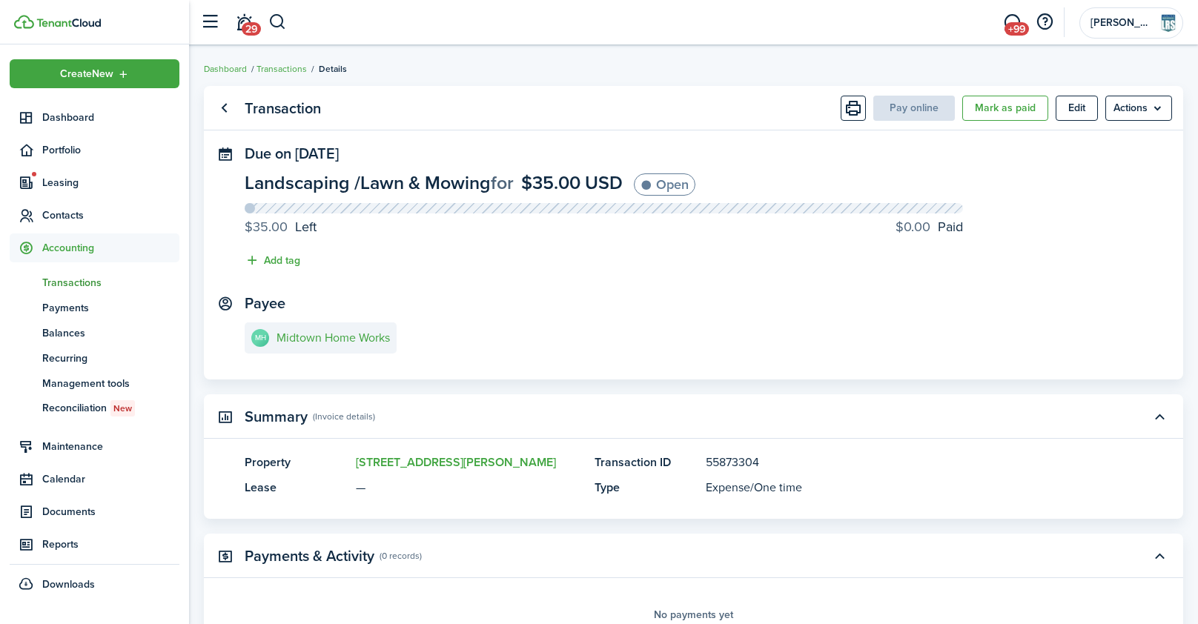
click at [287, 23] on header-wrapper "29 +99 [PERSON_NAME] Realty Services LLC" at bounding box center [688, 22] width 991 height 44
click at [282, 23] on button "button" at bounding box center [277, 22] width 19 height 25
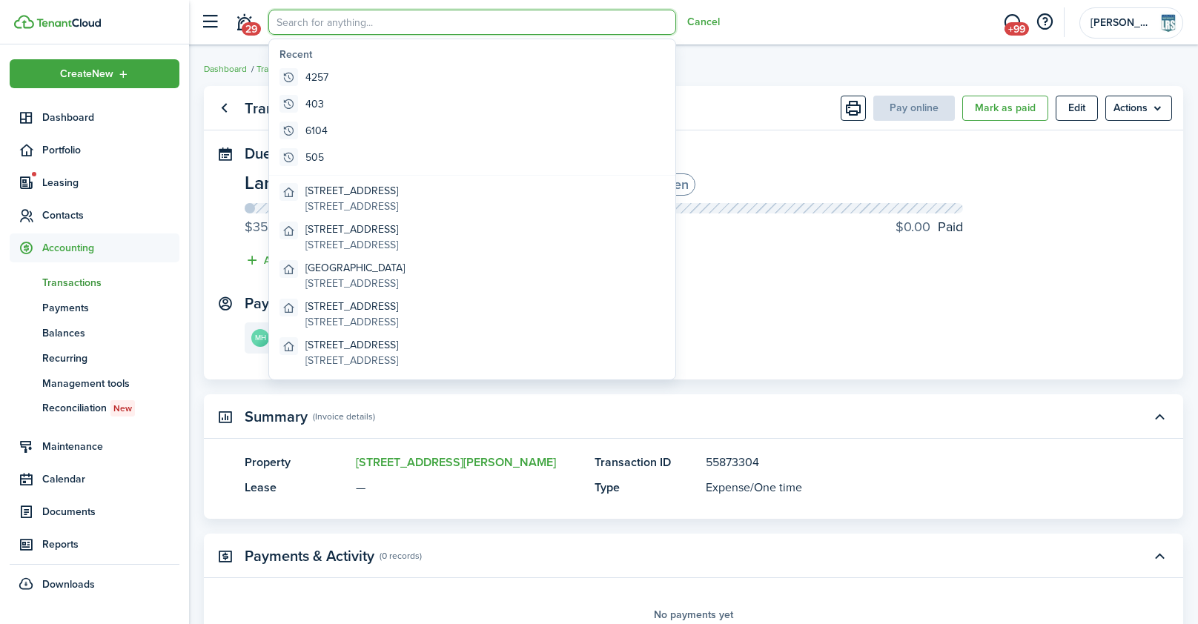
click at [882, 265] on panel-main-content "Landscaping / Lawn & Mowing for $35.00 USD Open $35.00 Left $0.00 Paid Add tag" at bounding box center [694, 224] width 898 height 103
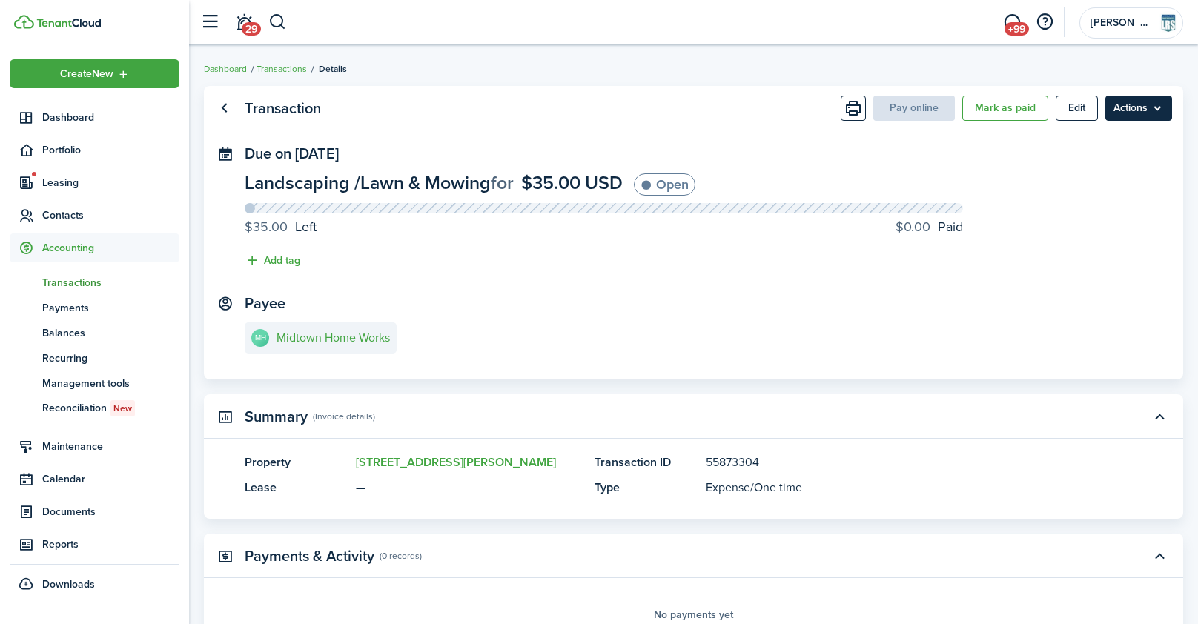
click at [1148, 107] on menu-btn "Actions" at bounding box center [1138, 108] width 67 height 25
click at [1062, 168] on div "You can't apply liability to non-income or non-deposit-return." at bounding box center [1091, 154] width 208 height 36
click at [1136, 104] on menu-btn "Actions" at bounding box center [1138, 108] width 67 height 25
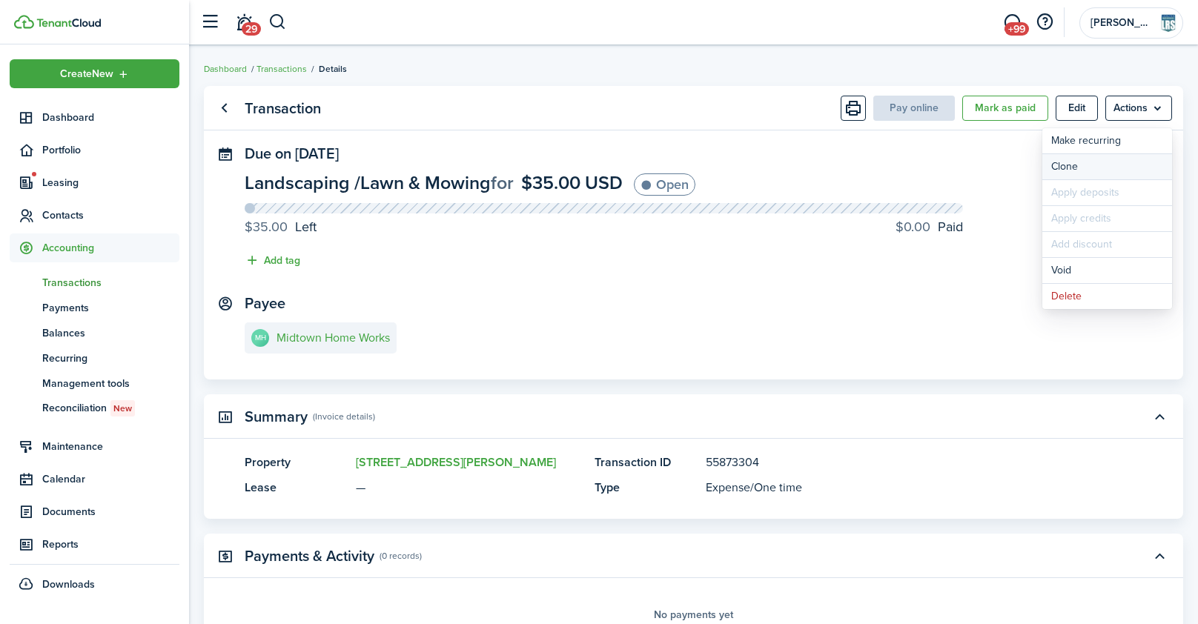
click at [1097, 161] on link "Clone" at bounding box center [1107, 166] width 130 height 25
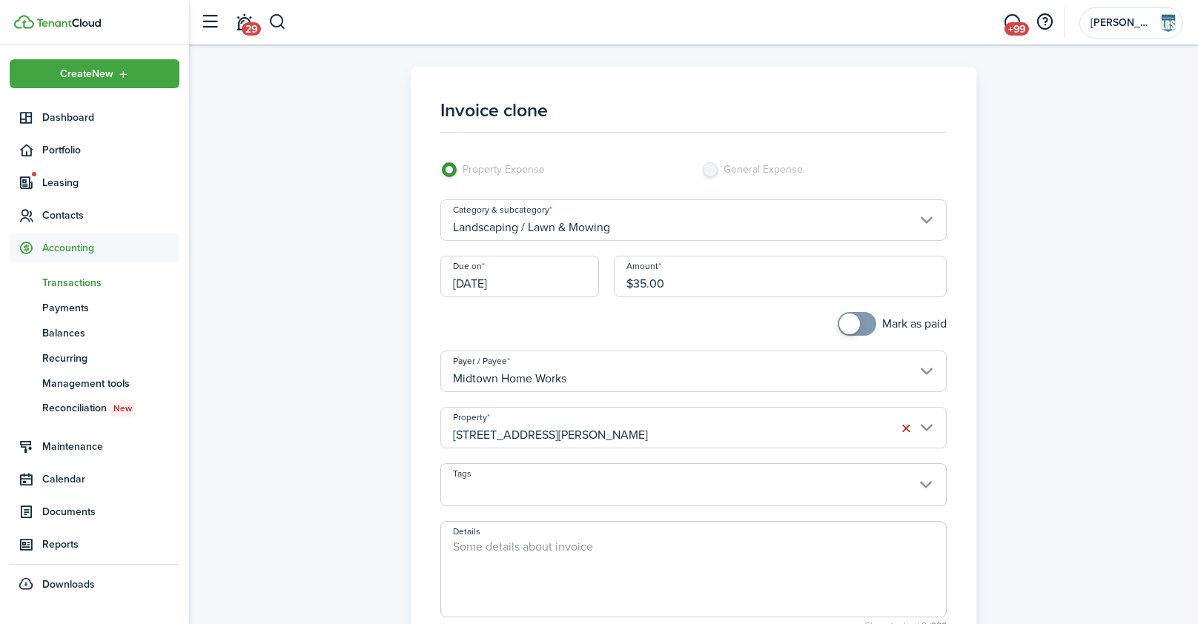
click at [512, 282] on input "[DATE]" at bounding box center [519, 277] width 159 height 42
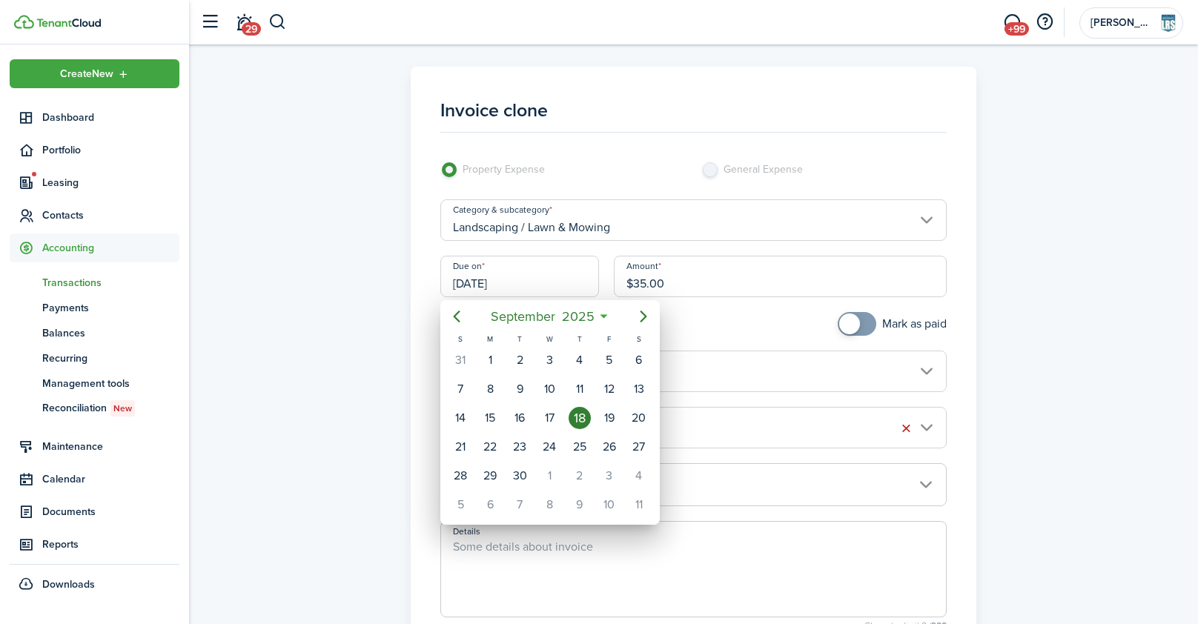
click at [512, 282] on div at bounding box center [598, 312] width 1435 height 862
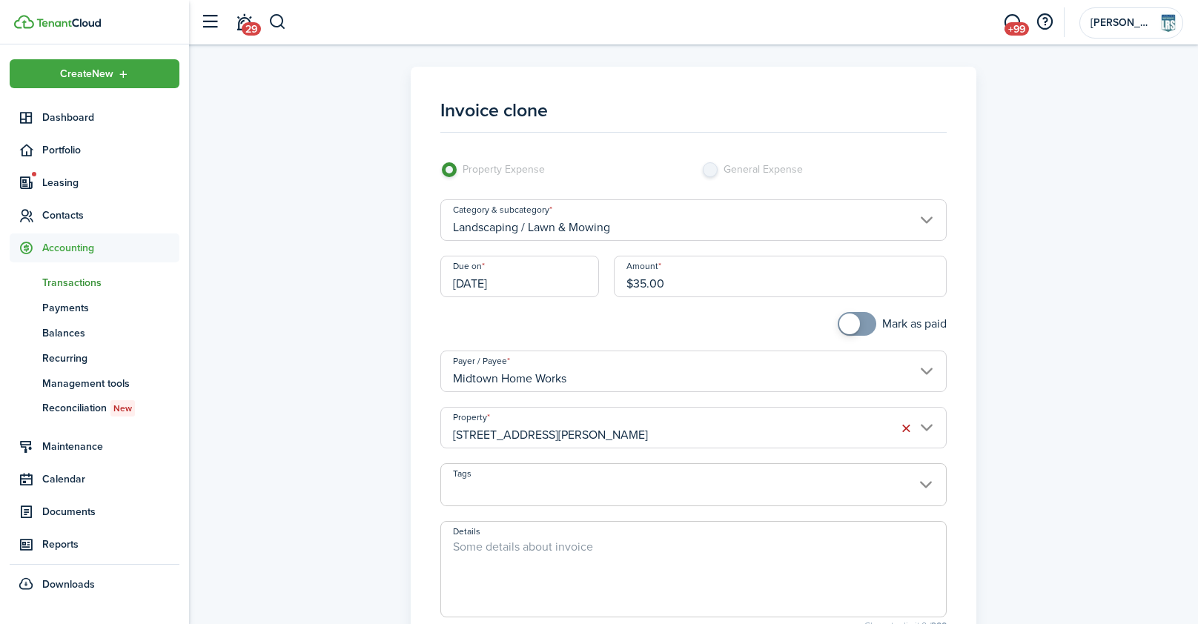
drag, startPoint x: 682, startPoint y: 284, endPoint x: 610, endPoint y: 285, distance: 71.9
click at [609, 285] on div "Amount $35.00" at bounding box center [780, 284] width 347 height 56
click at [518, 437] on input "[STREET_ADDRESS][PERSON_NAME]" at bounding box center [693, 428] width 506 height 42
type input "$45.00"
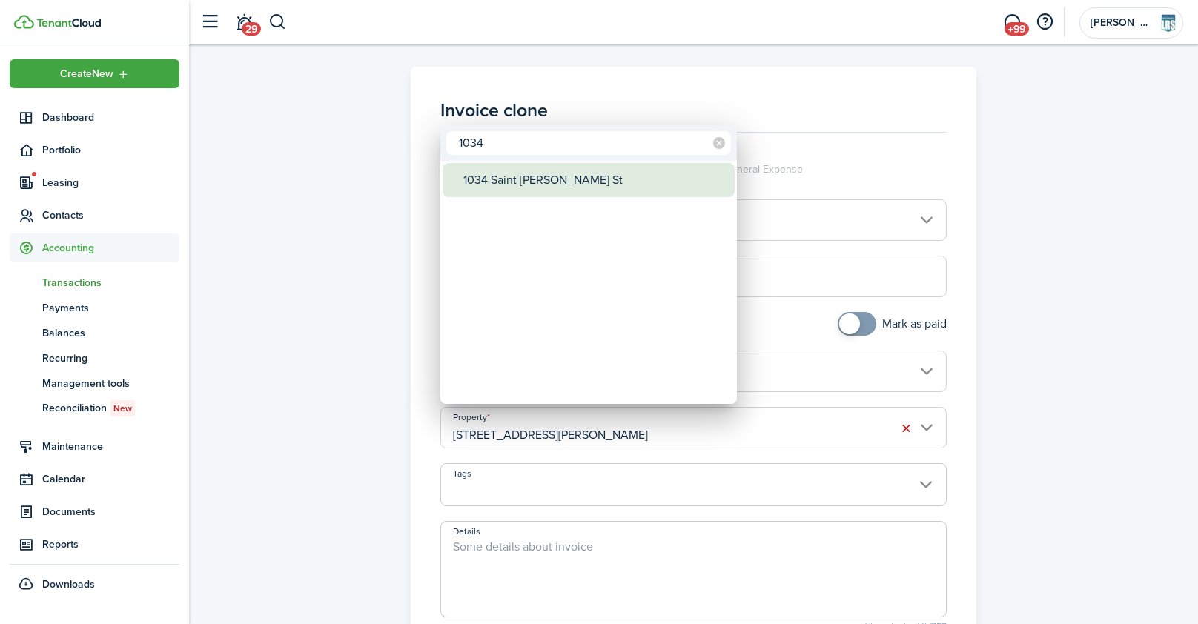
type input "1034"
click at [545, 187] on div "1034 Saint [PERSON_NAME] St" at bounding box center [594, 180] width 262 height 34
type input "1034 Saint [PERSON_NAME] St"
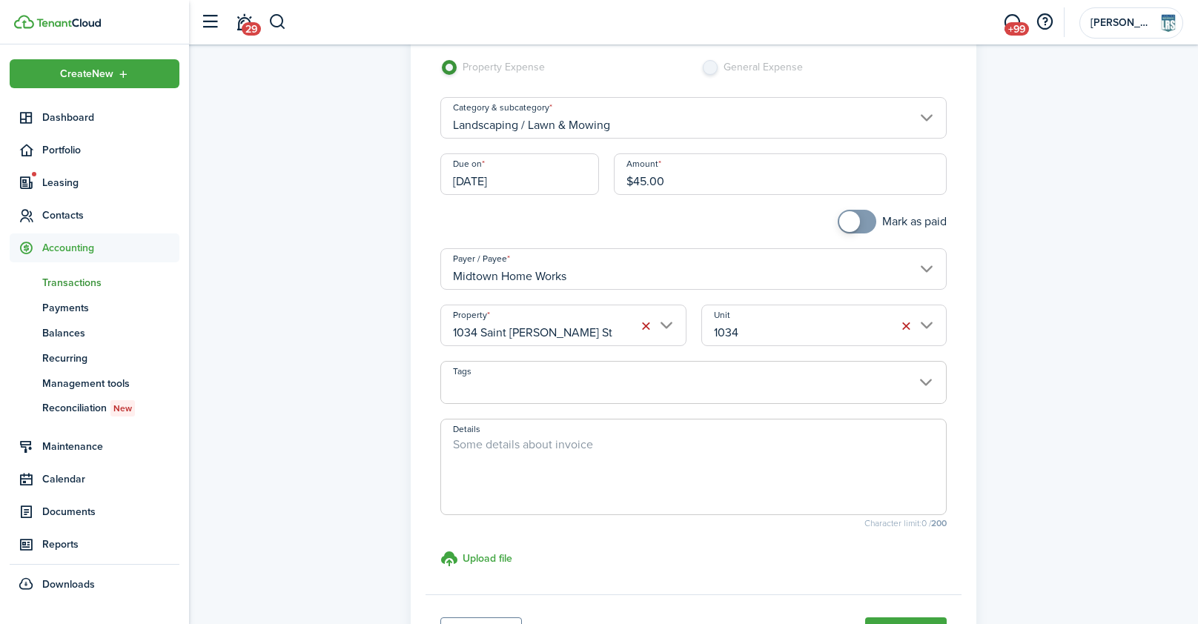
scroll to position [234, 0]
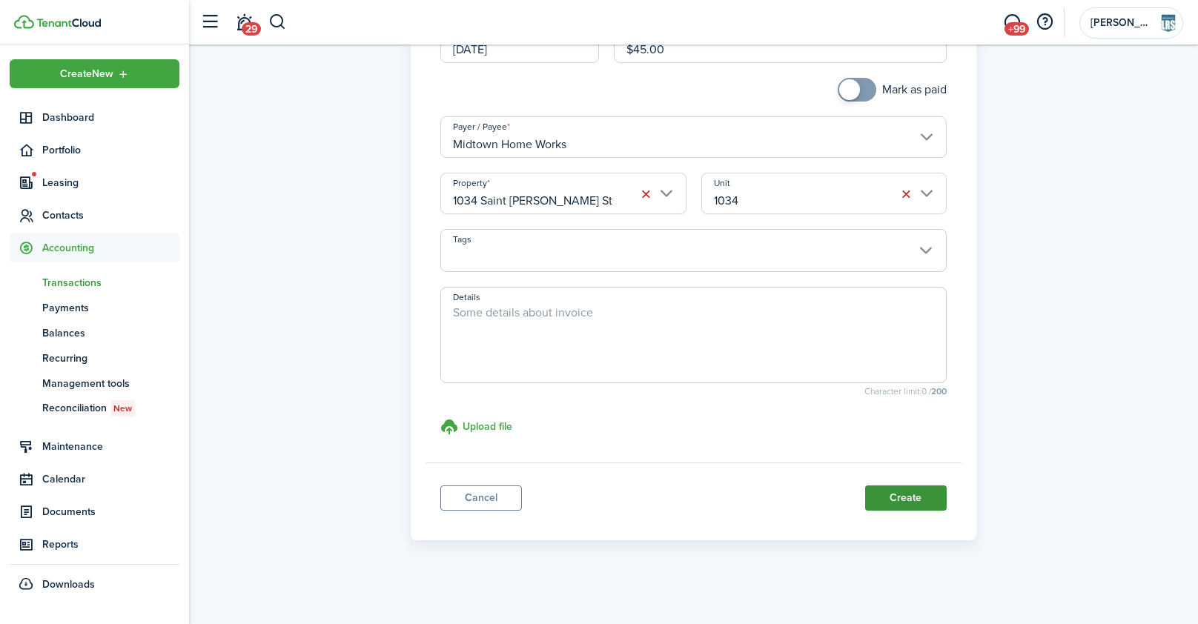
click at [897, 498] on button "Create" at bounding box center [906, 498] width 82 height 25
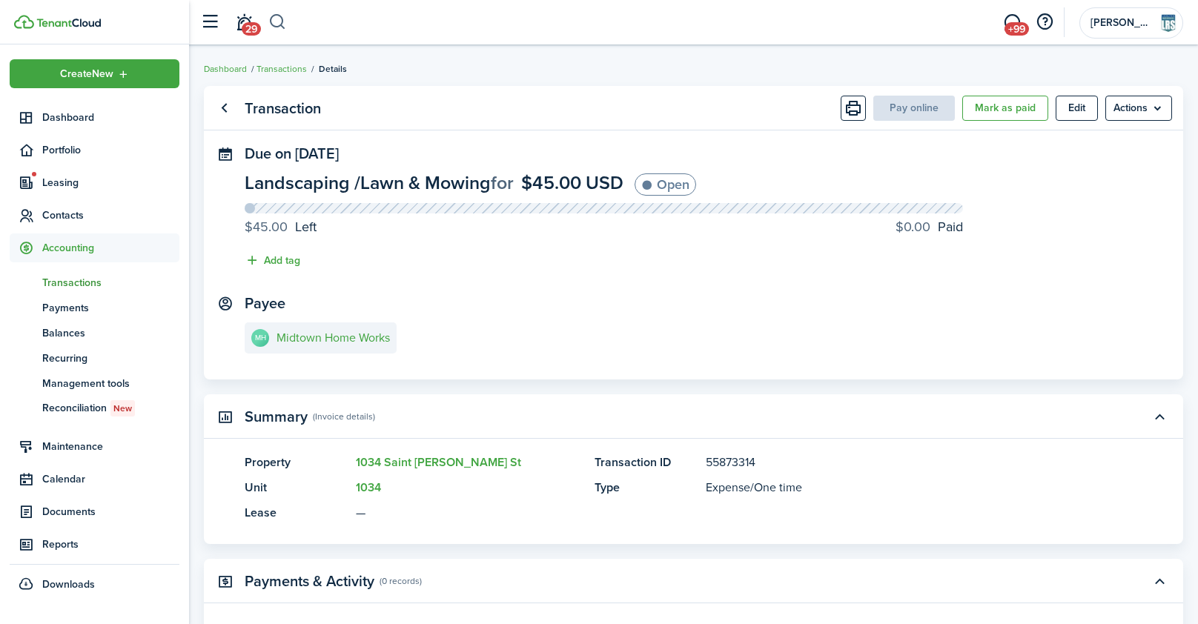
click at [274, 20] on button "button" at bounding box center [277, 22] width 19 height 25
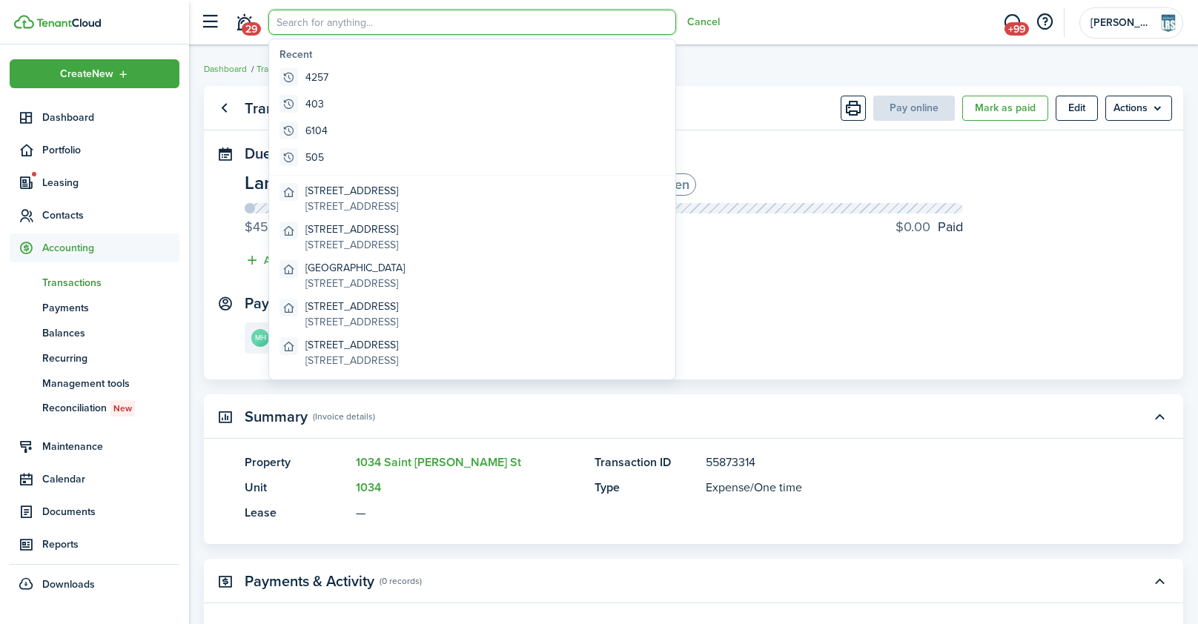
click at [768, 300] on panel-main-section "Payee MH Midtown Home Works" at bounding box center [694, 326] width 898 height 63
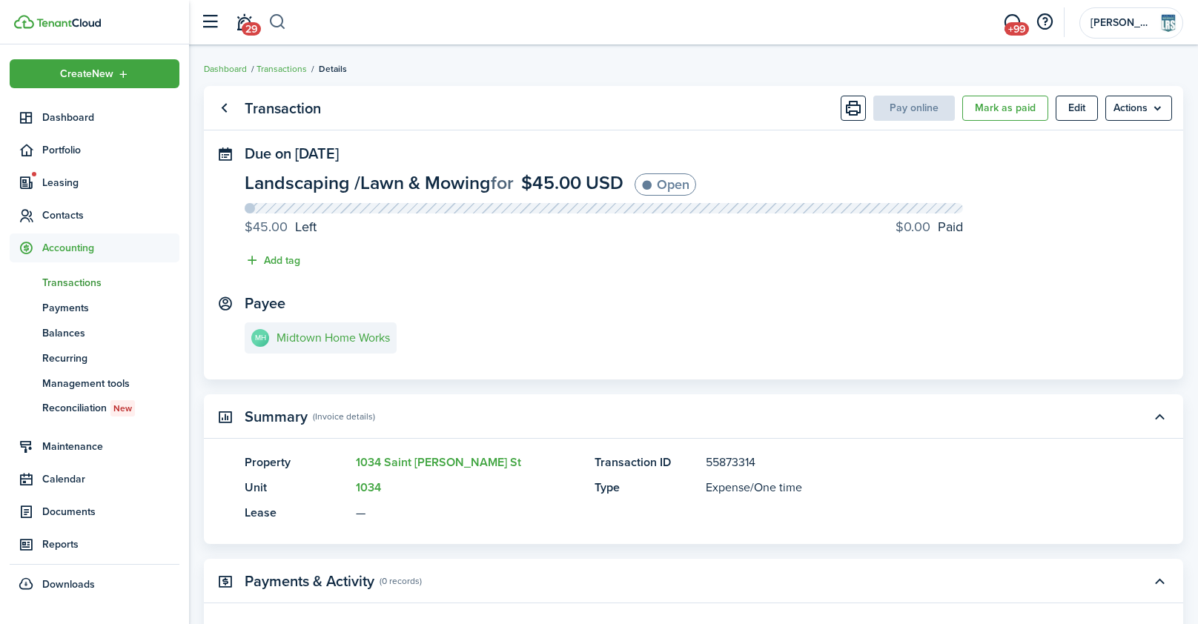
click at [280, 20] on button "button" at bounding box center [277, 22] width 19 height 25
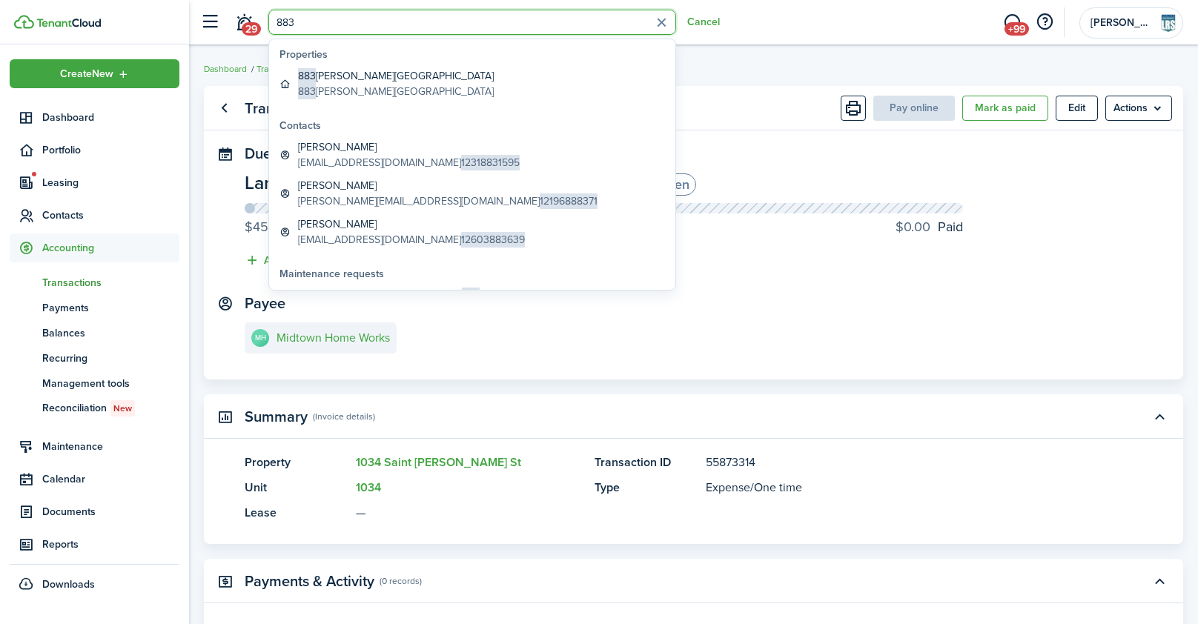
type input "883"
click at [366, 76] on global-search-item-title "[STREET_ADDRESS][PERSON_NAME]" at bounding box center [396, 76] width 196 height 16
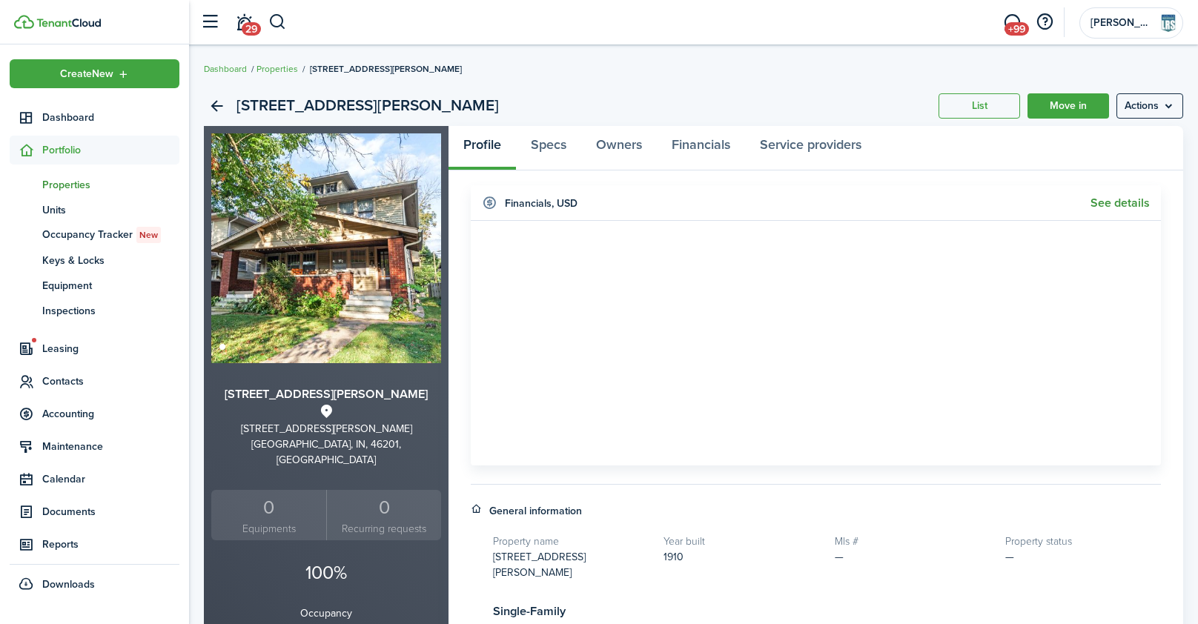
click at [1115, 201] on link "See details" at bounding box center [1120, 202] width 59 height 13
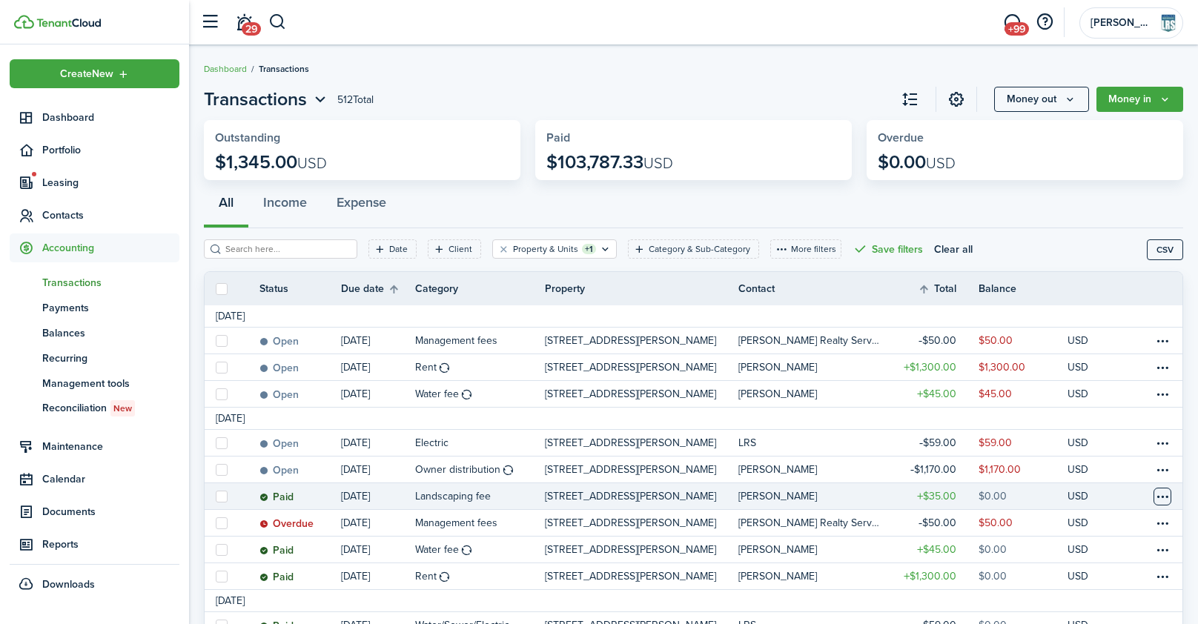
click at [1157, 498] on table-menu-btn-icon at bounding box center [1163, 497] width 18 height 18
click at [1068, 491] on link "Clone" at bounding box center [1107, 479] width 130 height 25
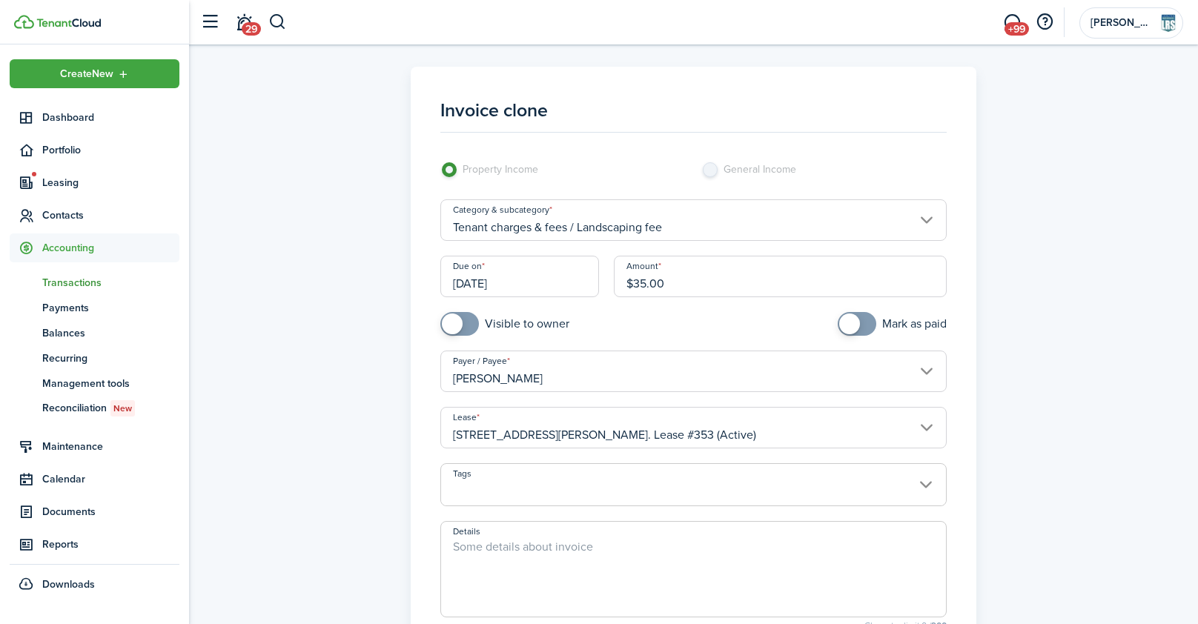
click at [518, 280] on input "[DATE]" at bounding box center [519, 277] width 159 height 42
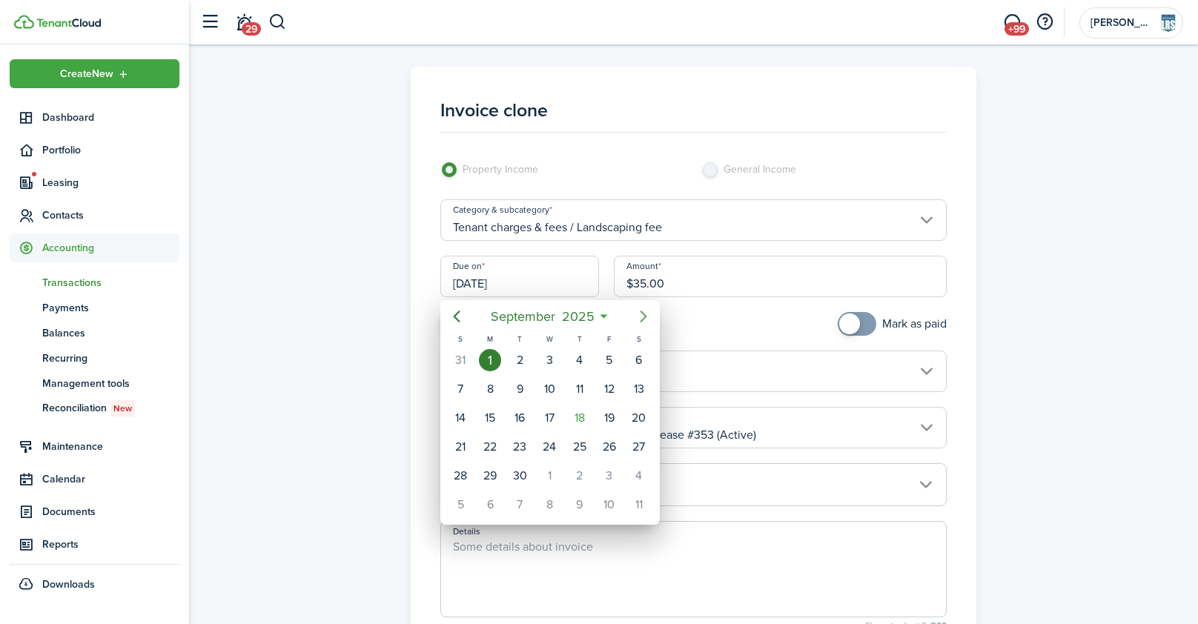
click at [643, 316] on icon "Next page" at bounding box center [644, 317] width 18 height 18
click at [549, 359] on div "1" at bounding box center [550, 360] width 22 height 22
type input "[DATE]"
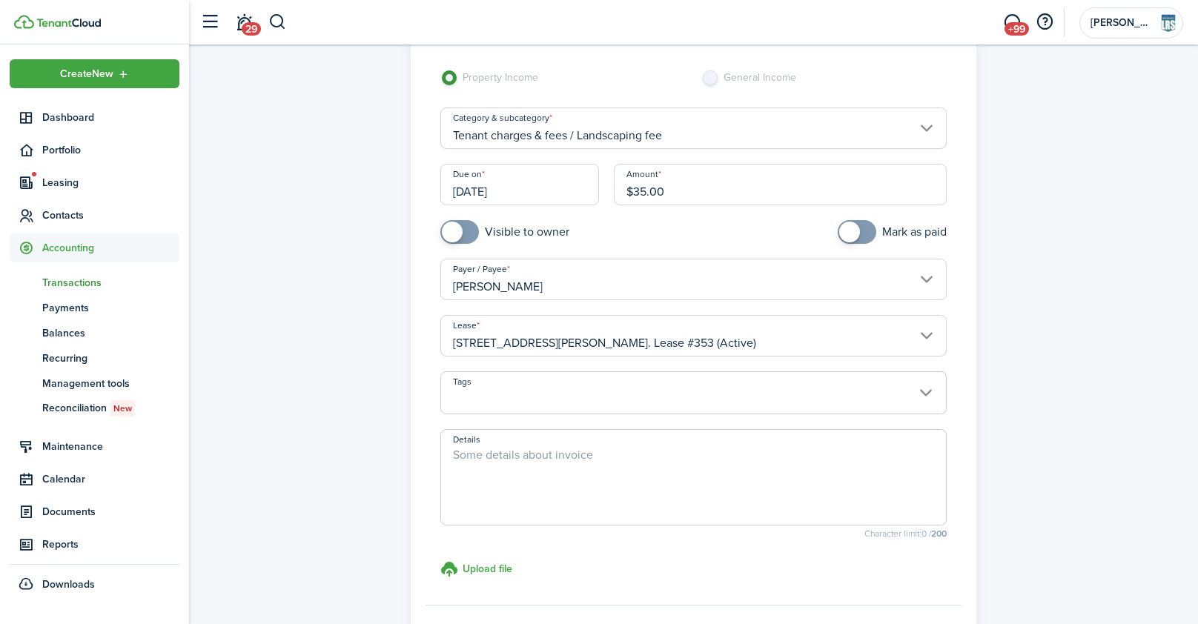
scroll to position [234, 0]
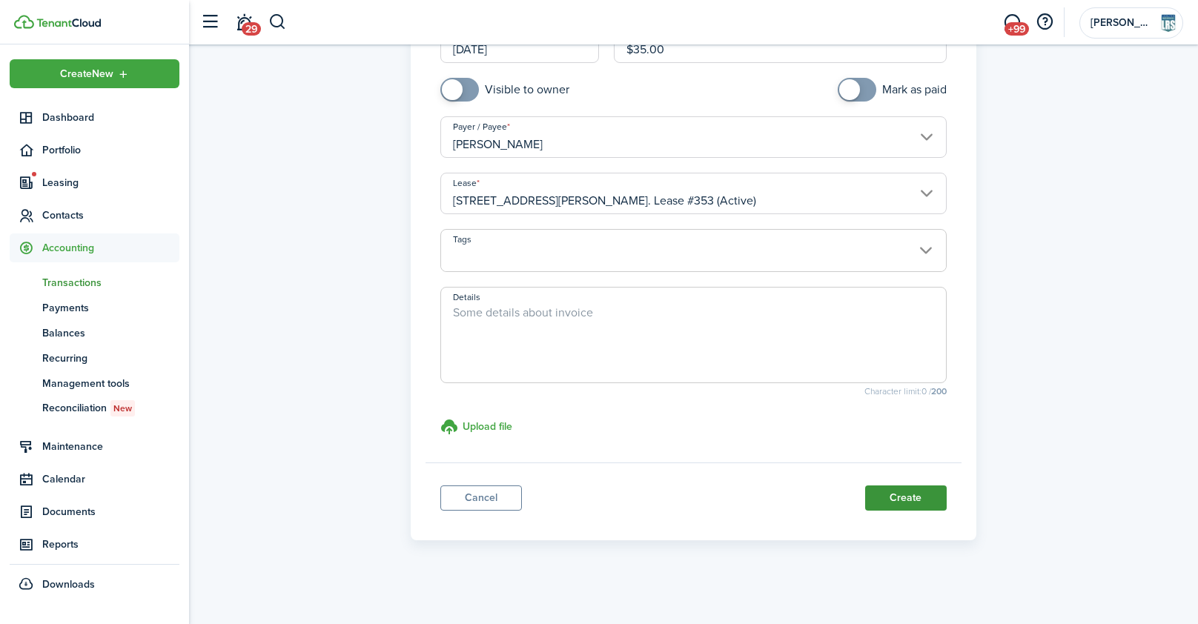
click at [908, 496] on button "Create" at bounding box center [906, 498] width 82 height 25
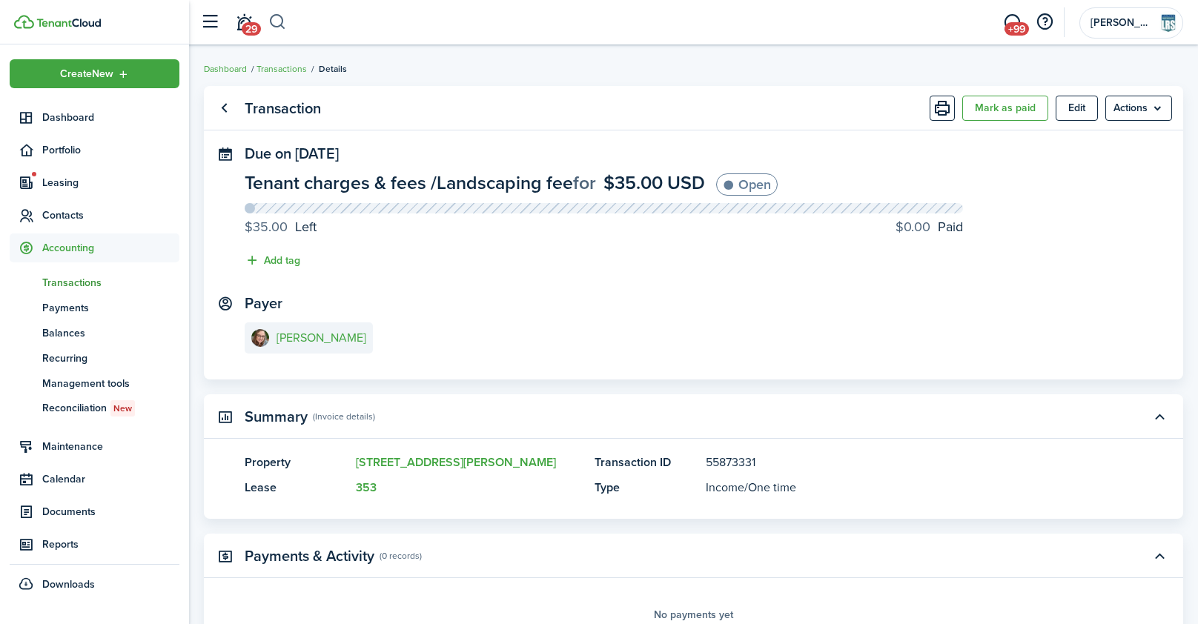
click at [275, 19] on button "button" at bounding box center [277, 22] width 19 height 25
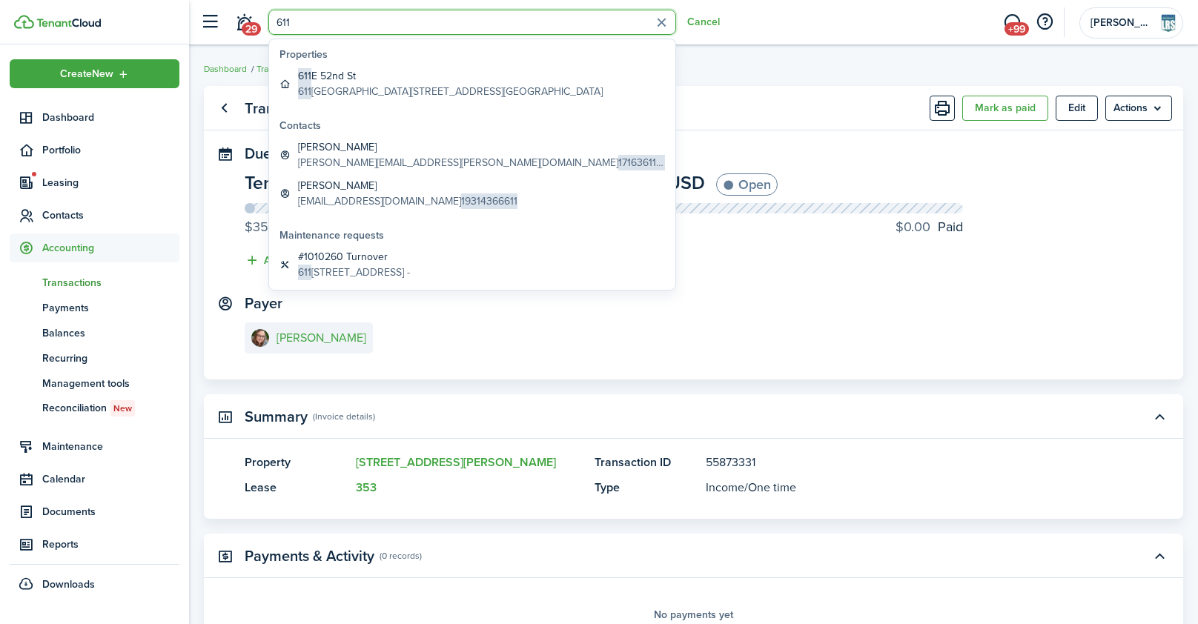
type input "611"
click at [358, 74] on global-search-item-title "[STREET_ADDRESS]" at bounding box center [450, 76] width 305 height 16
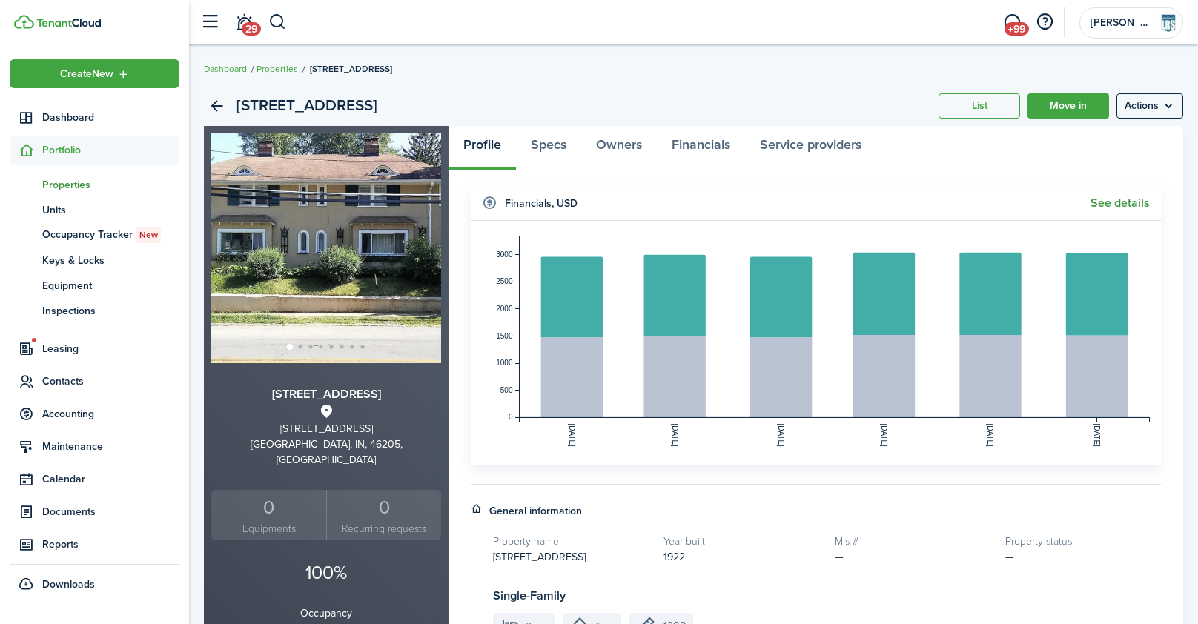
click at [1124, 207] on link "See details" at bounding box center [1120, 202] width 59 height 13
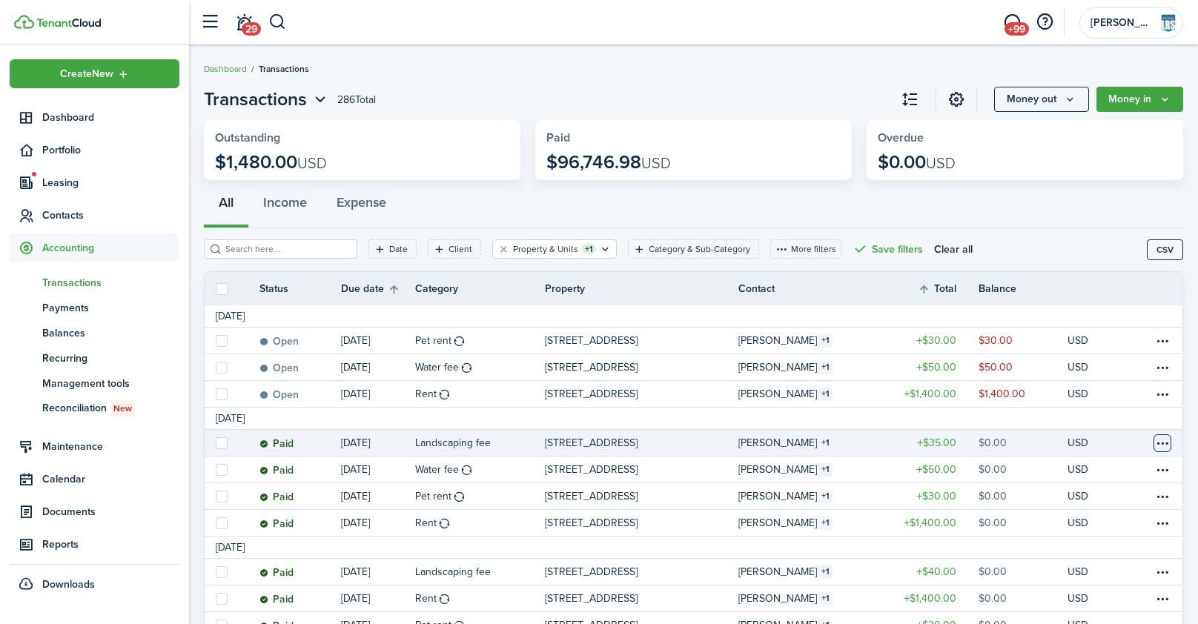
click at [1161, 445] on table-menu-btn-icon at bounding box center [1163, 443] width 18 height 18
click at [1077, 477] on link "Clone" at bounding box center [1107, 479] width 130 height 25
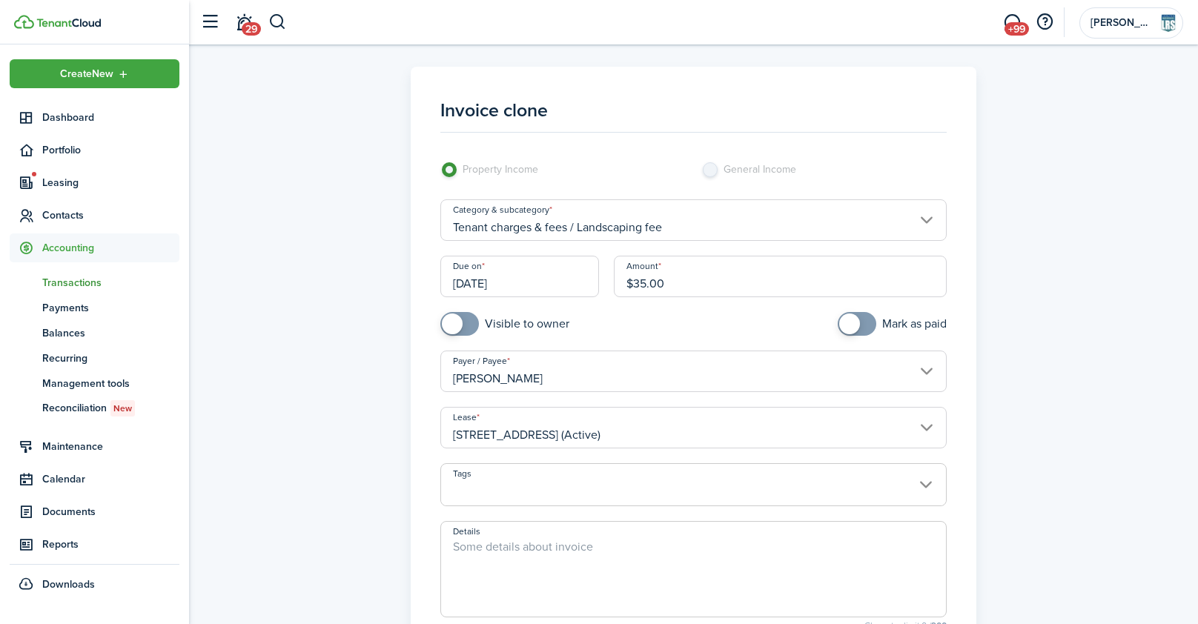
click at [530, 281] on input "[DATE]" at bounding box center [519, 277] width 159 height 42
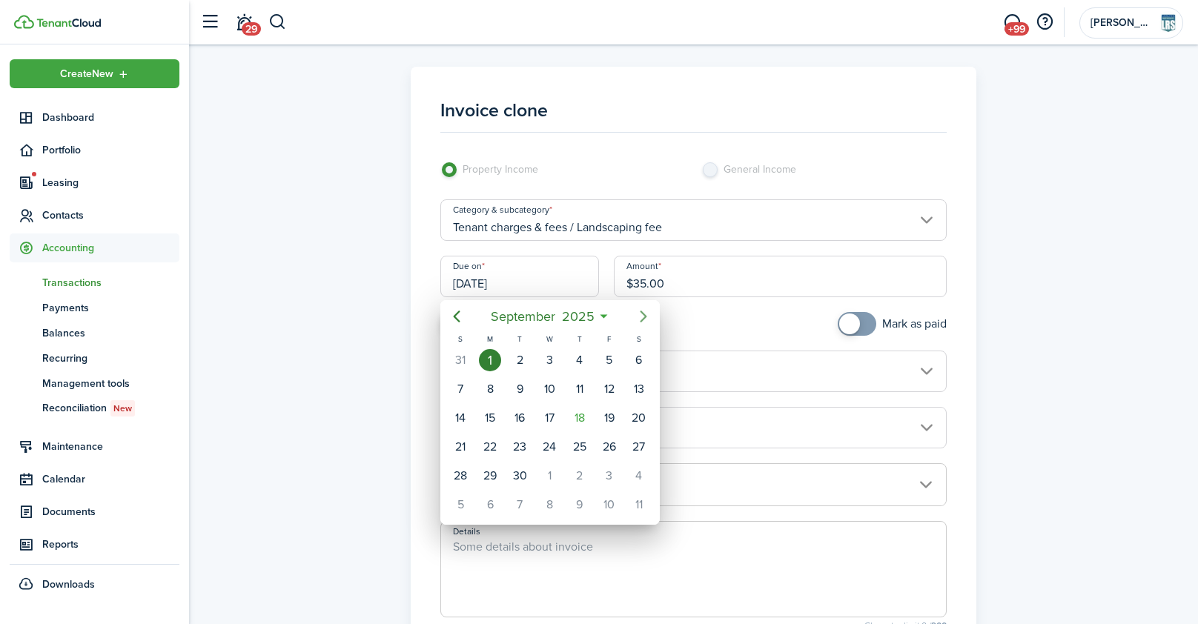
click at [644, 324] on icon "Next page" at bounding box center [644, 317] width 18 height 18
click at [552, 366] on div "1" at bounding box center [550, 360] width 22 height 22
type input "[DATE]"
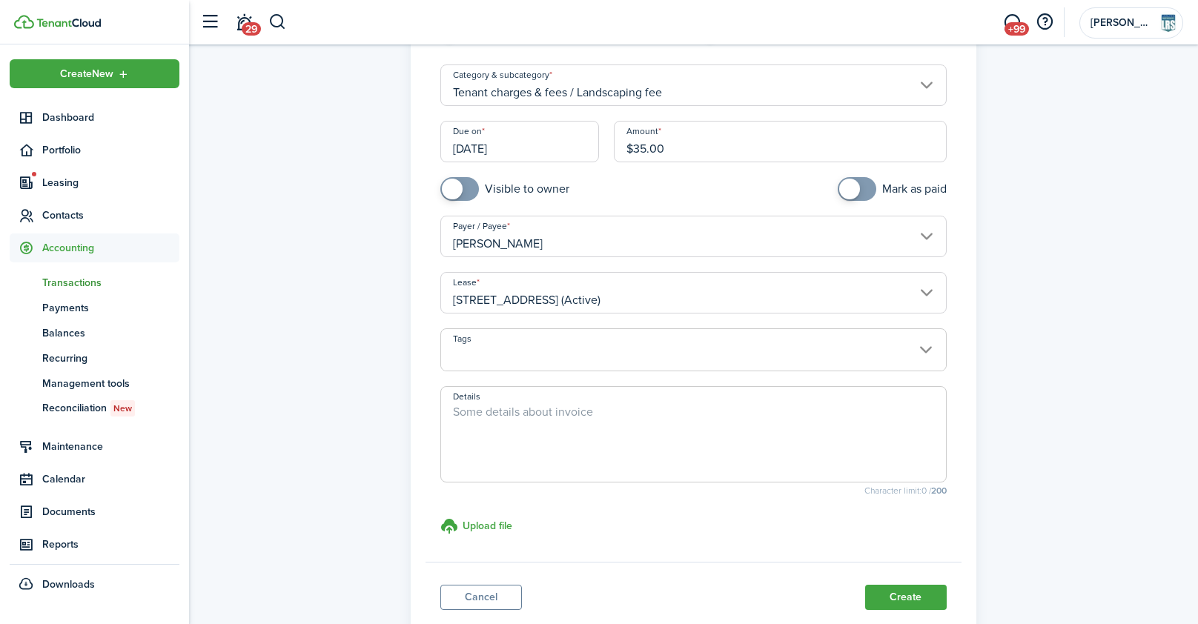
scroll to position [234, 0]
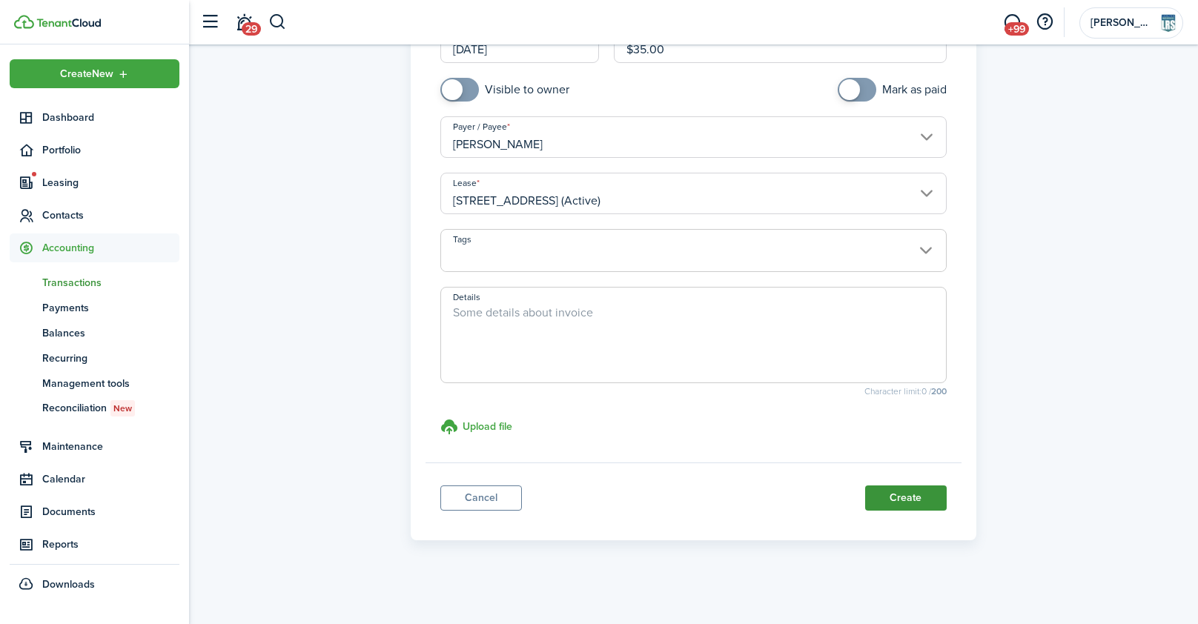
click at [908, 500] on button "Create" at bounding box center [906, 498] width 82 height 25
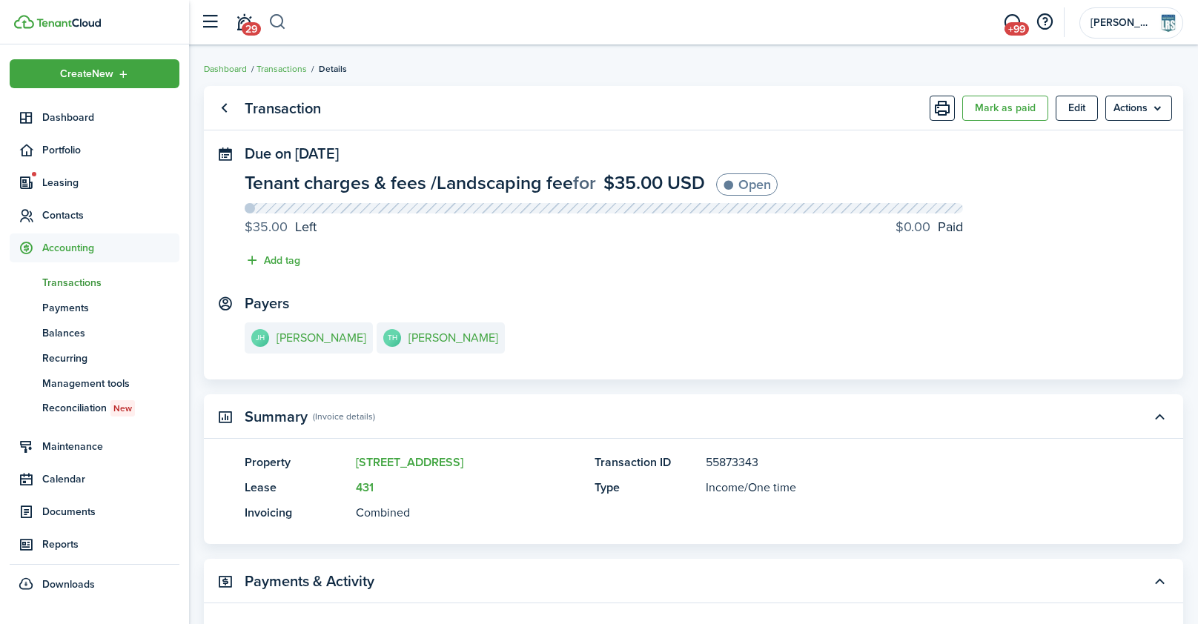
click at [275, 19] on button "button" at bounding box center [277, 22] width 19 height 25
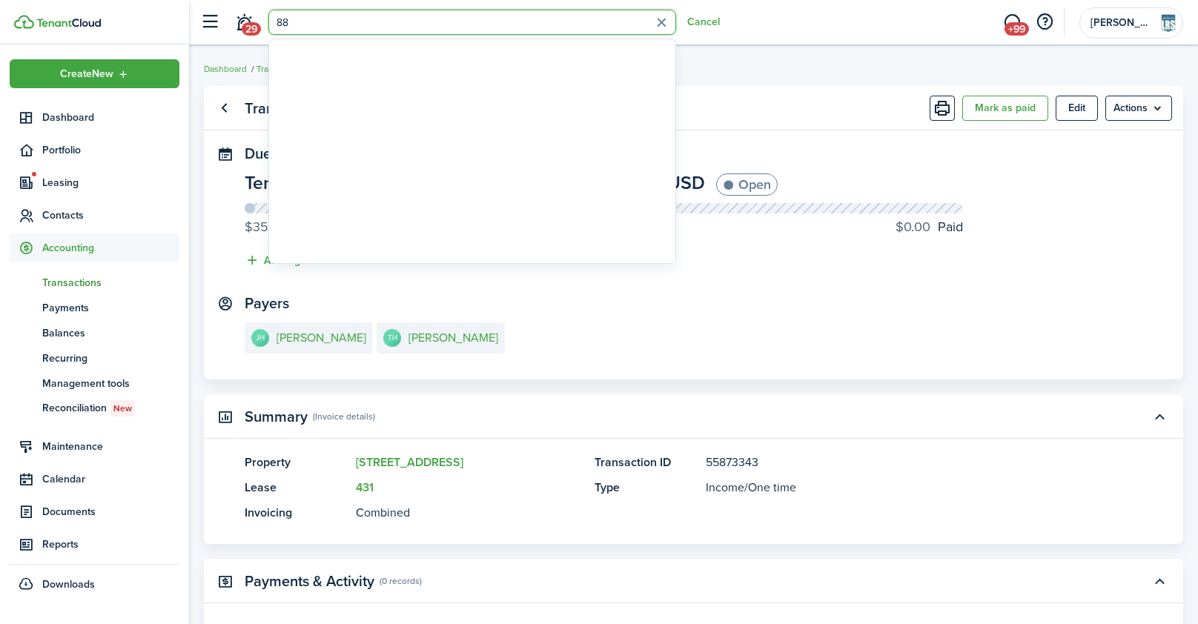
type input "8"
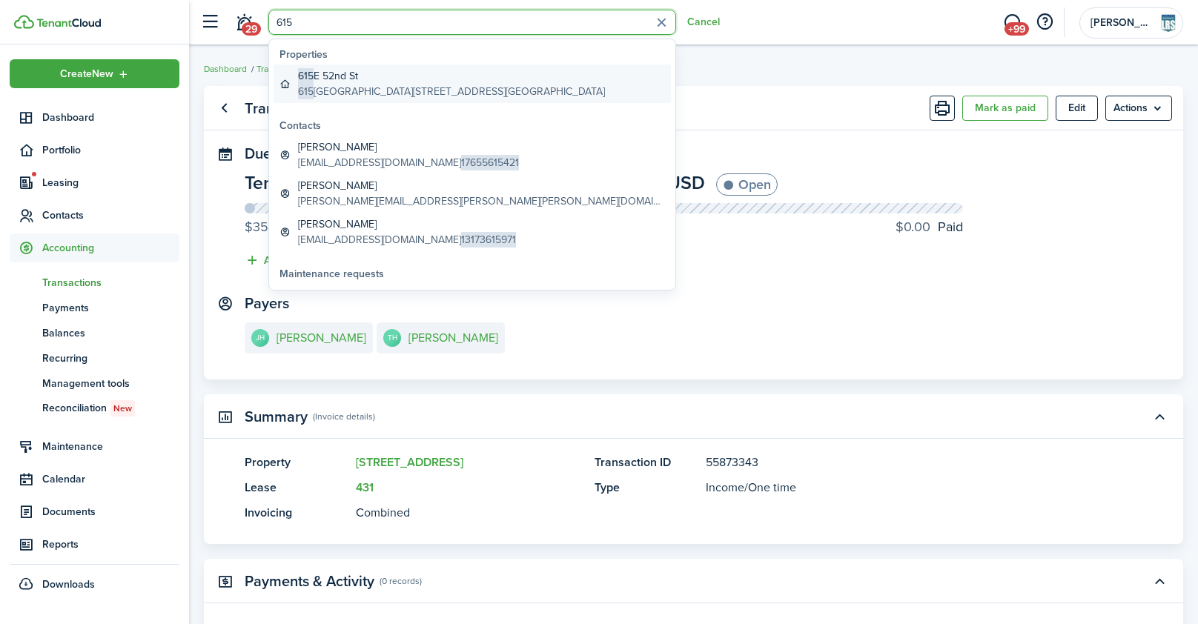
type input "615"
click at [343, 82] on global-search-item-title "[STREET_ADDRESS]" at bounding box center [451, 76] width 307 height 16
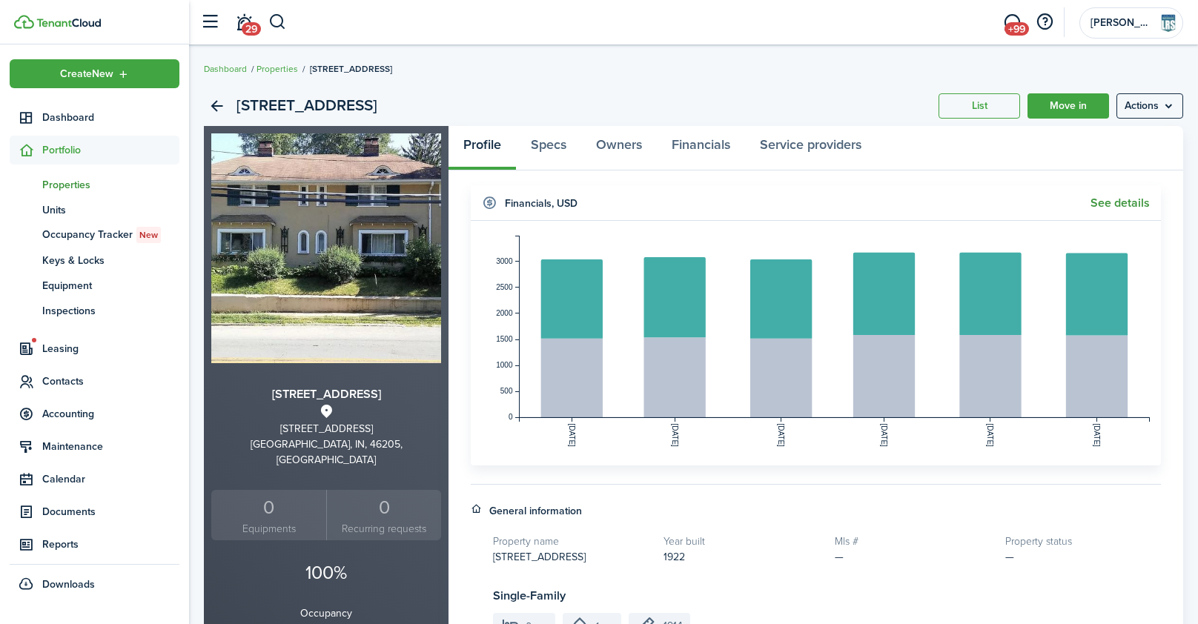
click at [1117, 207] on link "See details" at bounding box center [1120, 202] width 59 height 13
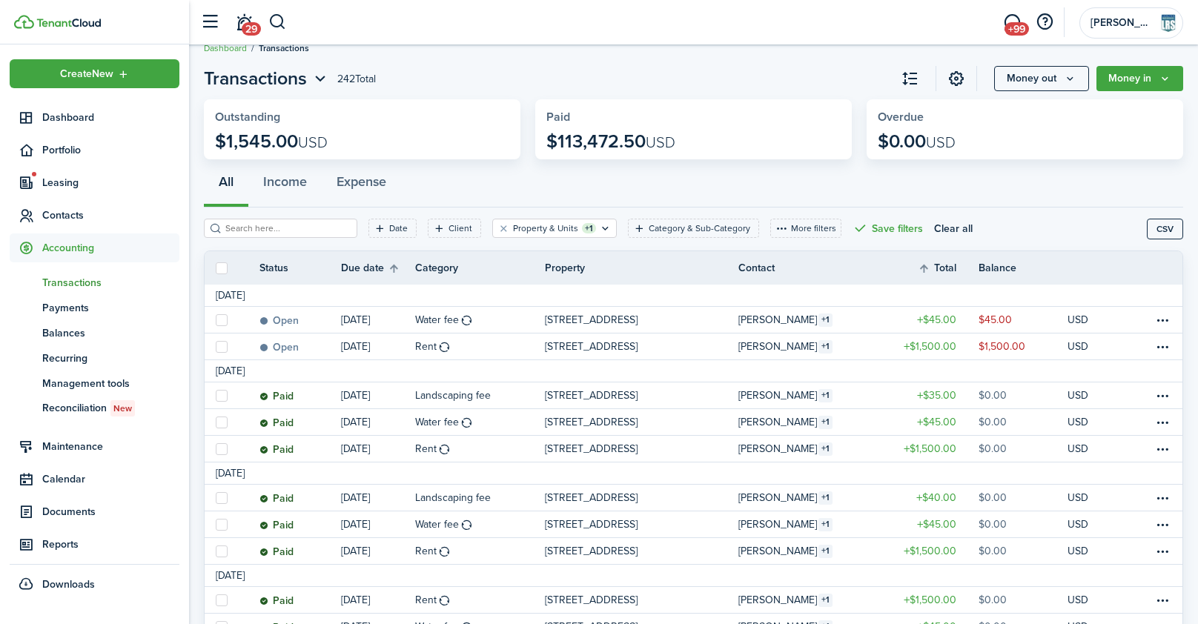
scroll to position [23, 0]
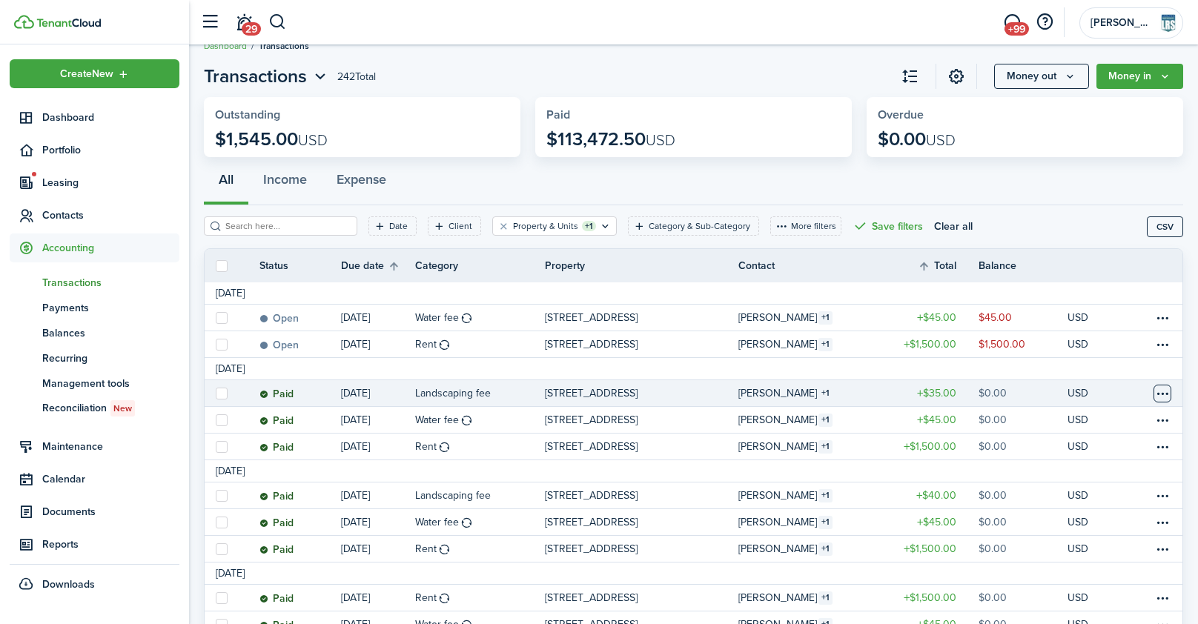
click at [1160, 395] on table-menu-btn-icon at bounding box center [1163, 394] width 18 height 18
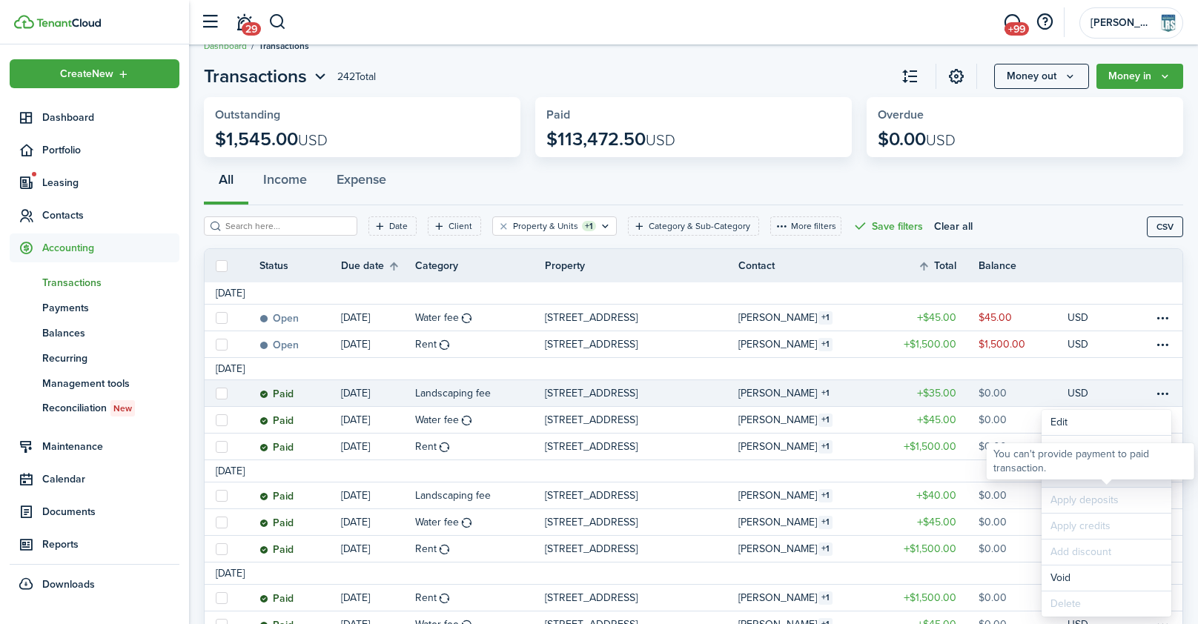
click at [1060, 484] on link "Clone" at bounding box center [1107, 474] width 130 height 25
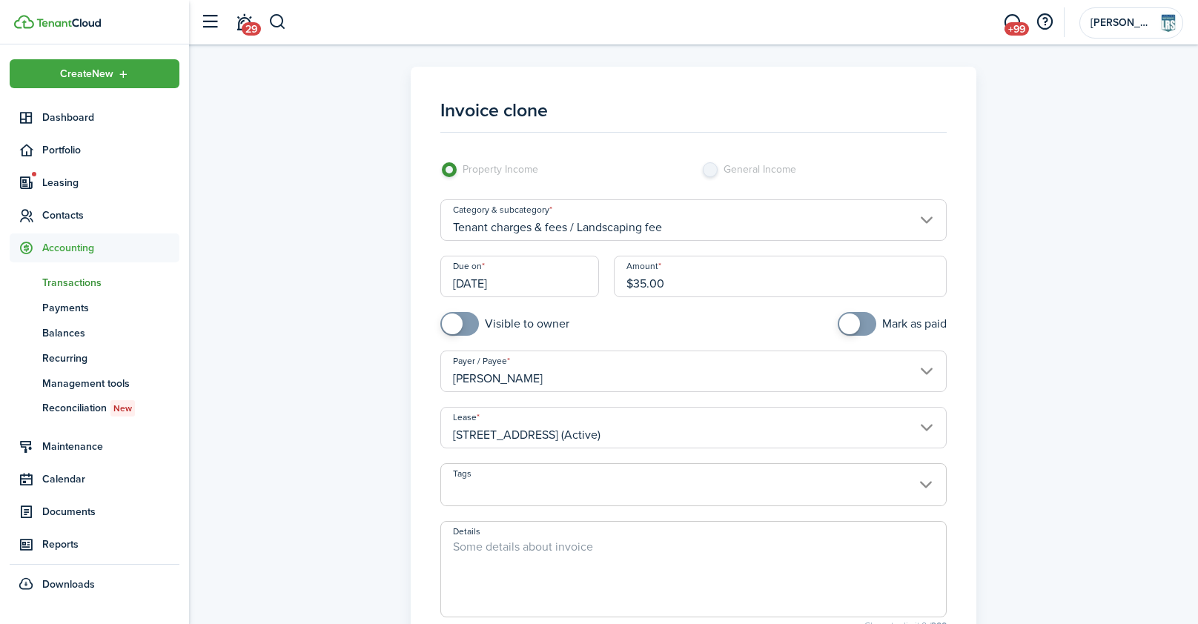
click at [561, 269] on input "[DATE]" at bounding box center [519, 277] width 159 height 42
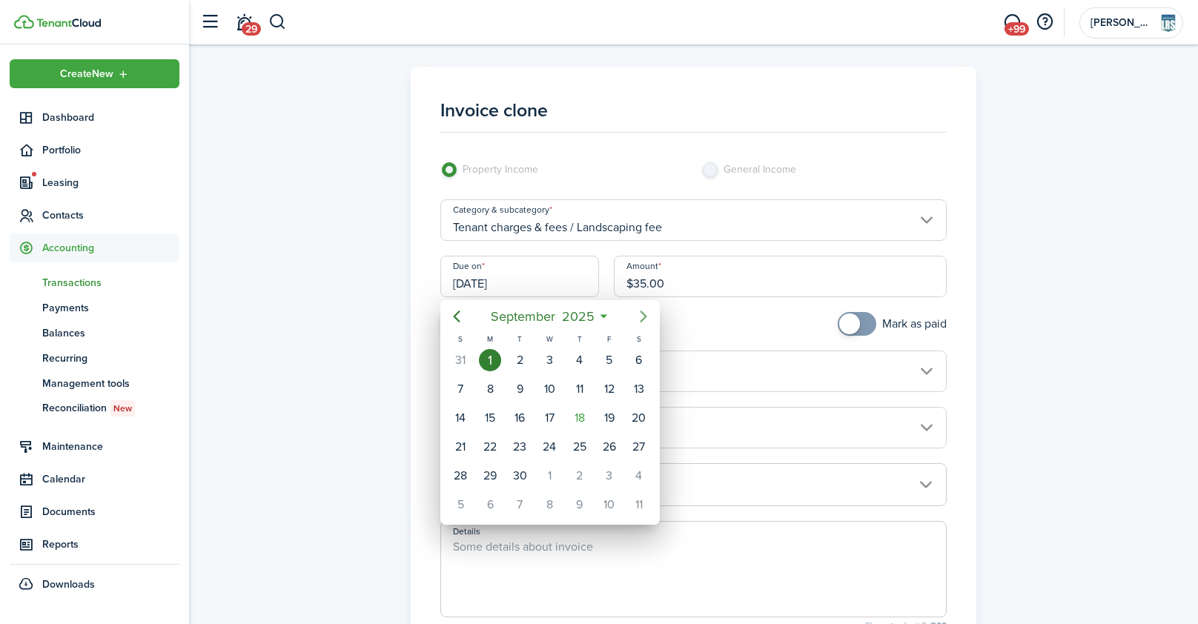
click at [641, 312] on icon "Next page" at bounding box center [644, 317] width 18 height 18
click at [545, 360] on div "1" at bounding box center [550, 360] width 22 height 22
type input "[DATE]"
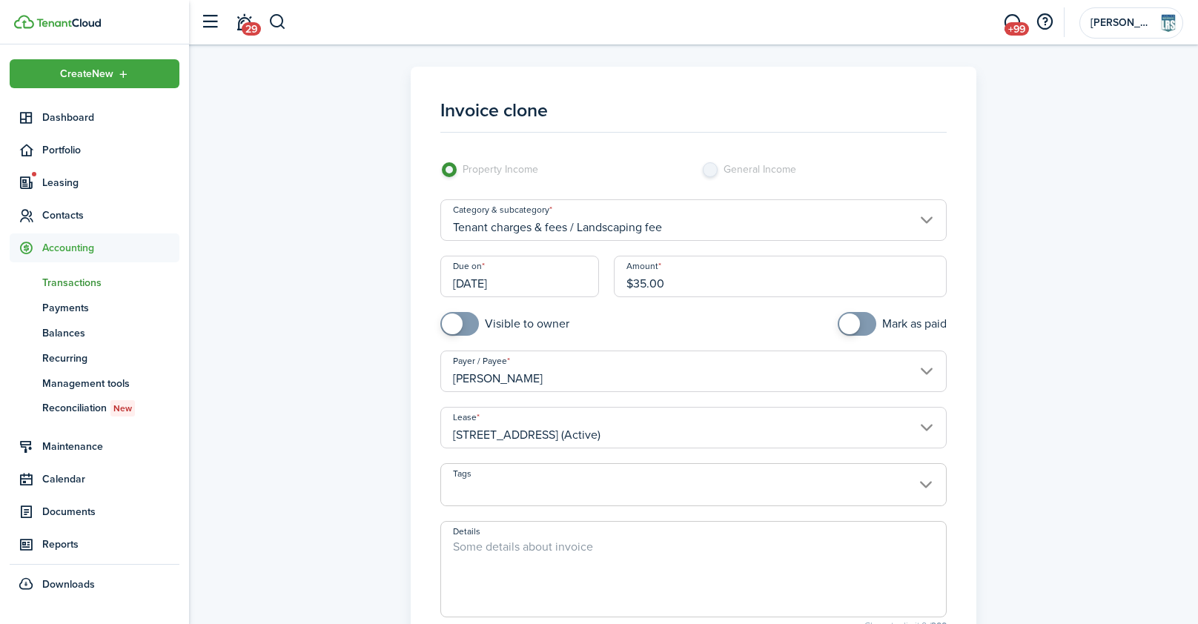
scroll to position [234, 0]
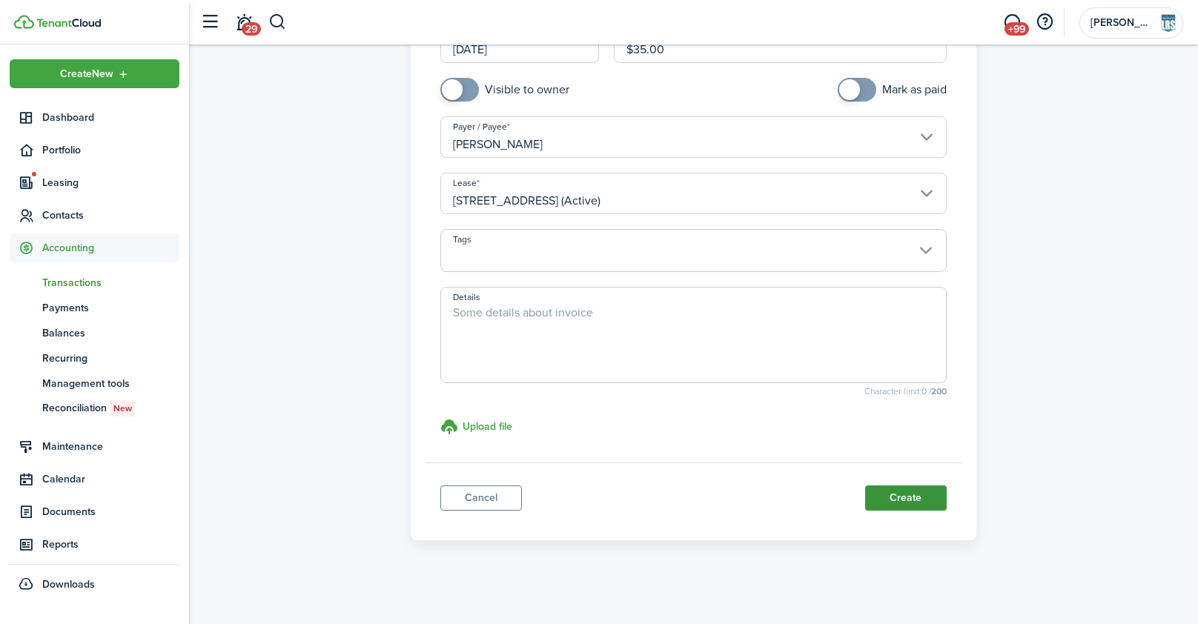
click at [909, 498] on button "Create" at bounding box center [906, 498] width 82 height 25
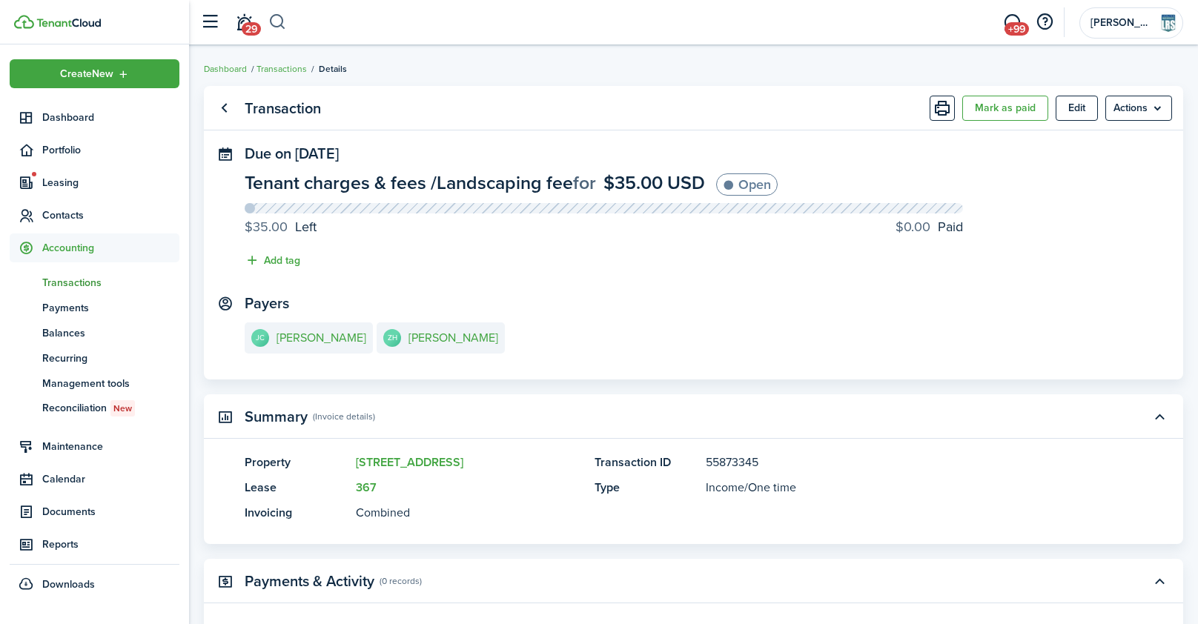
click at [284, 24] on button "button" at bounding box center [277, 22] width 19 height 25
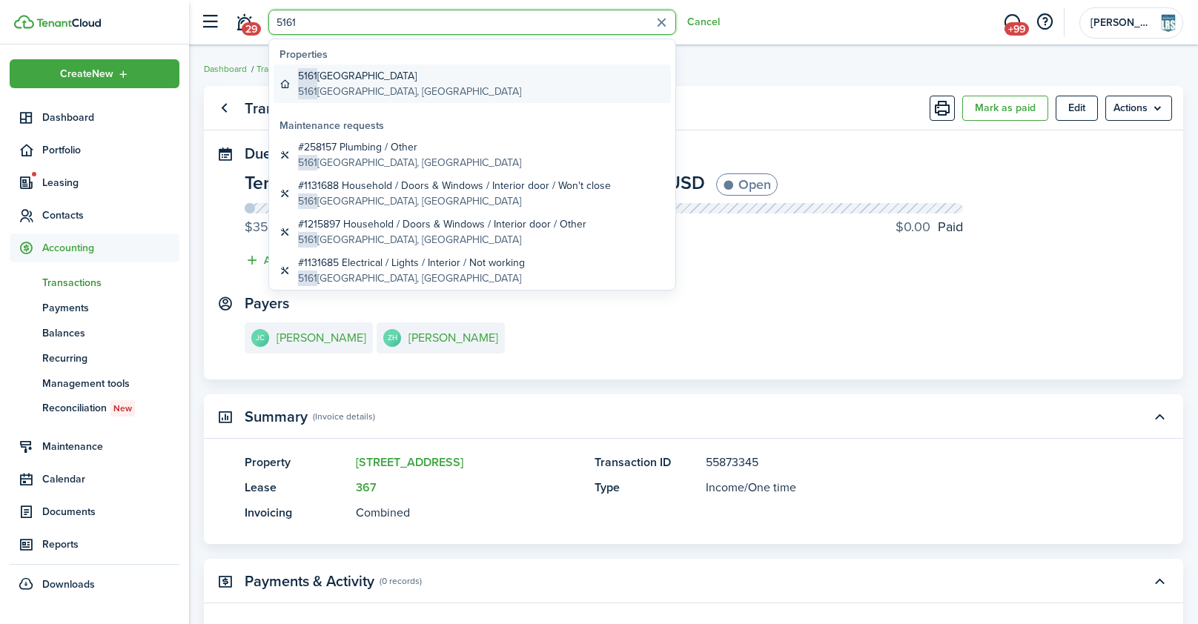
type input "5161"
click at [346, 81] on global-search-item-title "[STREET_ADDRESS]" at bounding box center [409, 76] width 223 height 16
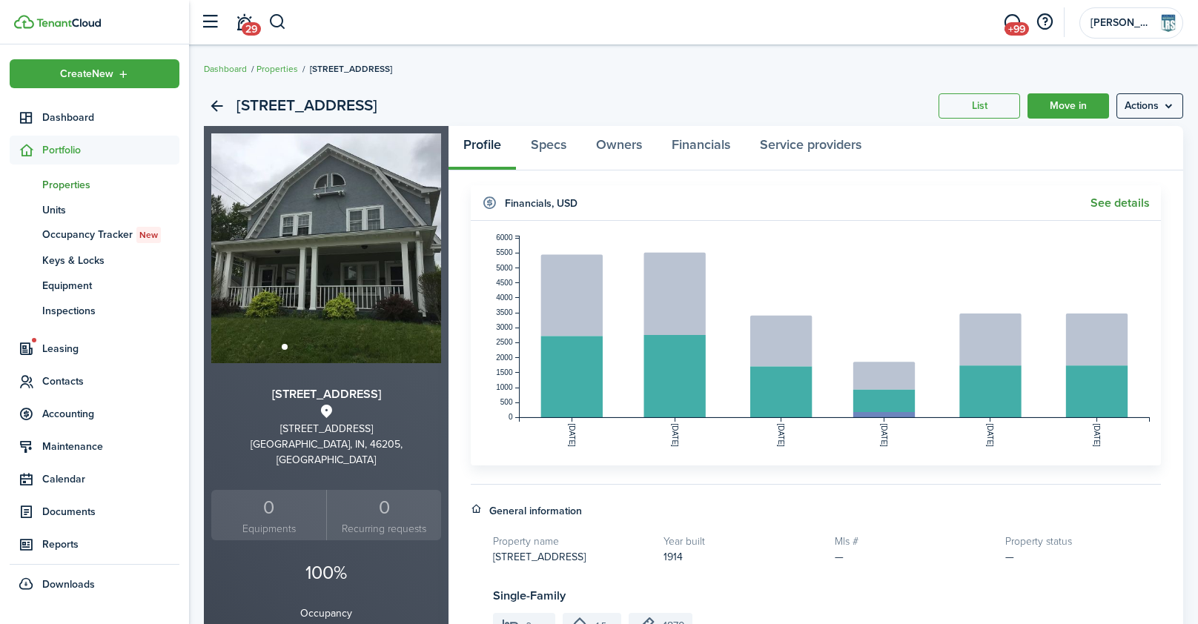
click at [1095, 205] on link "See details" at bounding box center [1120, 202] width 59 height 13
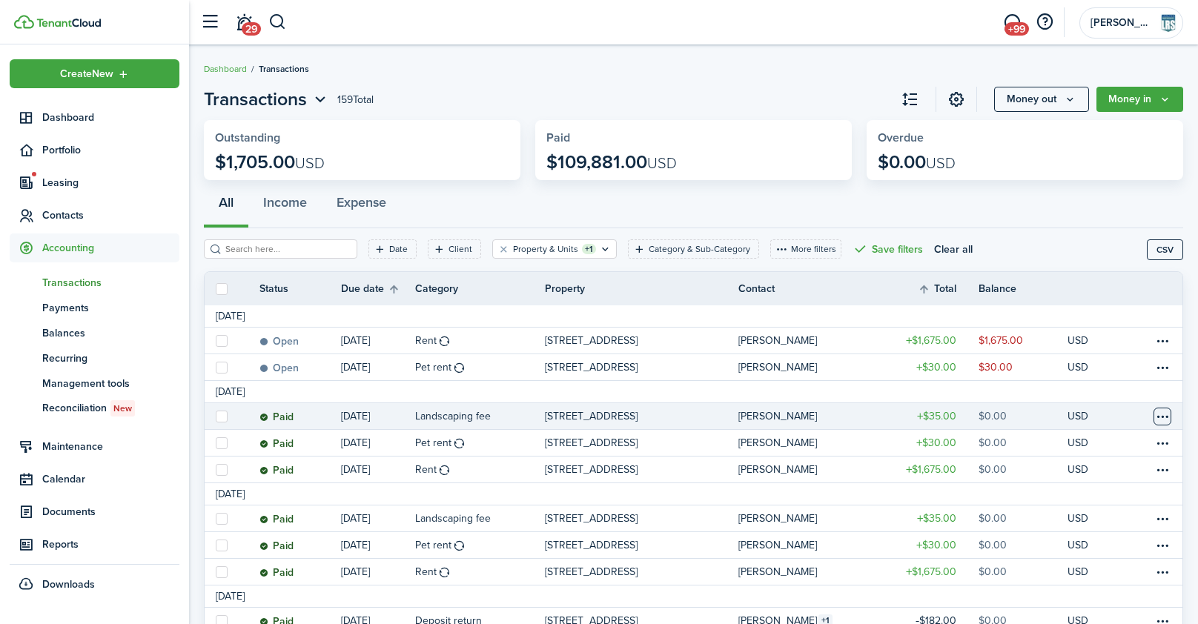
click at [1161, 417] on table-menu-btn-icon at bounding box center [1163, 417] width 18 height 18
click at [1080, 483] on link "Clone" at bounding box center [1107, 479] width 130 height 25
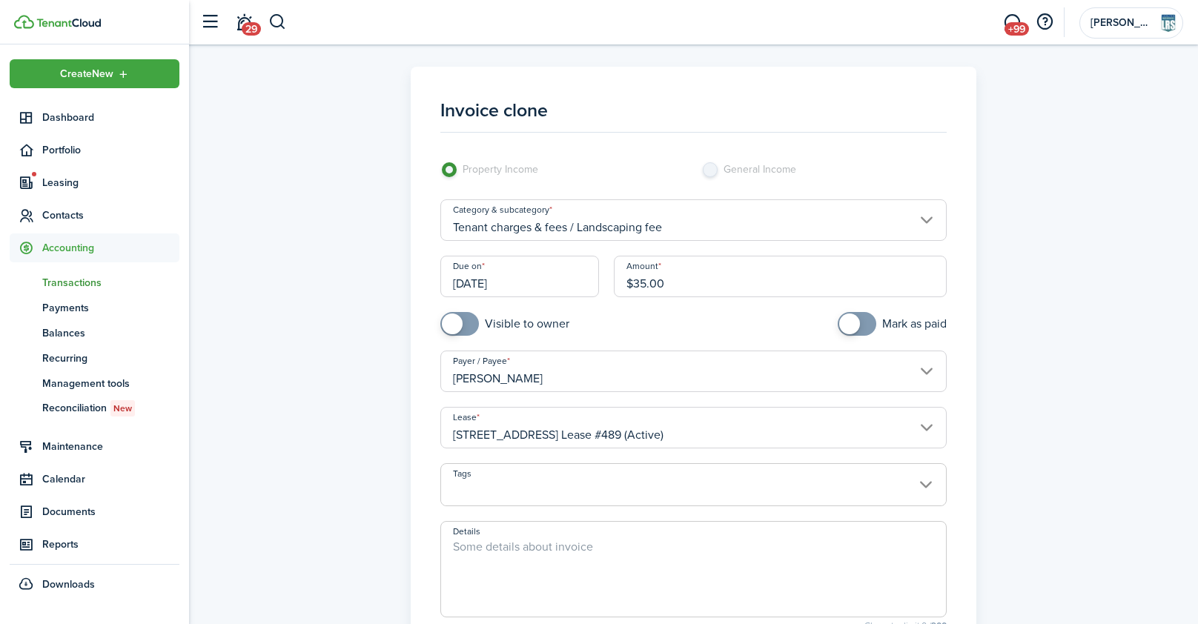
click at [515, 288] on input "[DATE]" at bounding box center [519, 277] width 159 height 42
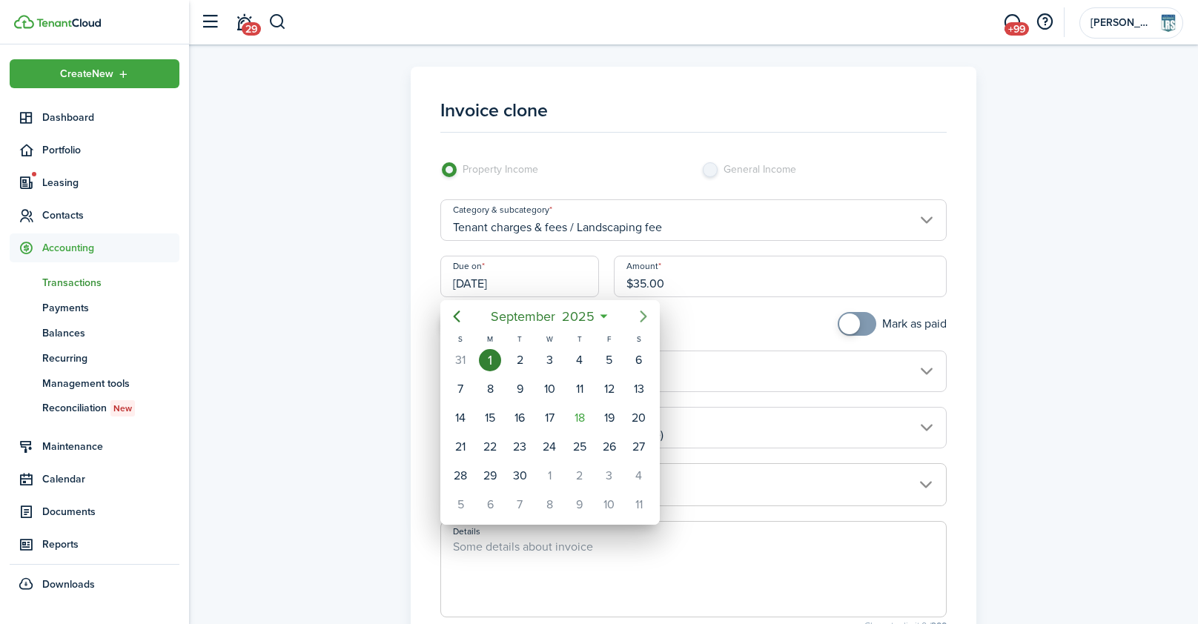
click at [644, 315] on icon "Next page" at bounding box center [644, 317] width 7 height 12
click at [552, 363] on div "1" at bounding box center [550, 360] width 22 height 22
type input "[DATE]"
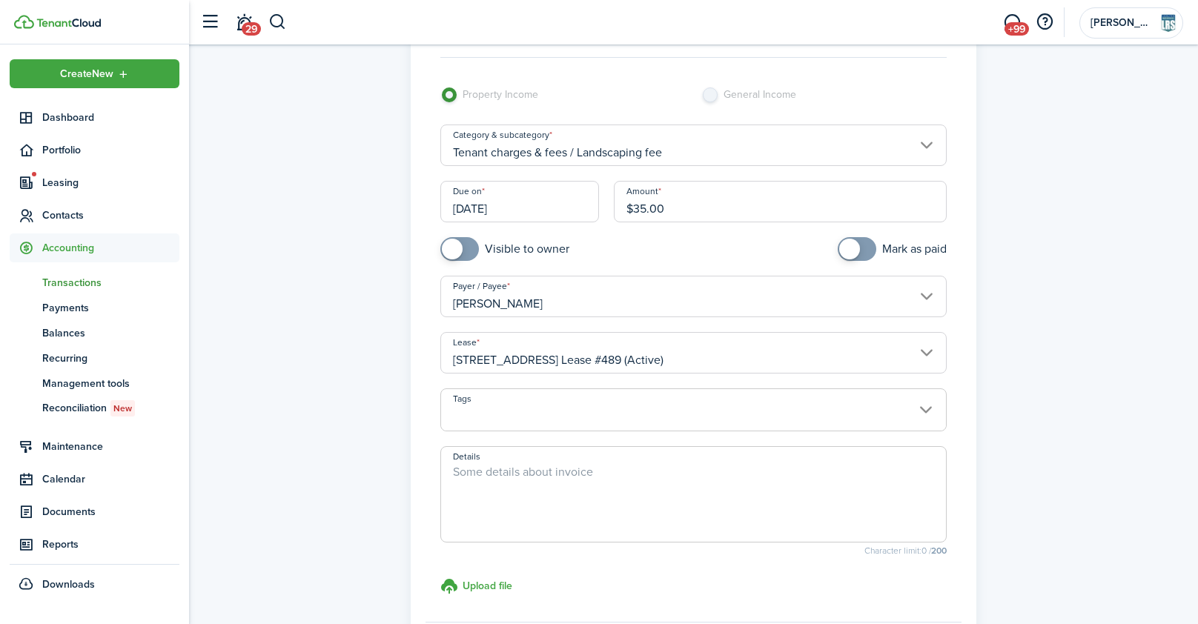
scroll to position [234, 0]
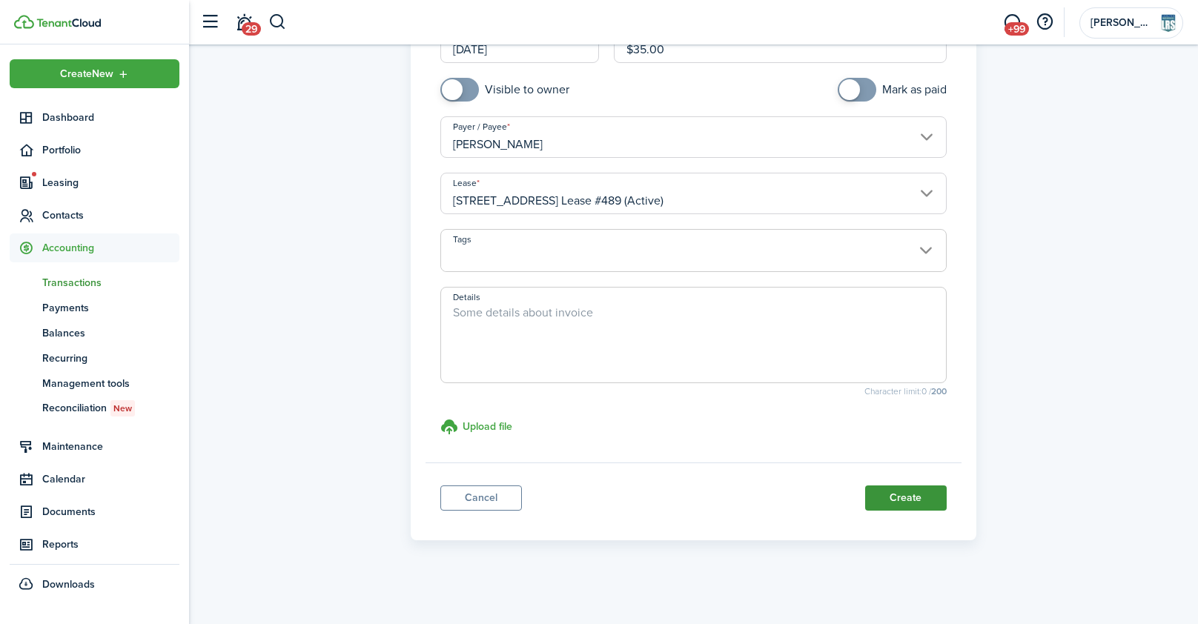
click at [917, 495] on button "Create" at bounding box center [906, 498] width 82 height 25
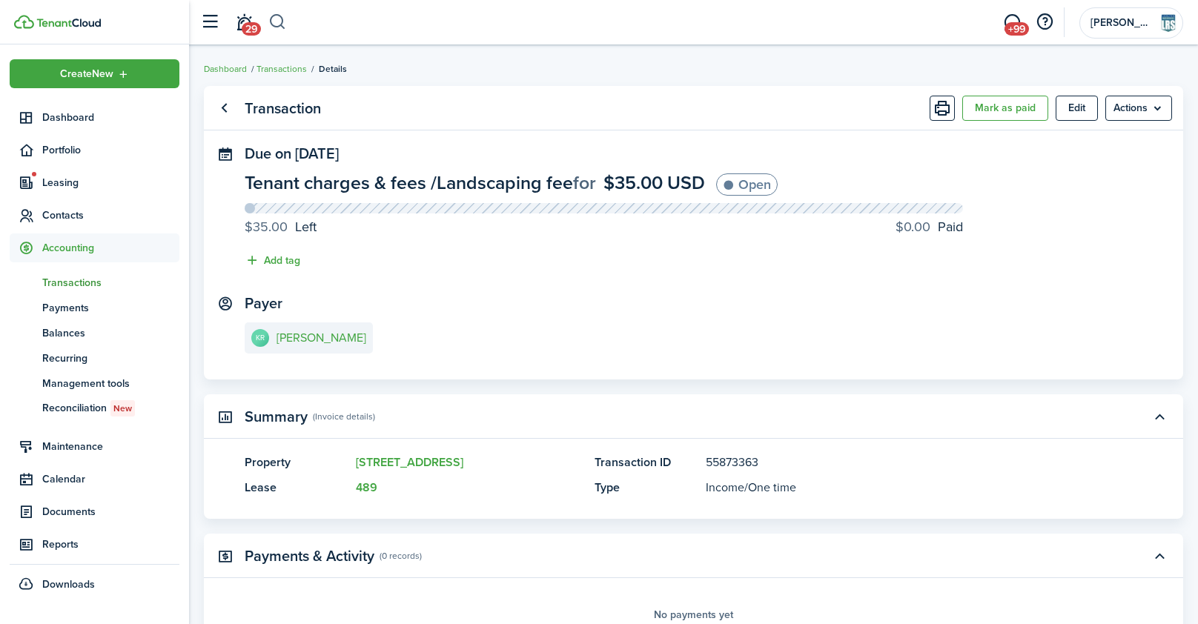
click at [284, 24] on button "button" at bounding box center [277, 22] width 19 height 25
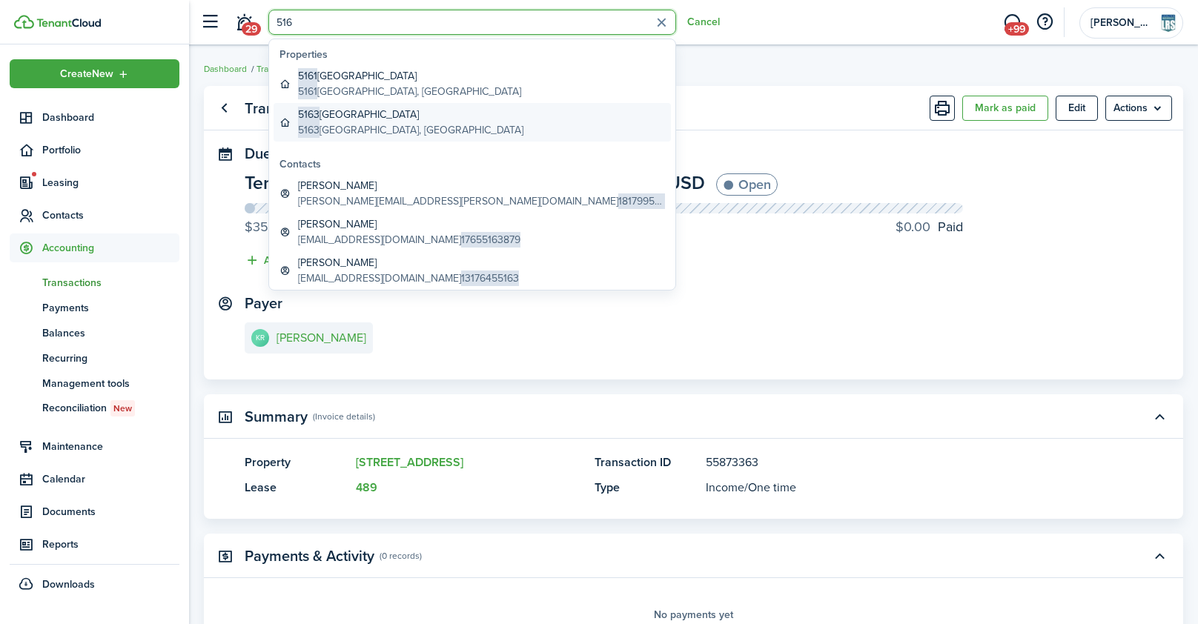
type input "516"
click at [331, 127] on global-search-item-description "[STREET_ADDRESS]" at bounding box center [410, 130] width 225 height 16
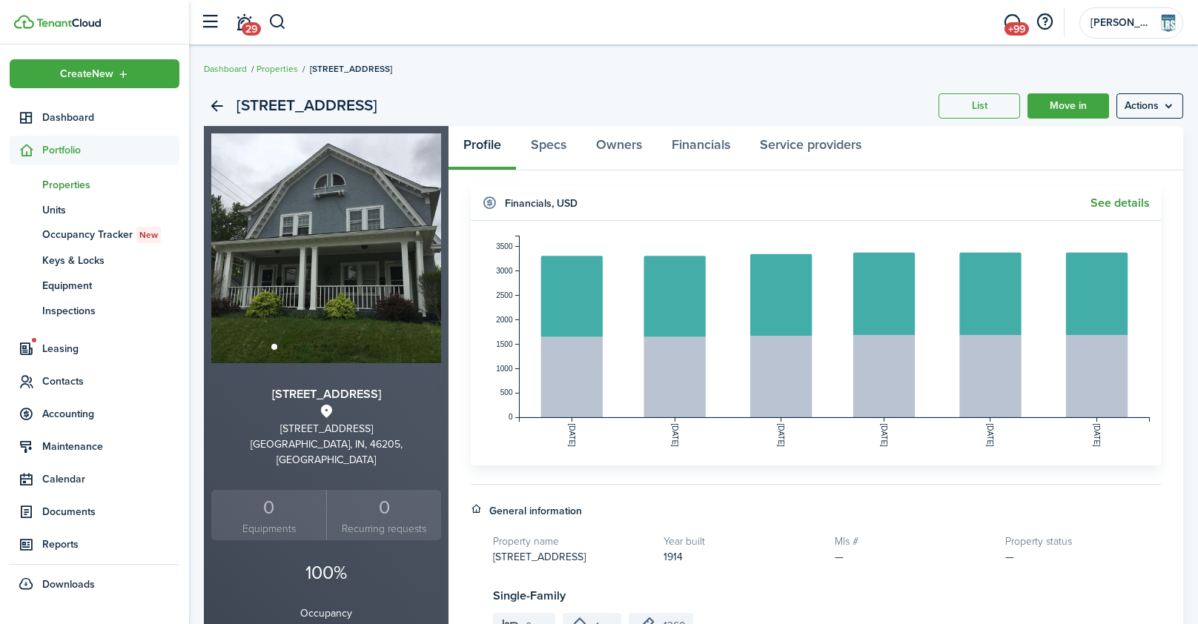
click at [1115, 203] on link "See details" at bounding box center [1120, 202] width 59 height 13
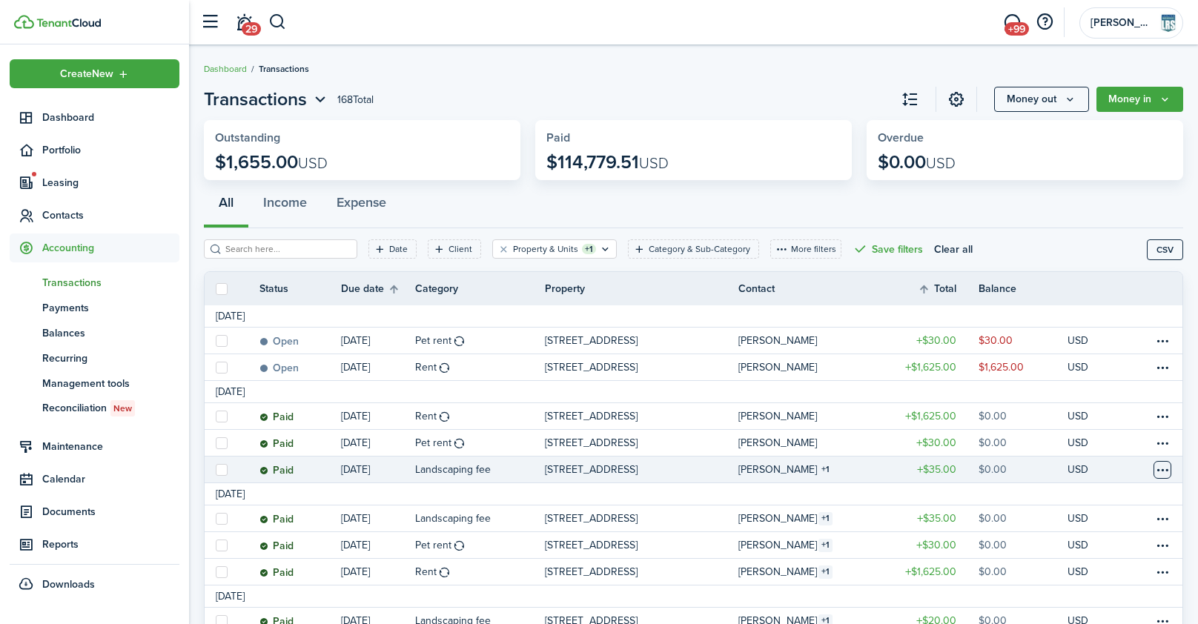
click at [1164, 472] on table-menu-btn-icon at bounding box center [1163, 470] width 18 height 18
click at [1141, 471] on link "Clone" at bounding box center [1107, 479] width 130 height 25
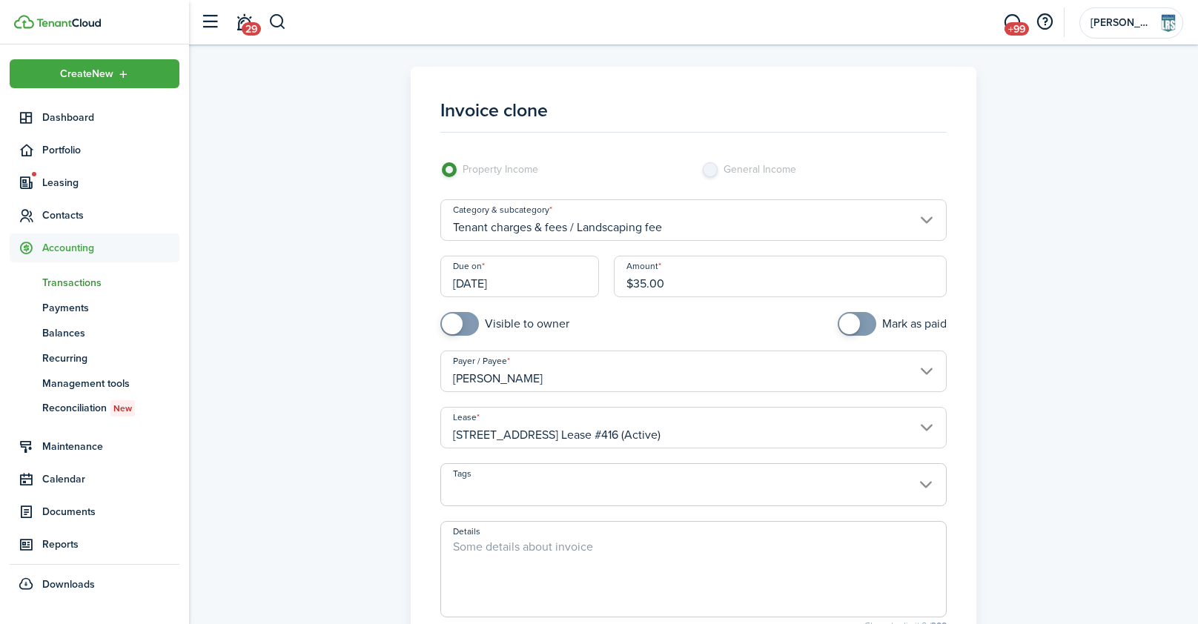
click at [538, 283] on input "[DATE]" at bounding box center [519, 277] width 159 height 42
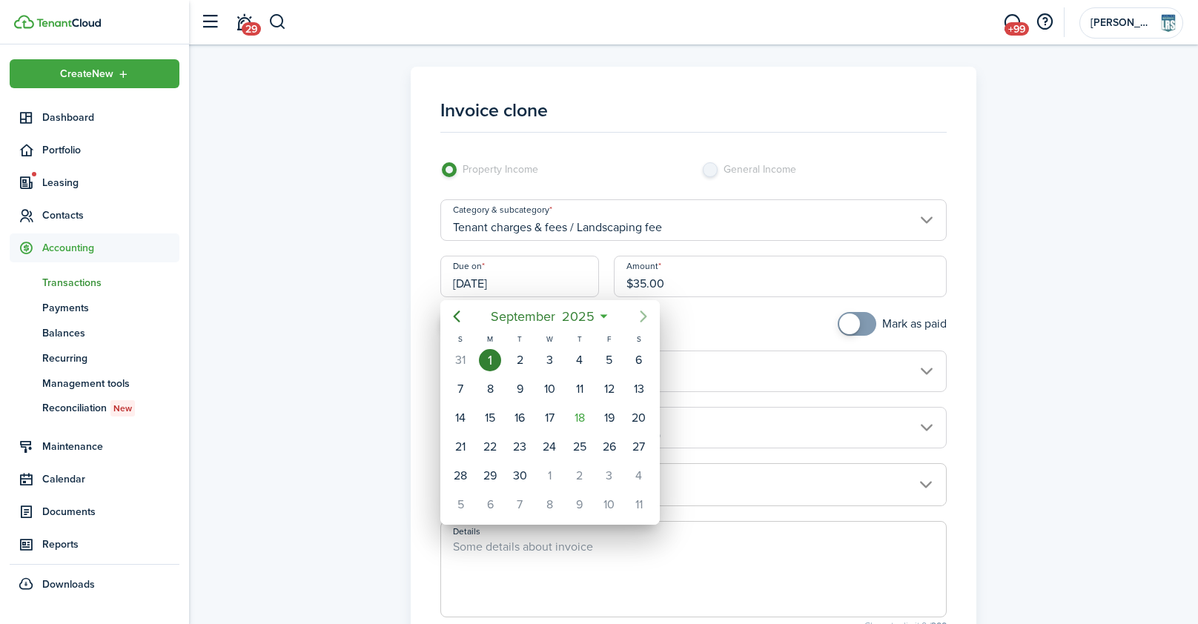
click at [651, 316] on icon "Next page" at bounding box center [644, 317] width 18 height 18
click at [549, 354] on div "1" at bounding box center [550, 360] width 22 height 22
type input "[DATE]"
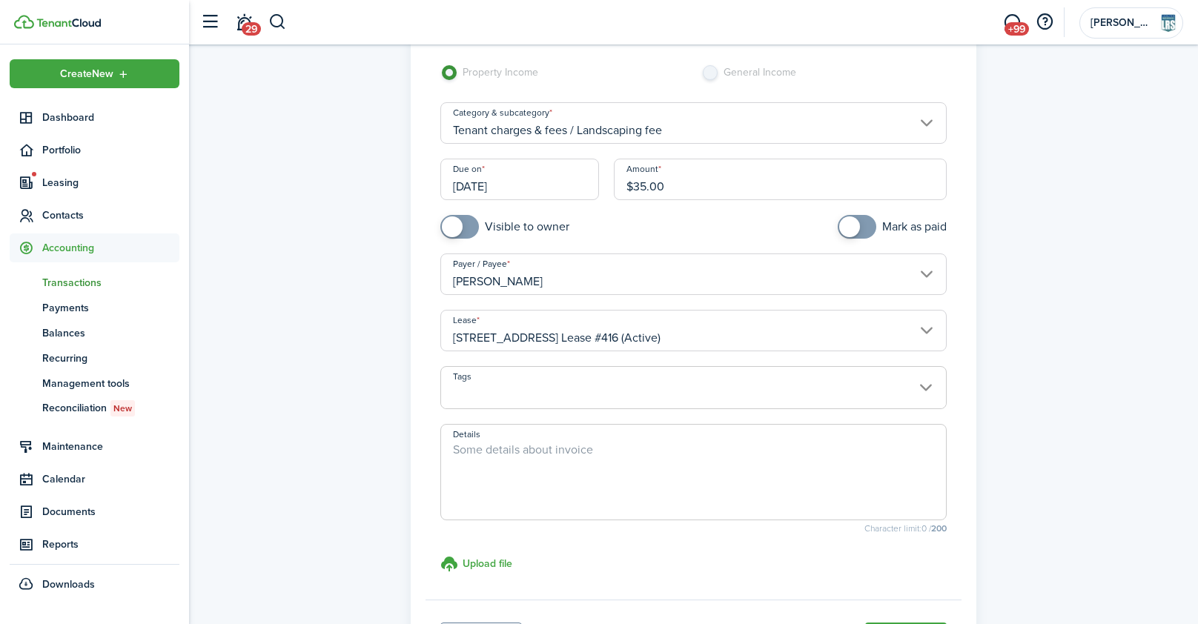
scroll to position [234, 0]
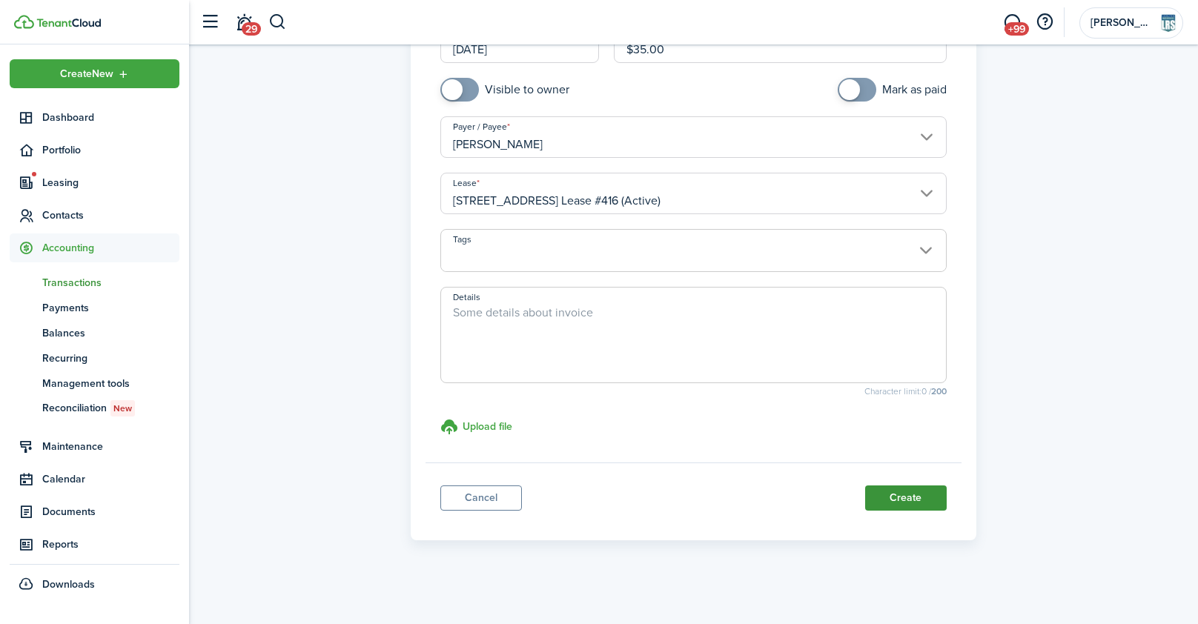
click at [896, 495] on button "Create" at bounding box center [906, 498] width 82 height 25
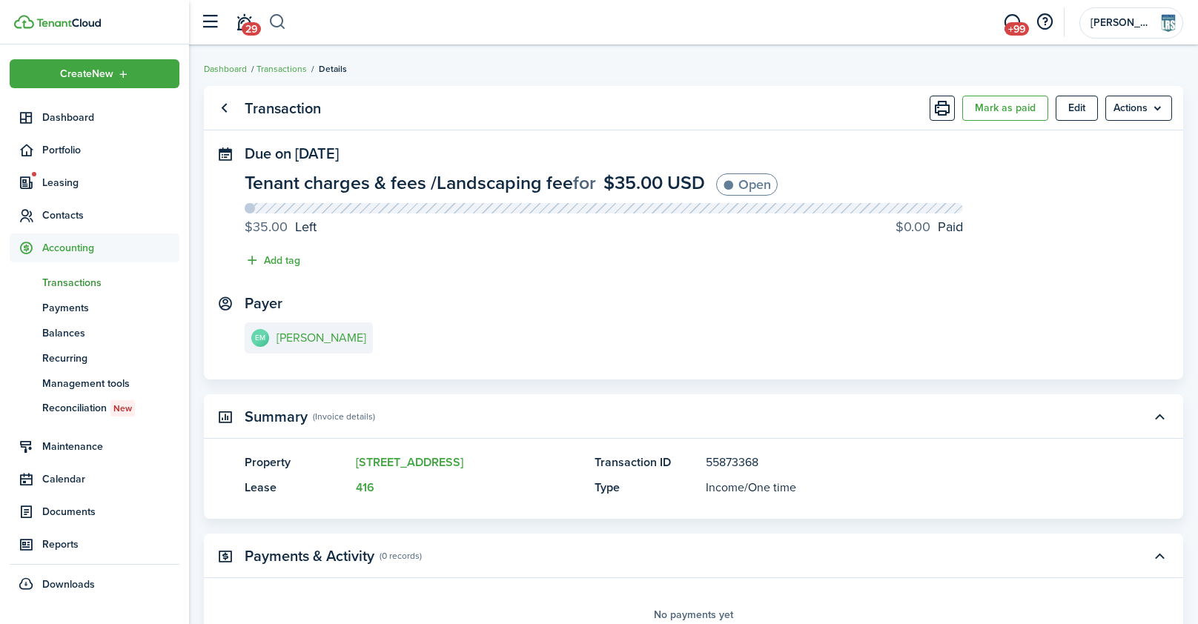
click at [285, 25] on button "button" at bounding box center [277, 22] width 19 height 25
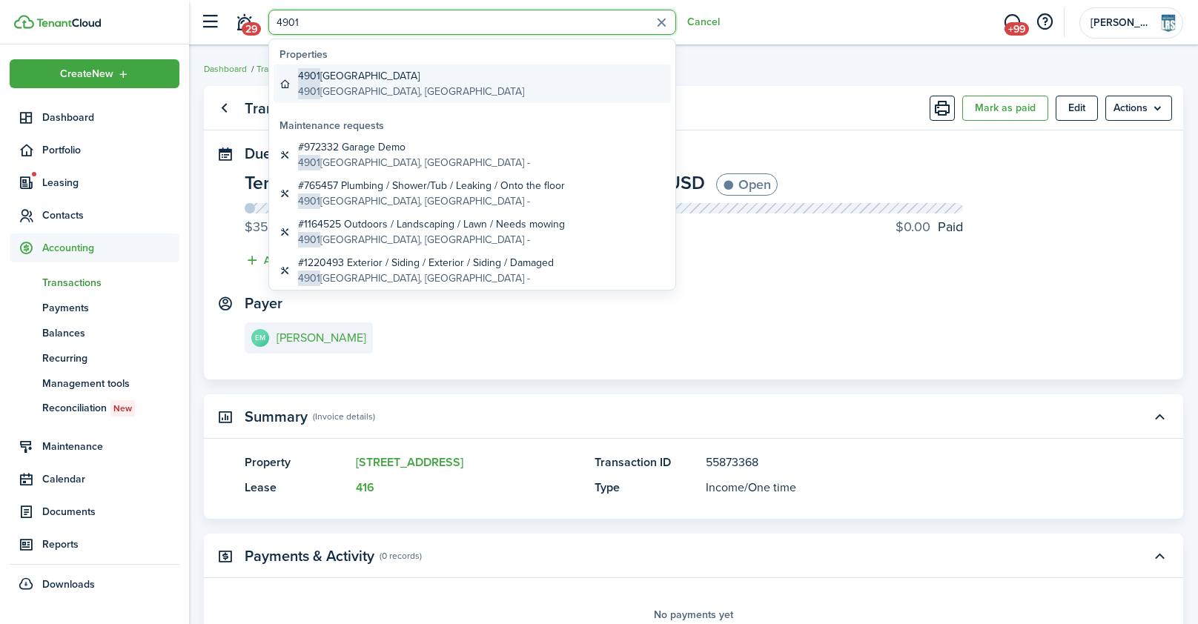
type input "4901"
click at [360, 85] on global-search-item-description "[STREET_ADDRESS]" at bounding box center [411, 92] width 226 height 16
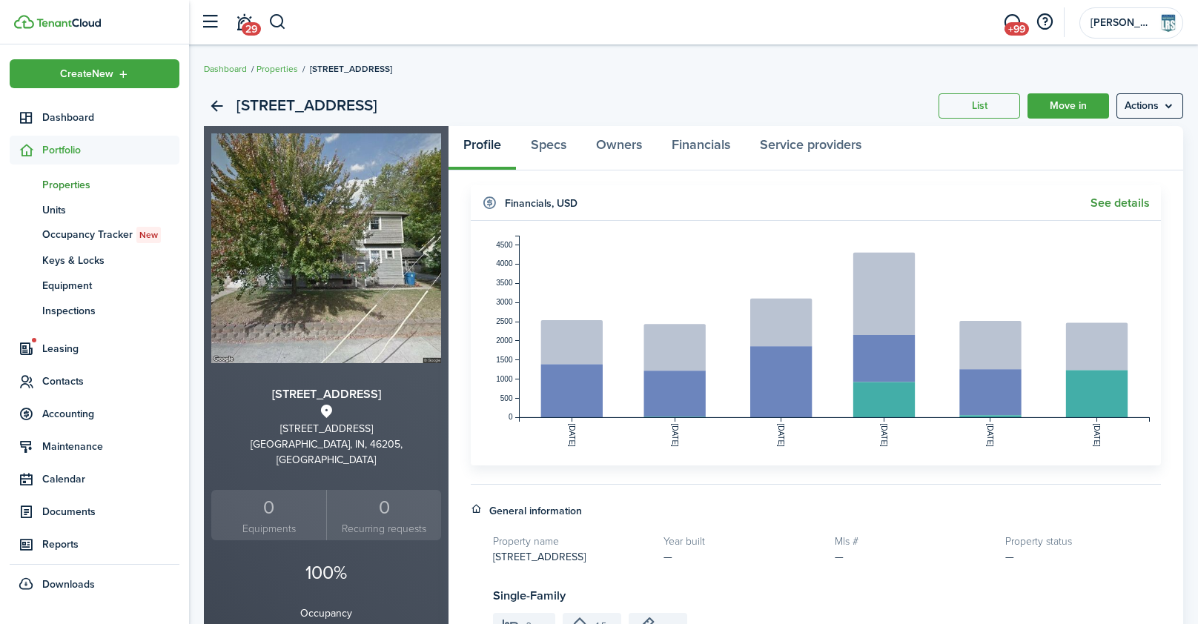
click at [1105, 203] on link "See details" at bounding box center [1120, 202] width 59 height 13
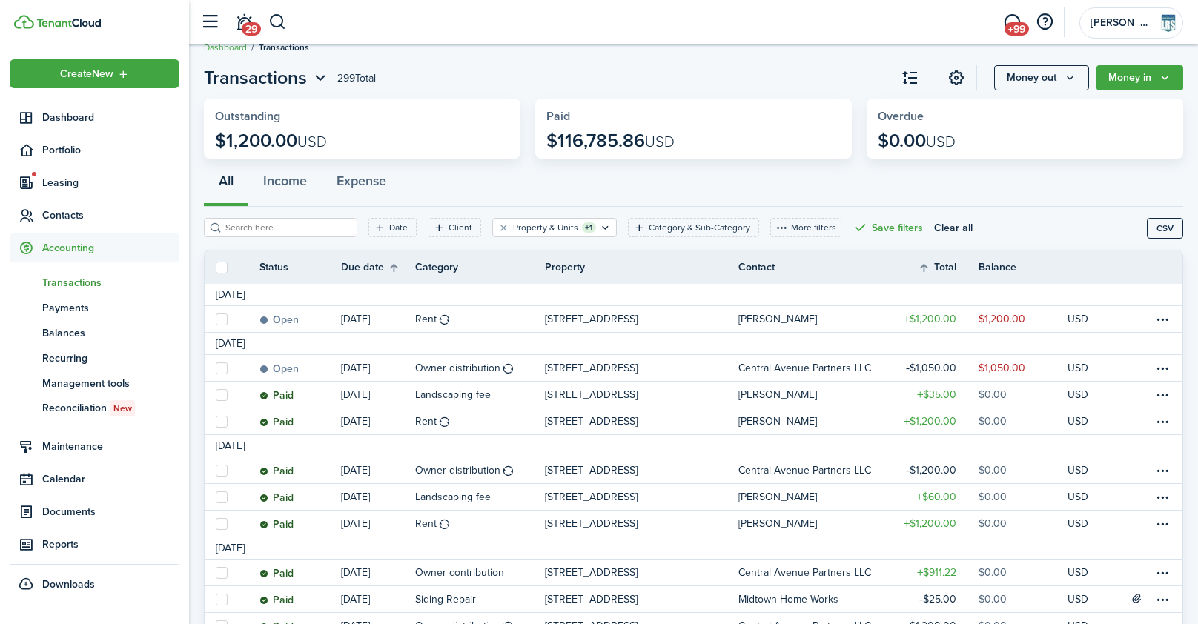
scroll to position [23, 0]
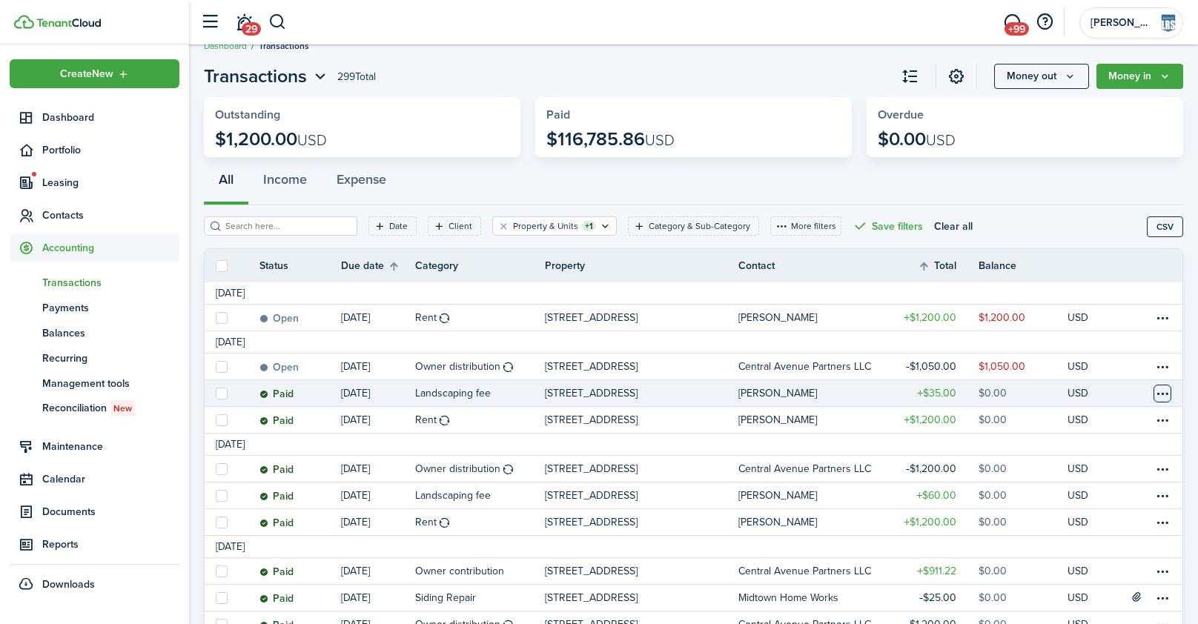
click at [1164, 396] on table-menu-btn-icon at bounding box center [1163, 394] width 18 height 18
click at [1077, 469] on link "Clone" at bounding box center [1107, 474] width 130 height 25
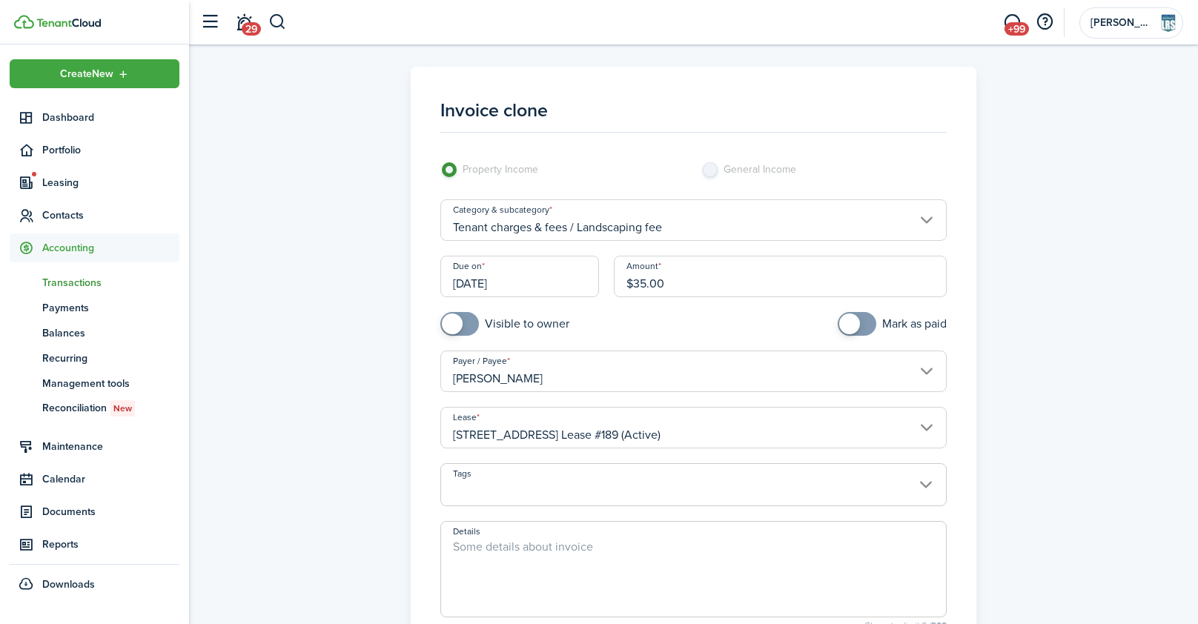
click at [541, 273] on input "[DATE]" at bounding box center [519, 277] width 159 height 42
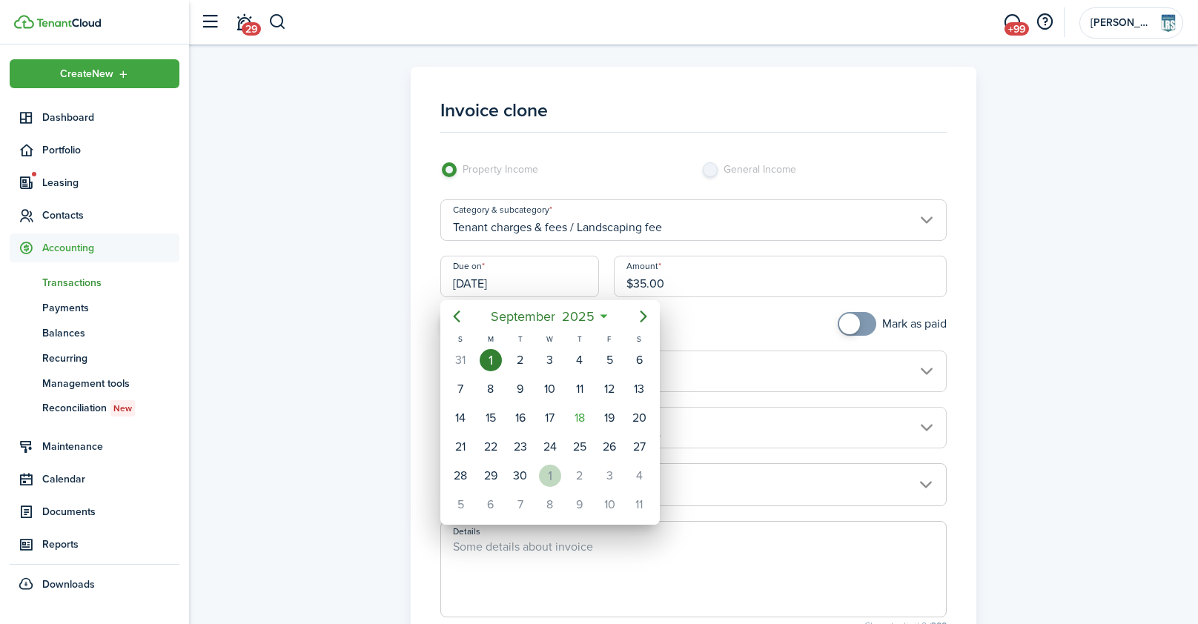
click at [543, 475] on div "1" at bounding box center [550, 476] width 22 height 22
type input "[DATE]"
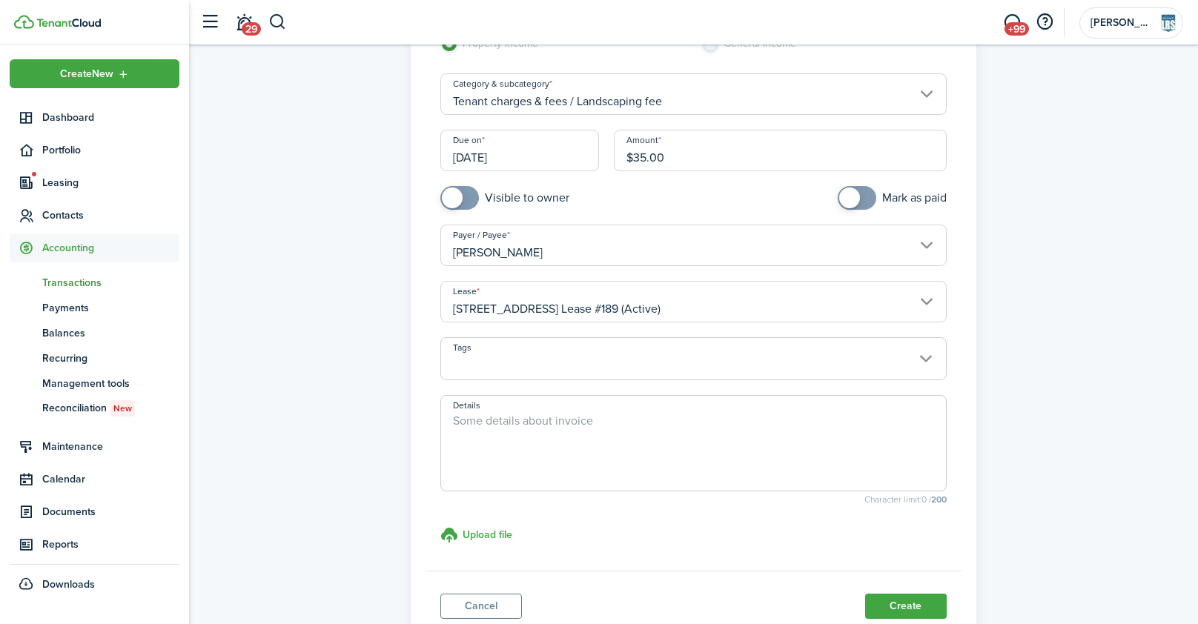
scroll to position [133, 0]
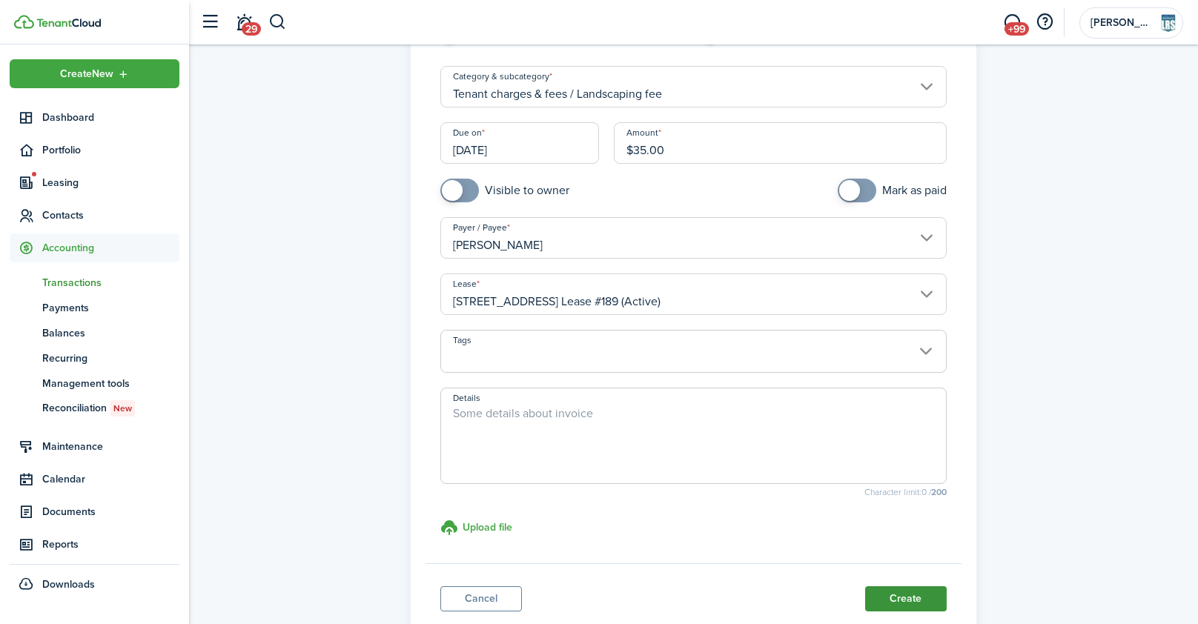
click at [905, 598] on button "Create" at bounding box center [906, 598] width 82 height 25
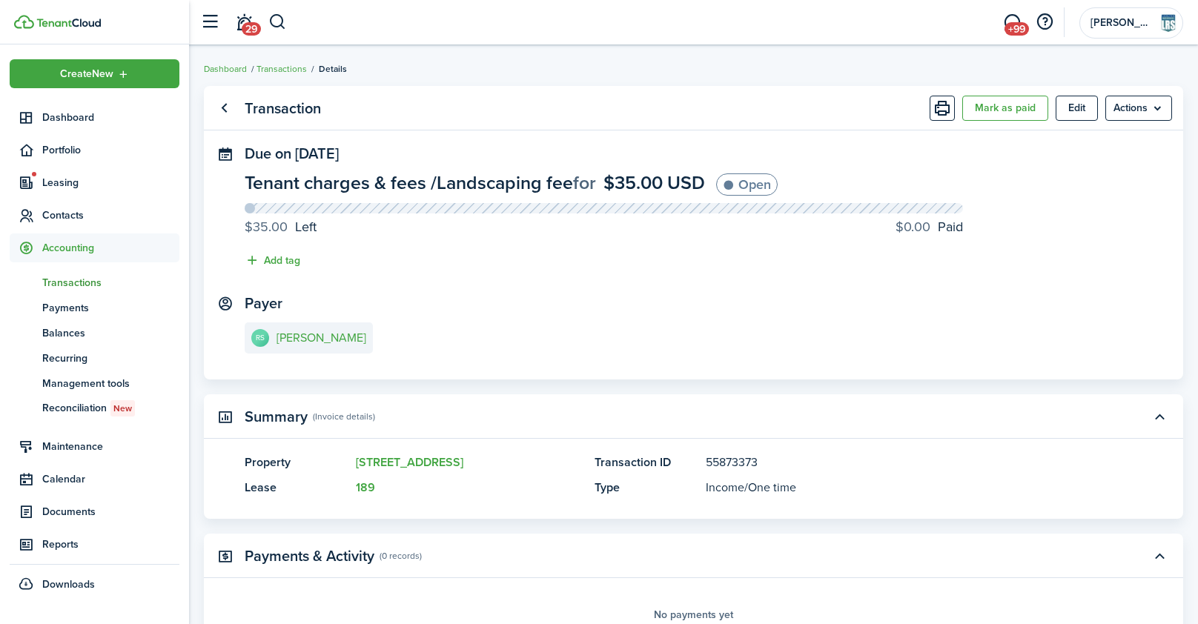
click at [266, 24] on header-control-items "29" at bounding box center [240, 23] width 94 height 38
click at [279, 23] on button "button" at bounding box center [277, 22] width 19 height 25
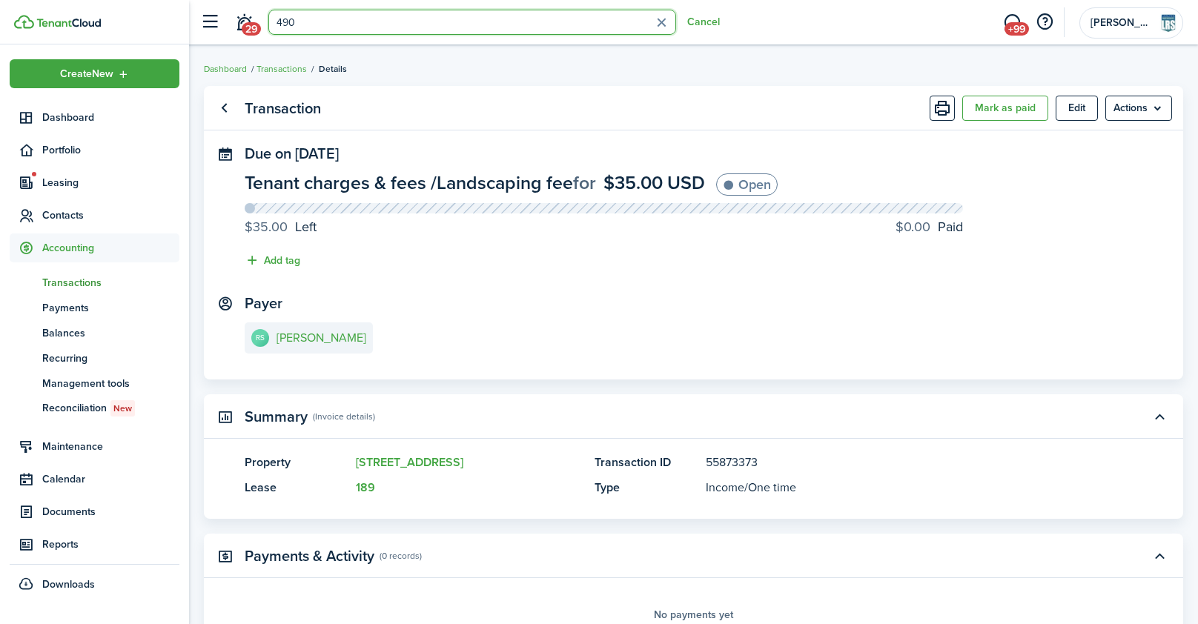
type input "4903"
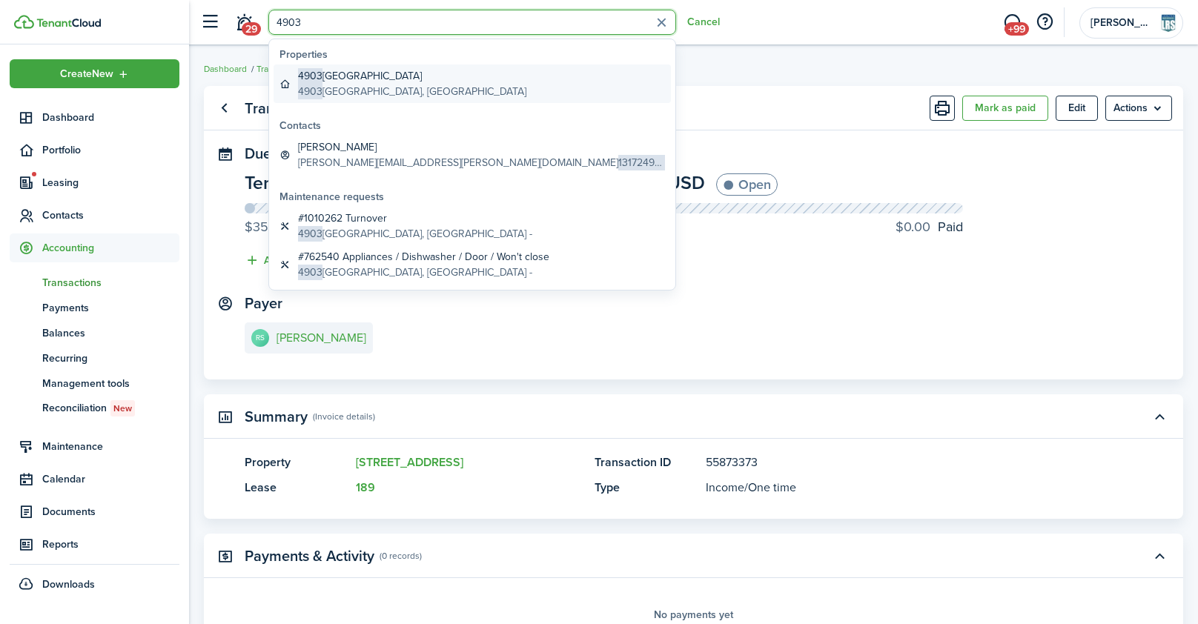
click at [347, 73] on global-search-item-title "[STREET_ADDRESS]" at bounding box center [412, 76] width 228 height 16
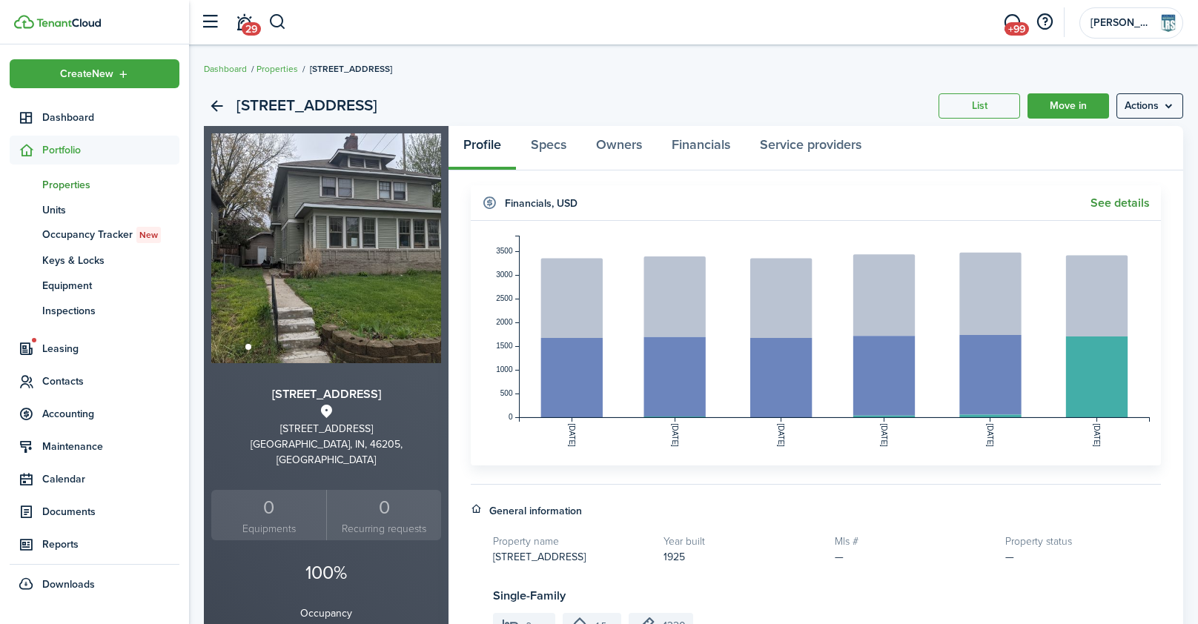
click at [1109, 205] on link "See details" at bounding box center [1120, 202] width 59 height 13
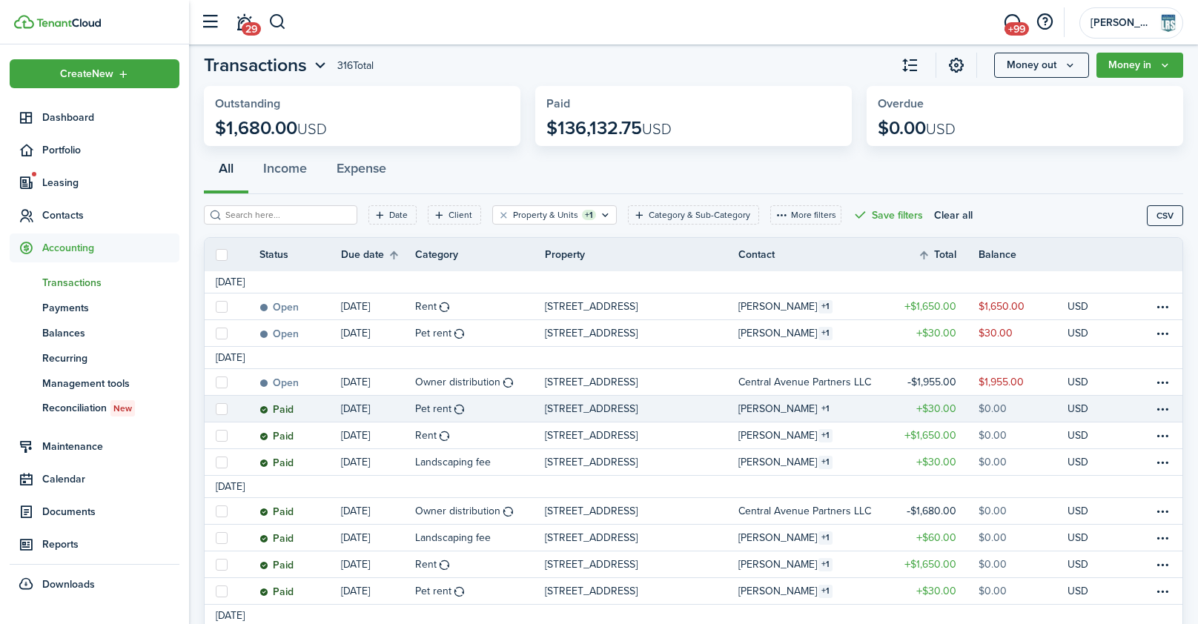
scroll to position [38, 0]
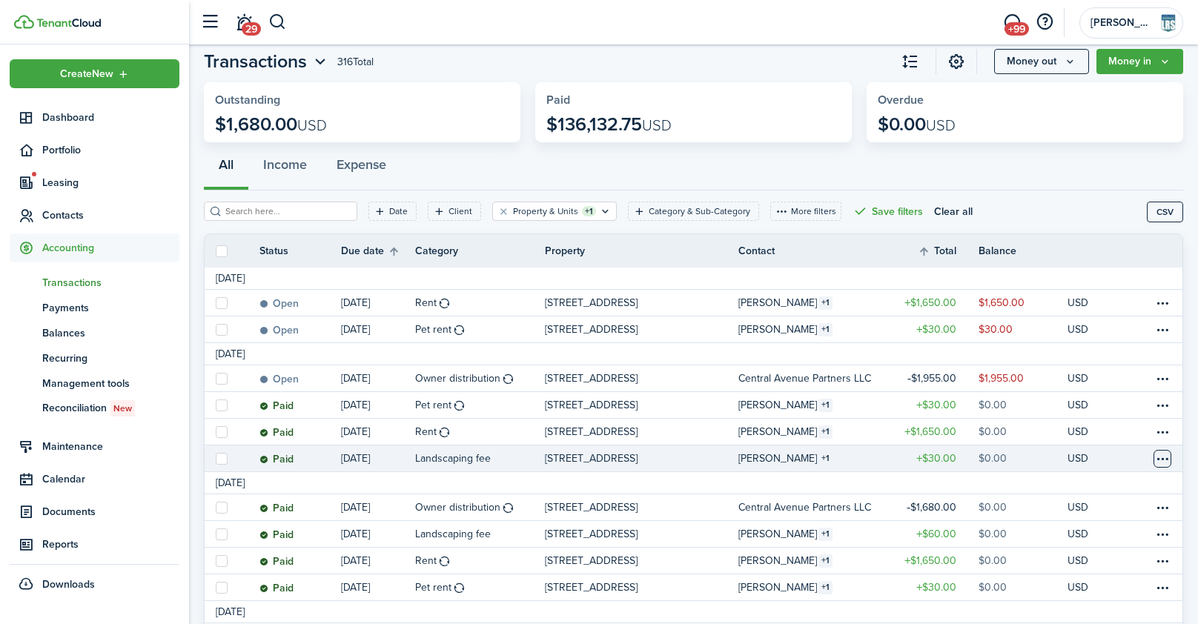
click at [1162, 460] on table-menu-btn-icon at bounding box center [1163, 459] width 18 height 18
click at [1074, 483] on link "Clone" at bounding box center [1107, 479] width 130 height 25
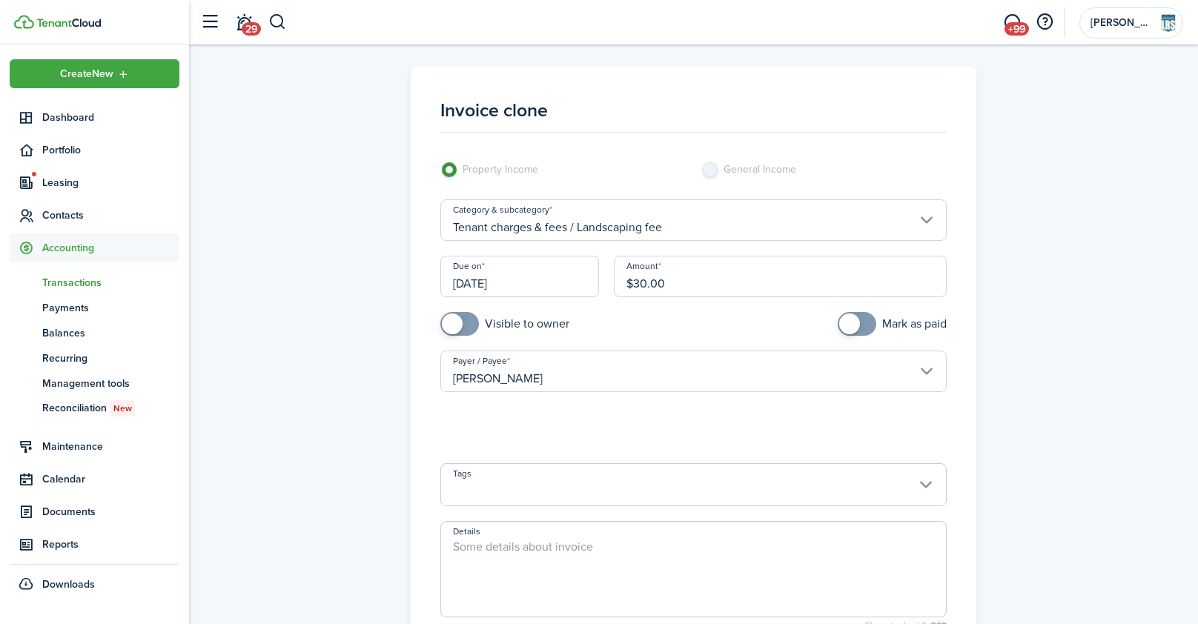
click at [526, 285] on input "[DATE]" at bounding box center [519, 277] width 159 height 42
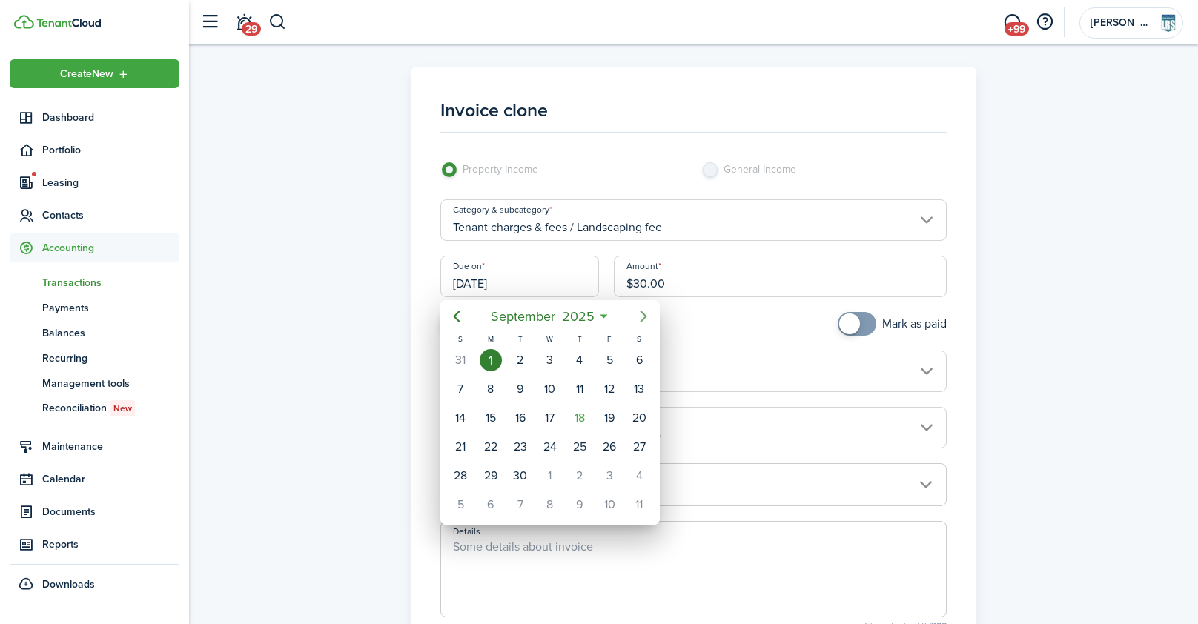
click at [650, 317] on icon "Next page" at bounding box center [644, 317] width 18 height 18
click at [545, 357] on div "1" at bounding box center [550, 360] width 22 height 22
type input "[DATE]"
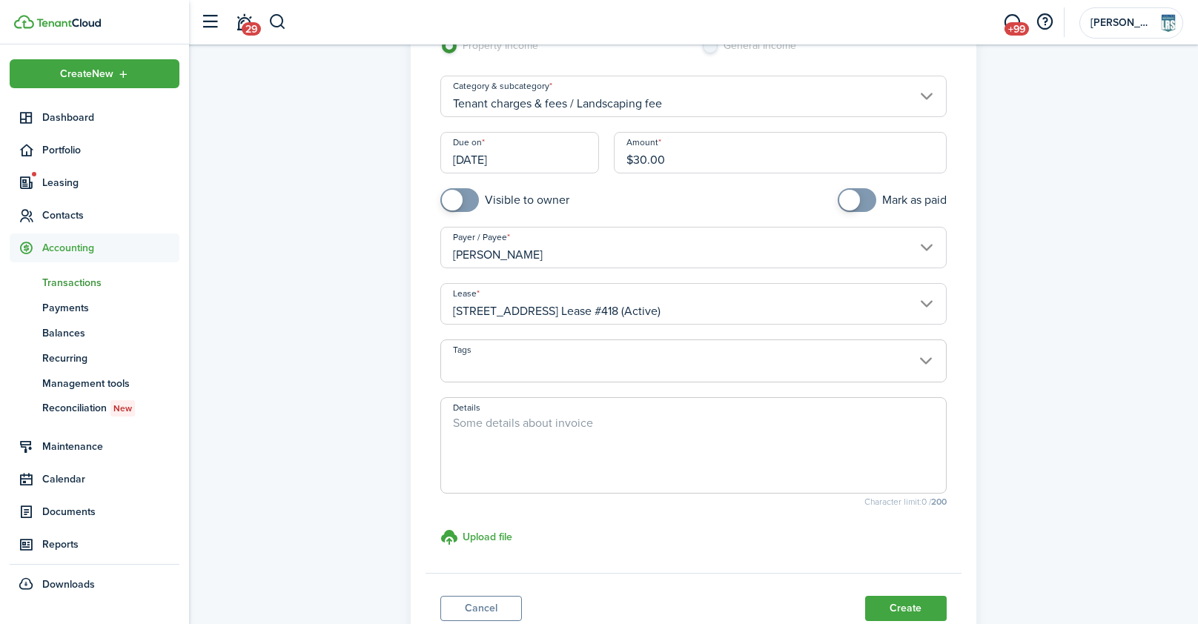
scroll to position [234, 0]
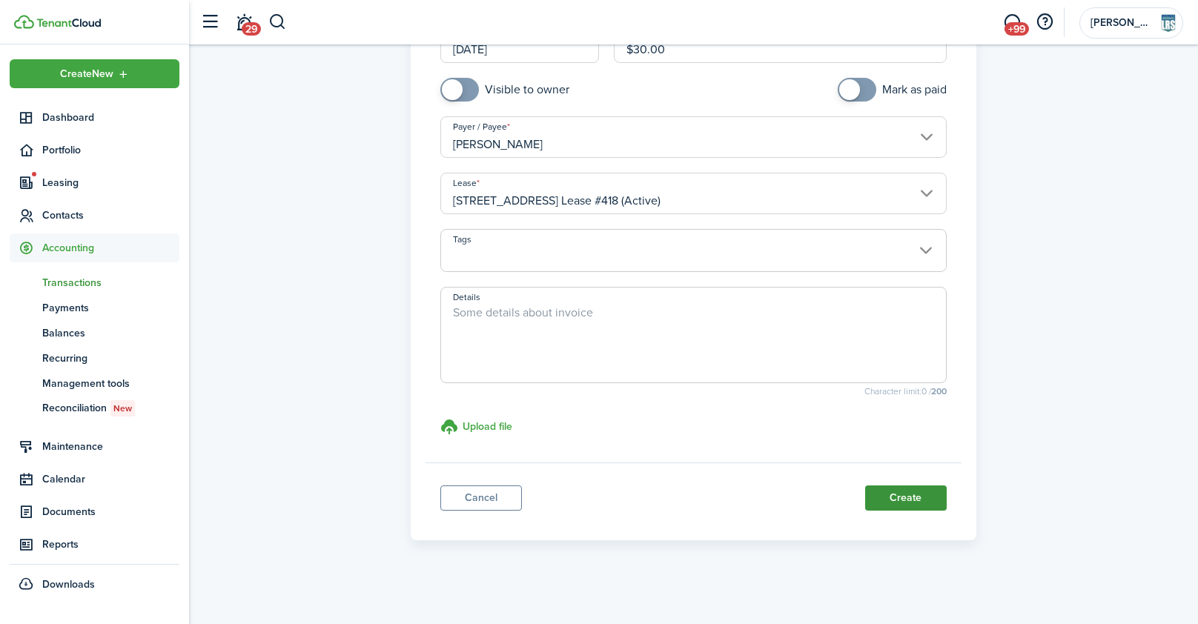
click at [910, 495] on button "Create" at bounding box center [906, 498] width 82 height 25
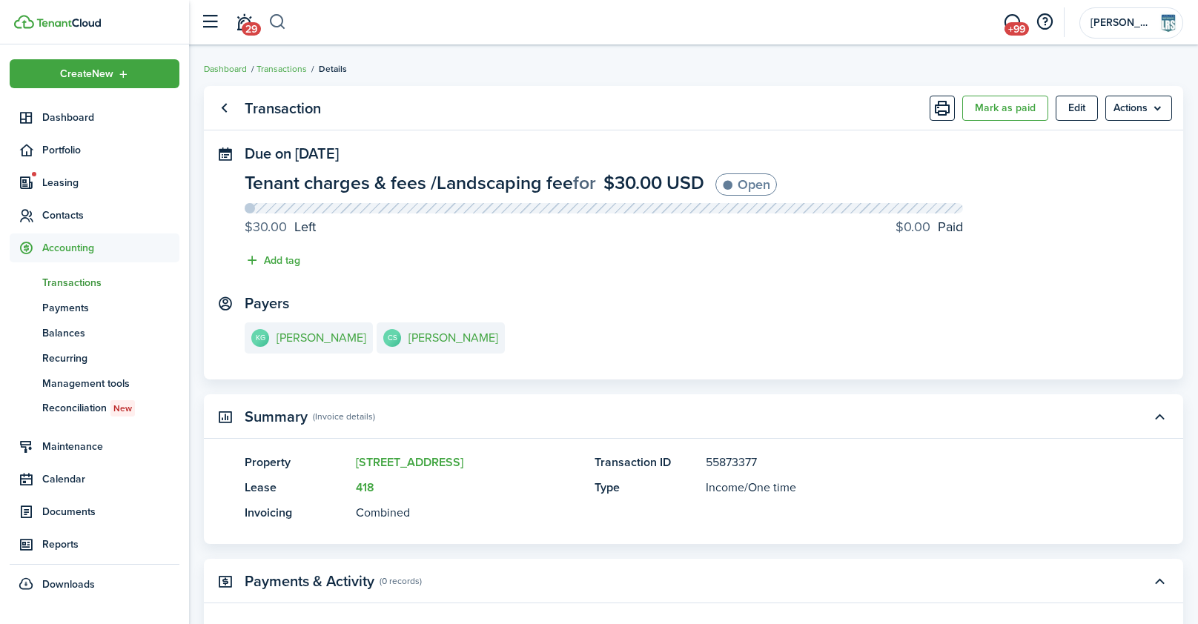
click at [280, 29] on button "button" at bounding box center [277, 22] width 19 height 25
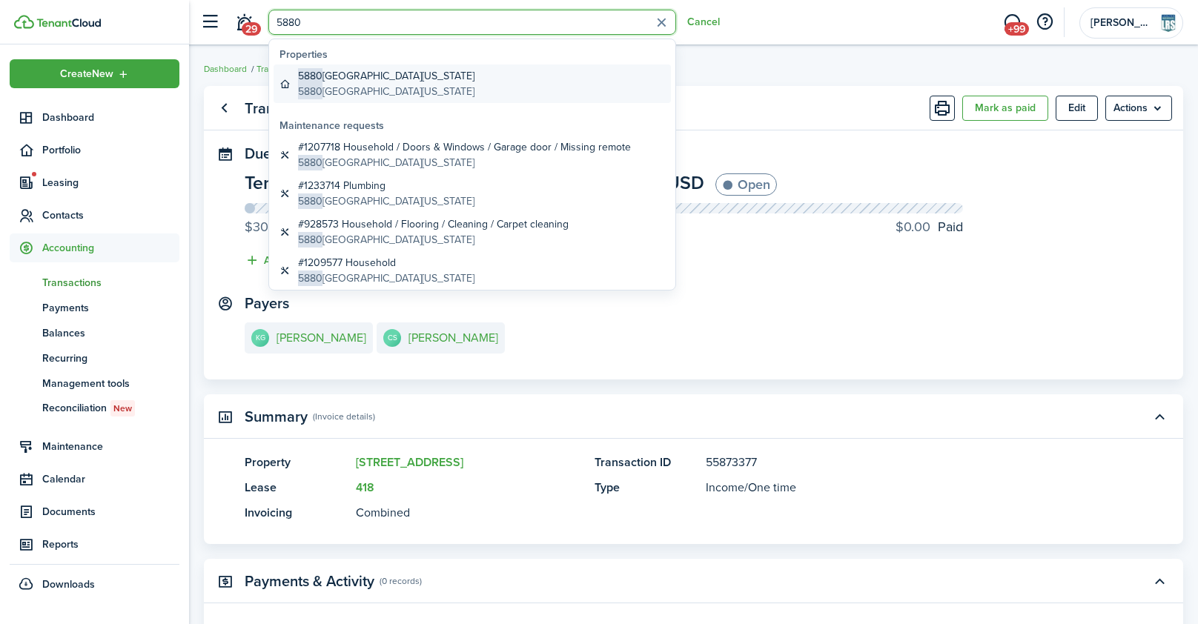
type input "5880"
click at [407, 72] on global-search-item-title "[STREET_ADDRESS][US_STATE]" at bounding box center [386, 76] width 176 height 16
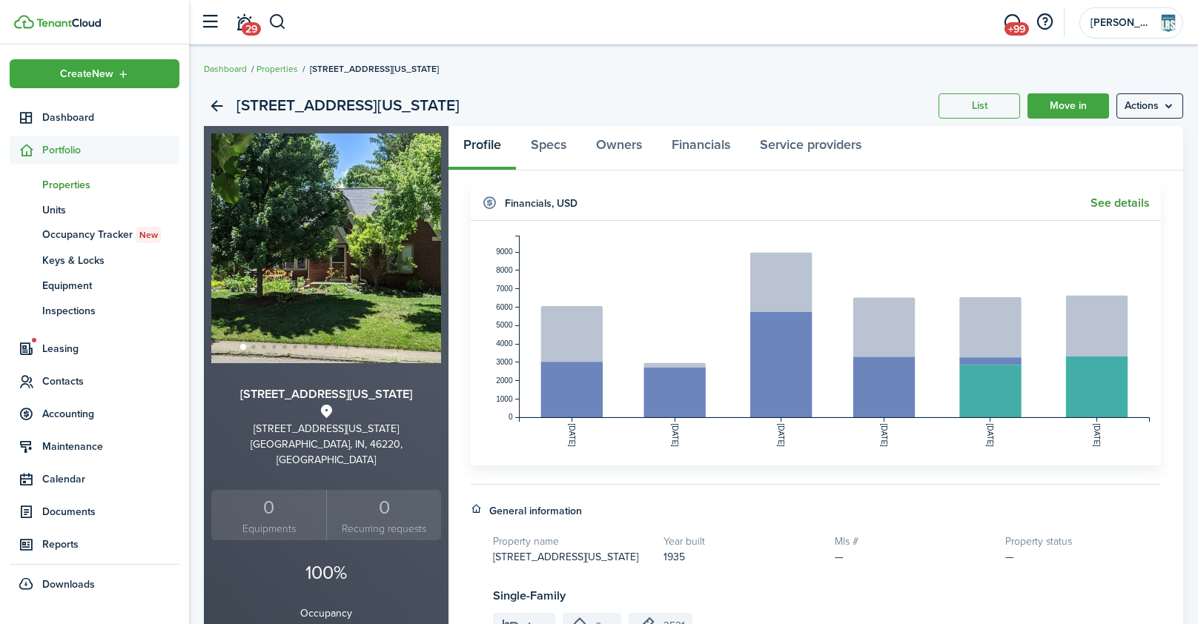
click at [1106, 205] on link "See details" at bounding box center [1120, 202] width 59 height 13
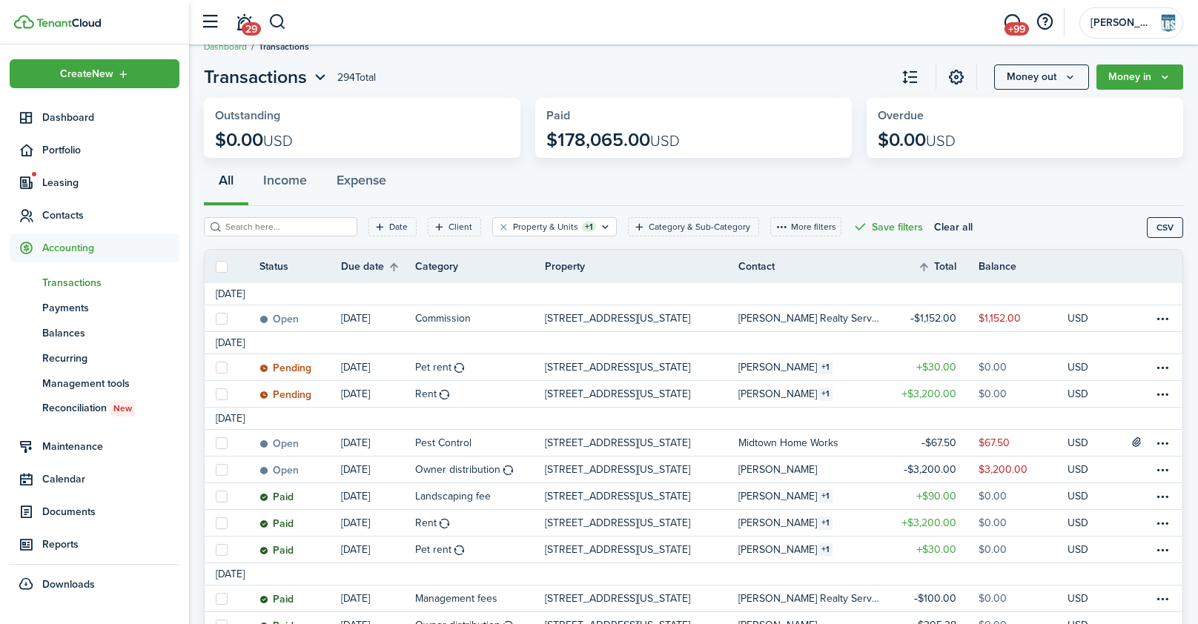
scroll to position [23, 0]
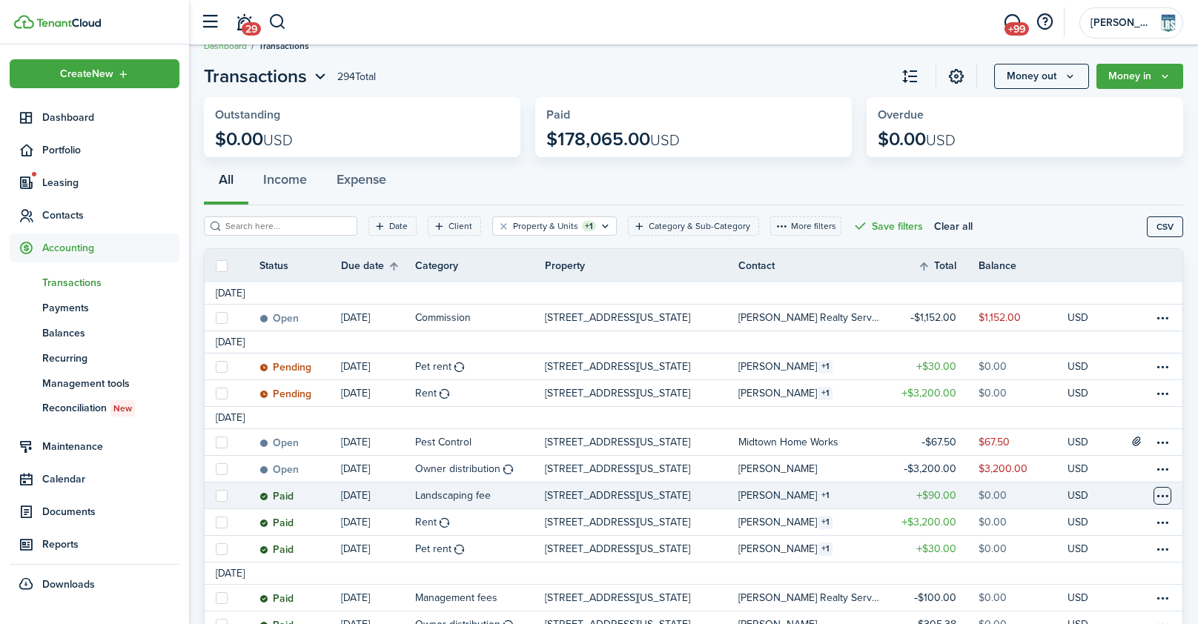
click at [1160, 497] on table-menu-btn-icon at bounding box center [1163, 496] width 18 height 18
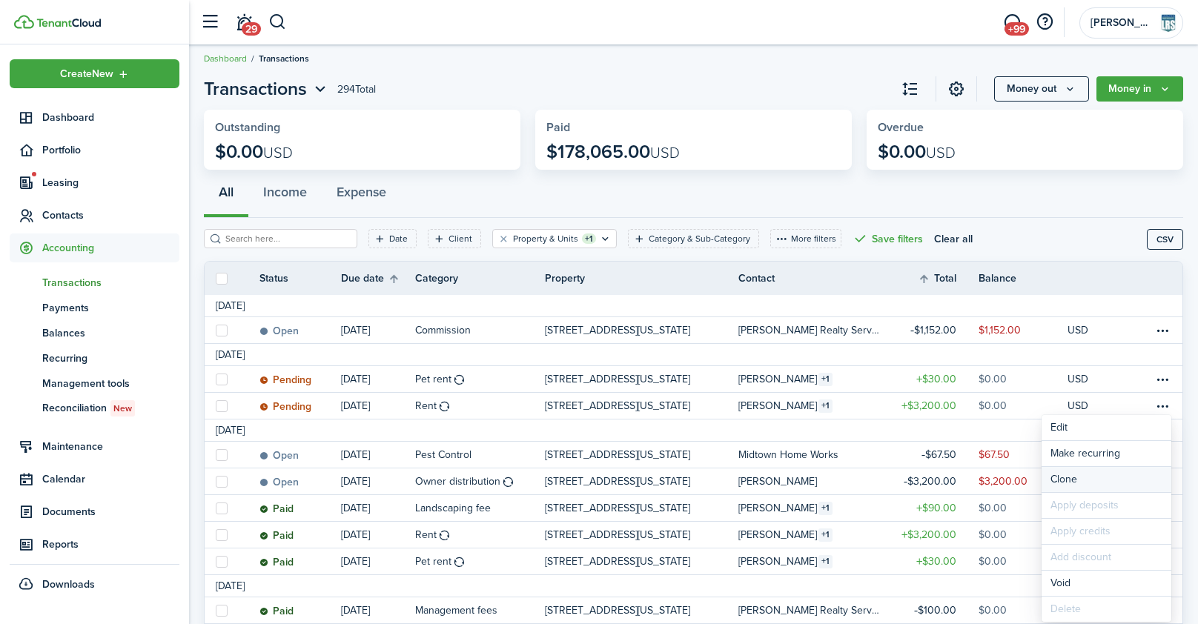
click at [1095, 488] on link "Clone" at bounding box center [1107, 479] width 130 height 25
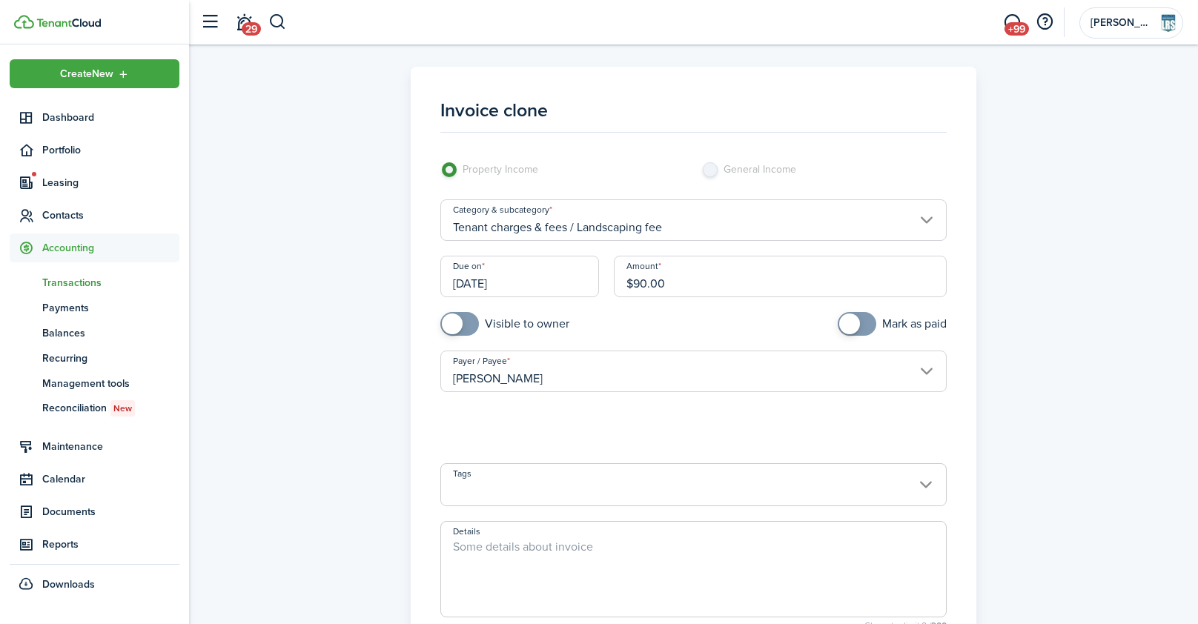
click at [527, 282] on input "[DATE]" at bounding box center [519, 277] width 159 height 42
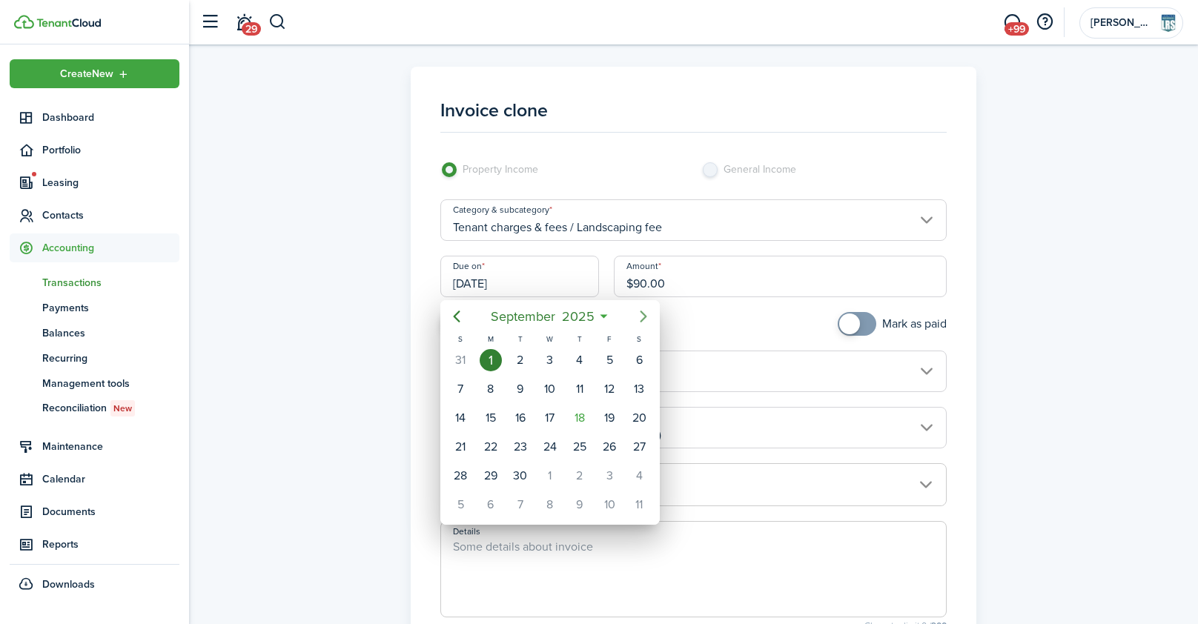
click at [642, 318] on icon "Next page" at bounding box center [644, 317] width 18 height 18
click at [555, 355] on div "1" at bounding box center [550, 360] width 22 height 22
type input "[DATE]"
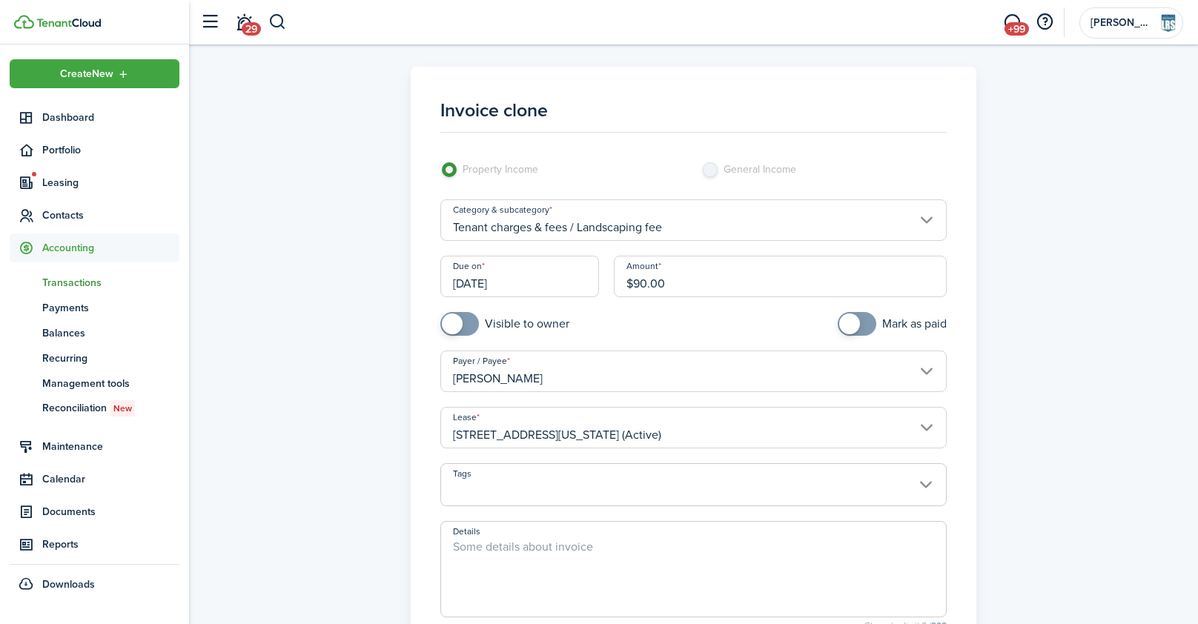
drag, startPoint x: 675, startPoint y: 277, endPoint x: 595, endPoint y: 281, distance: 80.9
click at [595, 281] on div "Due on 10/01/2025 Amount $90.00" at bounding box center [693, 284] width 520 height 56
type input "$45.00"
click at [614, 324] on mobiscroll-switch "Visible to owner" at bounding box center [562, 324] width 245 height 24
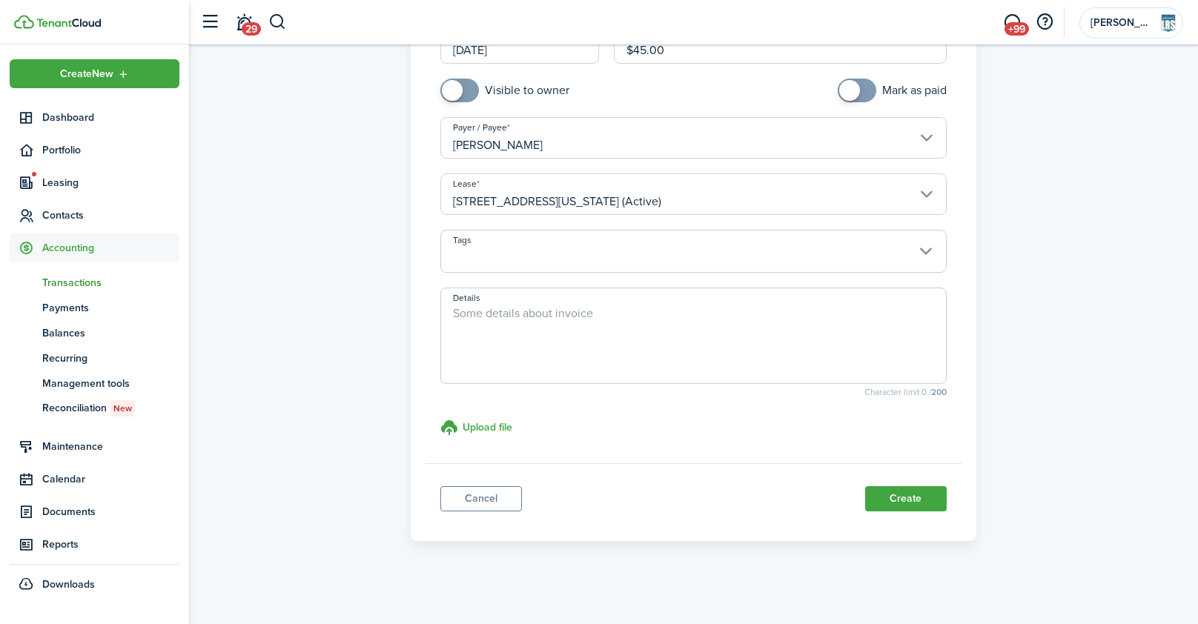
scroll to position [234, 0]
click at [887, 497] on button "Create" at bounding box center [906, 498] width 82 height 25
